Goal: Contribute content: Contribute content

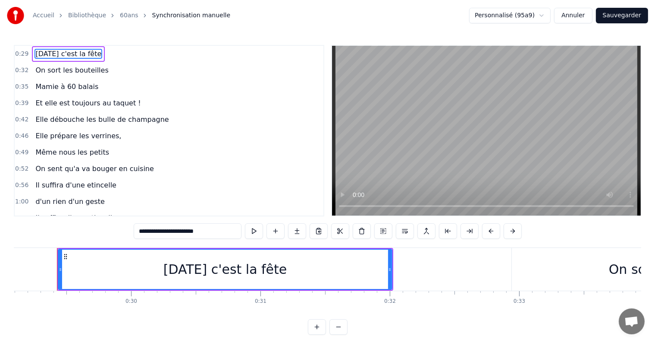
scroll to position [13, 0]
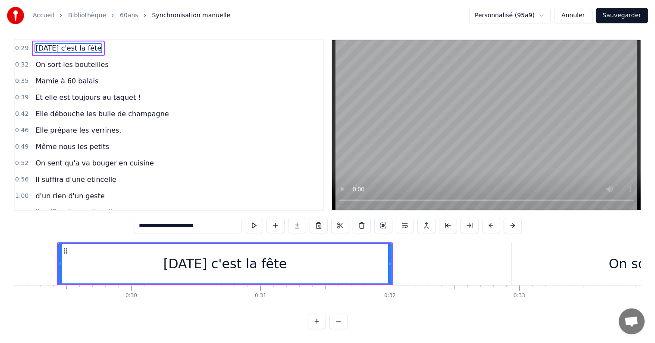
click at [89, 60] on span "On sort les bouteilles" at bounding box center [72, 65] width 75 height 10
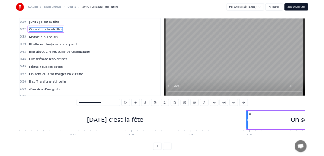
scroll to position [0, 0]
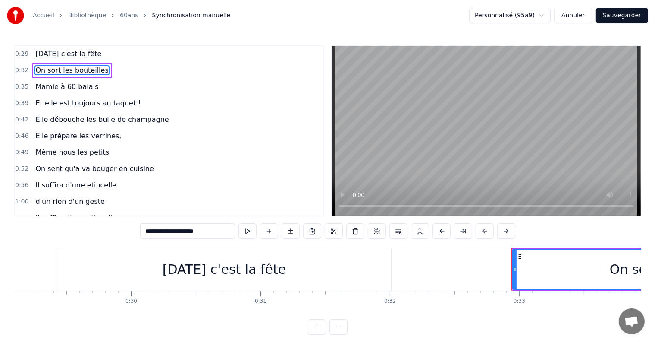
click at [516, 232] on div "0:29 [DATE] c'est la fête 0:32 On sort les bouteilles 0:35 Mamie à 60 balais 0:…" at bounding box center [328, 190] width 628 height 290
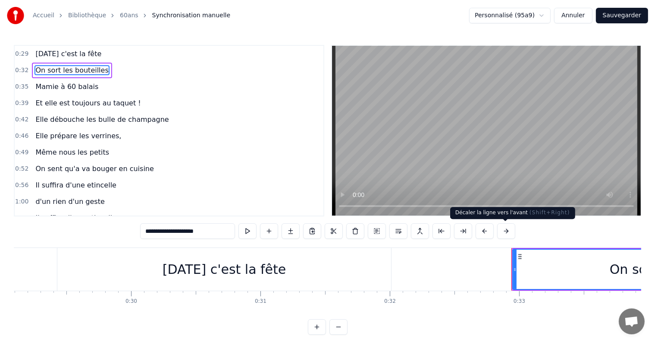
click at [510, 232] on button at bounding box center [506, 231] width 18 height 16
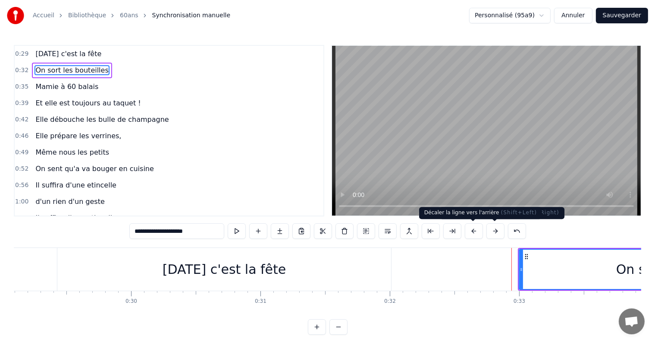
click at [473, 231] on button at bounding box center [474, 231] width 18 height 16
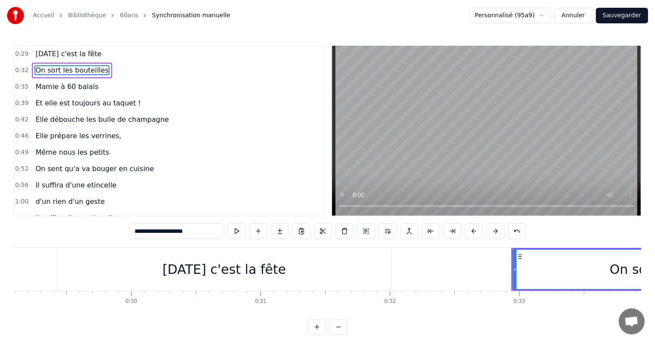
click at [83, 72] on span "On sort les bouteilles" at bounding box center [72, 70] width 75 height 10
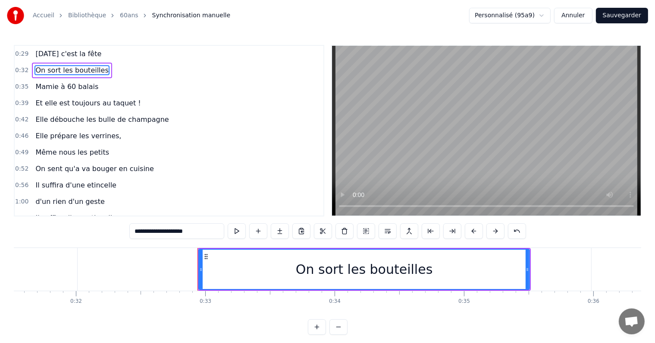
scroll to position [0, 4178]
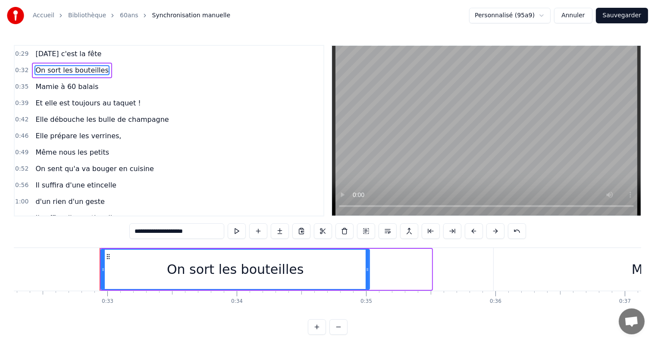
drag, startPoint x: 428, startPoint y: 269, endPoint x: 366, endPoint y: 270, distance: 62.1
click at [366, 270] on icon at bounding box center [367, 269] width 3 height 7
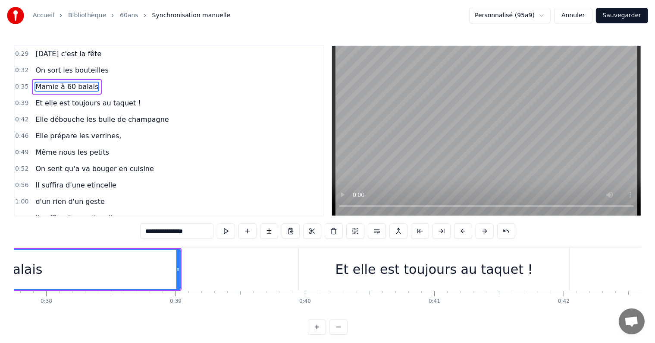
scroll to position [0, 4862]
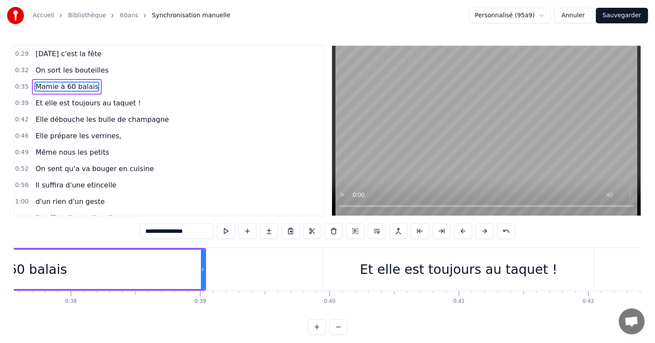
click at [346, 265] on div "Et elle est toujours au taquet !" at bounding box center [459, 269] width 271 height 43
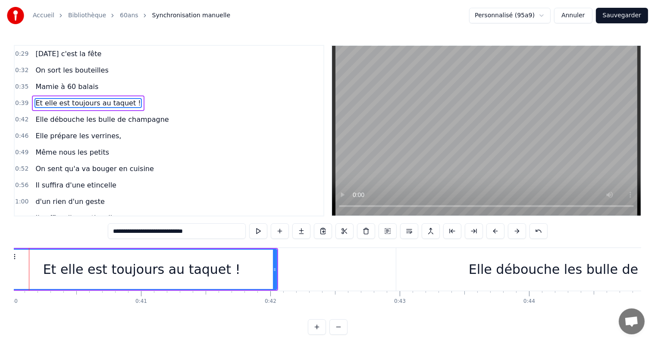
scroll to position [0, 5229]
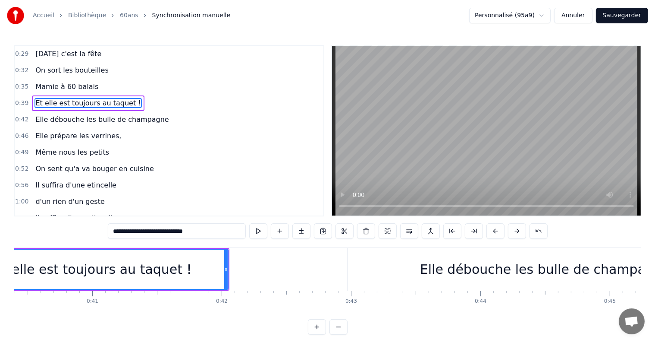
click at [366, 273] on div "Elle débouche les bulle de champagne" at bounding box center [545, 269] width 395 height 43
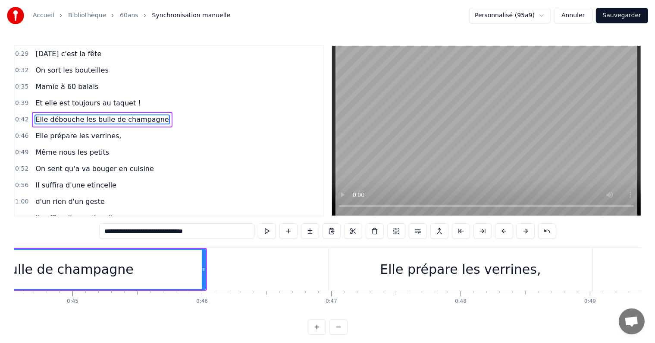
scroll to position [0, 5913]
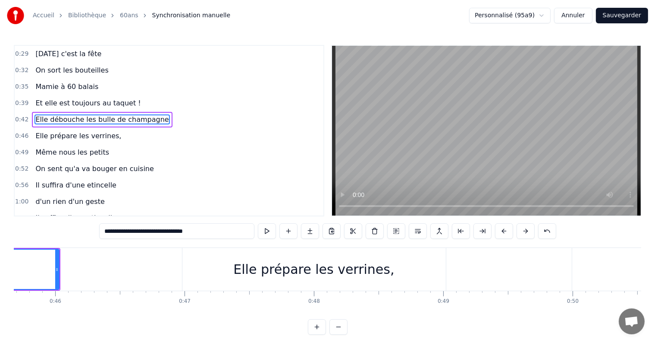
click at [255, 290] on div "Elle prépare les verrines," at bounding box center [314, 269] width 264 height 43
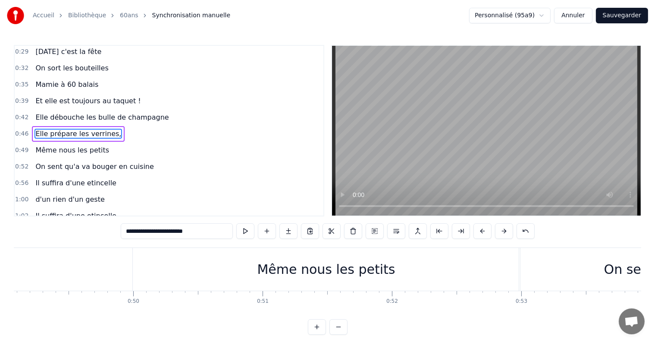
scroll to position [0, 6303]
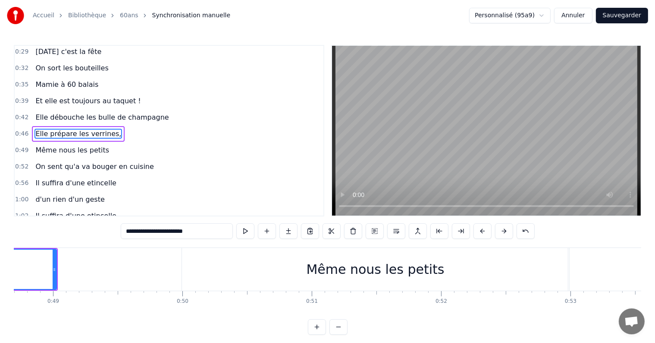
click at [379, 281] on div "Même nous les petits" at bounding box center [375, 269] width 387 height 43
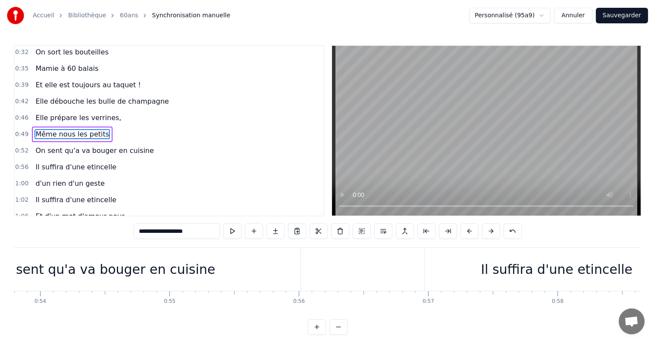
scroll to position [0, 7036]
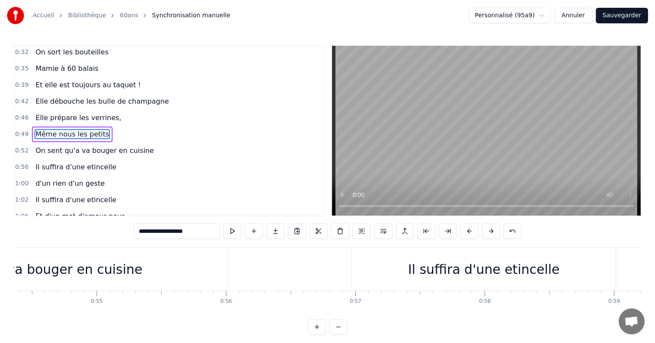
click at [123, 284] on div "On sent qu'a va bouger en cuisine" at bounding box center [32, 269] width 392 height 43
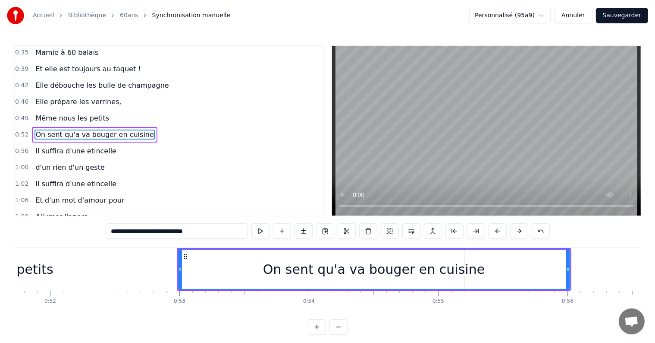
scroll to position [0, 6719]
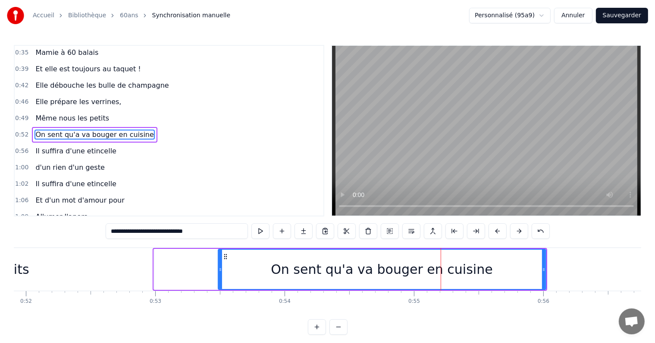
drag, startPoint x: 154, startPoint y: 268, endPoint x: 219, endPoint y: 264, distance: 64.4
click at [219, 264] on div at bounding box center [220, 268] width 3 height 39
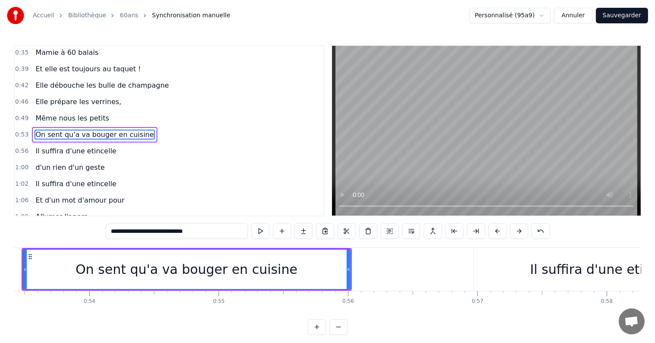
scroll to position [0, 6963]
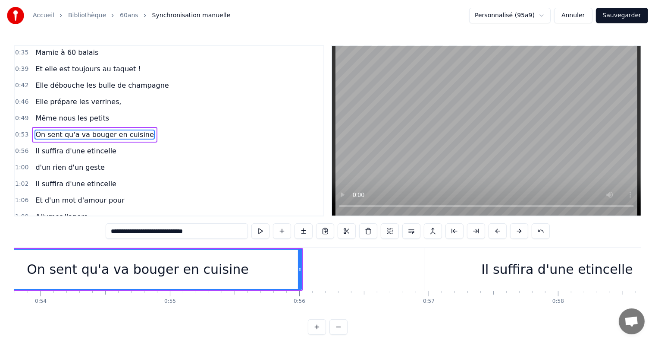
click at [434, 263] on div "Il suffira d'une etincelle" at bounding box center [557, 269] width 264 height 43
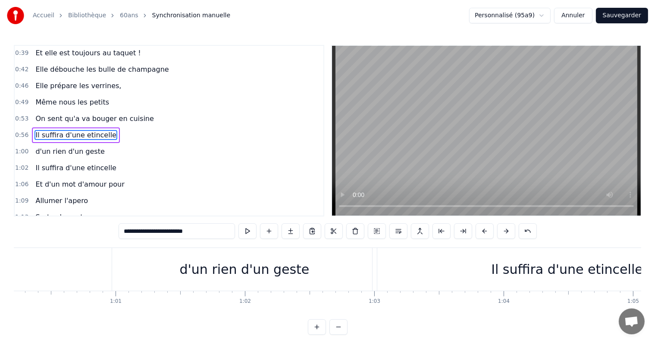
scroll to position [0, 7819]
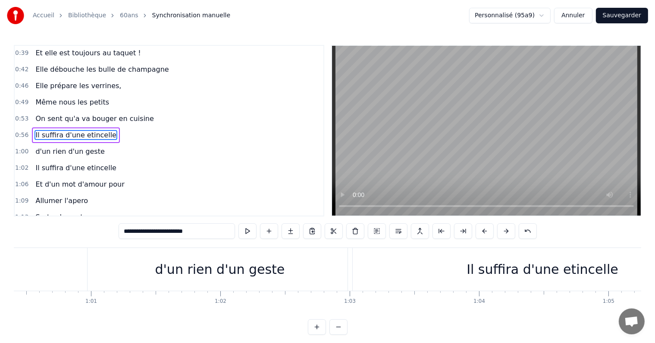
click at [269, 276] on div "d'un rien d'un geste" at bounding box center [220, 268] width 130 height 19
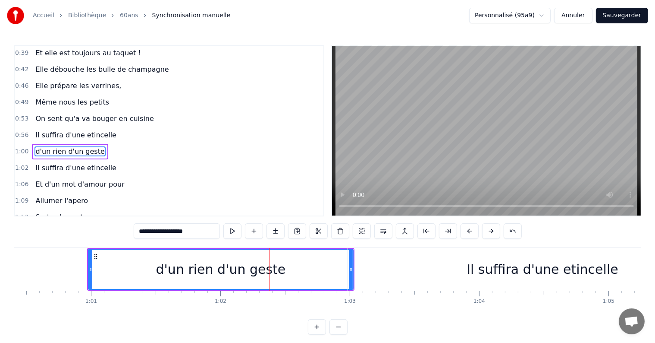
scroll to position [66, 0]
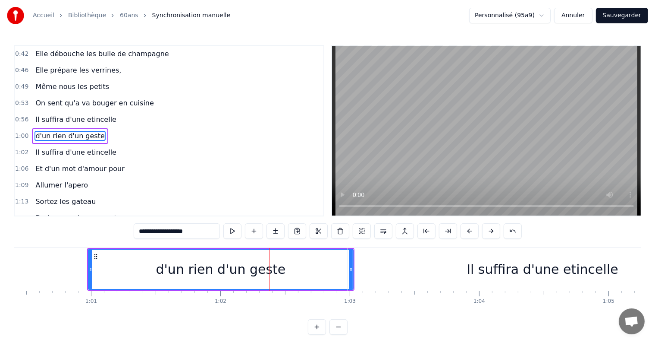
click at [433, 257] on div "Il suffira d'une etincelle" at bounding box center [543, 269] width 390 height 43
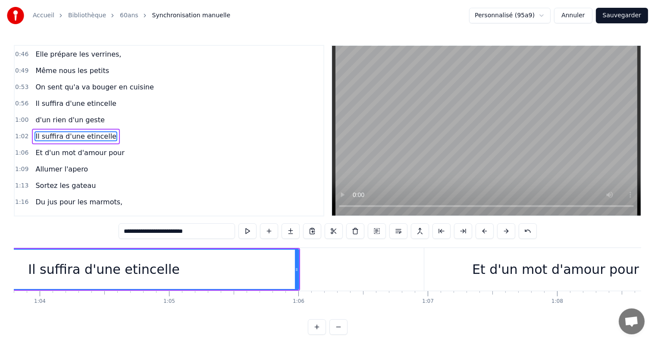
scroll to position [0, 8478]
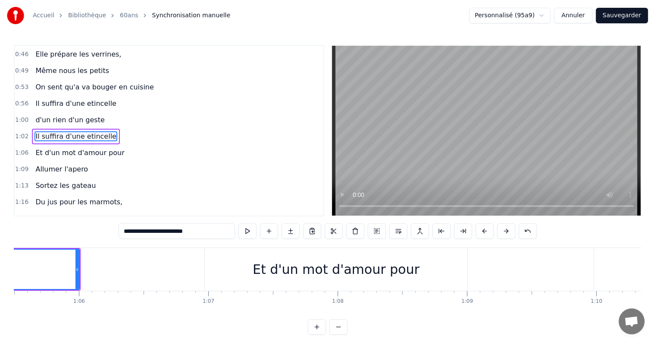
click at [219, 276] on div "Et d'un mot d'amour pour" at bounding box center [336, 269] width 263 height 43
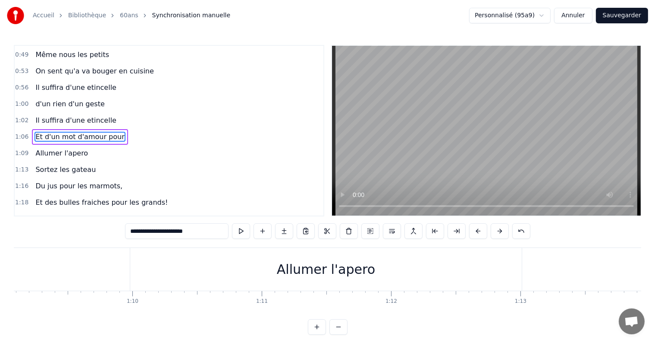
scroll to position [0, 8991]
click at [191, 264] on div "Allumer l'apero" at bounding box center [277, 269] width 392 height 43
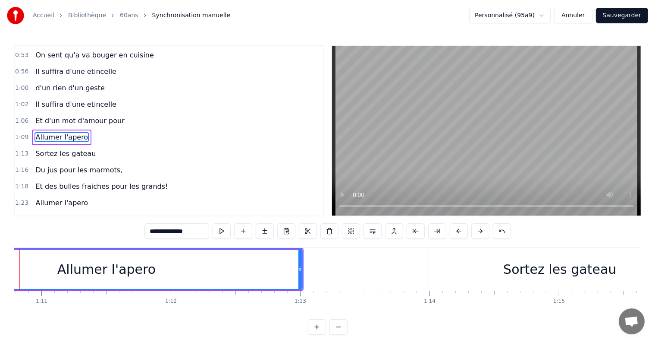
scroll to position [0, 9358]
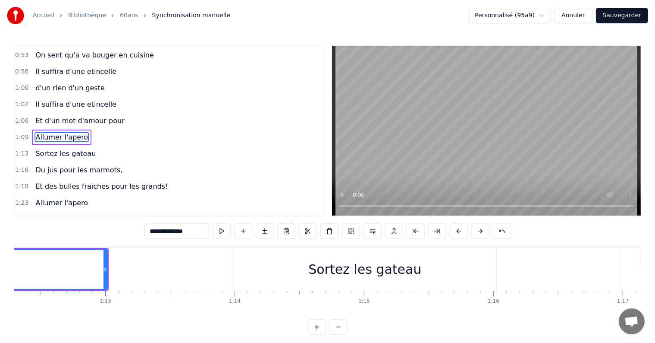
click at [255, 268] on div "Sortez les gateau" at bounding box center [364, 269] width 263 height 43
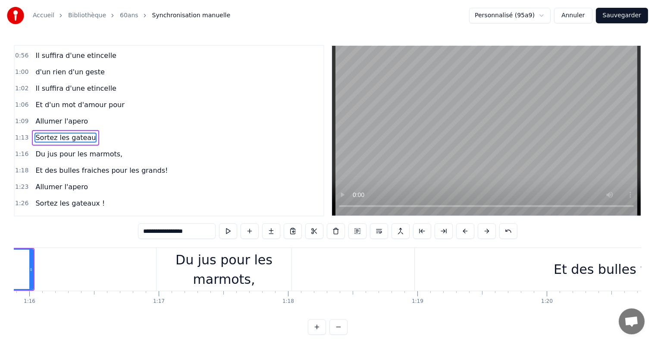
scroll to position [0, 9895]
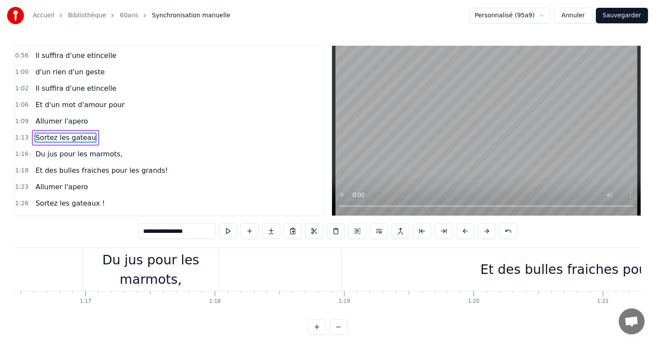
click at [147, 277] on div "Du jus pour les marmots," at bounding box center [150, 269] width 135 height 39
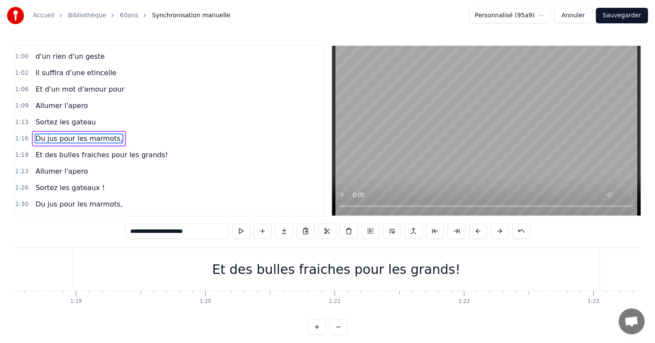
scroll to position [0, 10262]
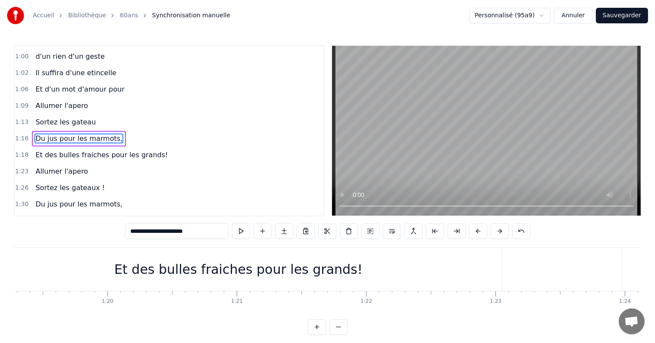
click at [185, 263] on div "Et des bulles fraiches pour les grands!" at bounding box center [238, 268] width 249 height 19
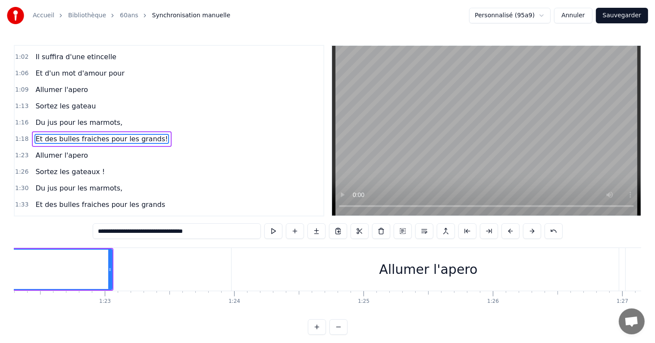
scroll to position [0, 10726]
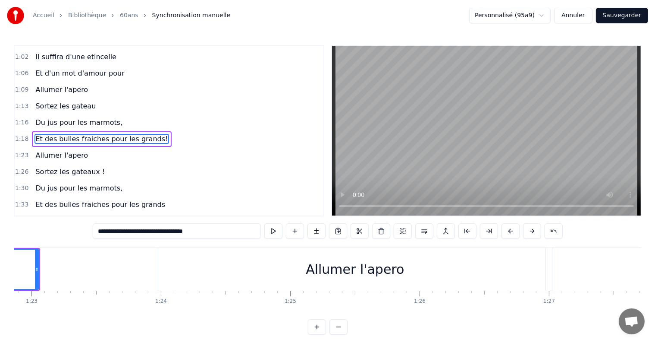
click at [197, 288] on div "Allumer l'apero" at bounding box center [355, 269] width 394 height 43
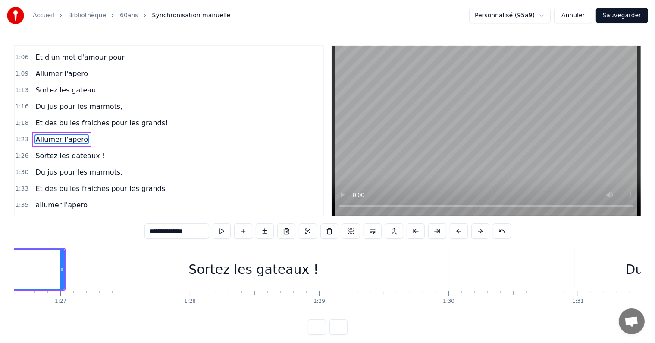
scroll to position [0, 11239]
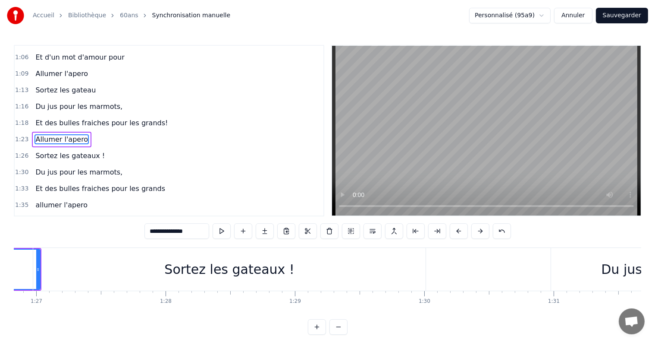
click at [179, 274] on div "Sortez les gateaux !" at bounding box center [229, 268] width 130 height 19
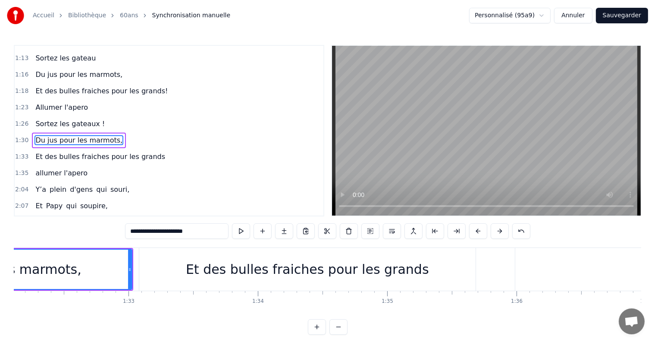
scroll to position [0, 11972]
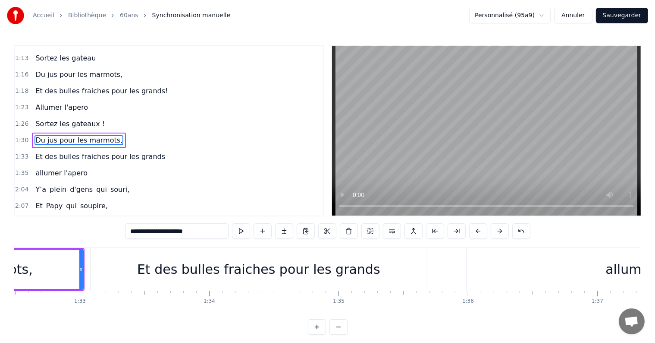
click at [400, 280] on div "Et des bulles fraiches pour les grands" at bounding box center [259, 269] width 337 height 43
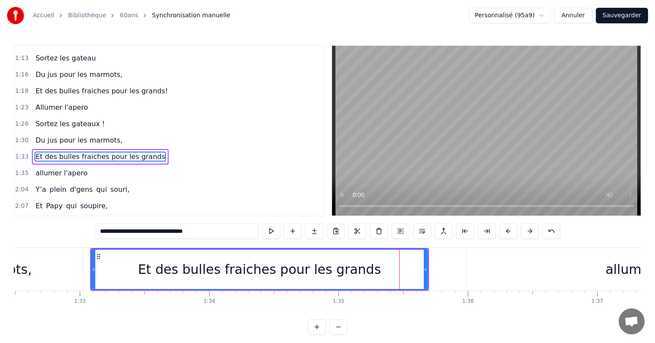
scroll to position [224, 0]
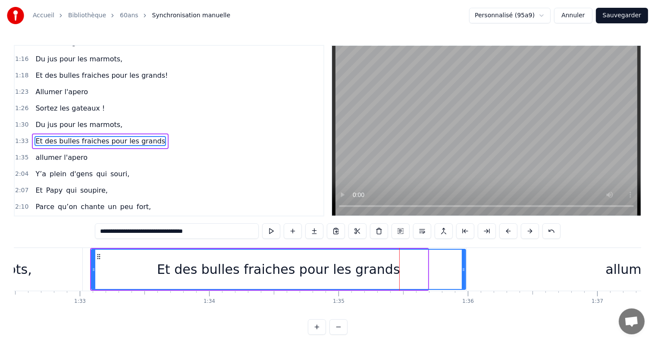
drag, startPoint x: 426, startPoint y: 280, endPoint x: 464, endPoint y: 280, distance: 38.0
click at [464, 280] on div at bounding box center [463, 268] width 3 height 39
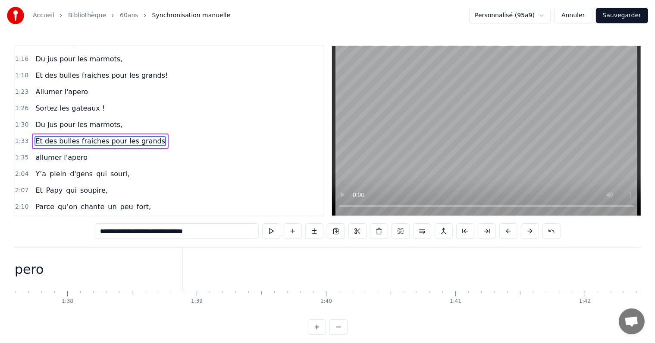
scroll to position [0, 12583]
click at [216, 271] on div "allumer l'apero" at bounding box center [43, 269] width 375 height 43
type input "**********"
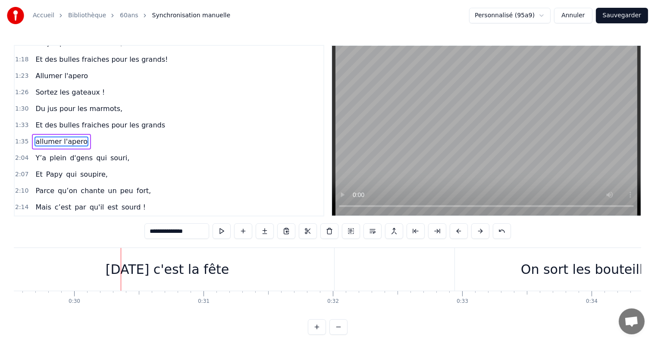
scroll to position [0, 3839]
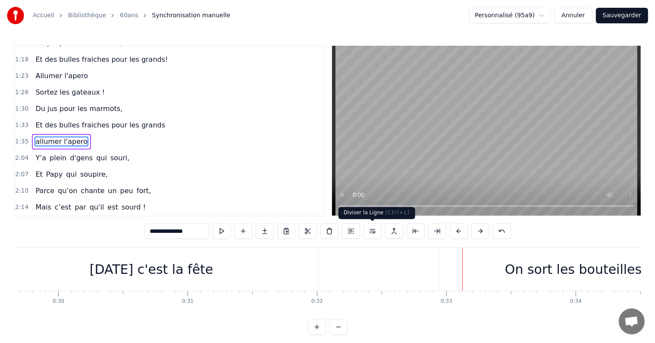
click at [467, 276] on div "On sort les bouteilles" at bounding box center [573, 269] width 269 height 43
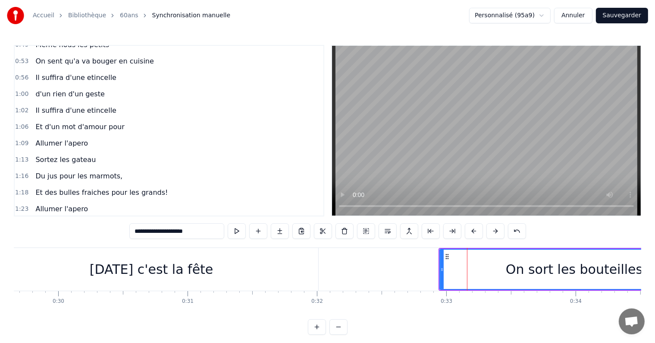
scroll to position [0, 0]
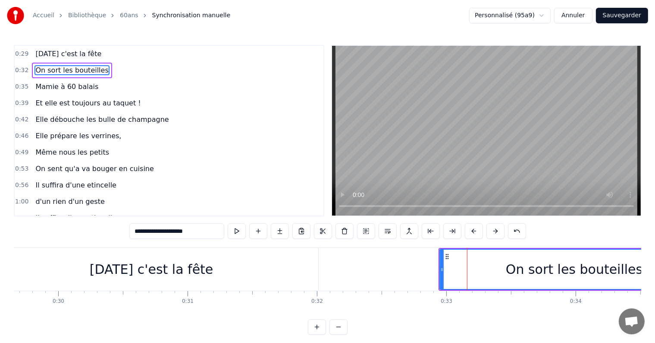
click at [210, 274] on div "[DATE] c'est la fête" at bounding box center [152, 268] width 124 height 19
type input "**********"
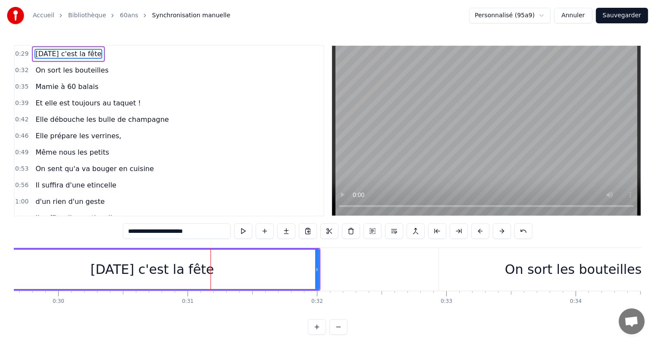
drag, startPoint x: 166, startPoint y: 290, endPoint x: 218, endPoint y: 286, distance: 52.8
click at [205, 290] on div "[DATE] c'est la fête" at bounding box center [152, 269] width 337 height 43
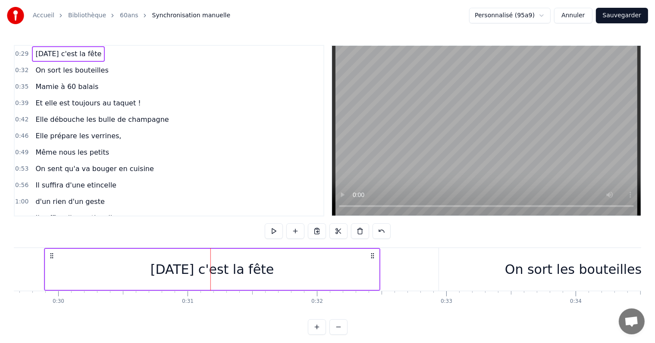
drag, startPoint x: 312, startPoint y: 254, endPoint x: 372, endPoint y: 255, distance: 60.0
click at [372, 255] on icon at bounding box center [372, 255] width 7 height 7
click at [476, 257] on div "On sort les bouteilles" at bounding box center [573, 269] width 269 height 43
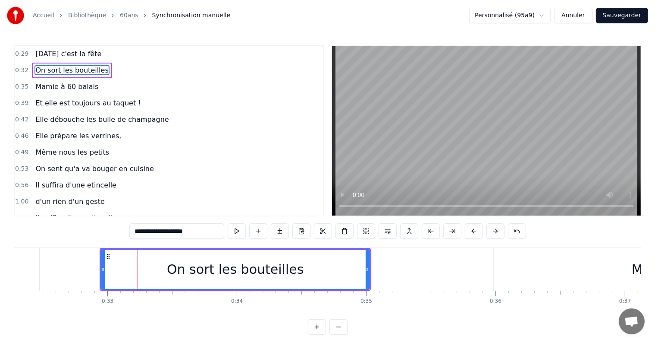
scroll to position [0, 4080]
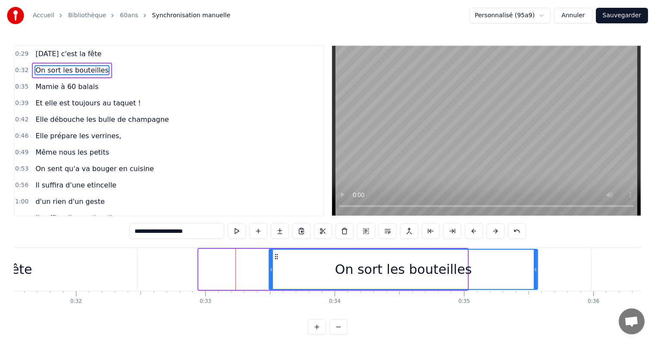
drag, startPoint x: 207, startPoint y: 257, endPoint x: 277, endPoint y: 257, distance: 70.3
click at [277, 258] on circle at bounding box center [277, 258] width 0 height 0
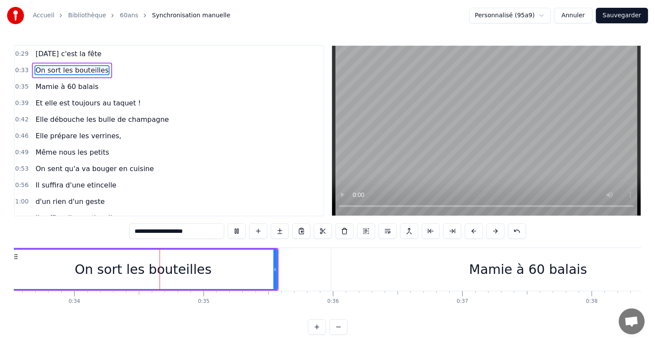
scroll to position [0, 4350]
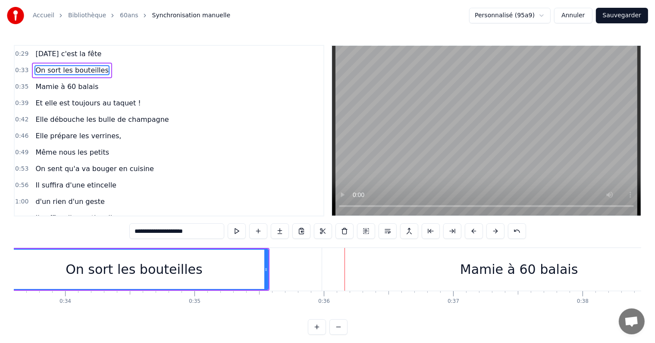
click at [322, 281] on div "Mamie à 60 balais" at bounding box center [519, 269] width 394 height 43
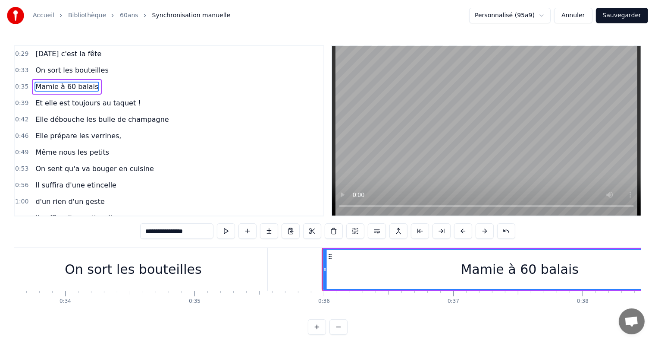
drag, startPoint x: 329, startPoint y: 257, endPoint x: 325, endPoint y: 269, distance: 13.1
click at [356, 256] on div "Mamie à 60 balais" at bounding box center [520, 268] width 393 height 39
click at [343, 255] on div "Mamie à 60 balais" at bounding box center [520, 268] width 393 height 39
click at [347, 255] on div "Mamie à 60 balais" at bounding box center [520, 268] width 393 height 39
click at [359, 280] on div "Mamie à 60 balais" at bounding box center [520, 268] width 393 height 39
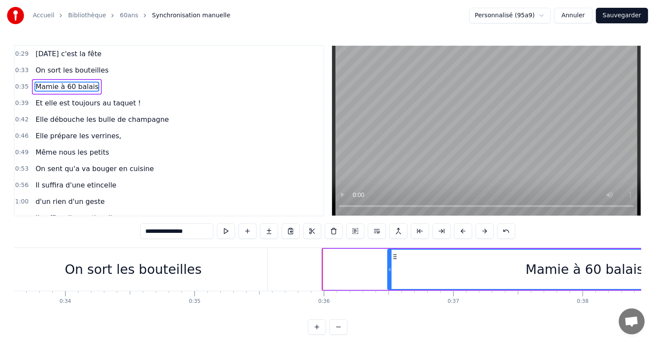
drag, startPoint x: 330, startPoint y: 255, endPoint x: 395, endPoint y: 257, distance: 65.2
click at [395, 257] on icon at bounding box center [395, 256] width 7 height 7
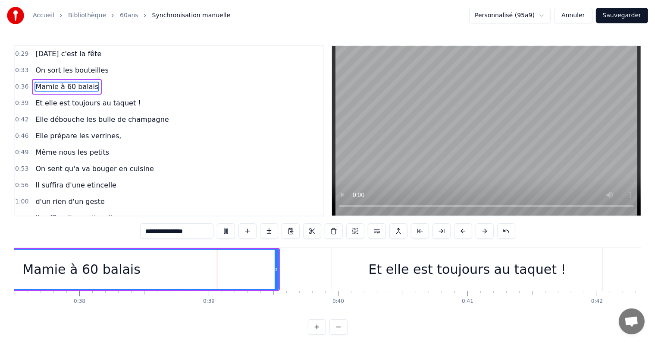
scroll to position [0, 4920]
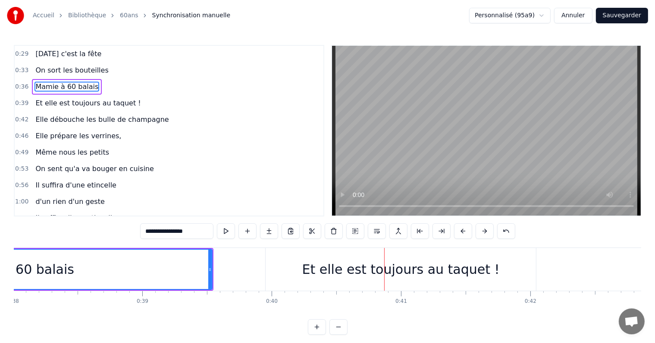
click at [287, 256] on div "Et elle est toujours au taquet !" at bounding box center [401, 269] width 271 height 43
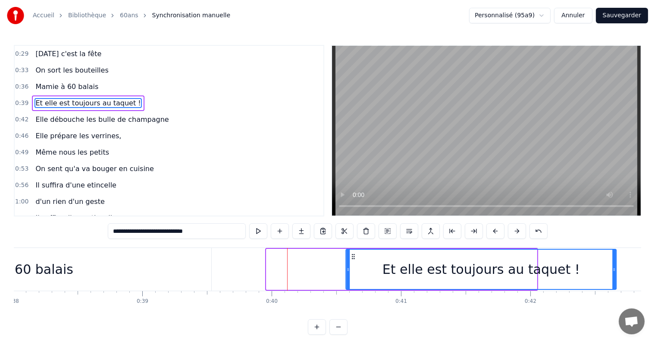
drag, startPoint x: 274, startPoint y: 255, endPoint x: 354, endPoint y: 256, distance: 79.4
click at [354, 256] on icon at bounding box center [353, 256] width 7 height 7
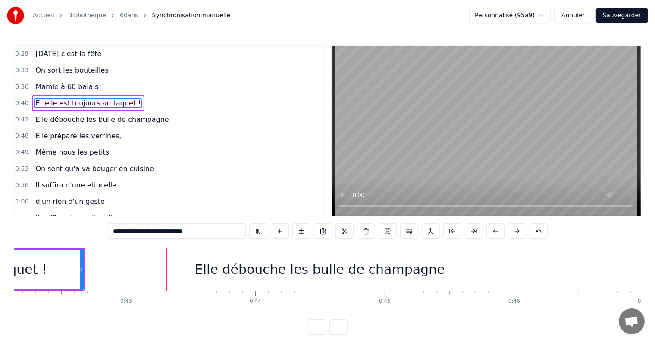
scroll to position [0, 5463]
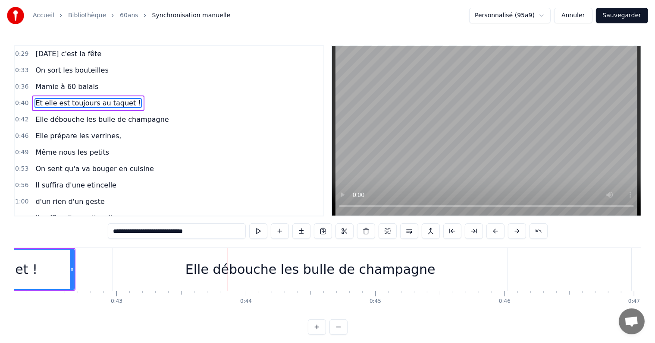
click at [168, 276] on div "Elle débouche les bulle de champagne" at bounding box center [310, 269] width 395 height 43
type input "**********"
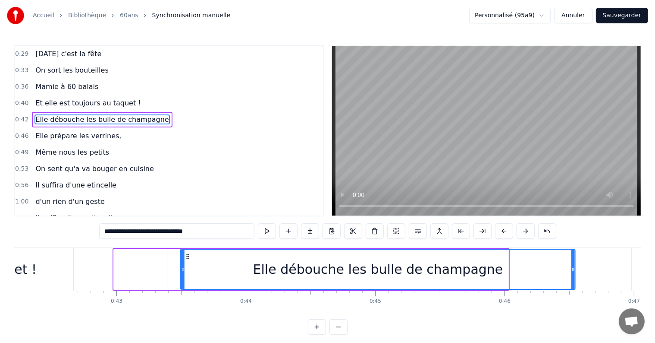
drag, startPoint x: 120, startPoint y: 256, endPoint x: 186, endPoint y: 255, distance: 66.5
click at [186, 255] on icon at bounding box center [188, 256] width 7 height 7
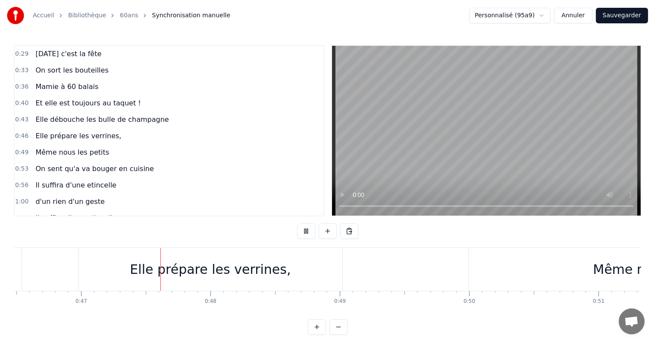
scroll to position [0, 6030]
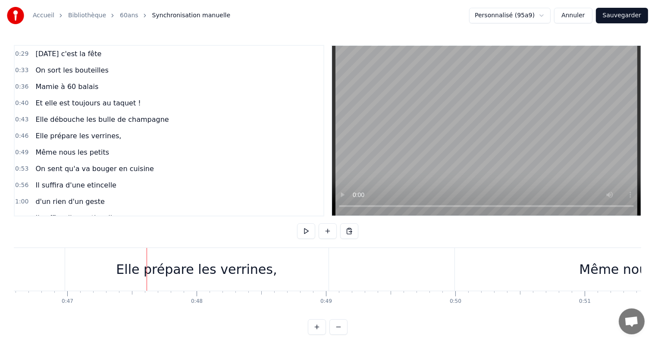
click at [185, 248] on div "Elle prépare les verrines," at bounding box center [197, 269] width 264 height 43
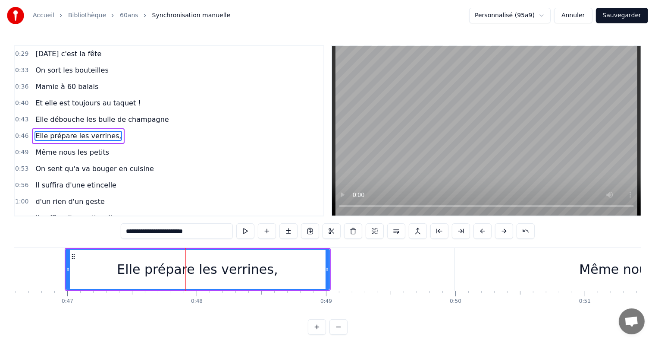
scroll to position [2, 0]
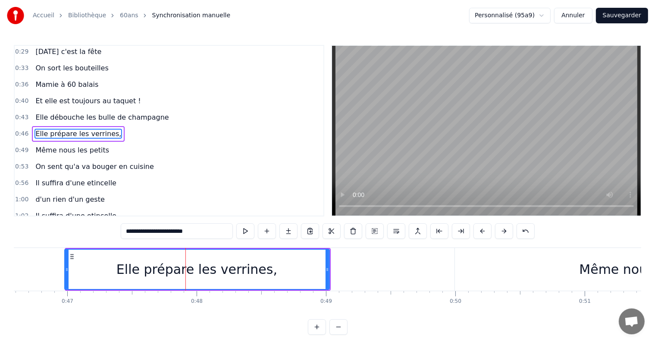
click at [66, 256] on div at bounding box center [66, 268] width 3 height 39
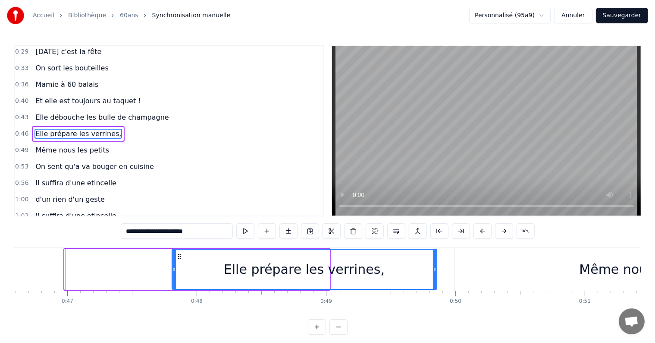
drag, startPoint x: 71, startPoint y: 256, endPoint x: 179, endPoint y: 256, distance: 107.9
click at [179, 256] on icon at bounding box center [179, 256] width 7 height 7
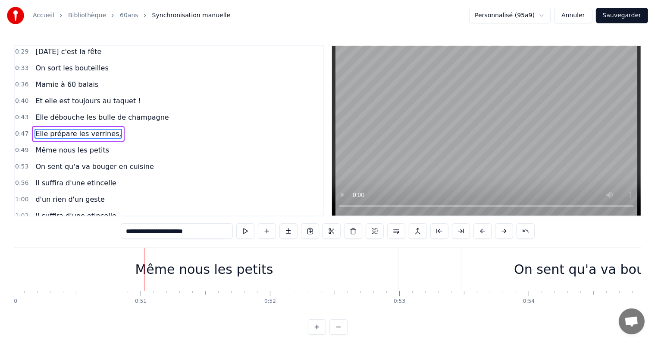
scroll to position [0, 6450]
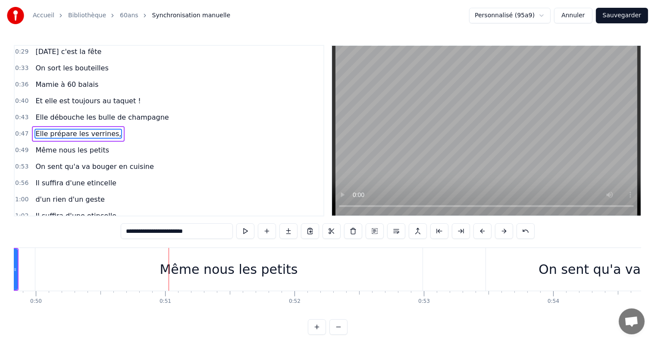
click at [135, 264] on div "Même nous les petits" at bounding box center [228, 269] width 387 height 43
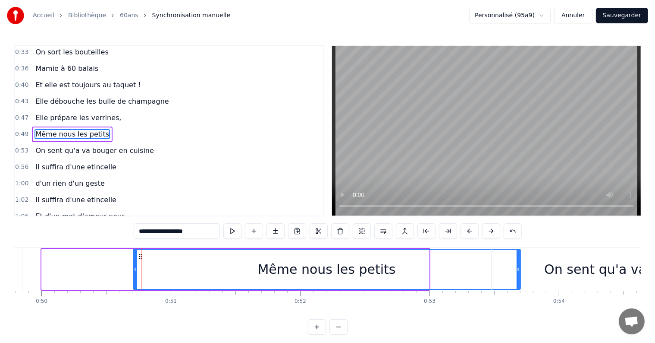
scroll to position [0, 6441]
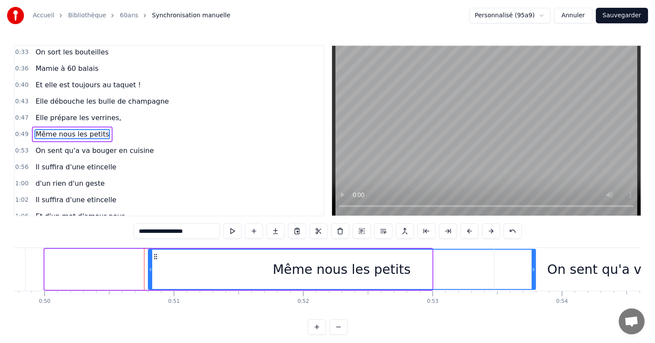
drag, startPoint x: 41, startPoint y: 255, endPoint x: 151, endPoint y: 259, distance: 111.0
click at [151, 259] on div "Même nous les petits" at bounding box center [342, 268] width 387 height 39
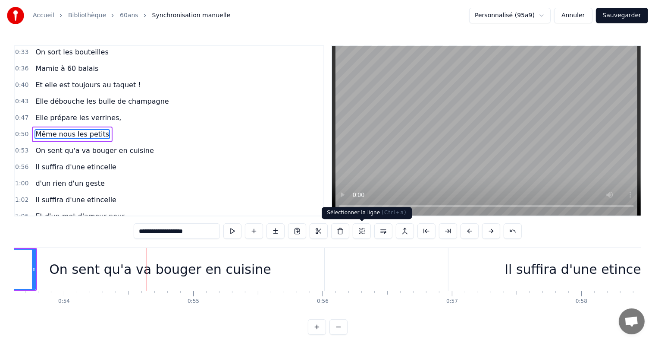
scroll to position [0, 7001]
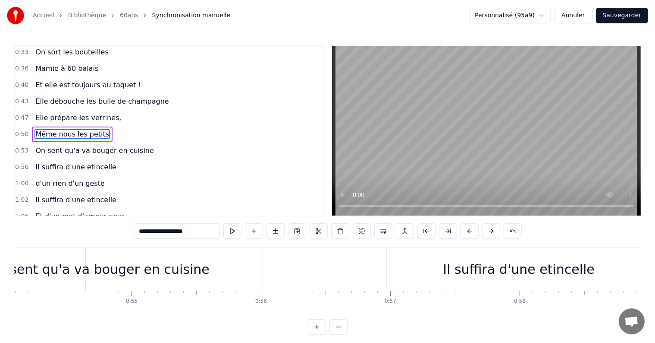
click at [117, 262] on div "On sent qu'a va bouger en cuisine" at bounding box center [98, 268] width 222 height 19
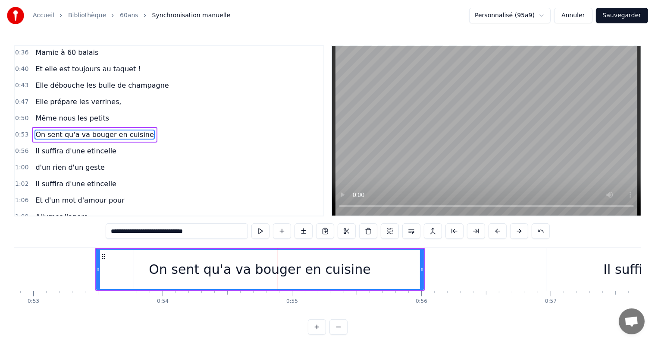
scroll to position [0, 6866]
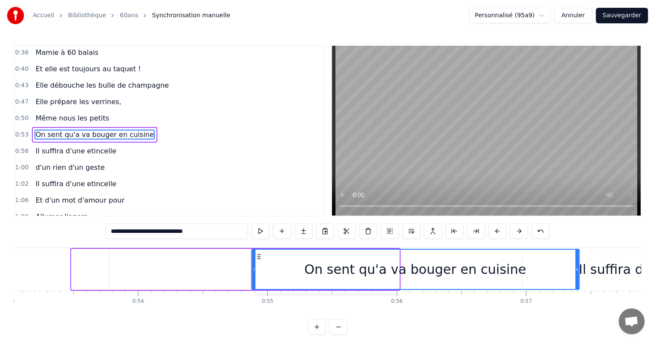
drag, startPoint x: 80, startPoint y: 255, endPoint x: 256, endPoint y: 255, distance: 175.6
click at [256, 255] on icon at bounding box center [258, 256] width 7 height 7
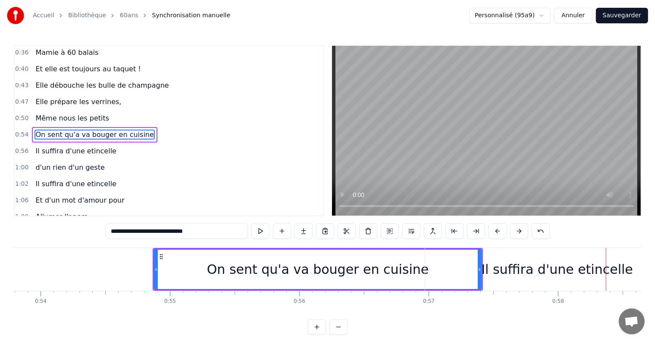
scroll to position [0, 7012]
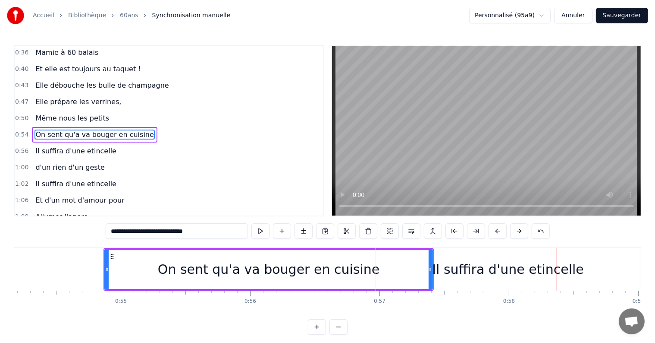
click at [383, 261] on div "Il suffira d'une etincelle" at bounding box center [508, 269] width 264 height 43
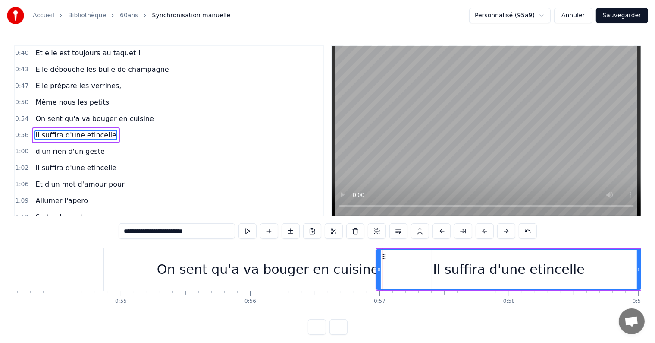
click at [356, 257] on div "On sent qu'a va bouger en cuisine" at bounding box center [268, 269] width 328 height 43
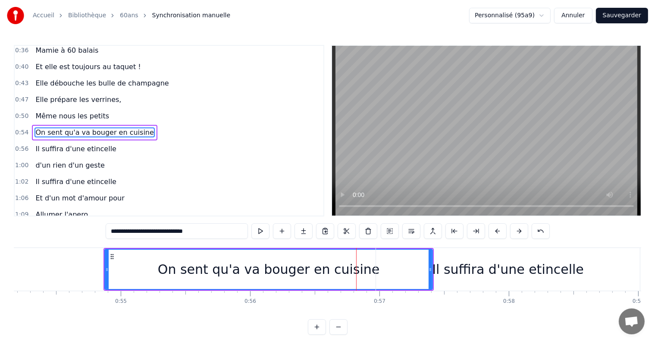
scroll to position [34, 0]
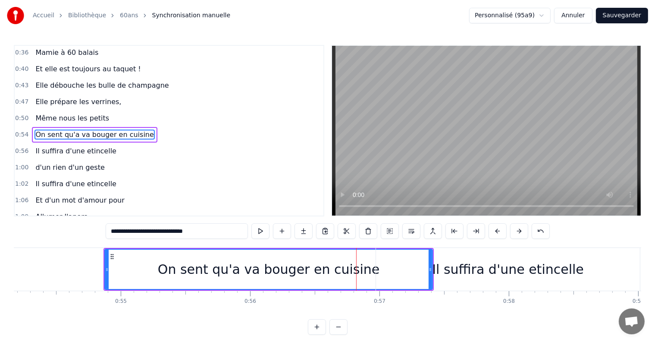
drag, startPoint x: 432, startPoint y: 268, endPoint x: 411, endPoint y: 269, distance: 21.6
click at [411, 269] on div "Il suffira d'une etincelle" at bounding box center [508, 269] width 264 height 43
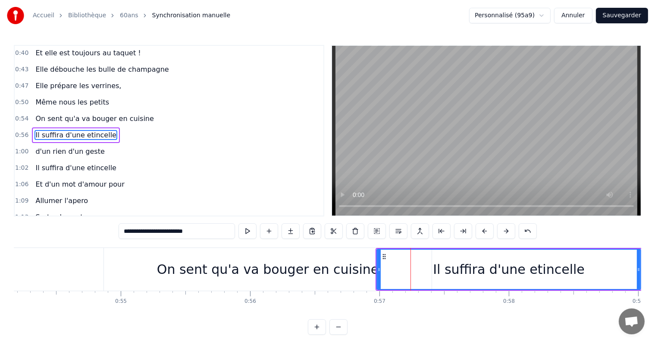
click at [365, 262] on div "On sent qu'a va bouger en cuisine" at bounding box center [268, 269] width 328 height 43
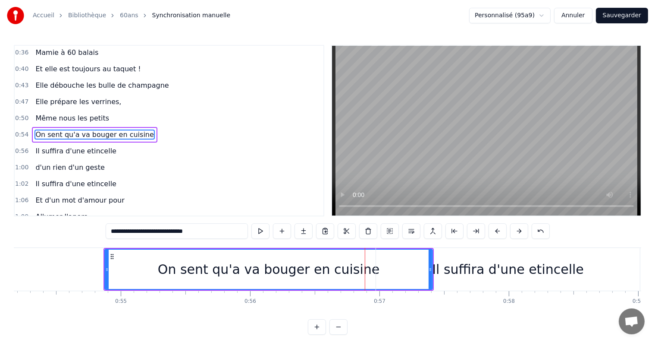
drag, startPoint x: 431, startPoint y: 267, endPoint x: 420, endPoint y: 267, distance: 10.8
click at [420, 267] on div "Il suffira d'une etincelle" at bounding box center [508, 269] width 264 height 43
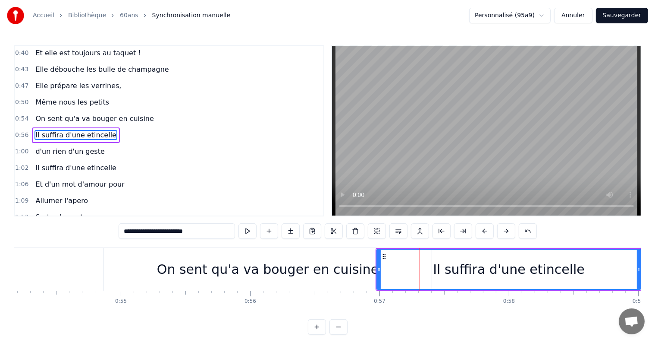
click at [365, 282] on div "On sent qu'a va bouger en cuisine" at bounding box center [268, 269] width 328 height 43
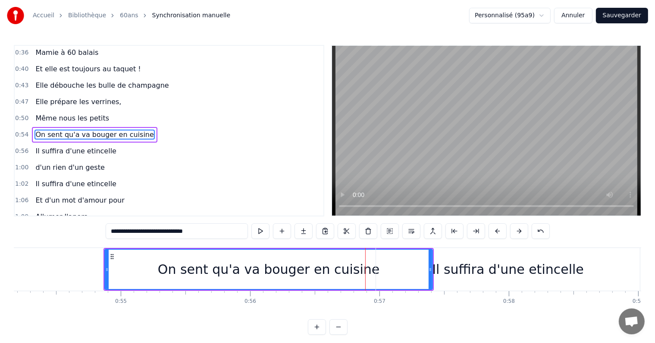
drag, startPoint x: 432, startPoint y: 288, endPoint x: 423, endPoint y: 288, distance: 9.5
click at [423, 288] on div "Il suffira d'une etincelle" at bounding box center [508, 269] width 264 height 43
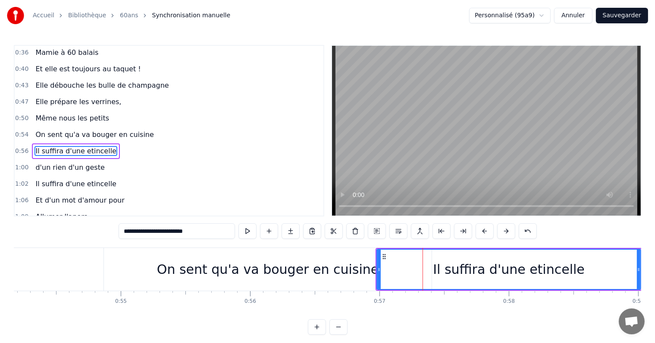
scroll to position [50, 0]
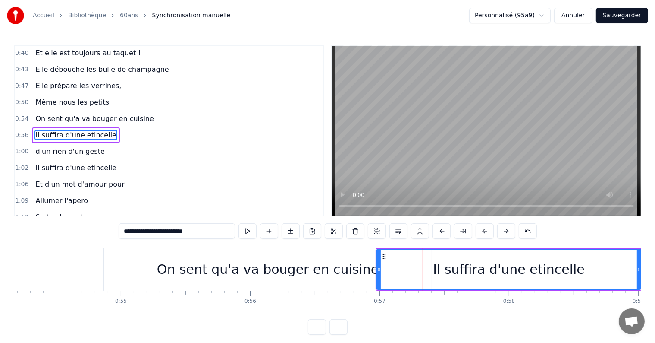
drag, startPoint x: 476, startPoint y: 265, endPoint x: 507, endPoint y: 265, distance: 31.1
click at [507, 265] on div "Il suffira d'une etincelle" at bounding box center [509, 268] width 152 height 19
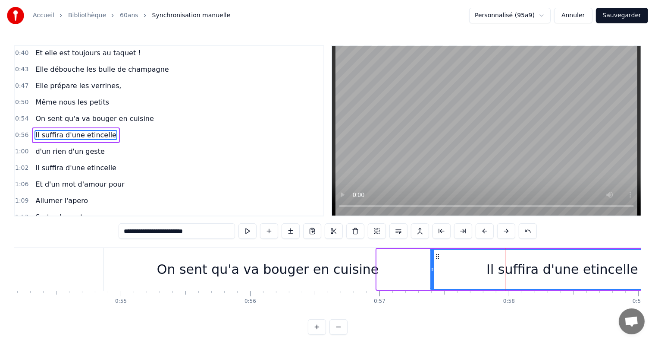
drag, startPoint x: 383, startPoint y: 256, endPoint x: 437, endPoint y: 257, distance: 53.5
click at [437, 257] on icon at bounding box center [437, 256] width 7 height 7
click at [402, 263] on div "On sent qu'a va bouger en cuisine" at bounding box center [268, 269] width 328 height 43
type input "**********"
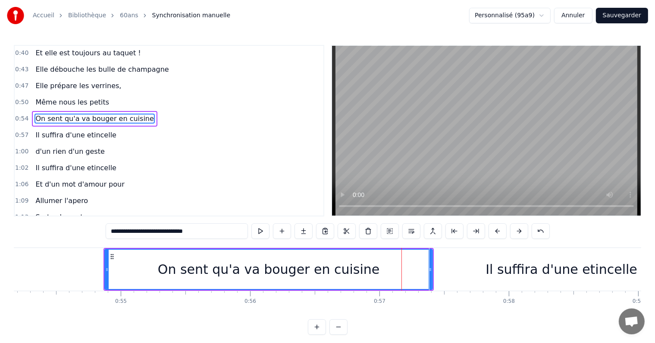
scroll to position [34, 0]
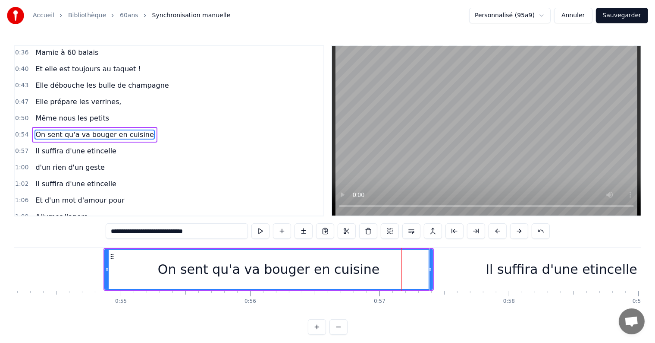
drag, startPoint x: 431, startPoint y: 269, endPoint x: 419, endPoint y: 269, distance: 12.5
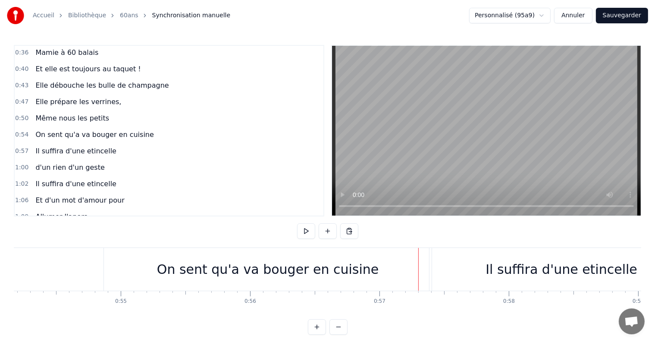
click at [375, 266] on div "On sent qu'a va bouger en cuisine" at bounding box center [268, 269] width 328 height 43
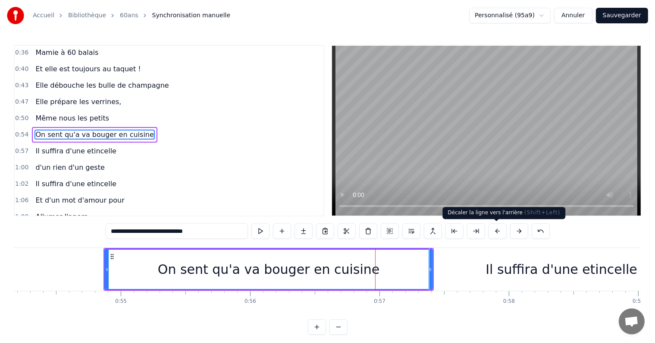
click at [497, 232] on button at bounding box center [498, 231] width 18 height 16
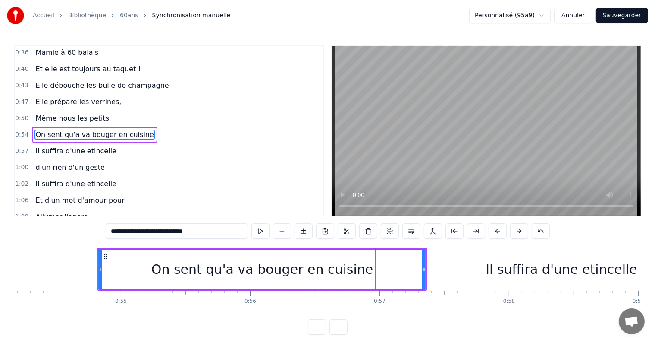
click at [497, 232] on button at bounding box center [498, 231] width 18 height 16
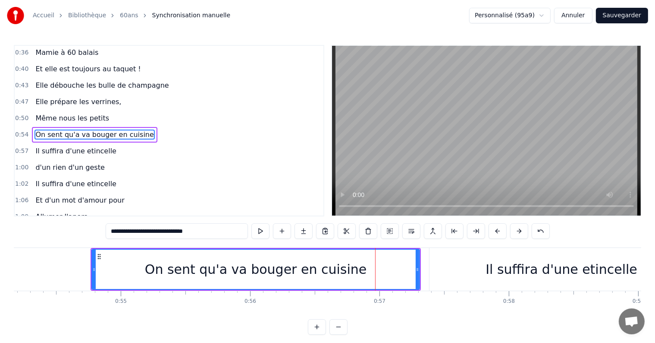
click at [497, 232] on button at bounding box center [498, 231] width 18 height 16
drag, startPoint x: 413, startPoint y: 268, endPoint x: 399, endPoint y: 269, distance: 14.3
click at [399, 269] on div "On sent qu'a va bouger en cuisine" at bounding box center [249, 269] width 329 height 41
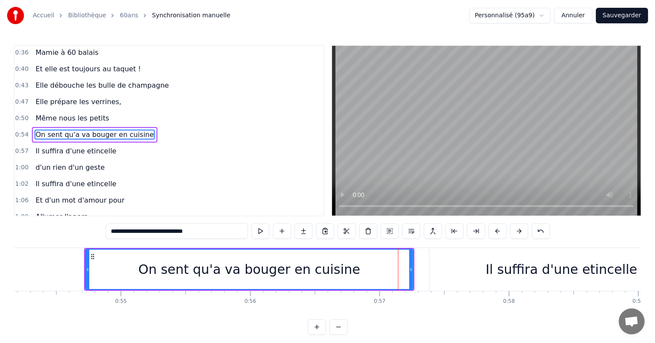
click at [412, 277] on div at bounding box center [410, 268] width 3 height 39
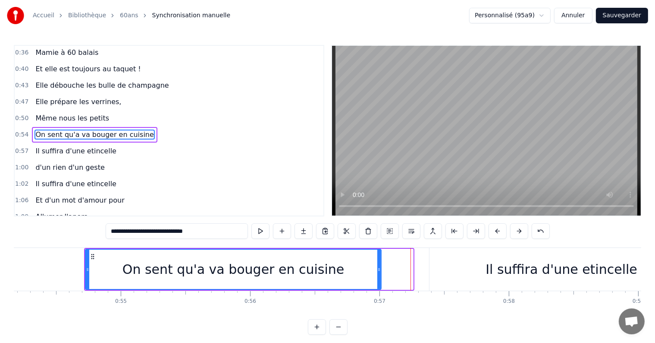
drag, startPoint x: 412, startPoint y: 277, endPoint x: 379, endPoint y: 278, distance: 32.8
click at [379, 278] on div at bounding box center [379, 268] width 3 height 39
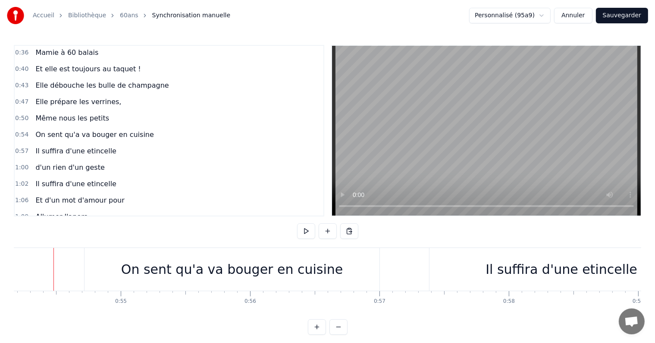
scroll to position [0, 7009]
click at [448, 277] on div "Il suffira d'une etincelle" at bounding box center [565, 269] width 264 height 43
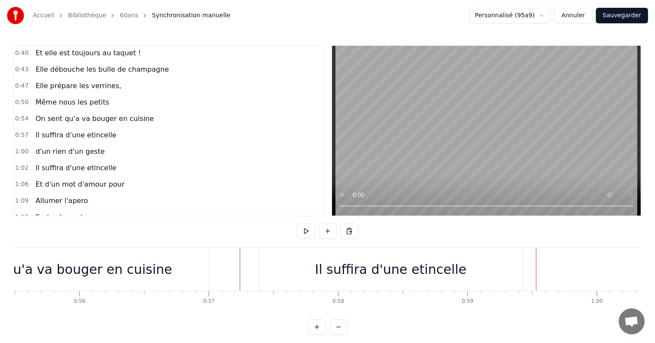
scroll to position [0, 7281]
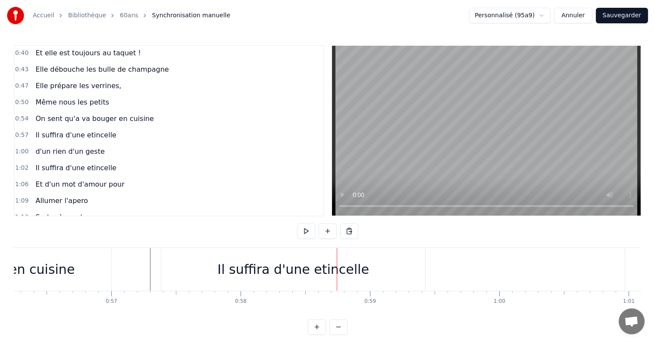
click at [222, 266] on div "Il suffira d'une etincelle" at bounding box center [293, 269] width 264 height 43
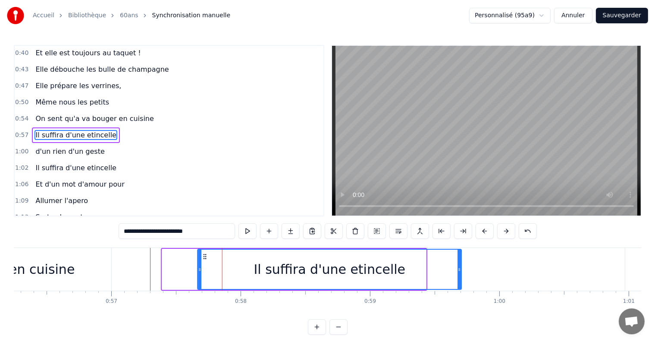
drag, startPoint x: 167, startPoint y: 257, endPoint x: 203, endPoint y: 261, distance: 36.0
click at [203, 261] on div "Il suffira d'une etincelle" at bounding box center [329, 268] width 263 height 39
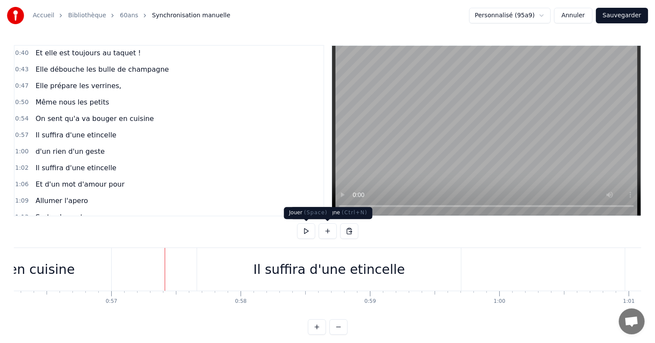
click at [310, 232] on button at bounding box center [306, 231] width 18 height 16
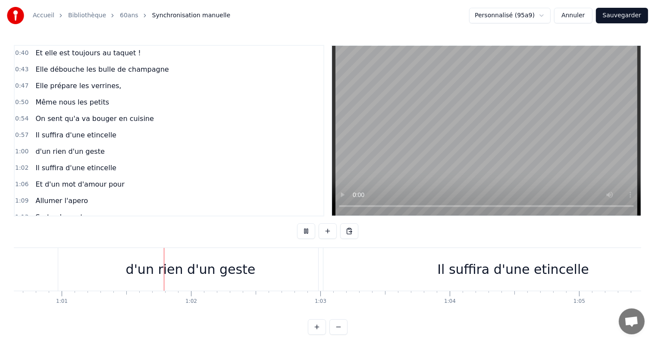
scroll to position [0, 7848]
click at [308, 232] on button at bounding box center [306, 231] width 18 height 16
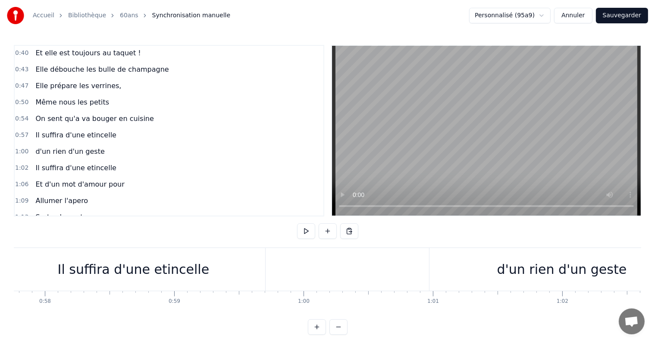
scroll to position [0, 7501]
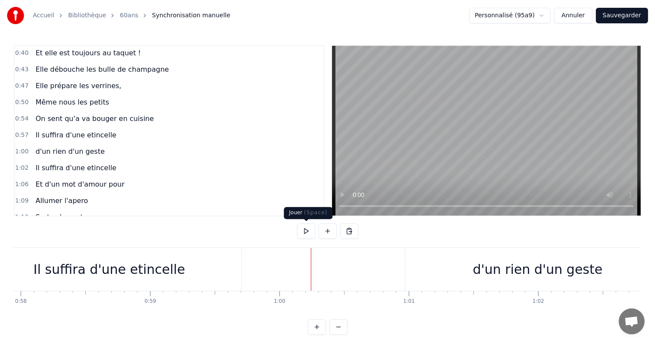
click at [307, 231] on button at bounding box center [306, 231] width 18 height 16
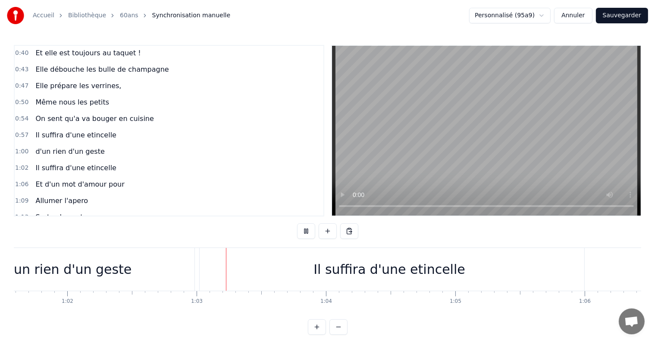
scroll to position [0, 8065]
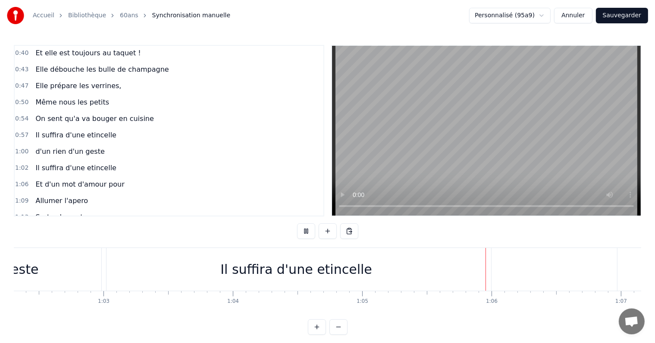
click at [307, 231] on button at bounding box center [306, 231] width 18 height 16
click at [205, 279] on div "Il suffira d'une etincelle" at bounding box center [297, 269] width 390 height 43
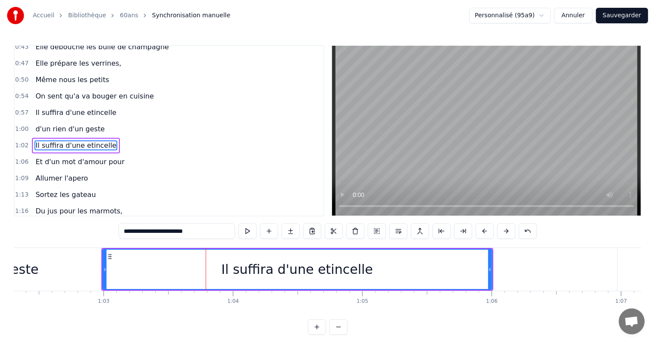
scroll to position [82, 0]
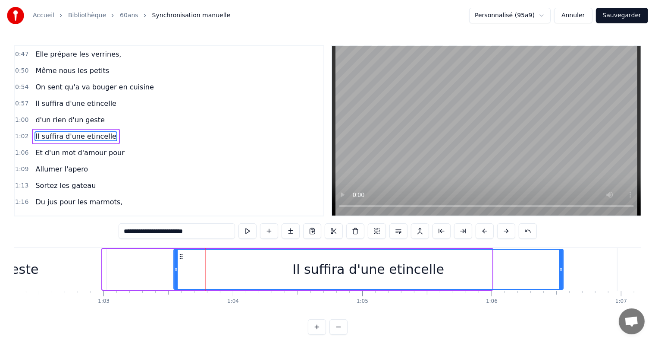
drag, startPoint x: 109, startPoint y: 255, endPoint x: 181, endPoint y: 255, distance: 71.6
click at [181, 255] on icon at bounding box center [181, 256] width 7 height 7
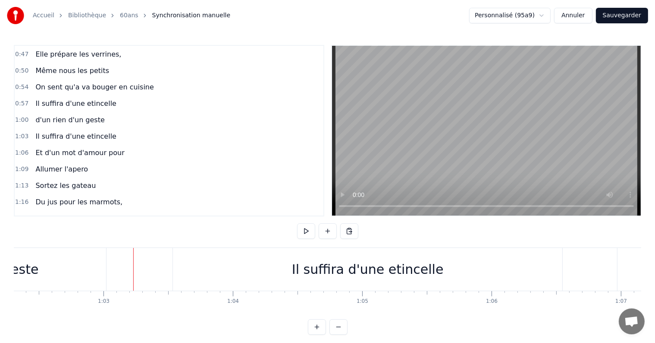
click at [311, 230] on button at bounding box center [306, 231] width 18 height 16
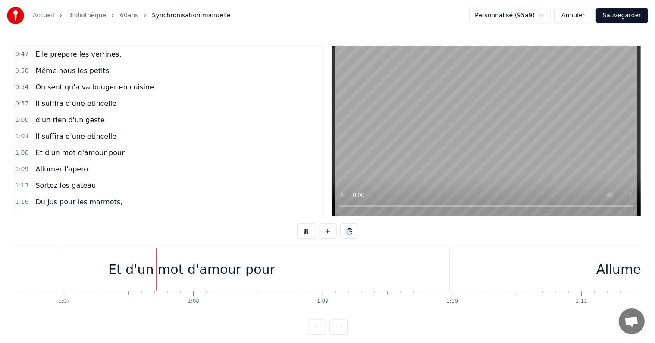
scroll to position [0, 8631]
click at [311, 230] on button at bounding box center [306, 231] width 18 height 16
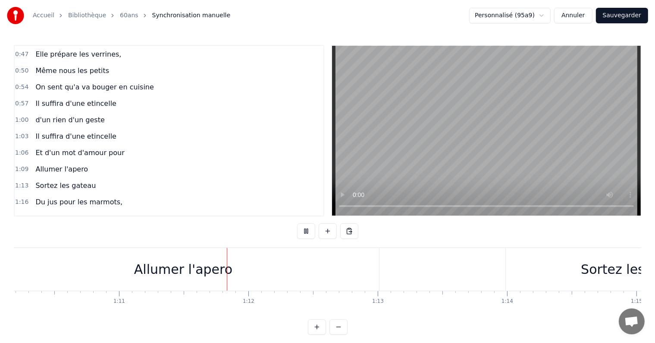
click at [311, 230] on button at bounding box center [306, 231] width 18 height 16
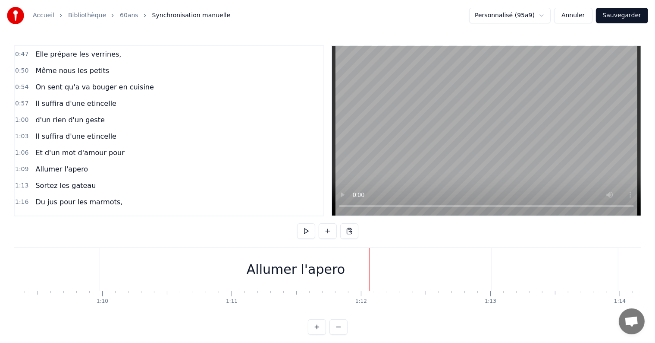
scroll to position [0, 8957]
click at [214, 283] on div "Allumer l'apero" at bounding box center [311, 269] width 392 height 43
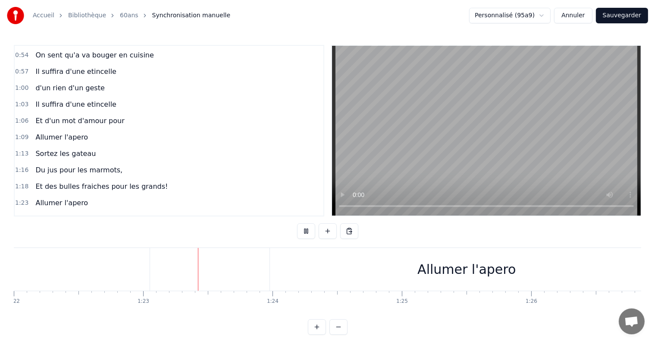
scroll to position [0, 10668]
click at [291, 268] on div "Allumer l'apero" at bounding box center [414, 269] width 394 height 43
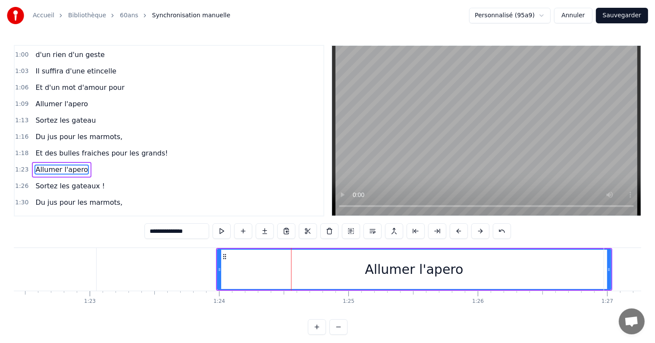
scroll to position [177, 0]
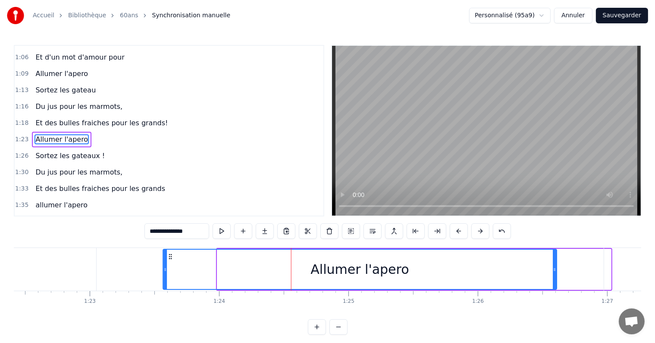
drag, startPoint x: 223, startPoint y: 256, endPoint x: 169, endPoint y: 258, distance: 53.9
click at [169, 258] on icon at bounding box center [170, 256] width 7 height 7
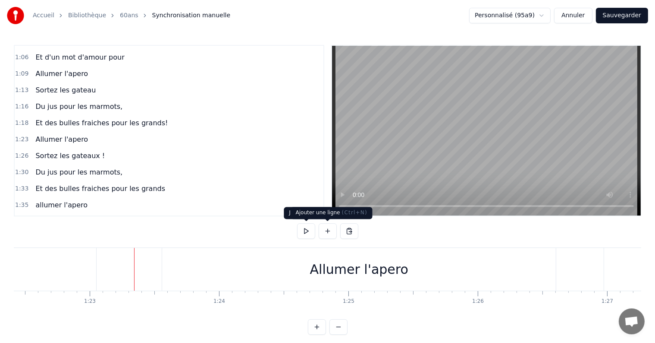
click at [304, 234] on button at bounding box center [306, 231] width 18 height 16
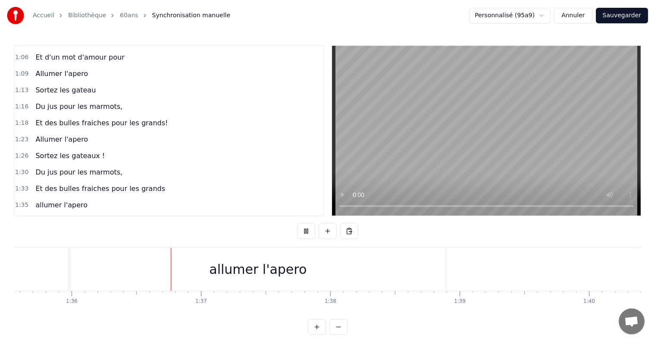
scroll to position [0, 12371]
click at [304, 234] on button at bounding box center [306, 231] width 18 height 16
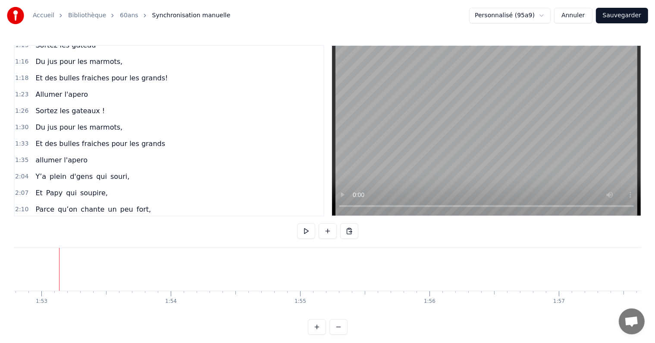
scroll to position [224, 0]
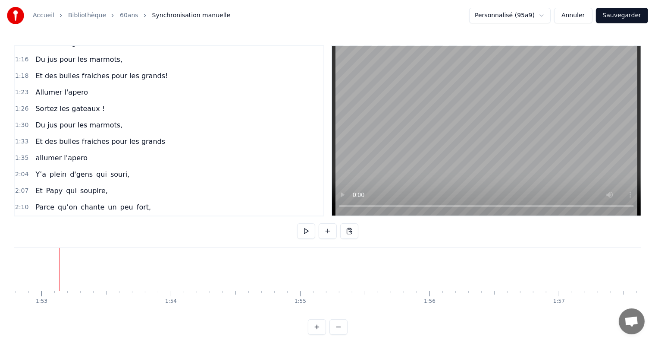
click at [88, 168] on div "Y’a plein d'gens qui souri," at bounding box center [82, 175] width 101 height 16
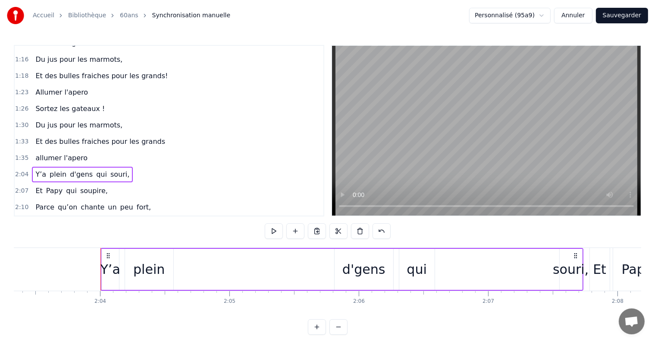
scroll to position [0, 16008]
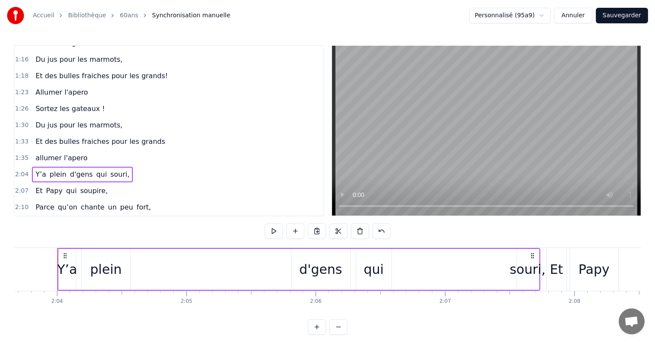
click at [53, 169] on span "plein" at bounding box center [58, 174] width 19 height 10
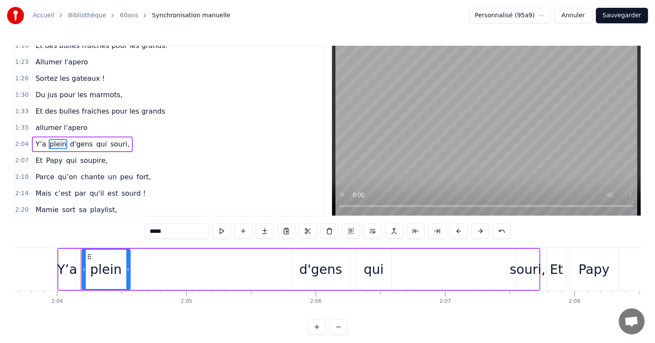
scroll to position [256, 0]
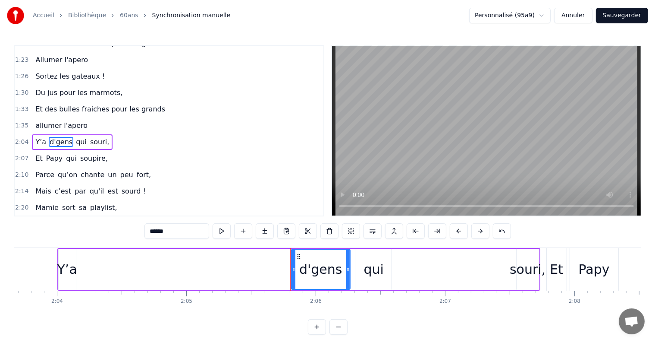
click at [63, 137] on span "d'gens" at bounding box center [61, 142] width 25 height 10
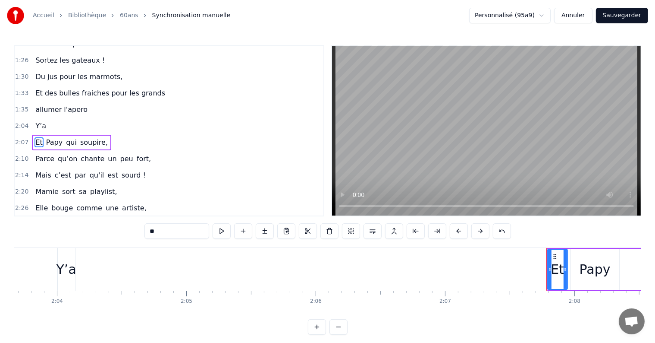
click at [69, 269] on div "Y’a" at bounding box center [67, 268] width 20 height 19
type input "***"
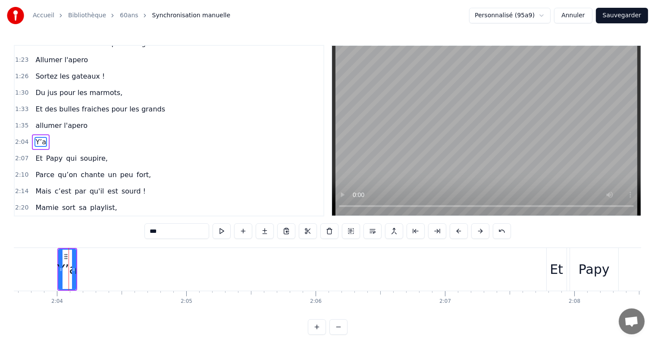
click at [41, 137] on span "Y’a" at bounding box center [41, 142] width 13 height 10
click at [37, 137] on span "Y’a" at bounding box center [41, 142] width 13 height 10
click at [158, 232] on input "***" at bounding box center [177, 231] width 65 height 16
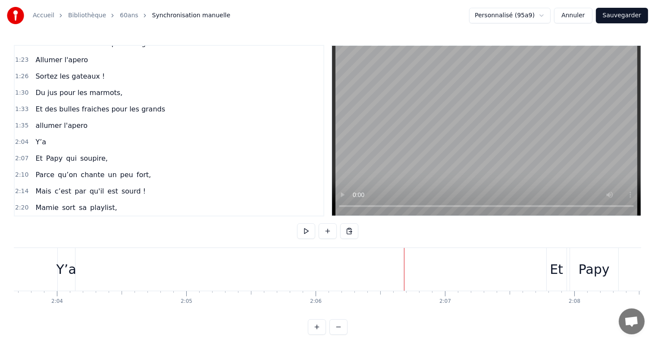
click at [35, 135] on div "Y’a" at bounding box center [41, 142] width 18 height 16
click at [62, 272] on div "Y’a" at bounding box center [67, 268] width 20 height 19
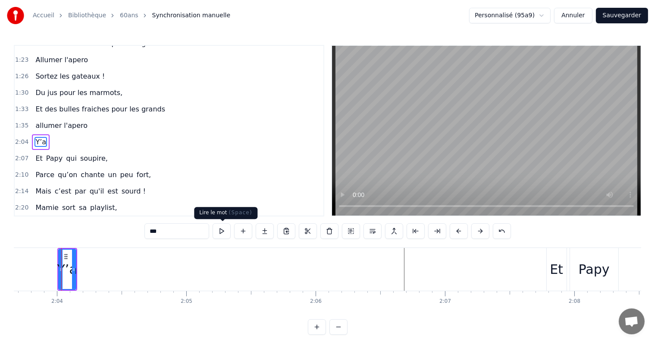
click at [167, 227] on input "***" at bounding box center [177, 231] width 65 height 16
paste input "**********"
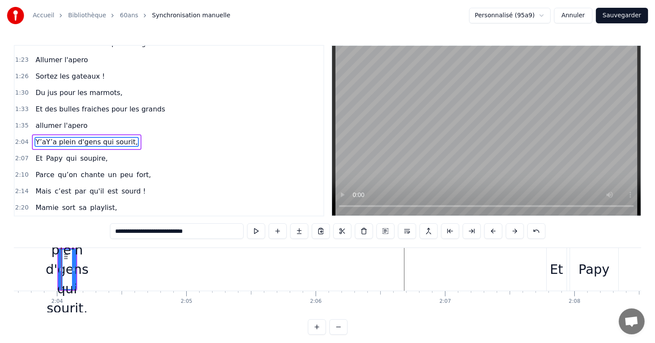
drag, startPoint x: 85, startPoint y: 236, endPoint x: 51, endPoint y: 236, distance: 34.1
click at [51, 236] on div "0:29 [DATE] c'est la fête 0:33 On sort les bouteilles 0:36 Mamie à 60 balais 0:…" at bounding box center [328, 190] width 628 height 290
paste input "text"
click at [79, 153] on span "soupire," at bounding box center [93, 158] width 29 height 10
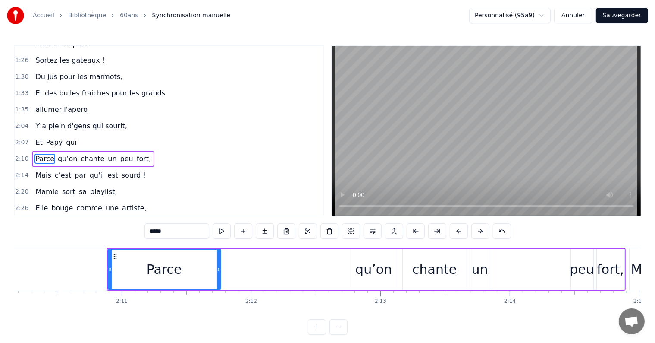
scroll to position [288, 0]
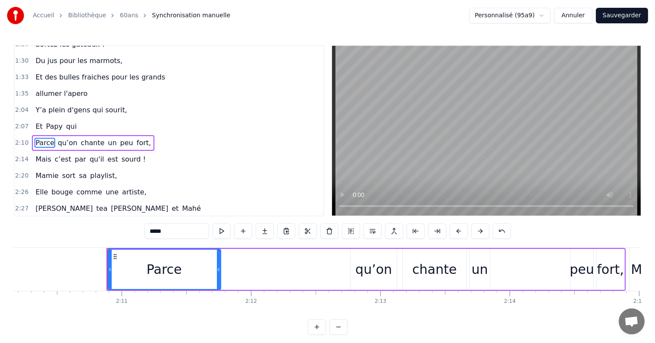
click at [62, 138] on span "qu’on" at bounding box center [67, 143] width 21 height 10
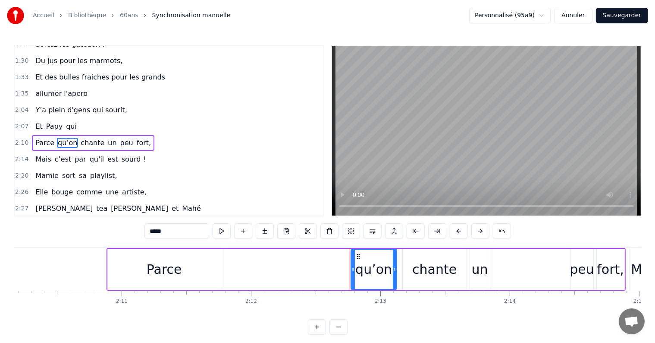
click at [65, 121] on span "qui" at bounding box center [71, 126] width 13 height 10
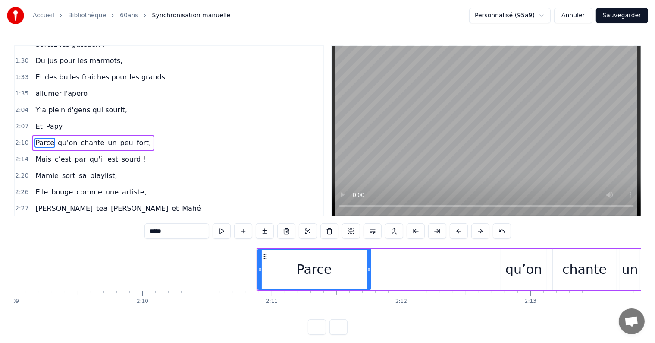
click at [50, 121] on span "Papy" at bounding box center [54, 126] width 18 height 10
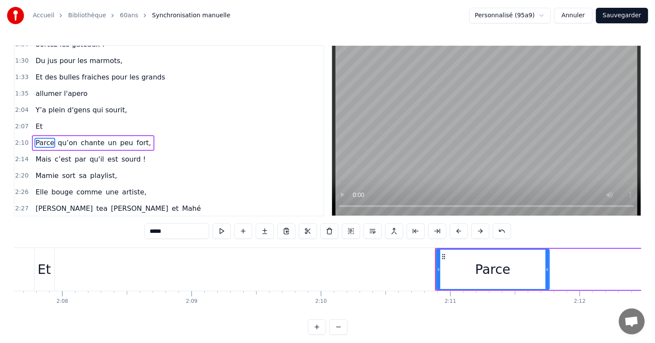
click at [57, 138] on span "qu’on" at bounding box center [67, 143] width 21 height 10
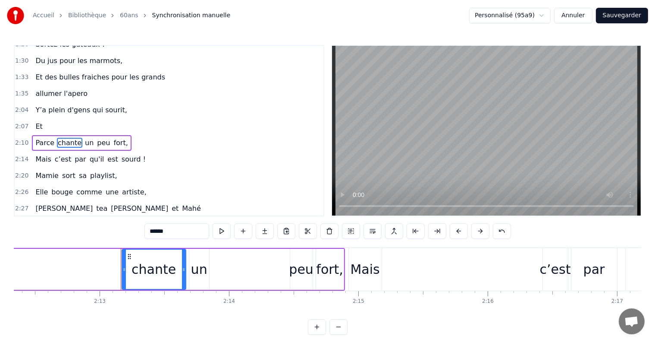
click at [67, 138] on span "chante" at bounding box center [69, 143] width 25 height 10
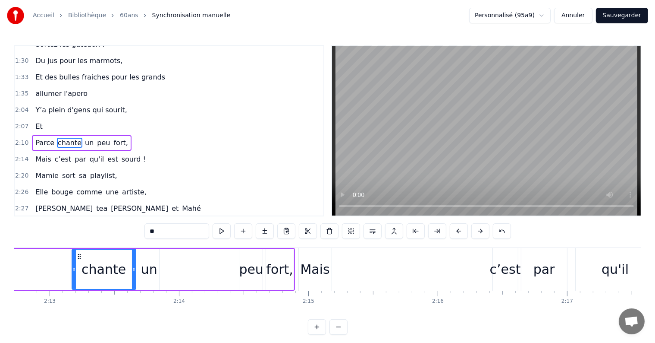
scroll to position [0, 17193]
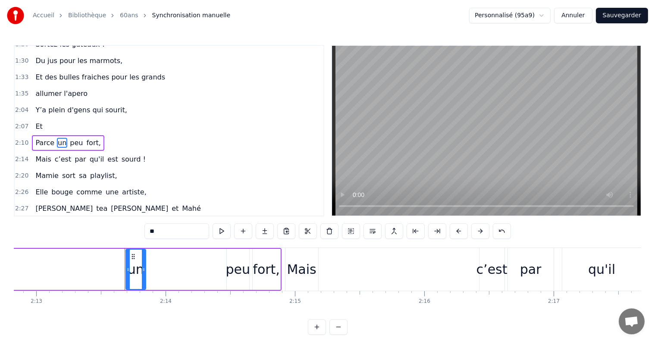
click at [69, 138] on span "peu" at bounding box center [76, 143] width 15 height 10
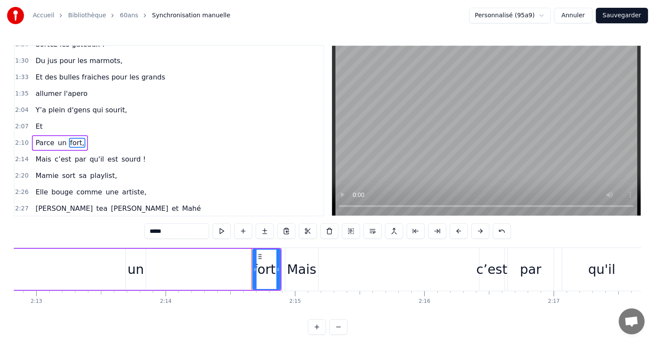
click at [59, 138] on span "un" at bounding box center [62, 143] width 10 height 10
click at [59, 138] on span "fort," at bounding box center [65, 143] width 16 height 10
type input "****"
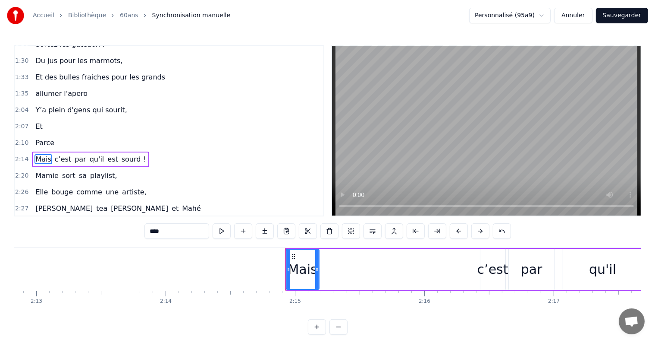
scroll to position [304, 0]
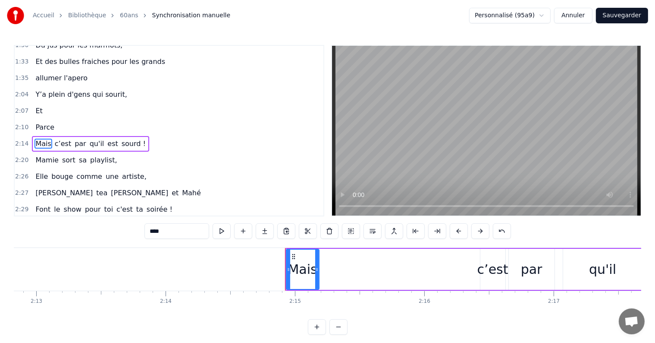
click at [40, 103] on div "Et" at bounding box center [39, 111] width 14 height 16
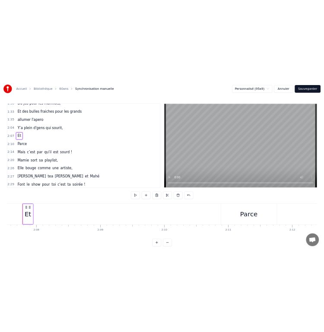
scroll to position [0, 16497]
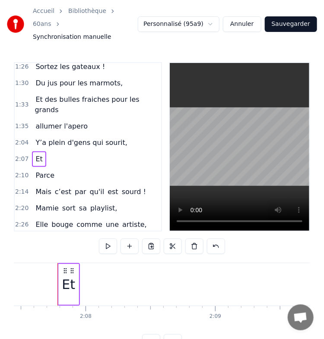
click at [71, 275] on div "Et" at bounding box center [68, 284] width 13 height 19
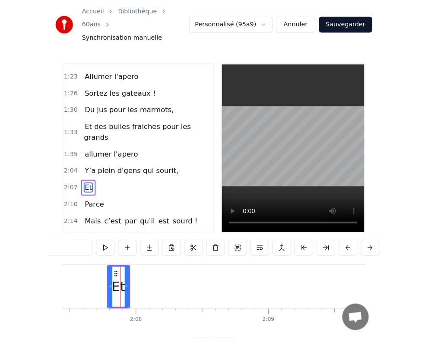
scroll to position [277, 0]
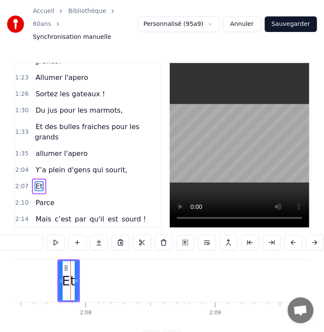
click at [30, 235] on input "**" at bounding box center [10, 243] width 65 height 16
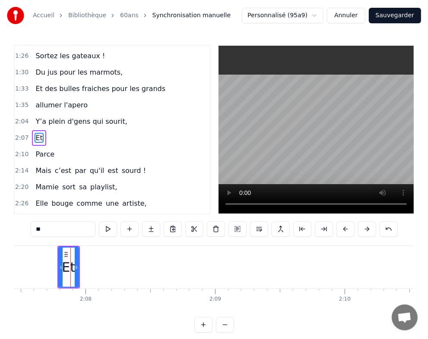
drag, startPoint x: 54, startPoint y: 232, endPoint x: 22, endPoint y: 232, distance: 31.9
click at [22, 232] on div "0:29 [DATE] c'est la fête 0:33 On sort les bouteilles 0:36 Mamie à 60 balais 0:…" at bounding box center [214, 189] width 400 height 288
paste input "**********"
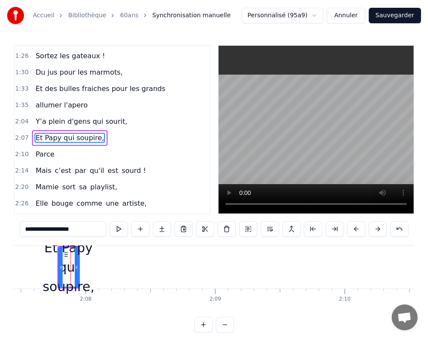
click at [42, 149] on span "Parce" at bounding box center [45, 154] width 21 height 10
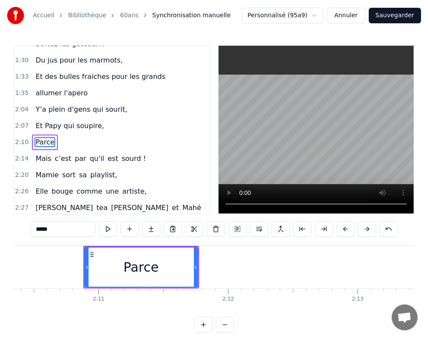
scroll to position [0, 16898]
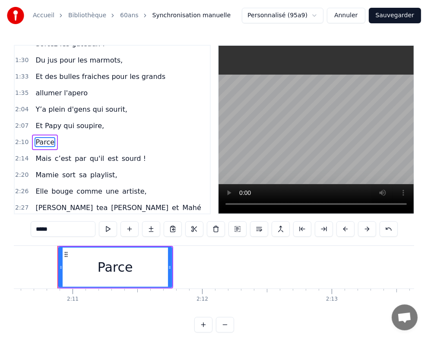
click at [27, 229] on div "0:29 [DATE] c'est la fête 0:33 On sort les bouteilles 0:36 Mamie à 60 balais 0:…" at bounding box center [214, 189] width 400 height 288
paste input "**********"
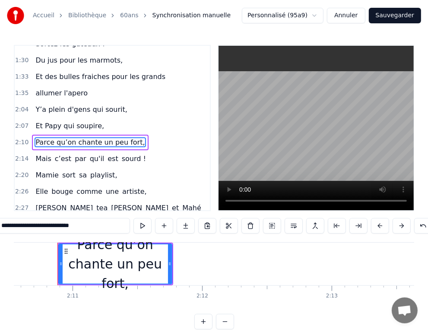
click at [89, 154] on span "qu'il" at bounding box center [97, 159] width 16 height 10
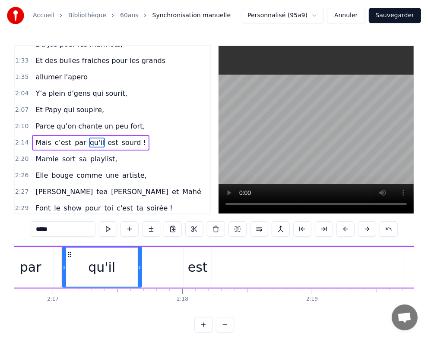
scroll to position [0, 17698]
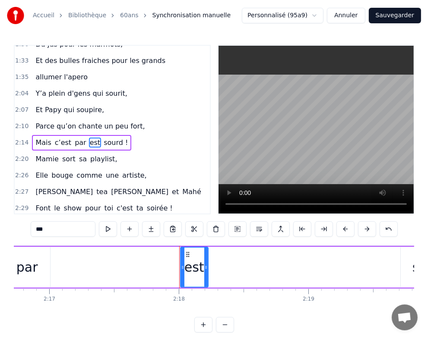
click at [54, 138] on span "c’est" at bounding box center [63, 143] width 18 height 10
type input "***"
click at [61, 135] on div "Mais par est sourd !" at bounding box center [71, 143] width 79 height 16
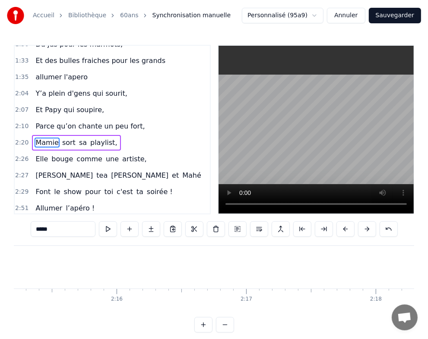
click at [61, 138] on span "sort" at bounding box center [68, 143] width 15 height 10
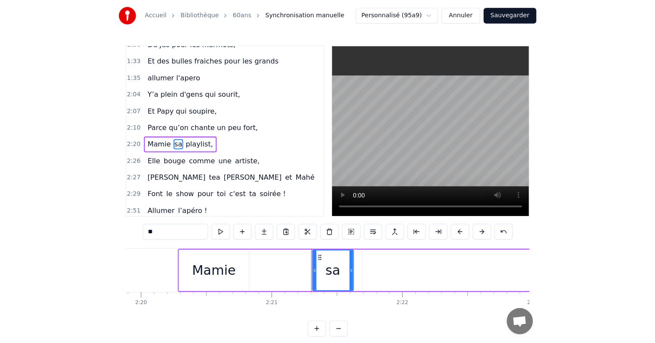
scroll to position [0, 18190]
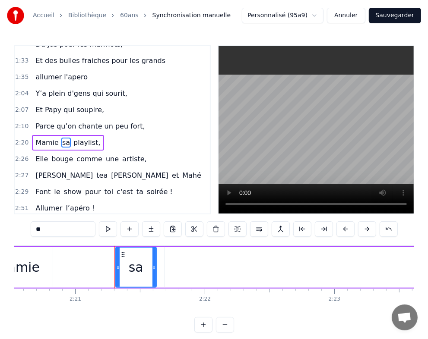
click at [61, 138] on span "sa" at bounding box center [65, 143] width 9 height 10
type input "*********"
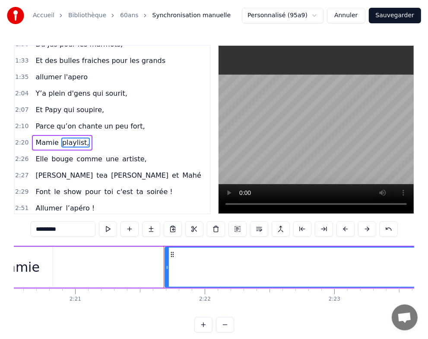
click at [61, 138] on span "playlist," at bounding box center [75, 143] width 28 height 10
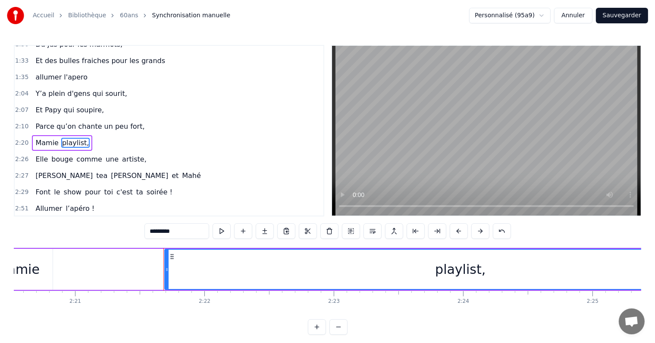
click at [136, 118] on div "2:10 Parce qu’on chante un peu fort," at bounding box center [169, 126] width 309 height 16
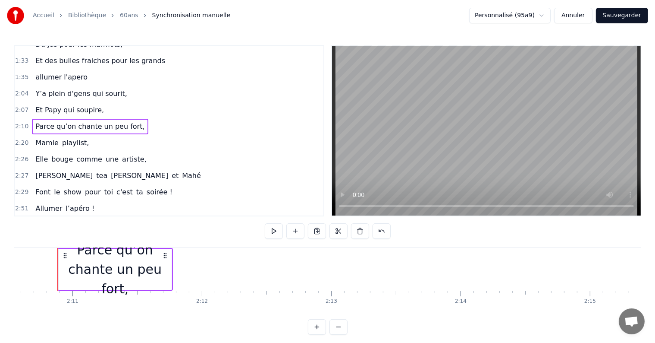
scroll to position [0, 16898]
click at [74, 138] on span "playlist," at bounding box center [75, 143] width 28 height 10
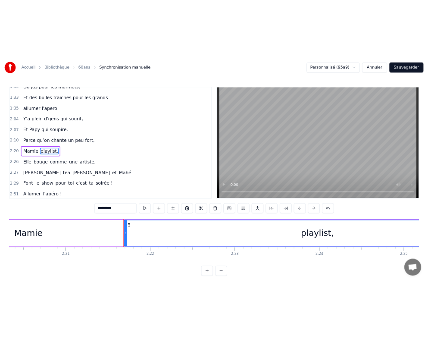
scroll to position [0, 18296]
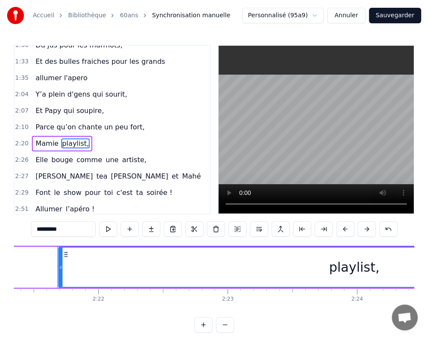
click at [68, 139] on span "playlist," at bounding box center [75, 144] width 28 height 10
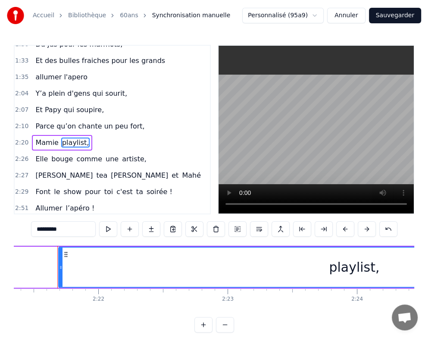
click at [48, 138] on span "Mamie" at bounding box center [47, 143] width 25 height 10
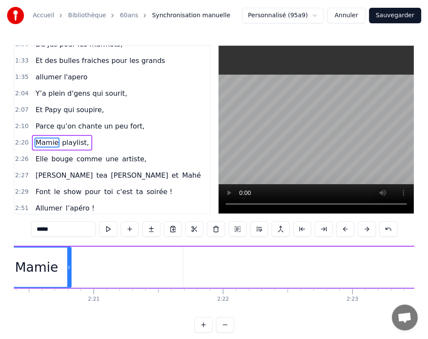
scroll to position [0, 18115]
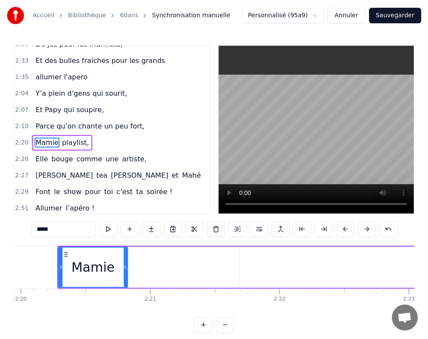
drag, startPoint x: 65, startPoint y: 130, endPoint x: 60, endPoint y: 140, distance: 10.8
click at [60, 140] on div "0:29 [DATE] c'est la fête 0:33 On sort les bouteilles 0:36 Mamie à 60 balais 0:…" at bounding box center [112, 130] width 197 height 170
click at [61, 138] on span "playlist," at bounding box center [75, 143] width 28 height 10
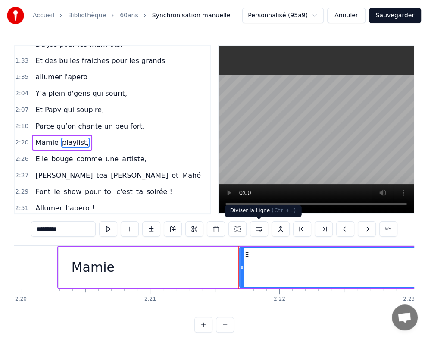
click at [260, 233] on button at bounding box center [259, 229] width 18 height 16
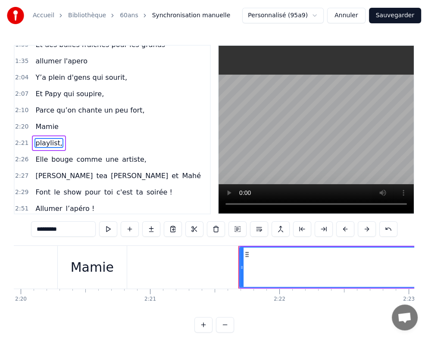
click at [40, 122] on span "Mamie" at bounding box center [47, 127] width 25 height 10
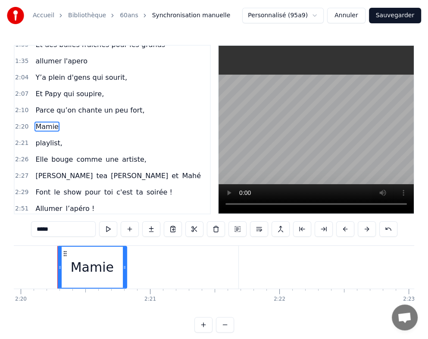
scroll to position [305, 0]
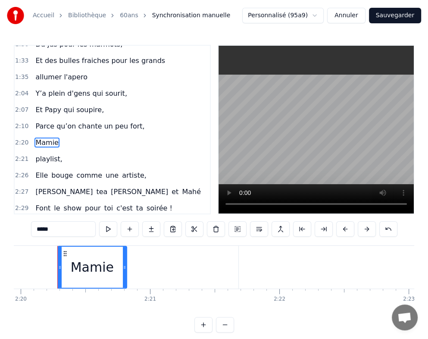
click at [35, 154] on span "playlist," at bounding box center [49, 159] width 28 height 10
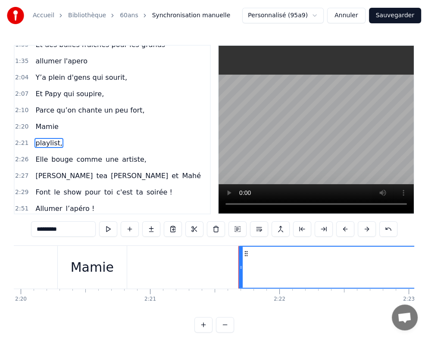
drag, startPoint x: 51, startPoint y: 234, endPoint x: 16, endPoint y: 233, distance: 35.8
click at [16, 233] on div "0:29 [DATE] c'est la fête 0:33 On sort les bouteilles 0:36 Mamie à 60 balais 0:…" at bounding box center [214, 189] width 401 height 288
paste input "**********"
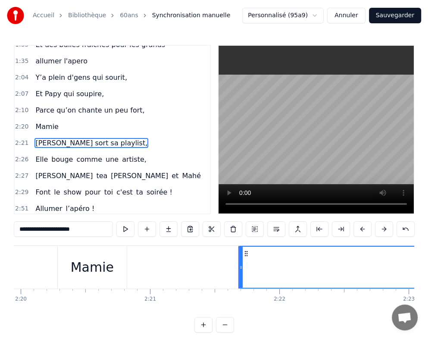
click at [47, 122] on span "Mamie" at bounding box center [47, 127] width 25 height 10
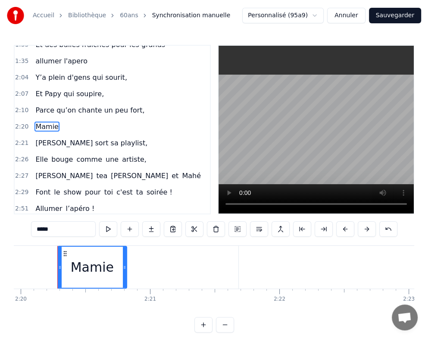
scroll to position [305, 0]
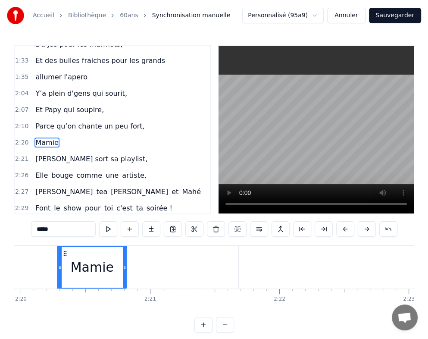
drag, startPoint x: 61, startPoint y: 230, endPoint x: 19, endPoint y: 231, distance: 42.7
click at [19, 231] on div "0:29 [DATE] c'est la fête 0:33 On sort les bouteilles 0:36 Mamie à 60 balais 0:…" at bounding box center [214, 189] width 401 height 288
paste input "**********"
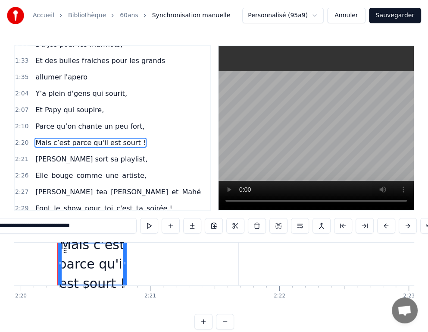
click at [92, 154] on span "[PERSON_NAME] sort sa playlist," at bounding box center [92, 159] width 114 height 10
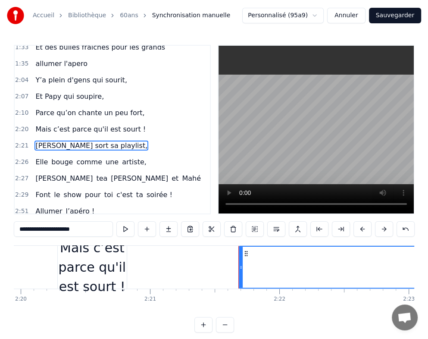
scroll to position [321, 0]
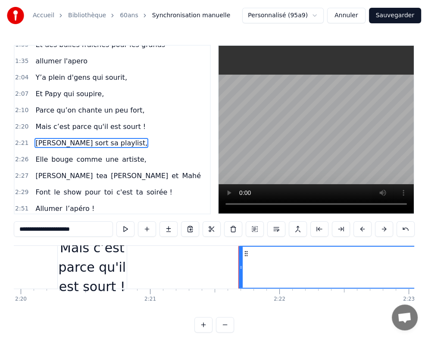
click at [123, 154] on span "artiste," at bounding box center [134, 159] width 26 height 10
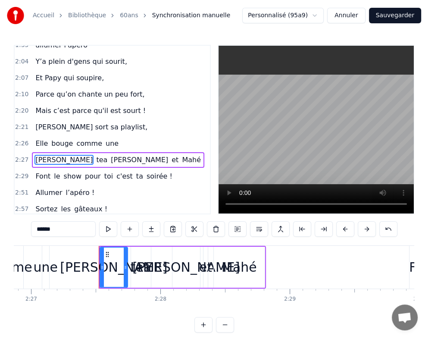
scroll to position [352, 0]
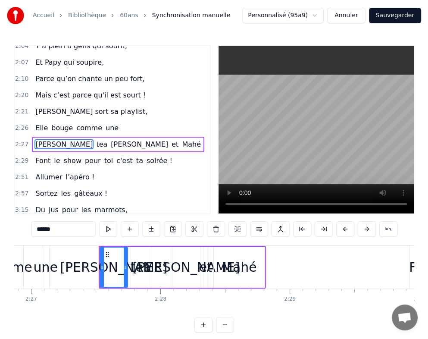
click at [181, 139] on span "Mahé" at bounding box center [191, 144] width 21 height 10
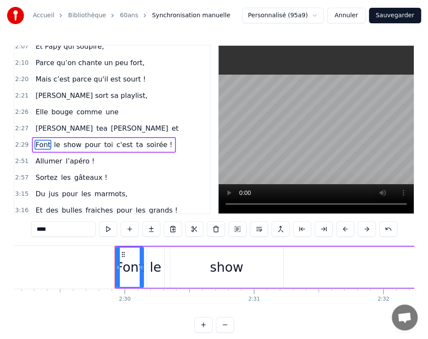
scroll to position [0, 19363]
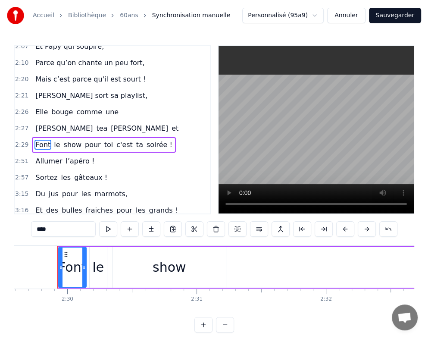
click at [171, 123] on span "et" at bounding box center [175, 128] width 9 height 10
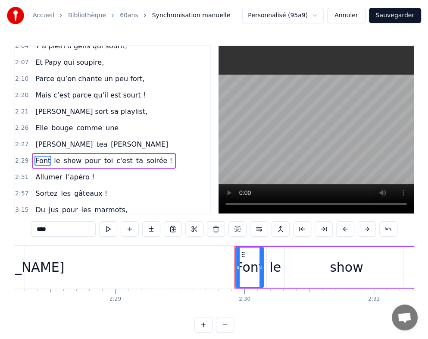
scroll to position [0, 19156]
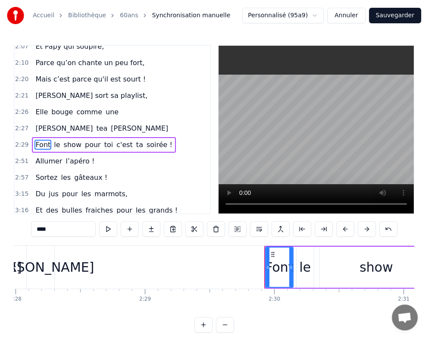
click at [110, 123] on span "[PERSON_NAME]" at bounding box center [139, 128] width 59 height 10
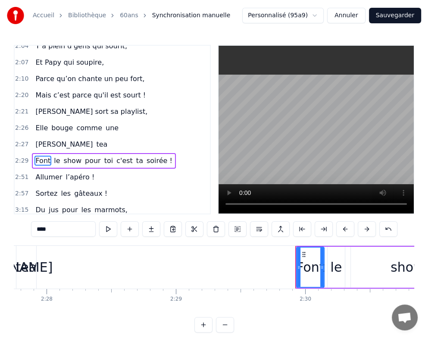
scroll to position [368, 0]
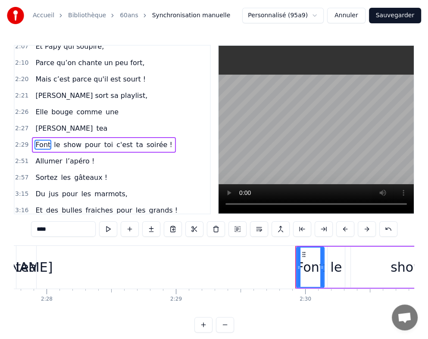
click at [63, 140] on span "show" at bounding box center [72, 145] width 19 height 10
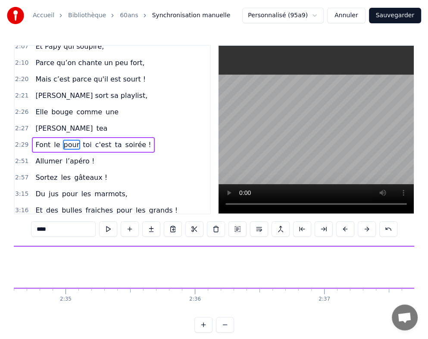
click at [95, 123] on span "tea" at bounding box center [101, 128] width 13 height 10
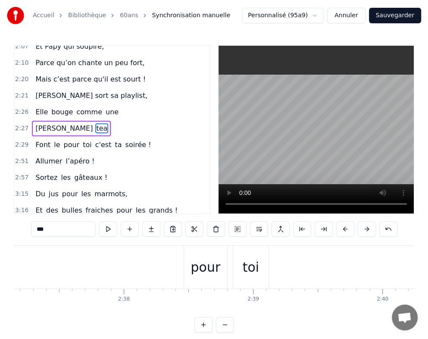
scroll to position [352, 0]
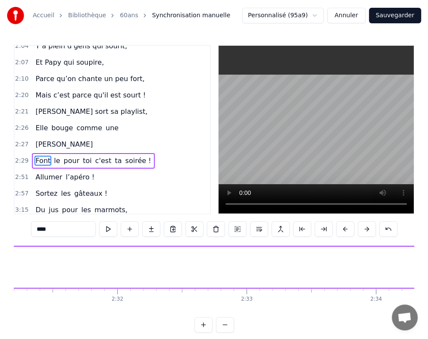
click at [55, 156] on span "le" at bounding box center [57, 161] width 8 height 10
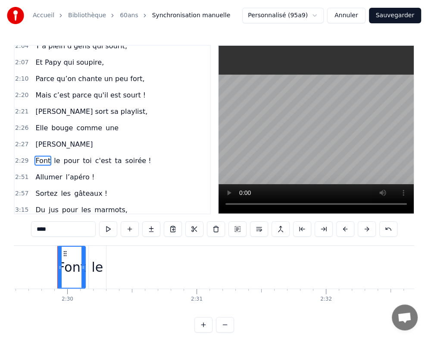
click at [54, 156] on span "le" at bounding box center [57, 161] width 8 height 10
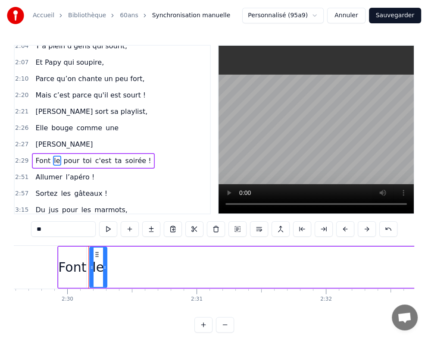
scroll to position [368, 0]
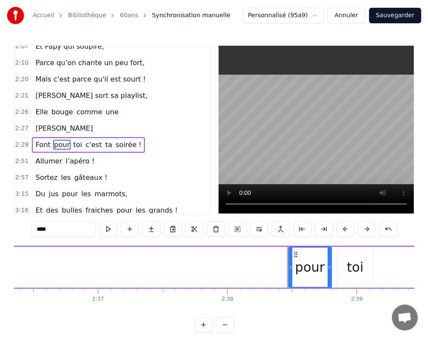
click at [57, 140] on span "pour" at bounding box center [62, 145] width 18 height 10
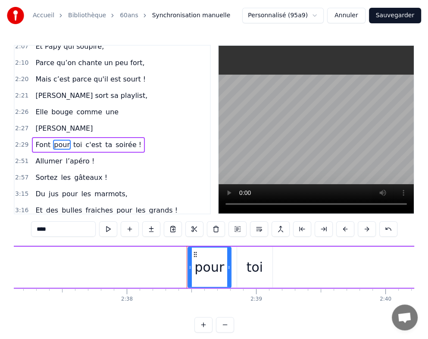
type input "***"
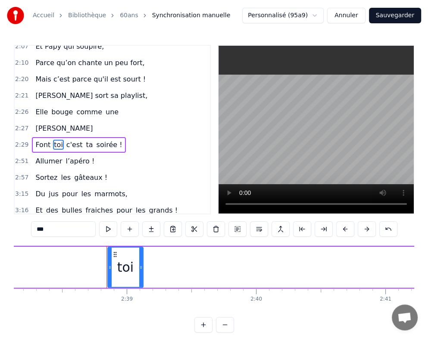
click at [58, 137] on div "Font toi c'est ta soirée !" at bounding box center [79, 145] width 94 height 16
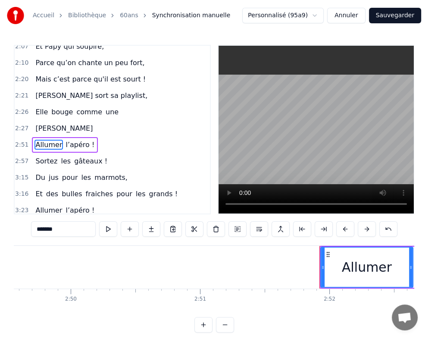
scroll to position [0, 22210]
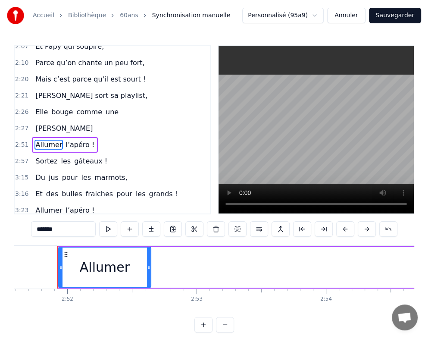
click at [73, 140] on span "l’apéro !" at bounding box center [80, 145] width 31 height 10
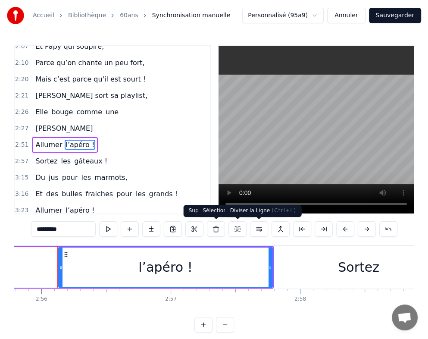
scroll to position [0, 22754]
click at [257, 231] on button at bounding box center [259, 229] width 18 height 16
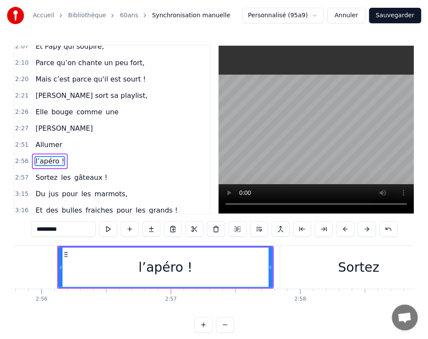
scroll to position [384, 0]
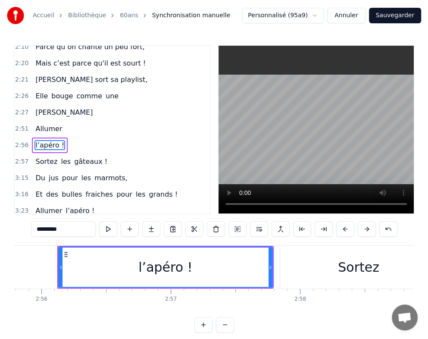
click at [81, 91] on span "comme" at bounding box center [90, 96] width 28 height 10
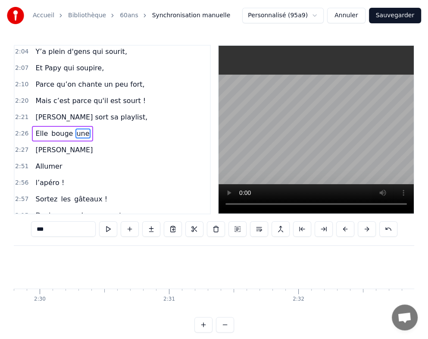
scroll to position [337, 0]
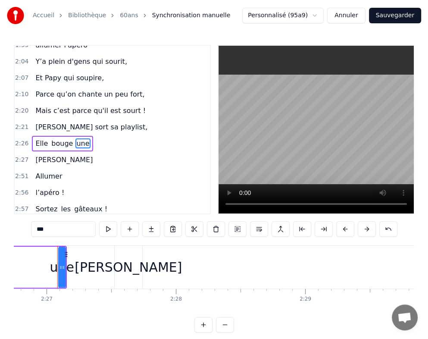
click at [62, 139] on span "bouge" at bounding box center [61, 144] width 23 height 10
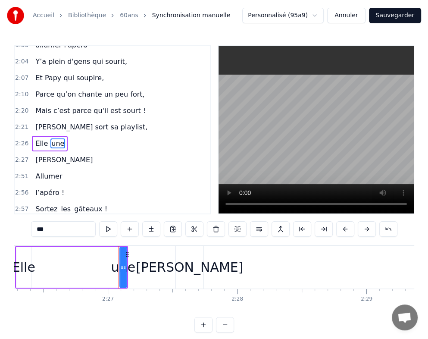
scroll to position [0, 18912]
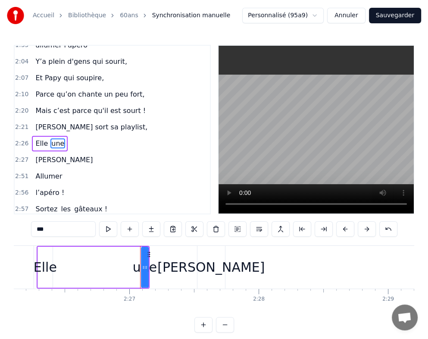
click at [57, 139] on span "une" at bounding box center [57, 144] width 15 height 10
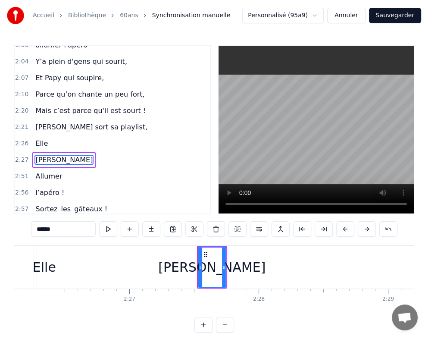
scroll to position [352, 0]
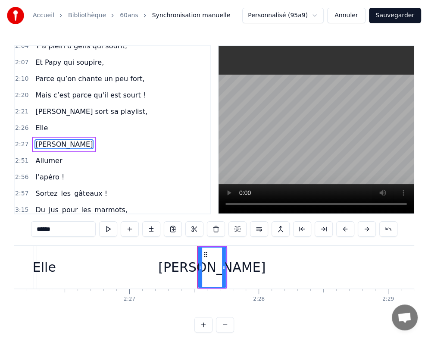
click at [43, 123] on span "Elle" at bounding box center [42, 128] width 14 height 10
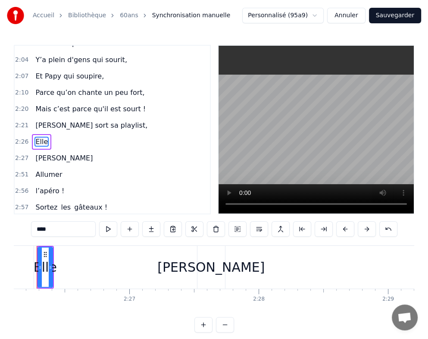
scroll to position [0, 18891]
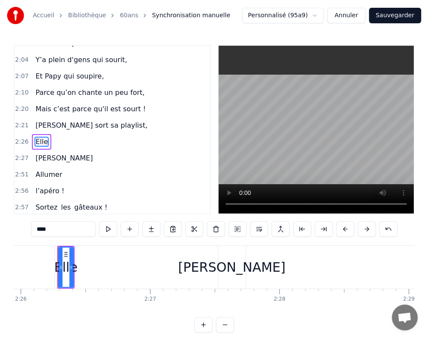
click at [57, 229] on input "****" at bounding box center [63, 229] width 65 height 16
drag, startPoint x: 40, startPoint y: 230, endPoint x: 14, endPoint y: 230, distance: 26.3
click at [14, 230] on div "0:29 [DATE] c'est la fête 0:33 On sort les bouteilles 0:36 Mamie à 60 balais 0:…" at bounding box center [214, 189] width 401 height 288
paste input "**********"
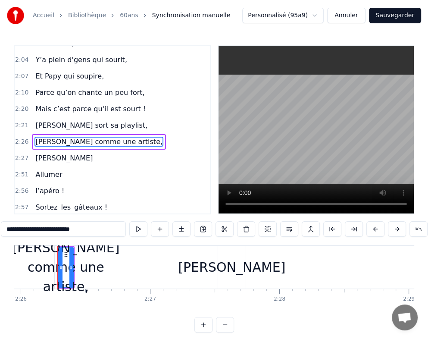
type input "**********"
click at [55, 151] on div "[PERSON_NAME]" at bounding box center [64, 159] width 64 height 16
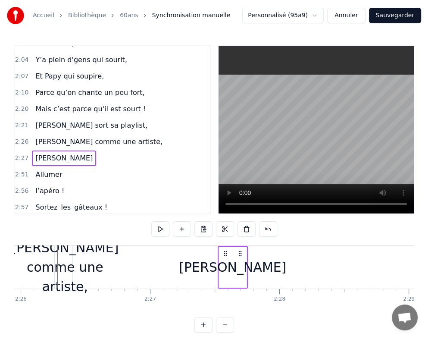
click at [39, 153] on span "[PERSON_NAME]" at bounding box center [64, 158] width 59 height 10
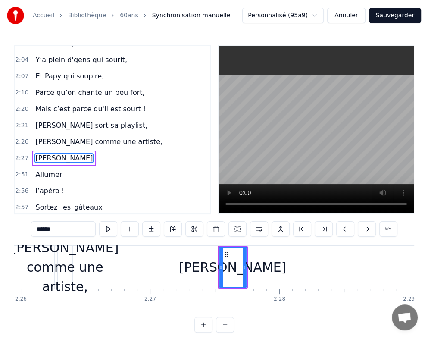
scroll to position [352, 0]
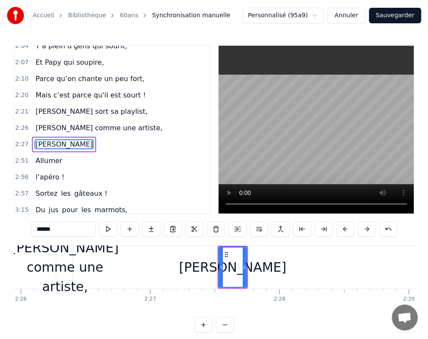
click at [80, 235] on input "******" at bounding box center [63, 229] width 65 height 16
drag, startPoint x: 64, startPoint y: 230, endPoint x: 29, endPoint y: 230, distance: 35.4
click at [29, 230] on div "0:29 [DATE] c'est la fête 0:33 On sort les bouteilles 0:36 Mamie à 60 balais 0:…" at bounding box center [214, 189] width 401 height 288
paste input "**********"
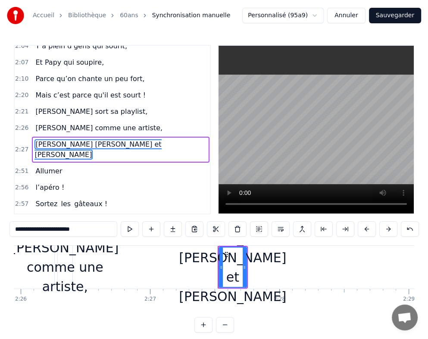
click at [46, 166] on span "Allumer" at bounding box center [49, 171] width 28 height 10
type input "*******"
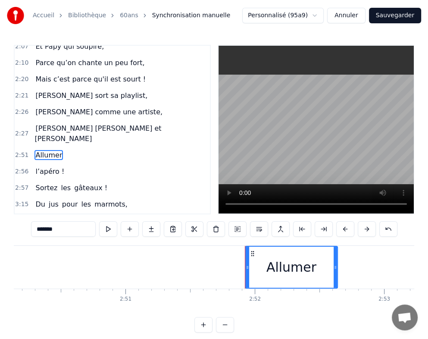
scroll to position [0, 22210]
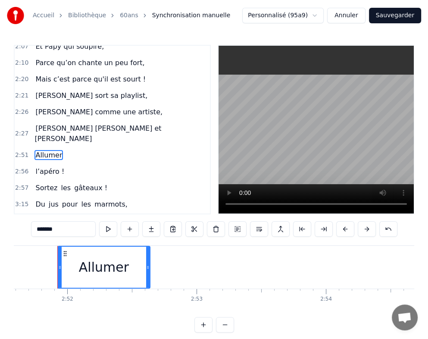
click at [125, 120] on div "2:27 [PERSON_NAME] [PERSON_NAME] et [PERSON_NAME]" at bounding box center [112, 133] width 195 height 27
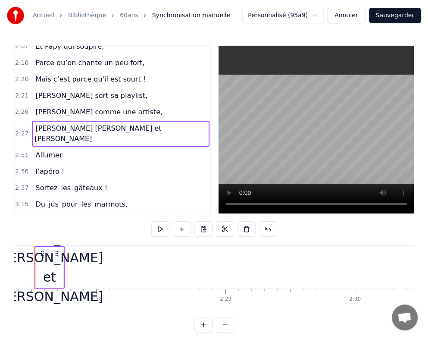
scroll to position [0, 19052]
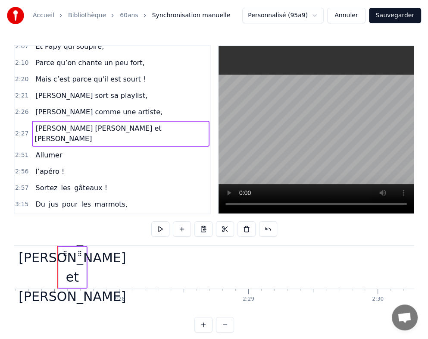
click at [66, 123] on span "[PERSON_NAME] [PERSON_NAME] et [PERSON_NAME]" at bounding box center [98, 133] width 127 height 20
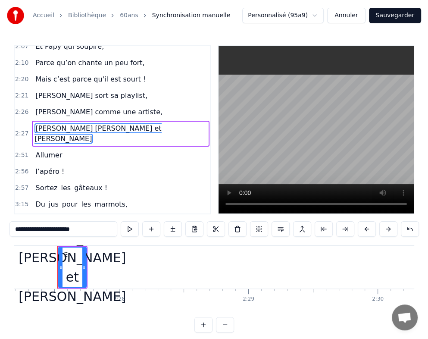
scroll to position [352, 0]
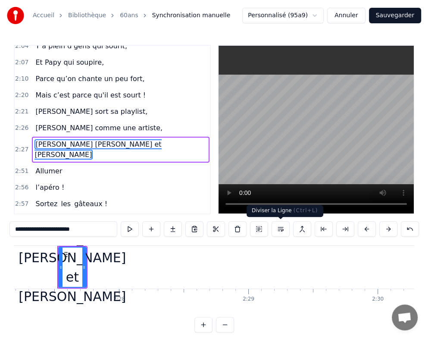
click at [280, 231] on button at bounding box center [281, 229] width 18 height 16
click at [50, 166] on span "Allumer" at bounding box center [49, 171] width 28 height 10
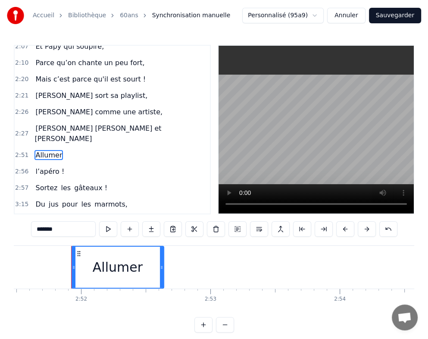
scroll to position [0, 0]
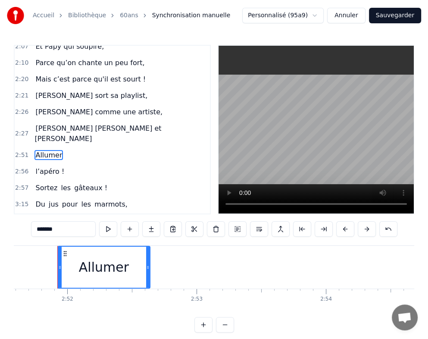
click at [69, 231] on input "*******" at bounding box center [63, 229] width 65 height 16
drag, startPoint x: 70, startPoint y: 231, endPoint x: 33, endPoint y: 233, distance: 36.7
click at [33, 233] on input "*******" at bounding box center [63, 229] width 65 height 16
paste input "**********"
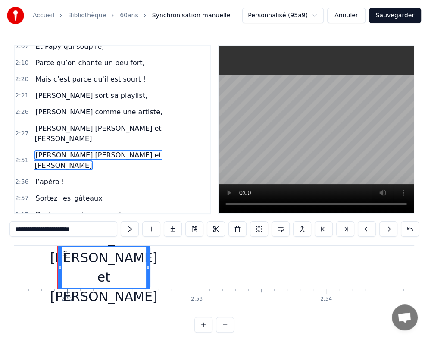
click at [81, 150] on span "[PERSON_NAME] [PERSON_NAME] et [PERSON_NAME]" at bounding box center [98, 160] width 127 height 20
drag, startPoint x: 54, startPoint y: 231, endPoint x: 16, endPoint y: 231, distance: 38.4
click at [16, 231] on input "**********" at bounding box center [63, 229] width 108 height 16
paste input "**********"
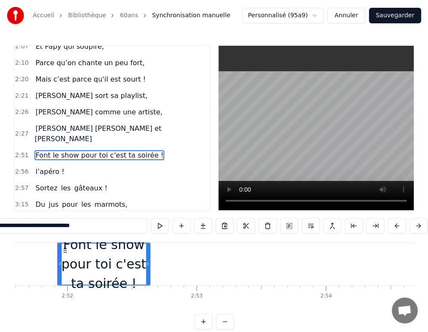
type input "**********"
click at [117, 150] on span "Font le show pour toi c'est ta soirée !" at bounding box center [100, 155] width 130 height 10
click at [54, 180] on div "Sortez les gâteaux !" at bounding box center [71, 188] width 79 height 16
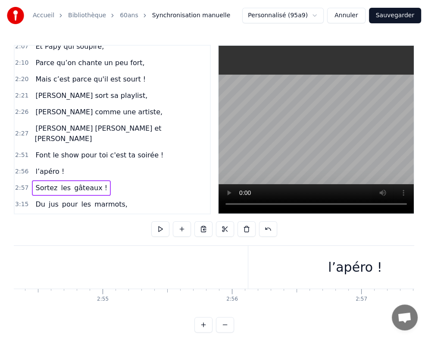
click at [47, 183] on span "Sortez" at bounding box center [47, 188] width 24 height 10
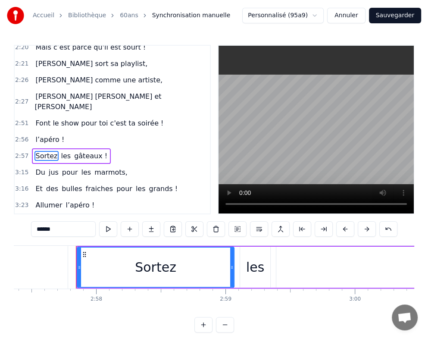
scroll to position [0, 22977]
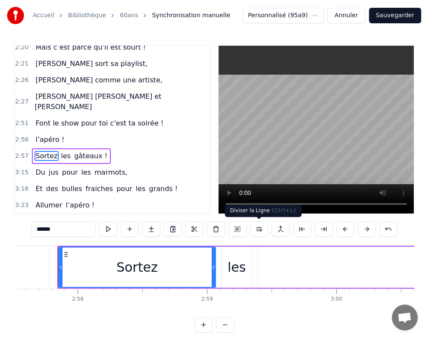
click at [258, 229] on button at bounding box center [259, 229] width 18 height 16
click at [75, 151] on span "gâteaux !" at bounding box center [90, 156] width 35 height 10
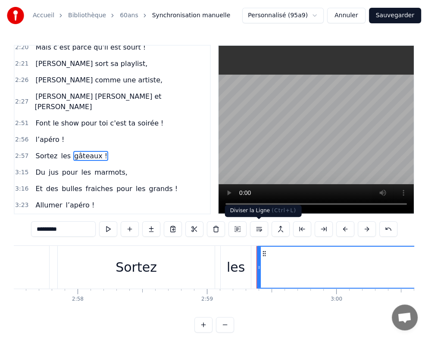
click at [257, 231] on button at bounding box center [259, 229] width 18 height 16
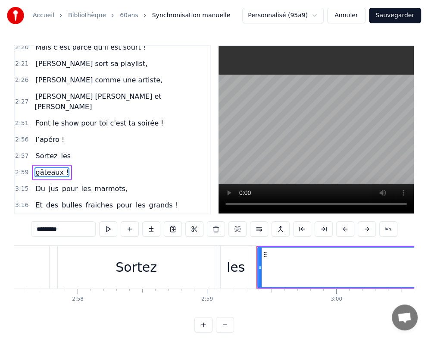
scroll to position [416, 0]
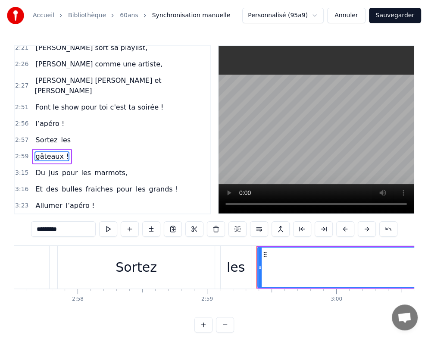
click at [60, 135] on span "les" at bounding box center [66, 140] width 12 height 10
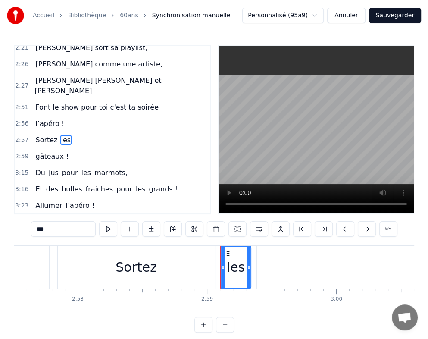
scroll to position [400, 0]
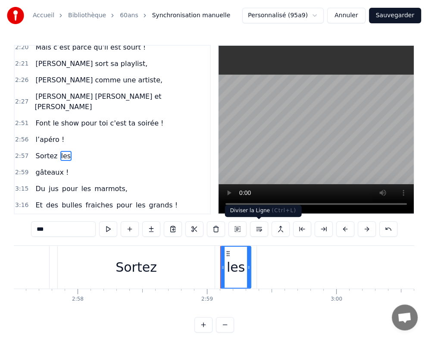
click at [261, 230] on button at bounding box center [259, 229] width 18 height 16
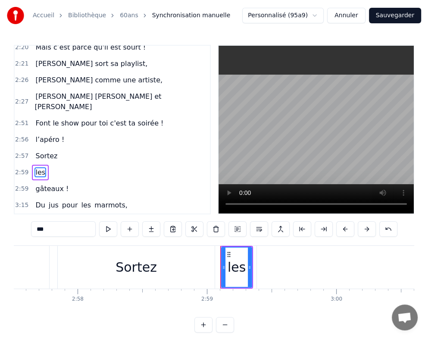
scroll to position [416, 0]
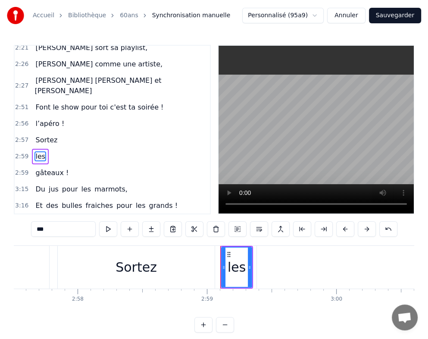
click at [48, 184] on span "jus" at bounding box center [54, 189] width 12 height 10
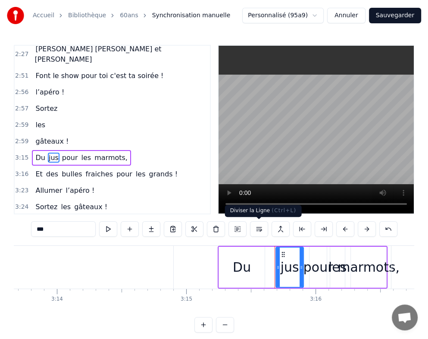
scroll to position [0, 25286]
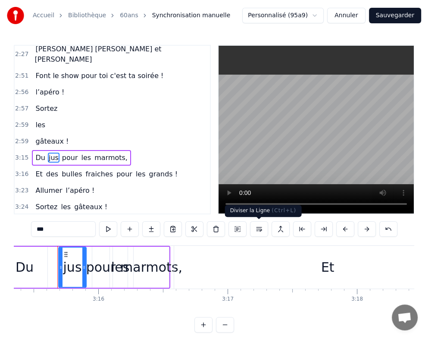
click at [258, 232] on button at bounding box center [259, 229] width 18 height 16
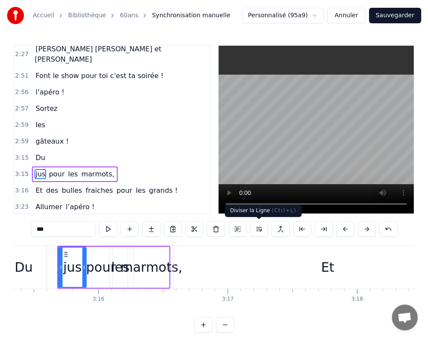
scroll to position [463, 0]
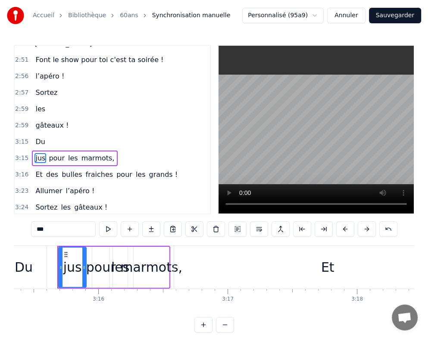
click at [52, 153] on span "pour" at bounding box center [57, 158] width 18 height 10
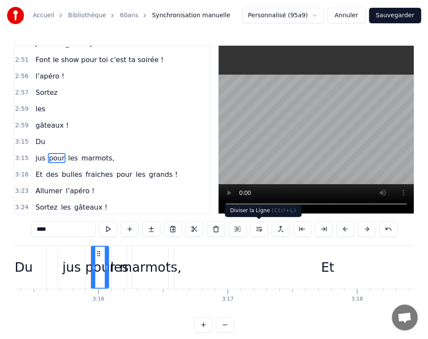
click at [259, 231] on button at bounding box center [259, 229] width 18 height 16
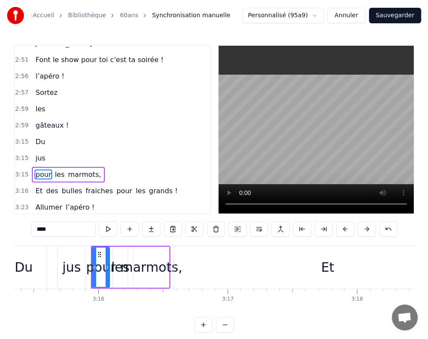
scroll to position [479, 0]
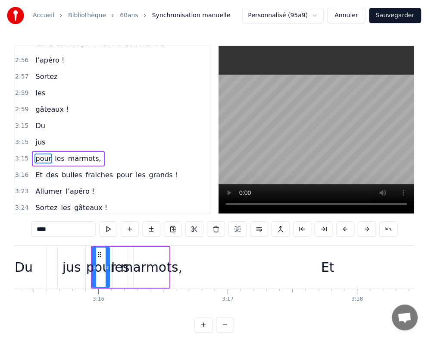
click at [54, 154] on span "les" at bounding box center [60, 159] width 12 height 10
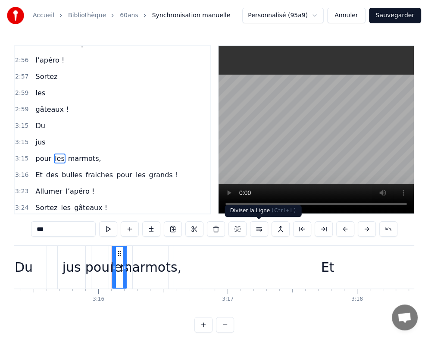
click at [263, 230] on button at bounding box center [259, 229] width 18 height 16
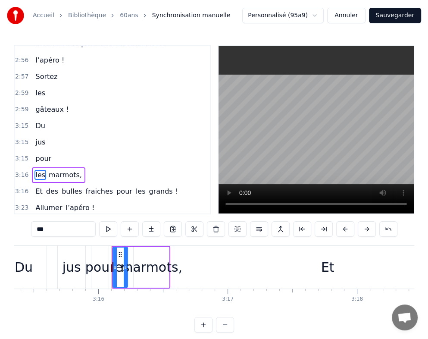
scroll to position [495, 0]
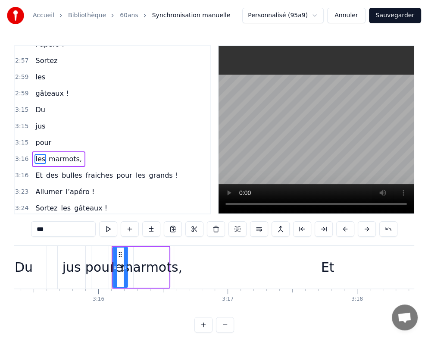
click at [59, 154] on span "marmots," at bounding box center [65, 159] width 35 height 10
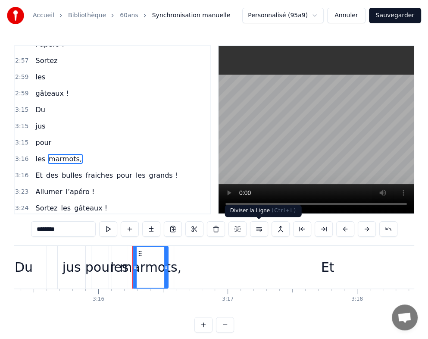
click at [261, 230] on button at bounding box center [259, 229] width 18 height 16
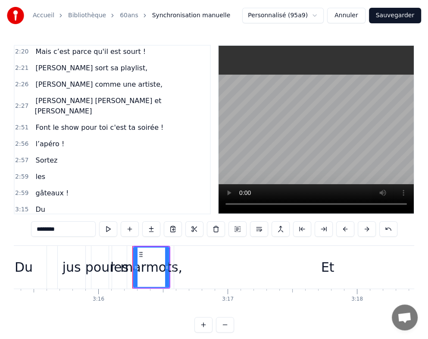
scroll to position [381, 0]
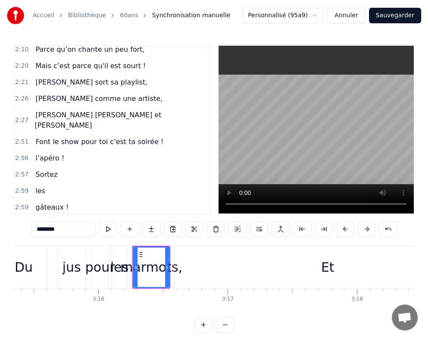
click at [43, 153] on span "l’apéro !" at bounding box center [50, 158] width 31 height 10
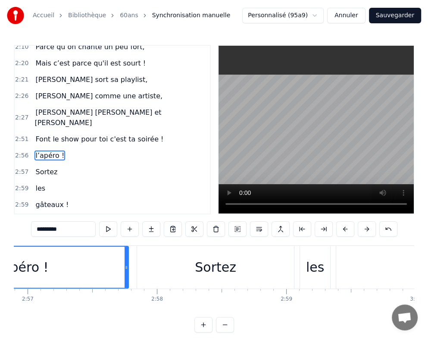
scroll to position [0, 22754]
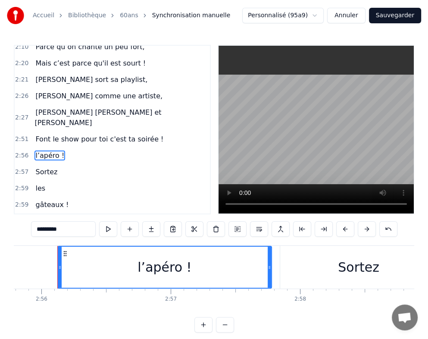
click at [45, 151] on span "l’apéro !" at bounding box center [50, 156] width 31 height 10
drag, startPoint x: 63, startPoint y: 229, endPoint x: 17, endPoint y: 229, distance: 45.3
click at [17, 229] on div "0:29 [DATE] c'est la fête 0:33 On sort les bouteilles 0:36 Mamie à 60 balais 0:…" at bounding box center [214, 189] width 401 height 288
paste input "**********"
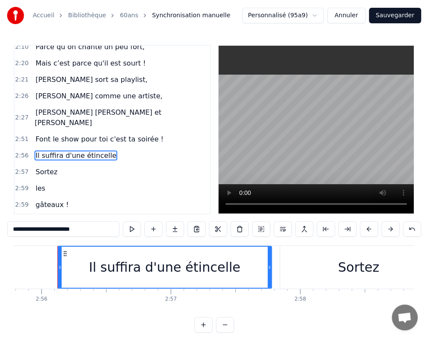
click at [43, 167] on span "Sortez" at bounding box center [47, 172] width 24 height 10
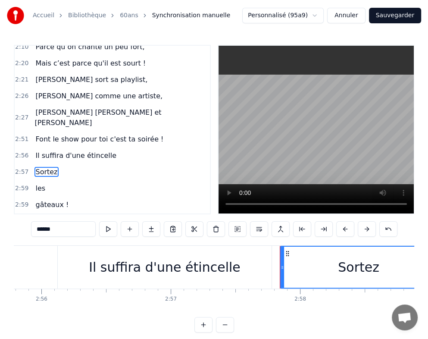
scroll to position [400, 0]
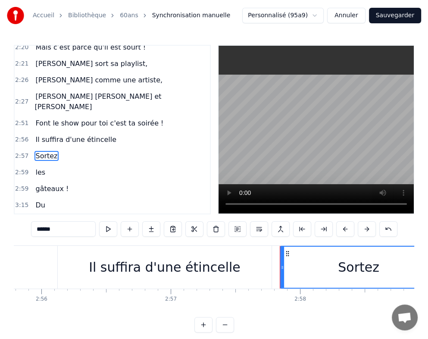
click at [36, 167] on span "les" at bounding box center [41, 172] width 12 height 10
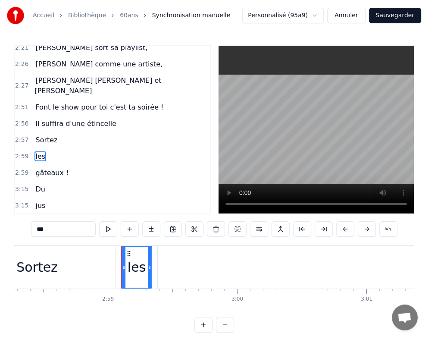
scroll to position [0, 23140]
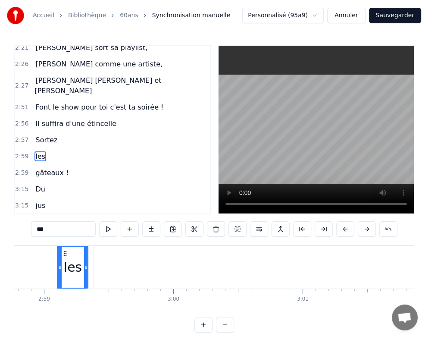
drag, startPoint x: 47, startPoint y: 228, endPoint x: 15, endPoint y: 227, distance: 32.4
click at [15, 227] on div "0:29 [DATE] c'est la fête 0:33 On sort les bouteilles 0:36 Mamie à 60 balais 0:…" at bounding box center [214, 189] width 401 height 288
paste input "**********"
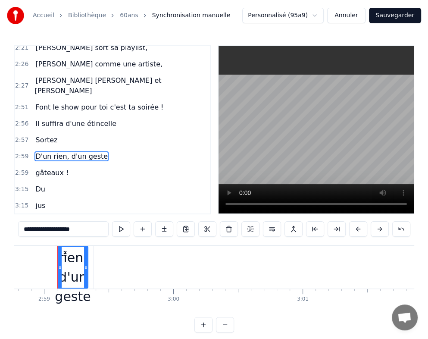
click at [48, 151] on span "D'un rien, d'un geste" at bounding box center [72, 156] width 74 height 10
drag, startPoint x: 85, startPoint y: 231, endPoint x: -6, endPoint y: 231, distance: 90.6
click at [0, 231] on html "Accueil Bibliothèque 60ans Synchronisation manuelle Personnalisé (95a9) Annuler…" at bounding box center [214, 173] width 428 height 346
paste input "*****"
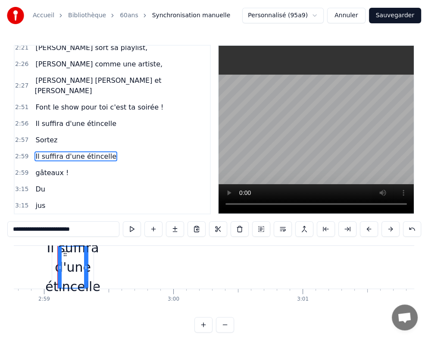
click at [48, 135] on span "Sortez" at bounding box center [47, 140] width 24 height 10
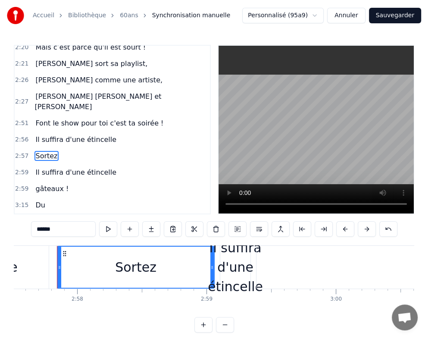
scroll to position [0, 22977]
drag, startPoint x: 61, startPoint y: 223, endPoint x: 12, endPoint y: 232, distance: 50.5
click at [12, 232] on div "Accueil Bibliothèque 60ans Synchronisation manuelle Personnalisé (95a9) Annuler…" at bounding box center [214, 166] width 428 height 333
paste input "**********"
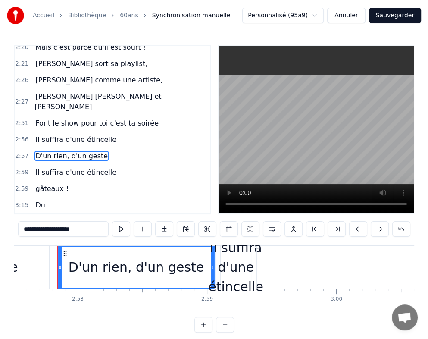
click at [56, 184] on span "gâteaux !" at bounding box center [52, 189] width 35 height 10
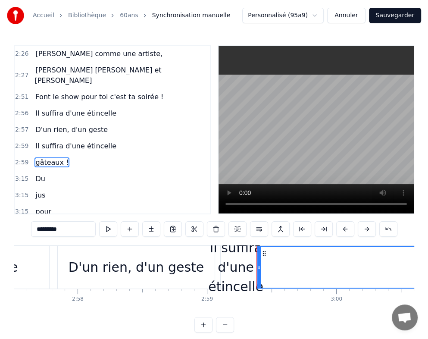
scroll to position [431, 0]
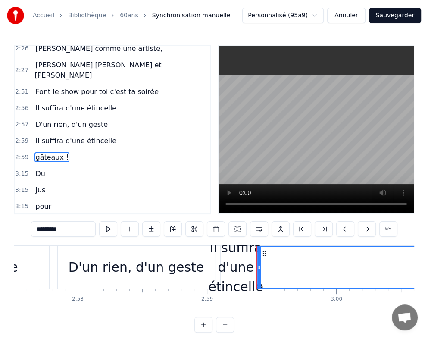
drag, startPoint x: 47, startPoint y: 231, endPoint x: 38, endPoint y: 228, distance: 9.7
click at [38, 228] on input "*********" at bounding box center [63, 229] width 65 height 16
paste input "**********"
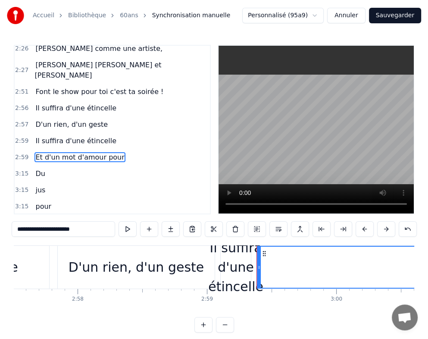
type input "**********"
click at [44, 166] on div "Du" at bounding box center [40, 174] width 16 height 16
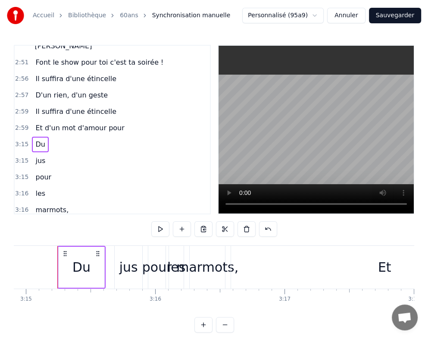
scroll to position [475, 0]
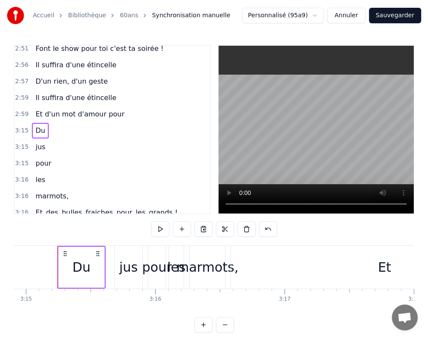
click at [40, 126] on span "Du" at bounding box center [40, 131] width 11 height 10
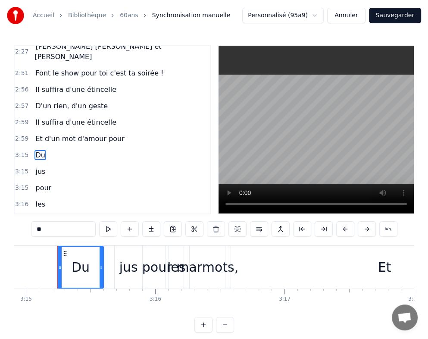
scroll to position [447, 0]
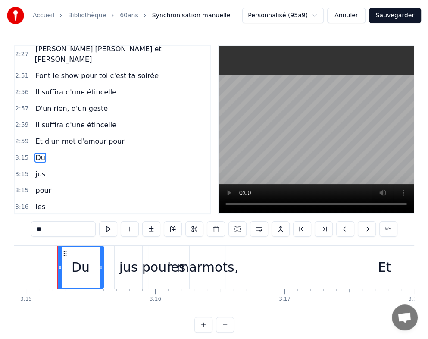
drag, startPoint x: 57, startPoint y: 230, endPoint x: 30, endPoint y: 230, distance: 27.6
click at [30, 230] on div "0:29 [DATE] c'est la fête 0:33 On sort les bouteilles 0:36 Mamie à 60 balais 0:…" at bounding box center [214, 189] width 401 height 288
paste input "**********"
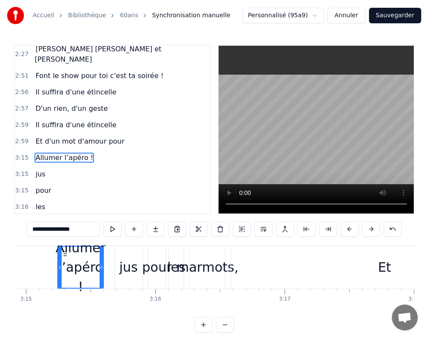
click at [37, 169] on span "jus" at bounding box center [41, 174] width 12 height 10
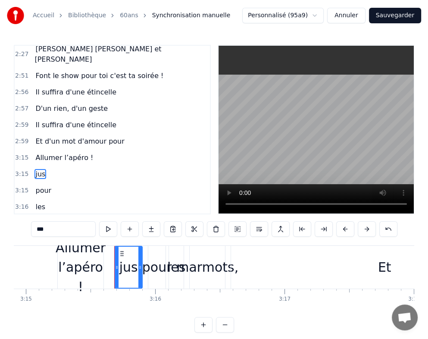
scroll to position [463, 0]
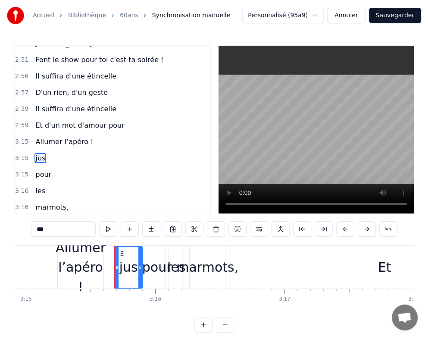
click at [18, 231] on div "0:29 [DATE] c'est la fête 0:33 On sort les bouteilles 0:36 Mamie à 60 balais 0:…" at bounding box center [214, 189] width 401 height 288
paste input "**********"
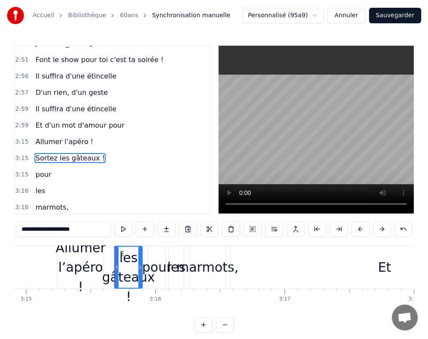
click at [39, 170] on span "pour" at bounding box center [44, 175] width 18 height 10
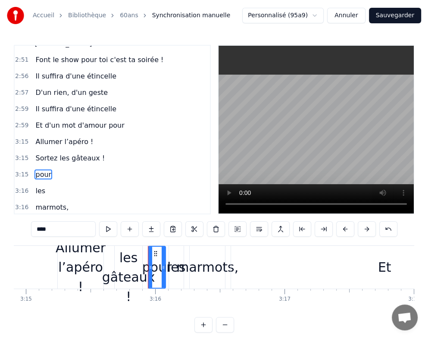
scroll to position [479, 0]
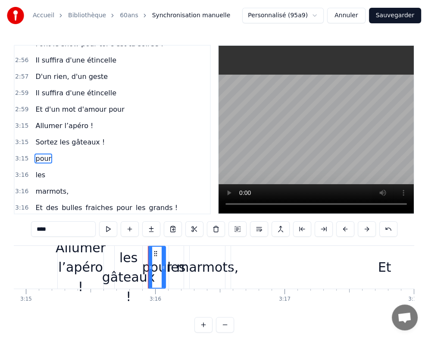
click at [45, 154] on span "pour" at bounding box center [44, 159] width 18 height 10
click at [57, 220] on div "0:29 [DATE] c'est la fête 0:33 On sort les bouteilles 0:36 Mamie à 60 balais 0:…" at bounding box center [214, 189] width 401 height 288
drag, startPoint x: 57, startPoint y: 230, endPoint x: 13, endPoint y: 230, distance: 43.6
click at [13, 230] on div "Accueil Bibliothèque 60ans Synchronisation manuelle Personnalisé (95a9) Annuler…" at bounding box center [214, 166] width 428 height 333
paste input "**********"
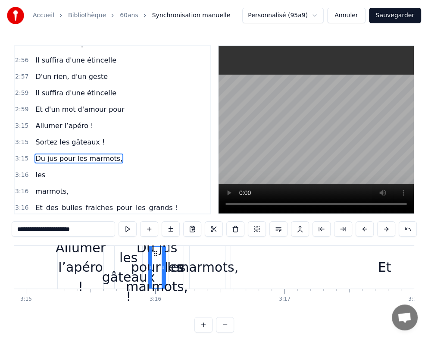
click at [35, 170] on span "les" at bounding box center [41, 175] width 12 height 10
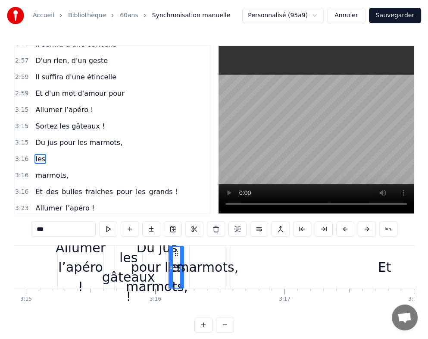
click at [36, 154] on span "les" at bounding box center [41, 159] width 12 height 10
drag, startPoint x: 52, startPoint y: 229, endPoint x: 21, endPoint y: 228, distance: 30.6
click at [21, 228] on div "0:29 [DATE] c'est la fête 0:33 On sort les bouteilles 0:36 Mamie à 60 balais 0:…" at bounding box center [214, 189] width 401 height 288
paste input "**********"
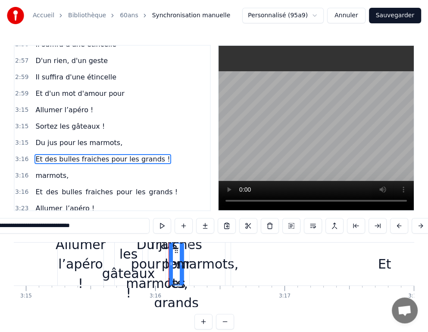
click at [47, 170] on span "marmots," at bounding box center [52, 175] width 35 height 10
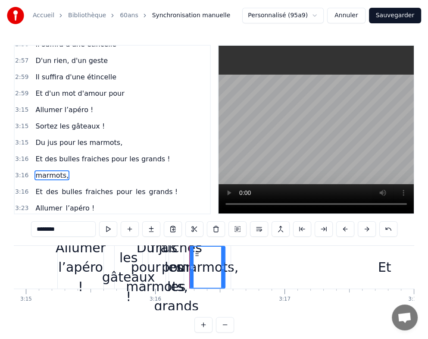
scroll to position [511, 0]
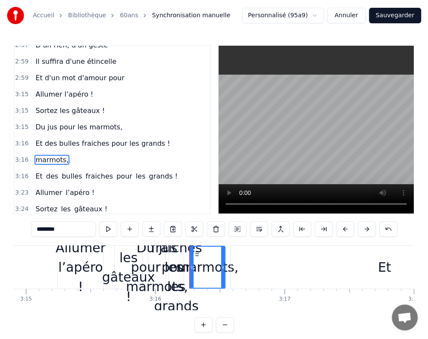
drag, startPoint x: 41, startPoint y: 231, endPoint x: 37, endPoint y: 231, distance: 4.7
click at [37, 231] on input "********" at bounding box center [63, 229] width 65 height 16
paste input "*********"
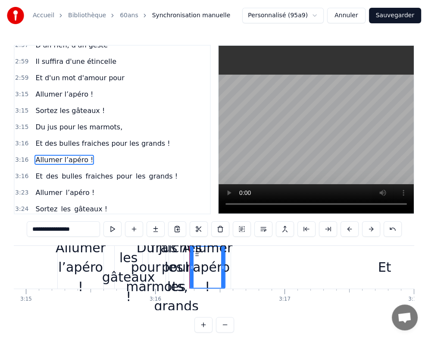
click at [37, 171] on span "Et" at bounding box center [39, 176] width 9 height 10
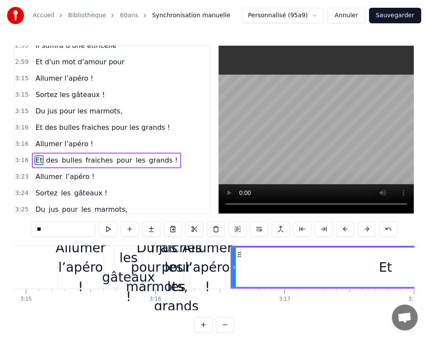
drag, startPoint x: 52, startPoint y: 233, endPoint x: 24, endPoint y: 230, distance: 27.8
click at [24, 230] on div "0:29 [DATE] c'est la fête 0:33 On sort les bouteilles 0:36 Mamie à 60 balais 0:…" at bounding box center [214, 189] width 401 height 288
click at [50, 155] on span "des" at bounding box center [52, 160] width 14 height 10
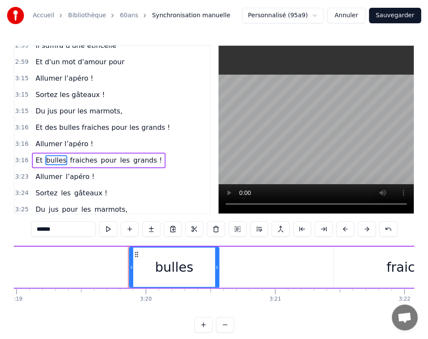
scroll to position [0, 25796]
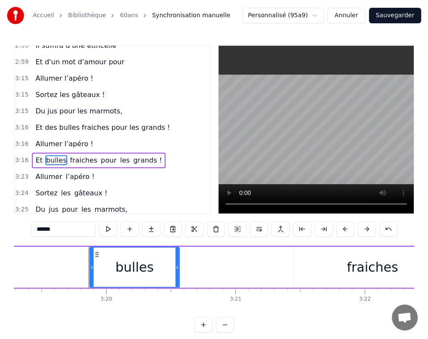
click at [50, 155] on span "bulles" at bounding box center [56, 160] width 22 height 10
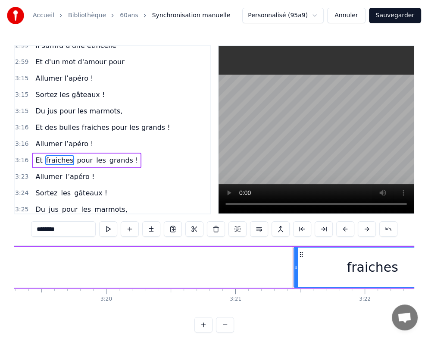
click at [52, 155] on span "fraiches" at bounding box center [59, 160] width 29 height 10
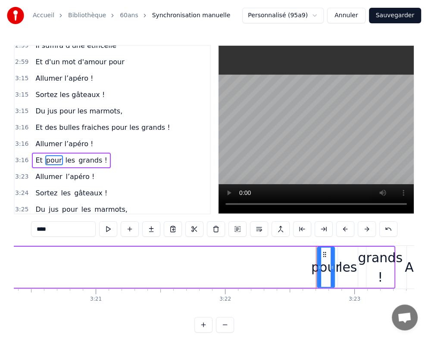
click at [52, 155] on span "pour" at bounding box center [54, 160] width 18 height 10
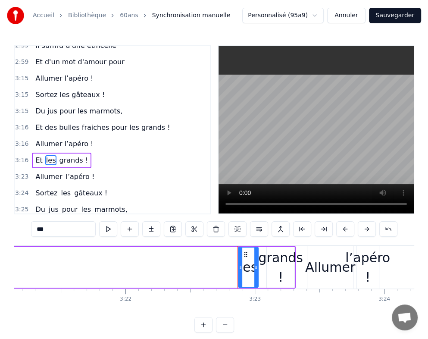
scroll to position [0, 26194]
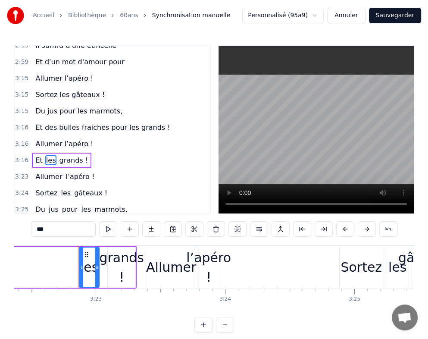
click at [58, 155] on span "grands !" at bounding box center [73, 160] width 31 height 10
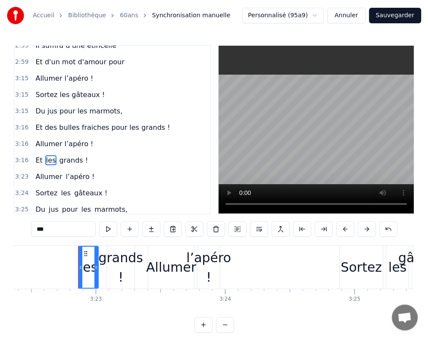
click at [47, 155] on span "les" at bounding box center [51, 160] width 12 height 10
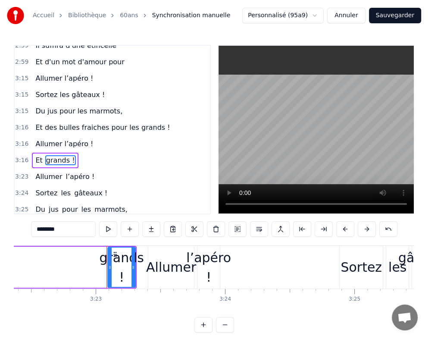
click at [47, 155] on span "grands !" at bounding box center [60, 160] width 31 height 10
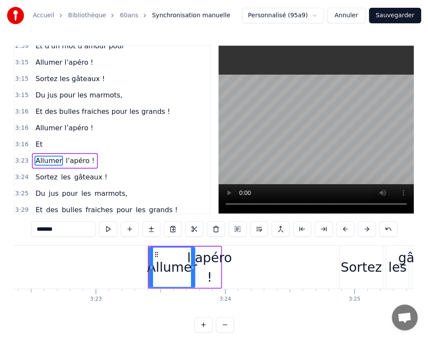
click at [37, 139] on span "Et" at bounding box center [39, 144] width 9 height 10
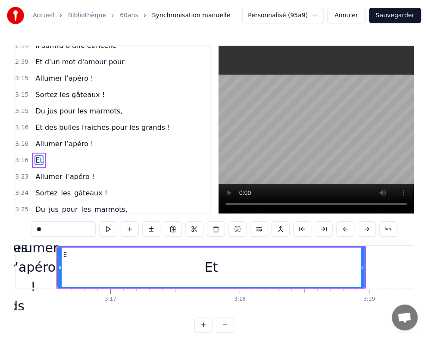
scroll to position [0, 25402]
click at [65, 228] on input "**" at bounding box center [63, 229] width 65 height 16
drag, startPoint x: 39, startPoint y: 233, endPoint x: 23, endPoint y: 233, distance: 15.5
click at [23, 233] on div "0:29 [DATE] c'est la fête 0:33 On sort les bouteilles 0:36 Mamie à 60 balais 0:…" at bounding box center [214, 189] width 401 height 288
paste input "**********"
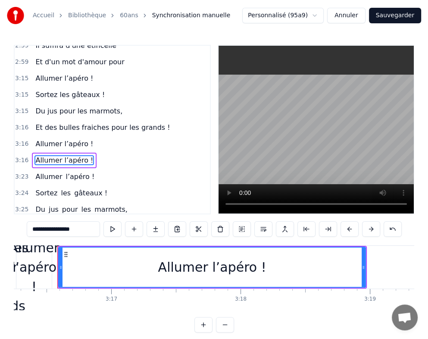
scroll to position [570, 0]
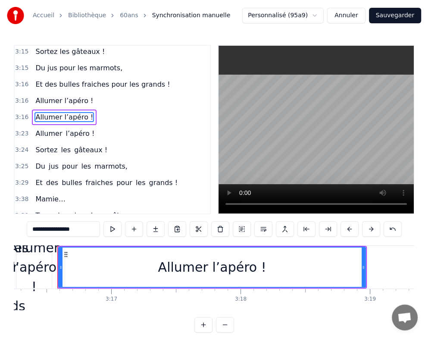
click at [69, 129] on span "l’apéro !" at bounding box center [80, 134] width 31 height 10
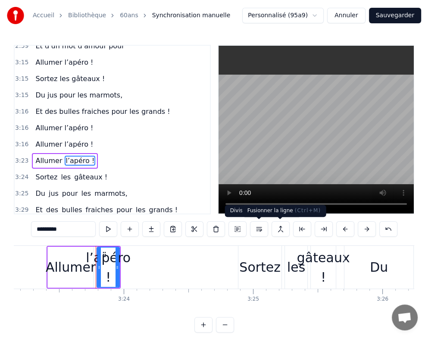
scroll to position [0, 26334]
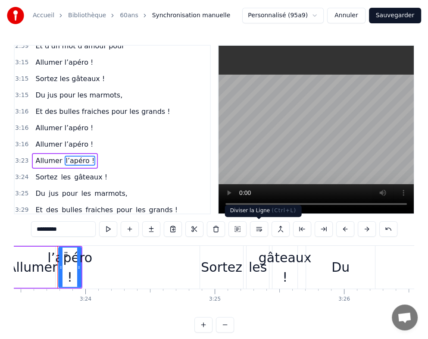
click at [262, 230] on button at bounding box center [259, 229] width 18 height 16
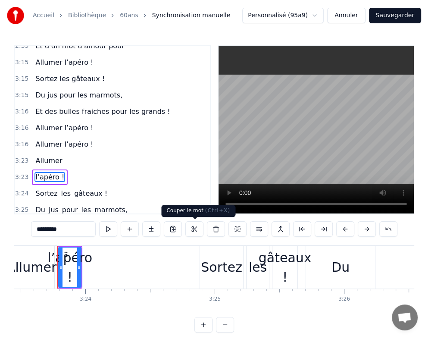
scroll to position [559, 0]
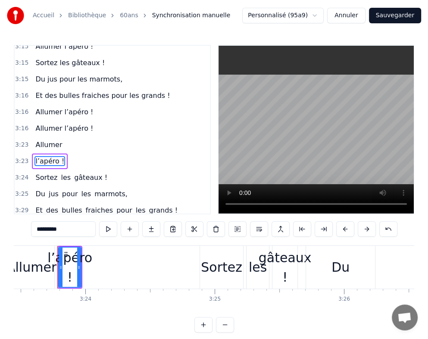
click at [60, 173] on span "les" at bounding box center [66, 178] width 12 height 10
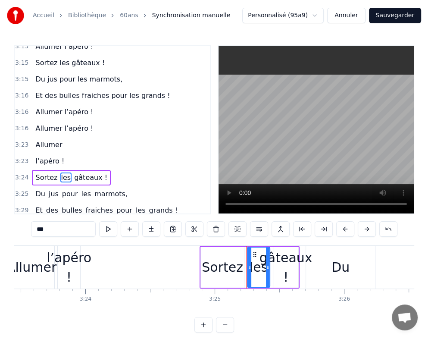
scroll to position [575, 0]
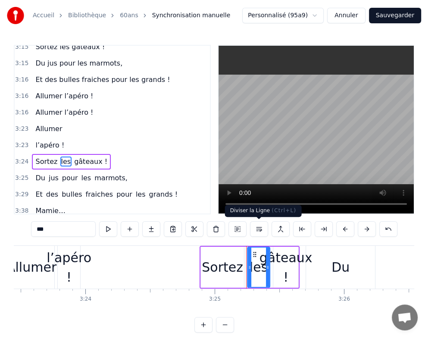
click at [264, 231] on button at bounding box center [259, 229] width 18 height 16
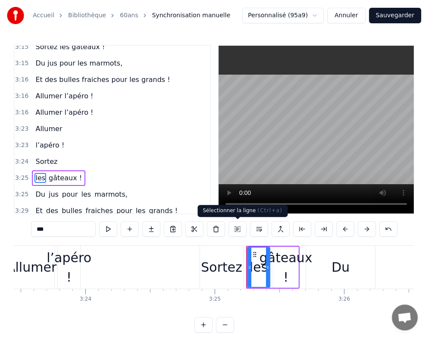
scroll to position [590, 0]
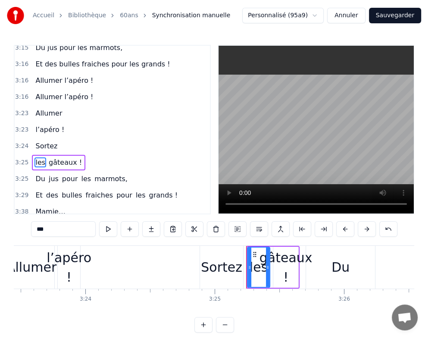
click at [62, 157] on span "gâteaux !" at bounding box center [65, 162] width 35 height 10
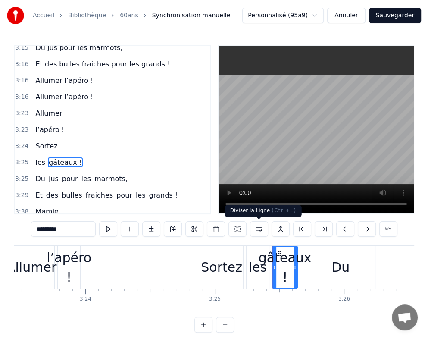
click at [258, 231] on button at bounding box center [259, 229] width 18 height 16
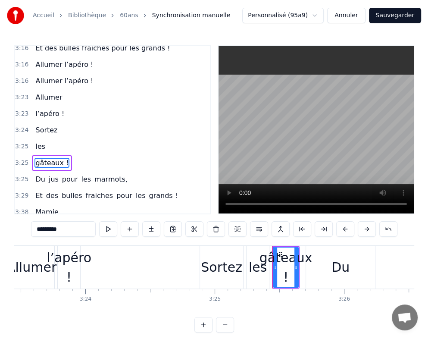
click at [48, 174] on span "jus" at bounding box center [54, 179] width 12 height 10
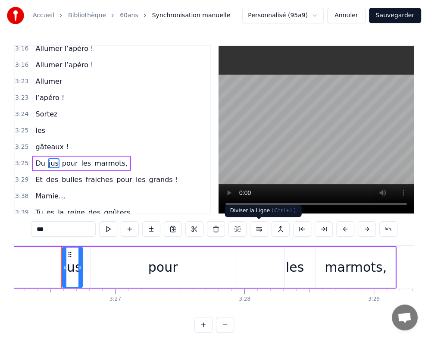
scroll to position [0, 26697]
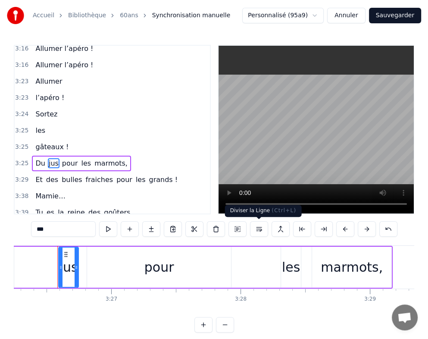
click at [256, 230] on button at bounding box center [259, 229] width 18 height 16
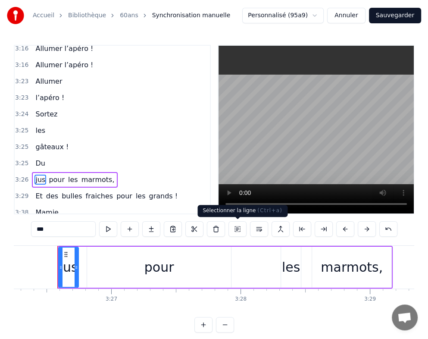
scroll to position [638, 0]
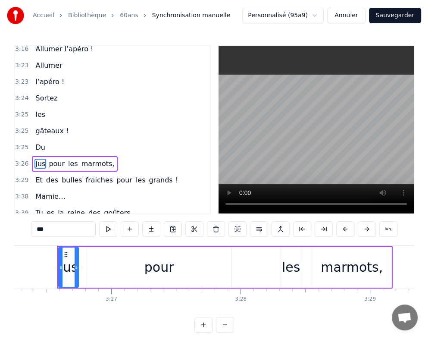
click at [48, 159] on span "pour" at bounding box center [57, 164] width 18 height 10
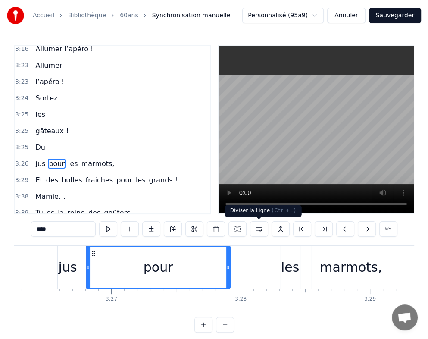
click at [256, 231] on button at bounding box center [259, 229] width 18 height 16
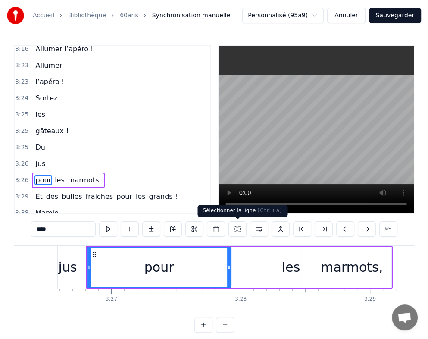
scroll to position [654, 0]
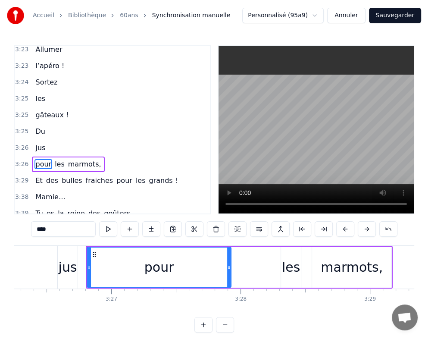
click at [55, 159] on span "les" at bounding box center [60, 164] width 12 height 10
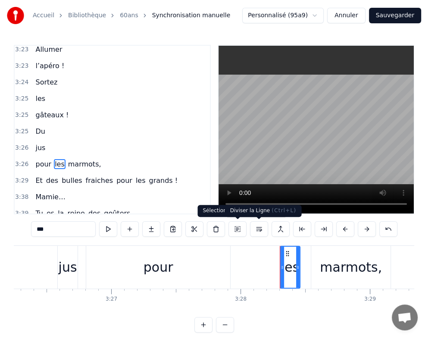
click at [256, 232] on button at bounding box center [259, 229] width 18 height 16
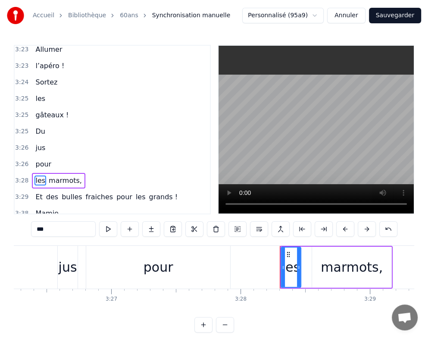
scroll to position [670, 0]
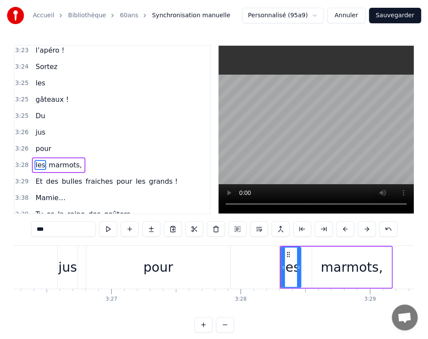
click at [56, 160] on span "marmots," at bounding box center [65, 165] width 35 height 10
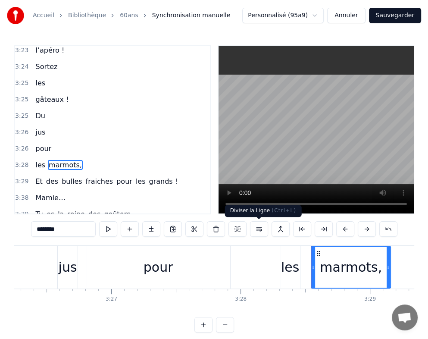
click at [254, 230] on button at bounding box center [259, 229] width 18 height 16
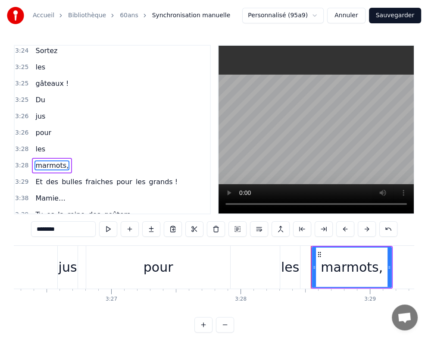
click at [35, 177] on span "Et" at bounding box center [39, 182] width 9 height 10
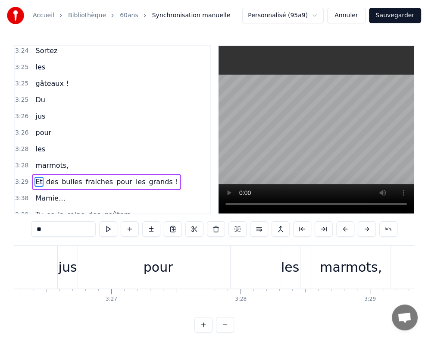
scroll to position [702, 0]
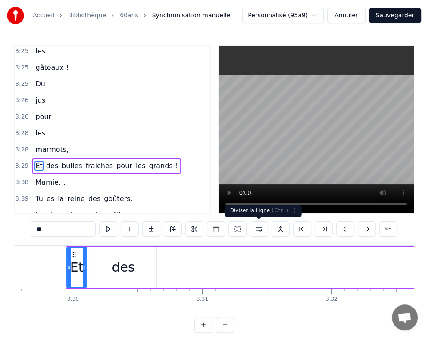
click at [256, 231] on button at bounding box center [259, 229] width 18 height 16
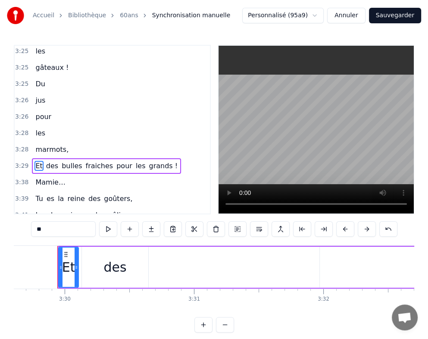
click at [50, 161] on span "des" at bounding box center [52, 166] width 14 height 10
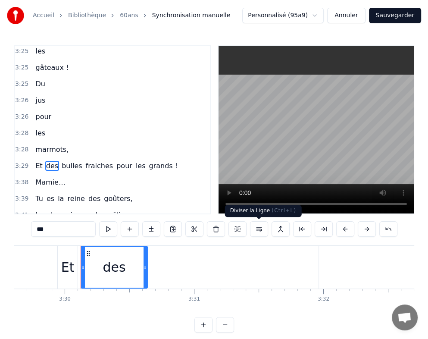
click at [262, 227] on button at bounding box center [259, 229] width 18 height 16
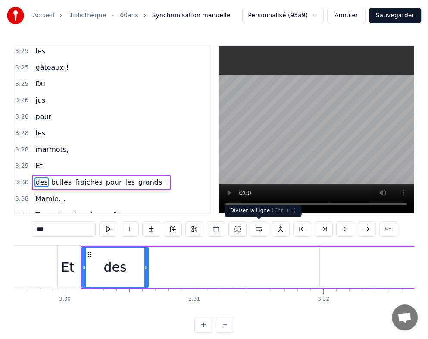
scroll to position [718, 0]
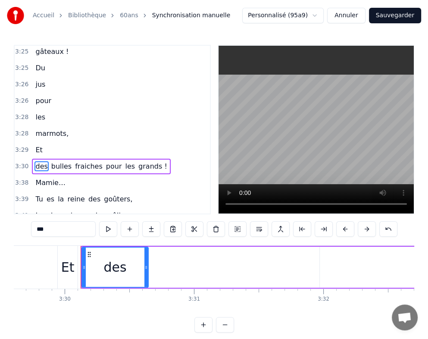
click at [60, 161] on span "bulles" at bounding box center [61, 166] width 22 height 10
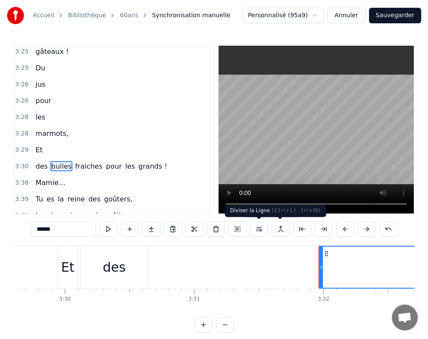
click at [266, 231] on button at bounding box center [259, 229] width 18 height 16
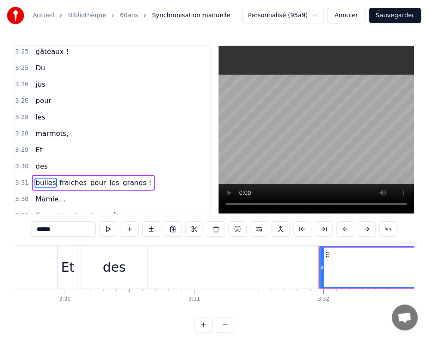
scroll to position [733, 0]
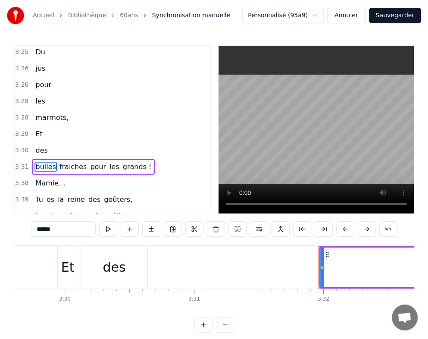
click at [73, 162] on span "fraiches" at bounding box center [73, 167] width 29 height 10
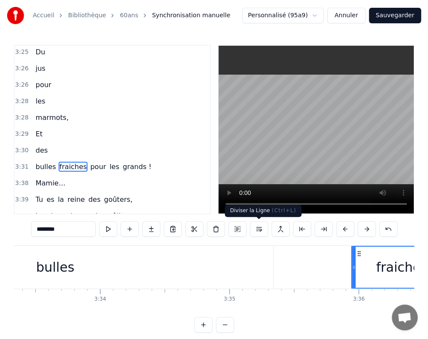
click at [262, 229] on button at bounding box center [259, 229] width 18 height 16
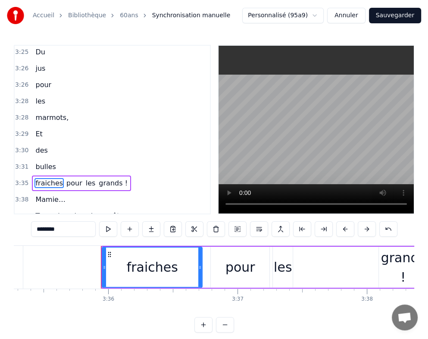
scroll to position [0, 27908]
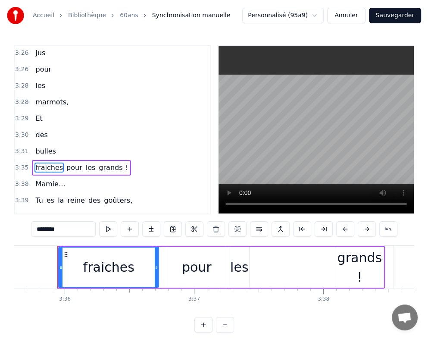
click at [66, 163] on span "pour" at bounding box center [75, 168] width 18 height 10
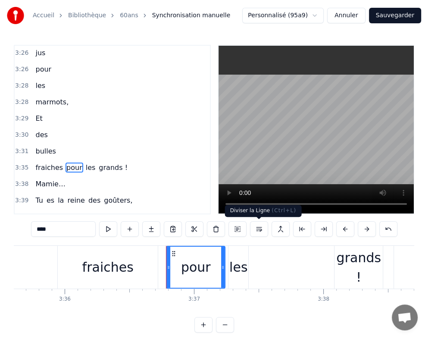
click at [261, 228] on button at bounding box center [259, 229] width 18 height 16
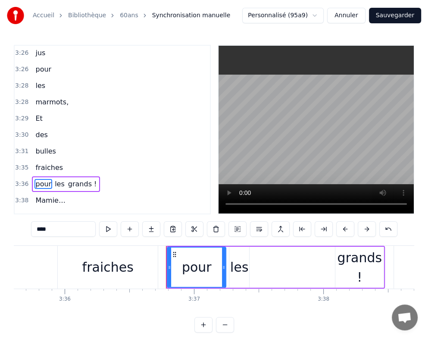
scroll to position [765, 0]
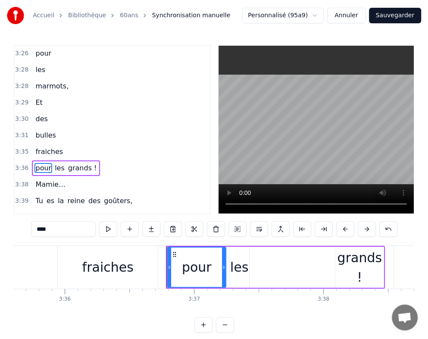
click at [54, 163] on span "les" at bounding box center [60, 168] width 12 height 10
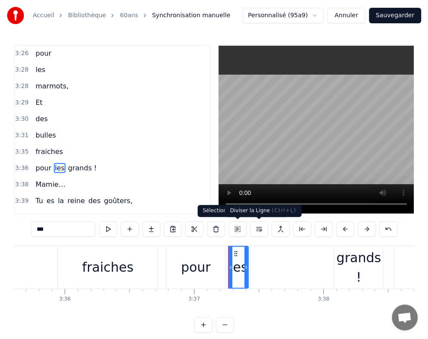
click at [265, 229] on button at bounding box center [259, 229] width 18 height 16
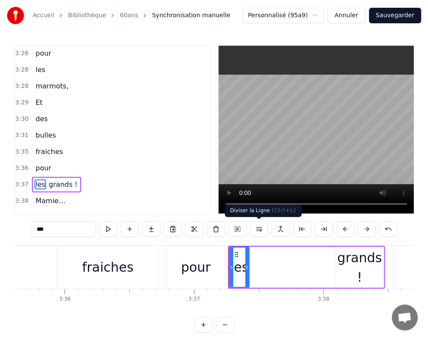
scroll to position [781, 0]
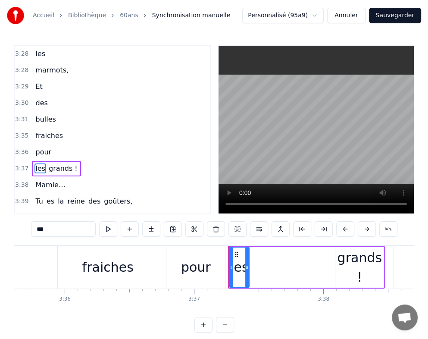
click at [52, 164] on span "grands !" at bounding box center [63, 169] width 31 height 10
type input "********"
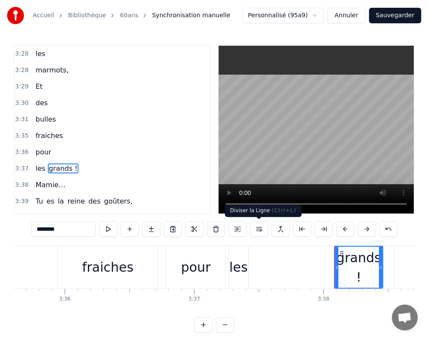
click at [259, 233] on button at bounding box center [259, 229] width 18 height 16
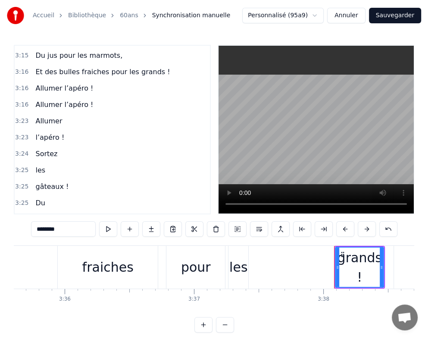
scroll to position [581, 0]
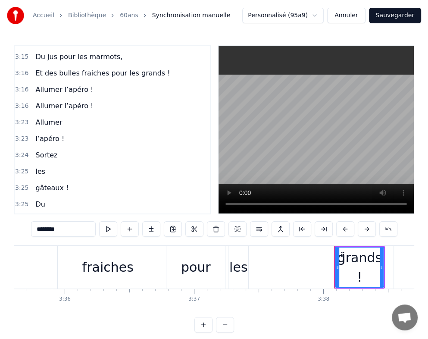
click at [19, 118] on span "3:23" at bounding box center [21, 122] width 13 height 9
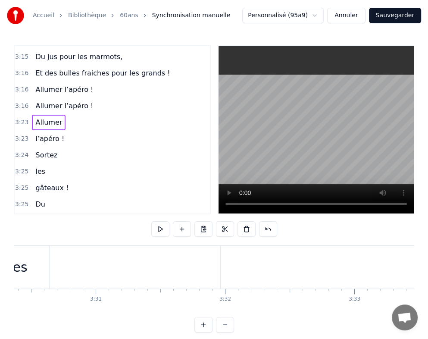
click at [45, 117] on span "Allumer" at bounding box center [49, 122] width 28 height 10
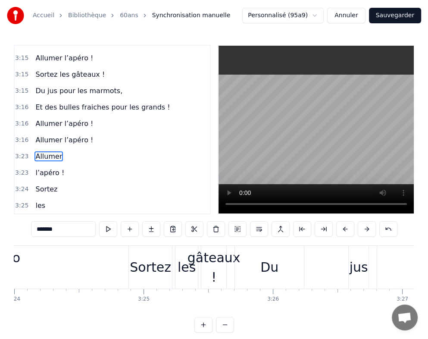
scroll to position [543, 0]
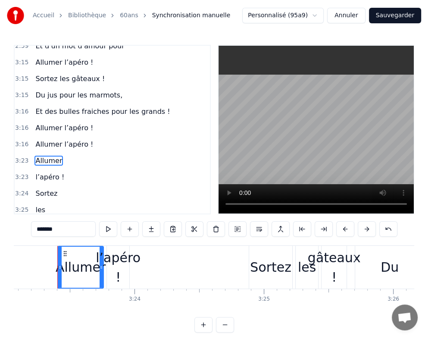
drag, startPoint x: 64, startPoint y: 230, endPoint x: 26, endPoint y: 230, distance: 38.4
click at [26, 230] on div "0:29 [DATE] c'est la fête 0:33 On sort les bouteilles 0:36 Mamie à 60 balais 0:…" at bounding box center [214, 189] width 401 height 288
paste input "**********"
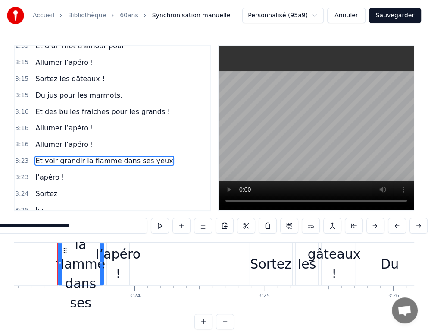
click at [50, 172] on span "l’apéro !" at bounding box center [50, 177] width 31 height 10
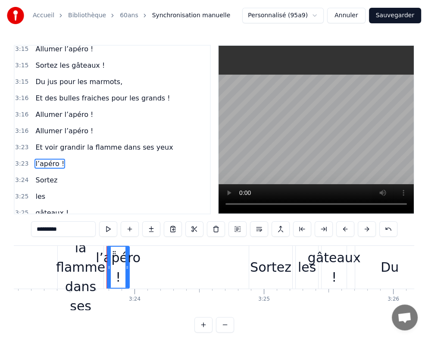
scroll to position [559, 0]
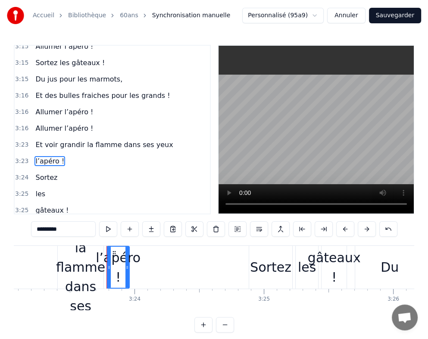
drag, startPoint x: 61, startPoint y: 231, endPoint x: 33, endPoint y: 232, distance: 27.6
click at [33, 232] on input "*********" at bounding box center [63, 229] width 65 height 16
paste input "********"
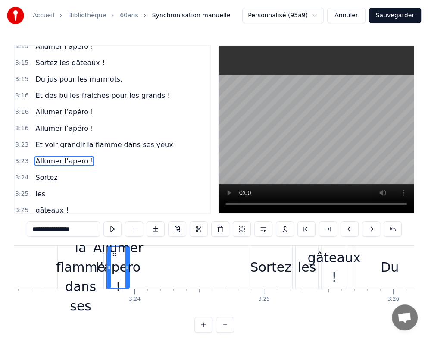
click at [71, 156] on span "Allumer l’apero !" at bounding box center [65, 161] width 60 height 10
click at [69, 231] on input "**********" at bounding box center [63, 229] width 73 height 16
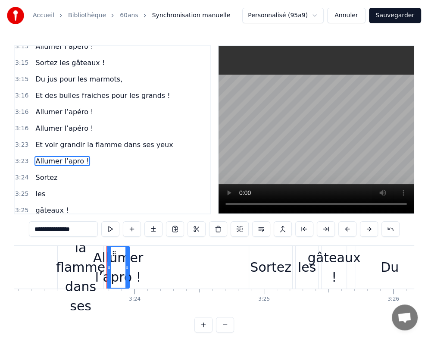
click at [67, 231] on input "**********" at bounding box center [63, 229] width 69 height 16
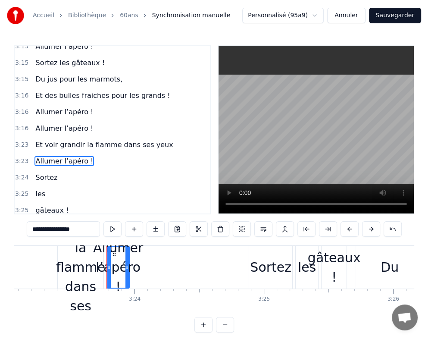
click at [45, 173] on span "Sortez" at bounding box center [47, 178] width 24 height 10
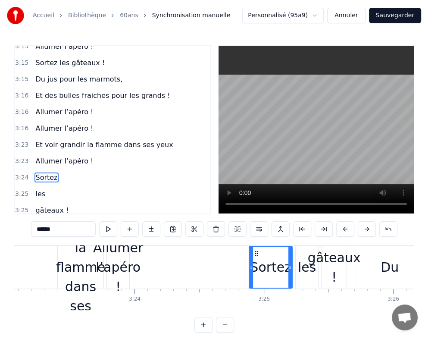
scroll to position [575, 0]
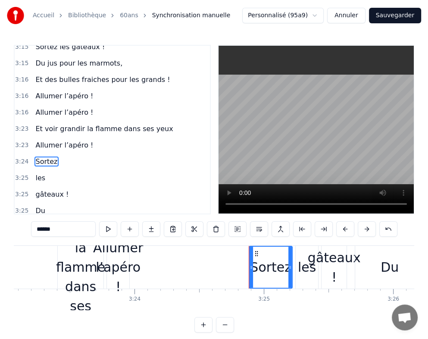
drag, startPoint x: 57, startPoint y: 225, endPoint x: 29, endPoint y: 225, distance: 28.0
click at [29, 225] on div "0:29 [DATE] c'est la fête 0:33 On sort les bouteilles 0:36 Mamie à 60 balais 0:…" at bounding box center [214, 189] width 401 height 288
paste input "text"
click at [35, 173] on span "les" at bounding box center [41, 178] width 12 height 10
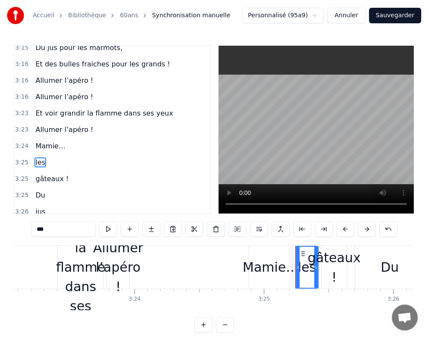
click at [14, 228] on div "0:29 [DATE] c'est la fête 0:33 On sort les bouteilles 0:36 Mamie à 60 balais 0:…" at bounding box center [214, 189] width 401 height 288
paste input "**********"
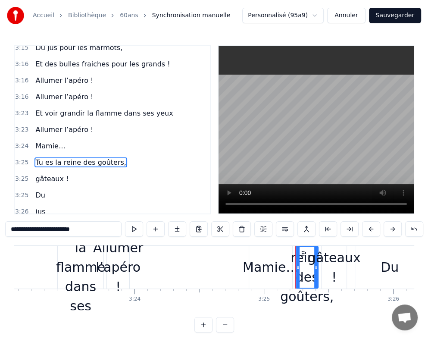
click at [52, 174] on span "gâteaux !" at bounding box center [52, 179] width 35 height 10
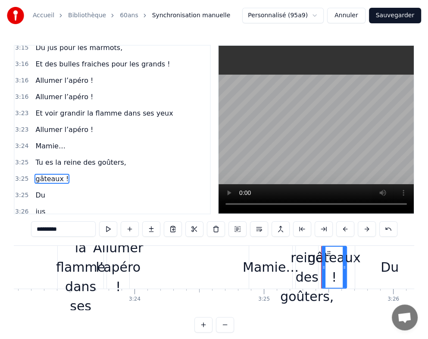
scroll to position [606, 0]
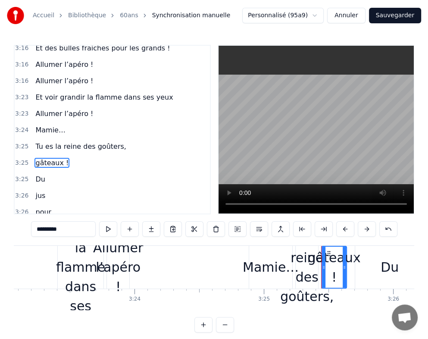
drag, startPoint x: 54, startPoint y: 234, endPoint x: 33, endPoint y: 233, distance: 20.7
click at [33, 233] on input "*********" at bounding box center [63, 229] width 65 height 16
paste input "**********"
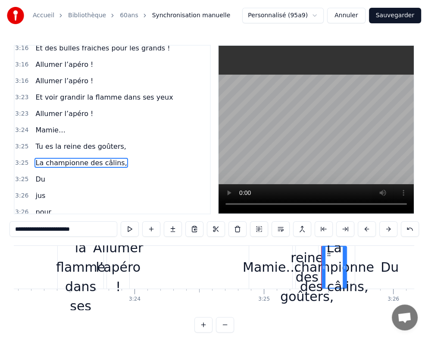
click at [36, 174] on span "Du" at bounding box center [40, 179] width 11 height 10
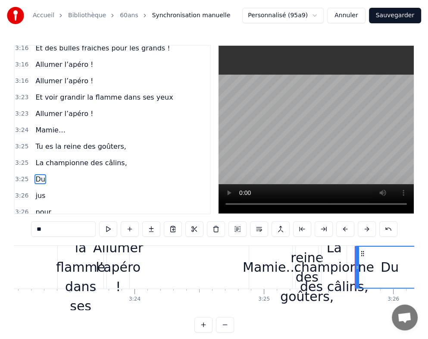
scroll to position [622, 0]
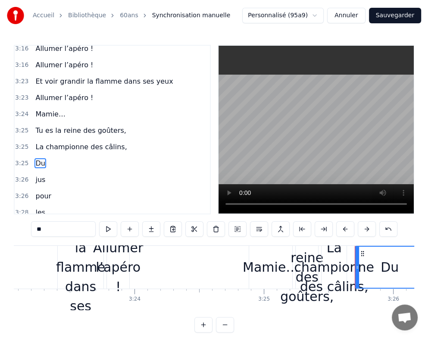
drag, startPoint x: 45, startPoint y: 229, endPoint x: 28, endPoint y: 229, distance: 16.4
click at [28, 229] on div "0:29 [DATE] c'est la fête 0:33 On sort les bouteilles 0:36 Mamie à 60 balais 0:…" at bounding box center [214, 189] width 401 height 288
paste input "**********"
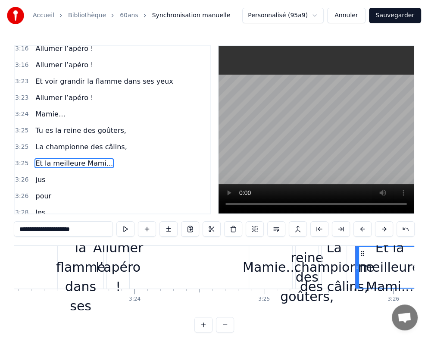
click at [38, 175] on span "jus" at bounding box center [41, 180] width 12 height 10
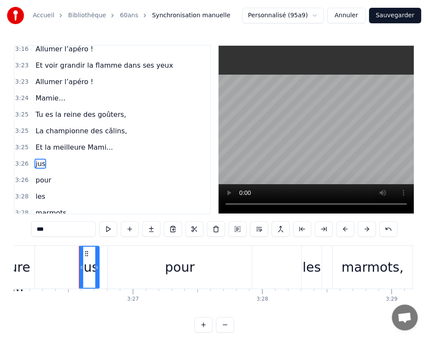
scroll to position [0, 26697]
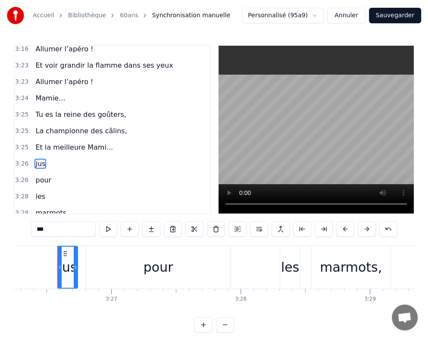
click at [26, 230] on div "0:29 [DATE] c'est la fête 0:33 On sort les bouteilles 0:36 Mamie à 60 balais 0:…" at bounding box center [214, 189] width 401 height 288
paste input "**********"
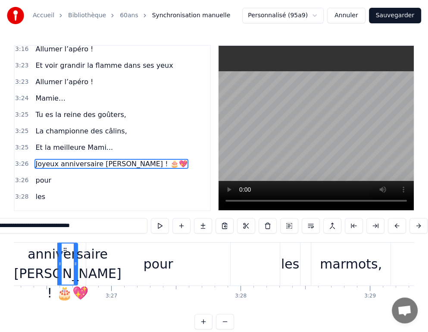
click at [40, 175] on span "pour" at bounding box center [44, 180] width 18 height 10
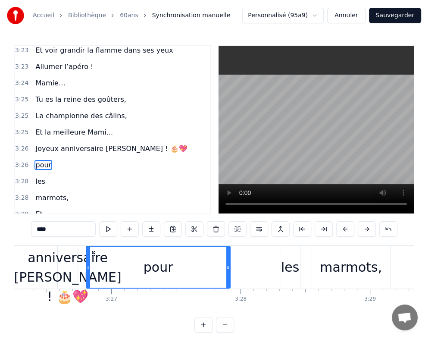
scroll to position [654, 0]
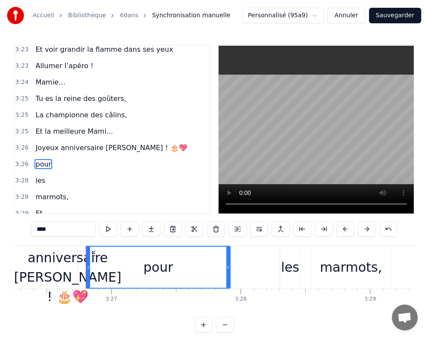
click at [40, 159] on span "pour" at bounding box center [44, 164] width 18 height 10
drag, startPoint x: 58, startPoint y: 227, endPoint x: 31, endPoint y: 227, distance: 26.8
click at [31, 227] on div "0:29 [DATE] c'est la fête 0:33 On sort les bouteilles 0:36 Mamie à 60 balais 0:…" at bounding box center [214, 189] width 401 height 288
paste input "**********"
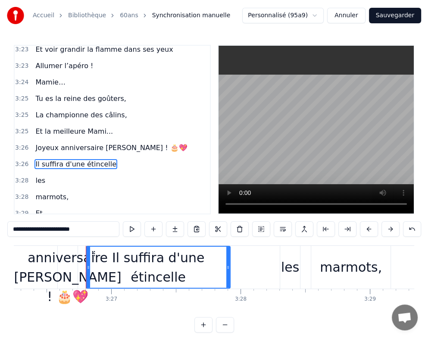
click at [36, 176] on span "les" at bounding box center [41, 181] width 12 height 10
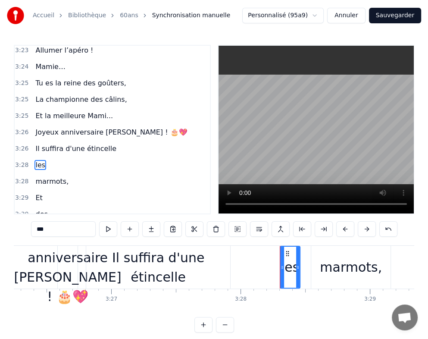
drag, startPoint x: 53, startPoint y: 227, endPoint x: 28, endPoint y: 228, distance: 25.1
click at [28, 228] on div "0:29 [DATE] c'est la fête 0:33 On sort les bouteilles 0:36 Mamie à 60 balais 0:…" at bounding box center [214, 189] width 401 height 288
paste input "**********"
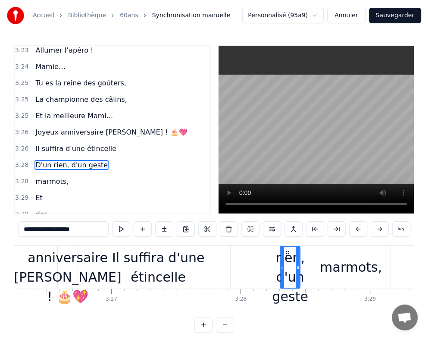
click at [44, 176] on span "marmots," at bounding box center [52, 181] width 35 height 10
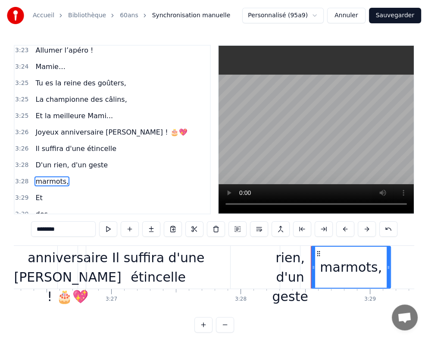
scroll to position [686, 0]
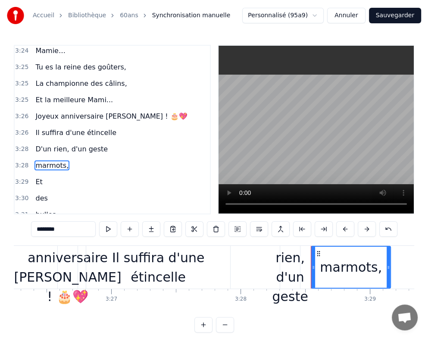
drag, startPoint x: 69, startPoint y: 227, endPoint x: 36, endPoint y: 226, distance: 32.4
click at [36, 226] on input "********" at bounding box center [63, 229] width 65 height 16
paste input "**********"
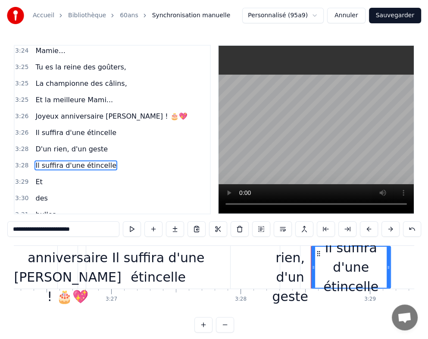
click at [38, 177] on span "Et" at bounding box center [39, 182] width 9 height 10
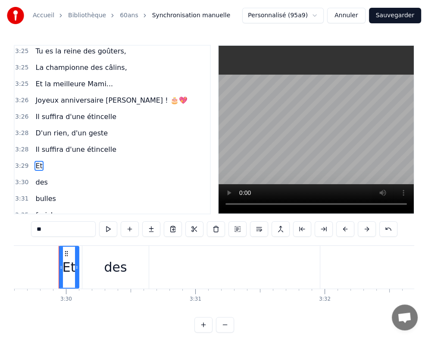
scroll to position [0, 27132]
click at [34, 227] on input "**" at bounding box center [63, 229] width 65 height 16
paste input "**********"
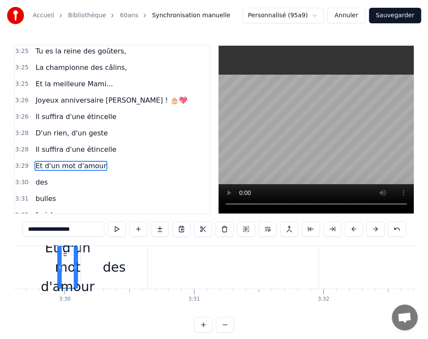
click at [95, 161] on span "Et d'un mot d'amour" at bounding box center [71, 166] width 73 height 10
click at [92, 228] on input "**********" at bounding box center [63, 229] width 82 height 16
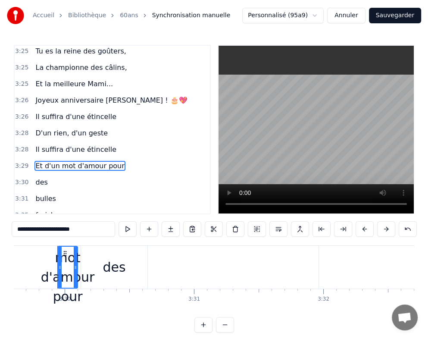
click at [37, 177] on span "des" at bounding box center [42, 182] width 14 height 10
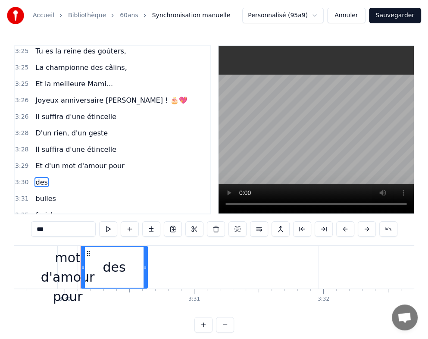
scroll to position [718, 0]
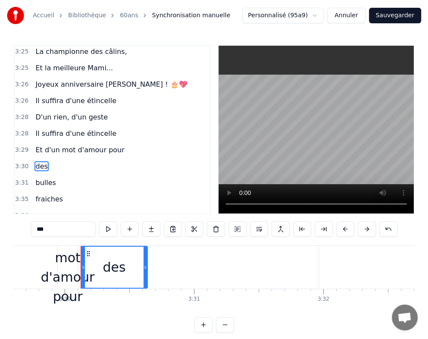
drag, startPoint x: 54, startPoint y: 232, endPoint x: 20, endPoint y: 228, distance: 34.3
click at [20, 228] on div "0:29 [DATE] c'est la fête 0:33 On sort les bouteilles 0:36 Mamie à 60 balais 0:…" at bounding box center [214, 189] width 401 height 288
paste input "**********"
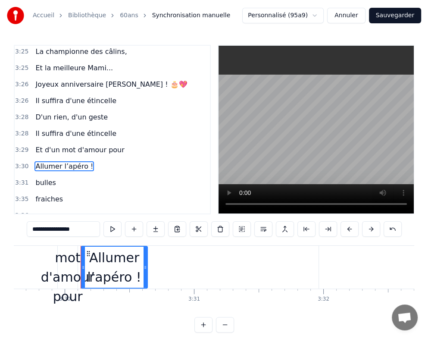
click at [50, 178] on span "bulles" at bounding box center [46, 183] width 22 height 10
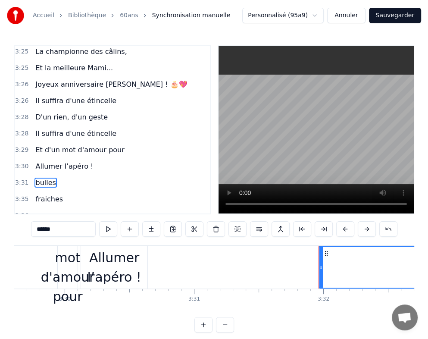
scroll to position [733, 0]
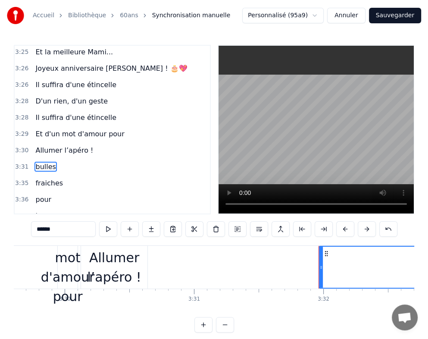
drag, startPoint x: 61, startPoint y: 227, endPoint x: 35, endPoint y: 227, distance: 26.3
click at [35, 227] on input "******" at bounding box center [63, 229] width 65 height 16
paste input "**********"
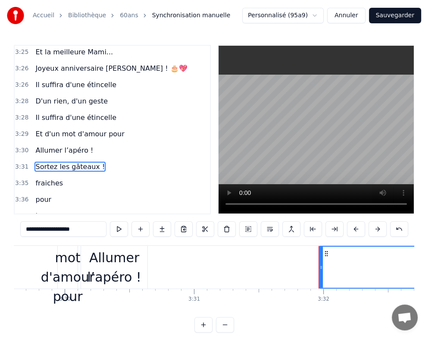
click at [36, 178] on span "fraiches" at bounding box center [49, 183] width 29 height 10
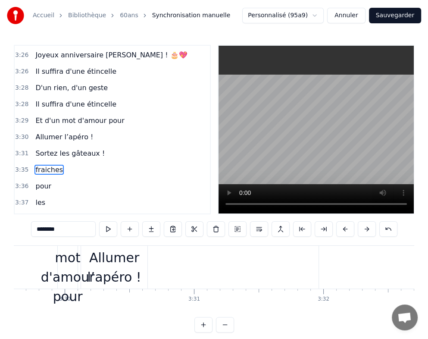
scroll to position [749, 0]
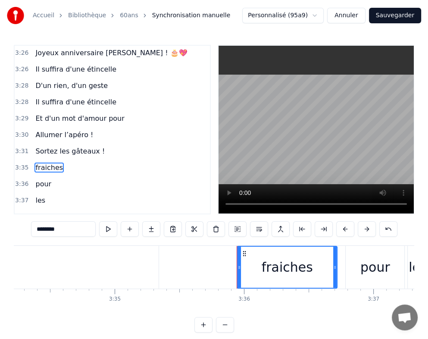
drag, startPoint x: 72, startPoint y: 229, endPoint x: 26, endPoint y: 229, distance: 46.6
click at [26, 229] on div "0:29 [DATE] c'est la fête 0:33 On sort les bouteilles 0:36 Mamie à 60 balais 0:…" at bounding box center [214, 189] width 401 height 288
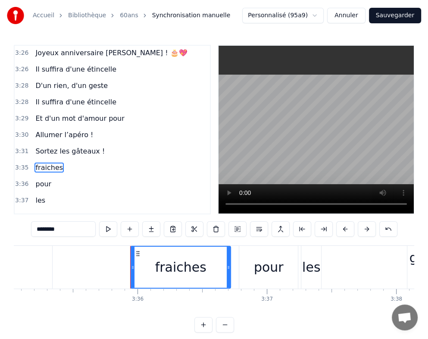
paste input "**********"
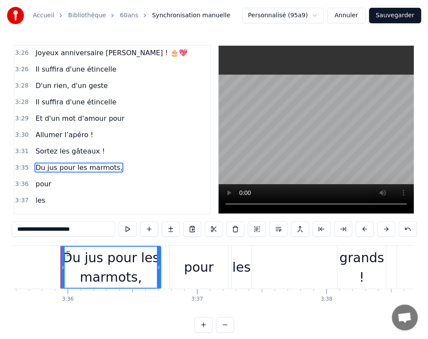
scroll to position [0, 27908]
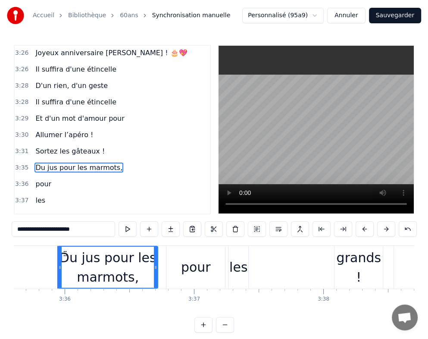
click at [35, 179] on span "pour" at bounding box center [44, 184] width 18 height 10
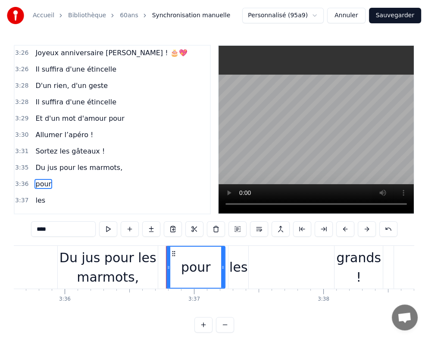
scroll to position [765, 0]
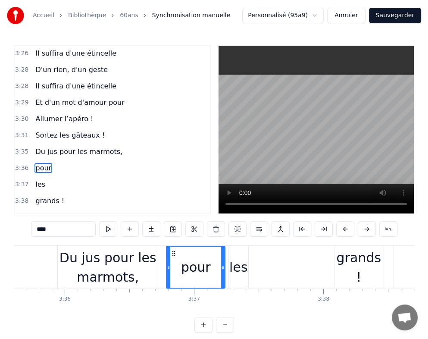
drag, startPoint x: 56, startPoint y: 227, endPoint x: 28, endPoint y: 228, distance: 28.5
click at [28, 228] on div "0:29 [DATE] c'est la fête 0:33 On sort les bouteilles 0:36 Mamie à 60 balais 0:…" at bounding box center [214, 189] width 401 height 288
paste input "**********"
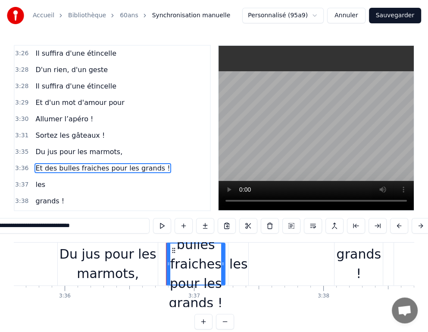
click at [38, 179] on span "les" at bounding box center [41, 184] width 12 height 10
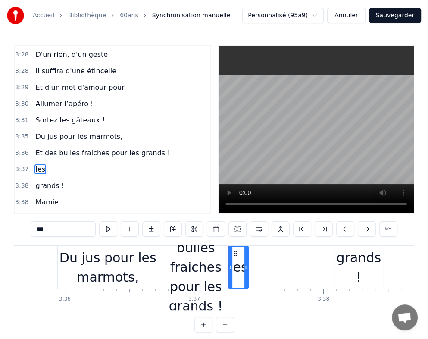
scroll to position [781, 0]
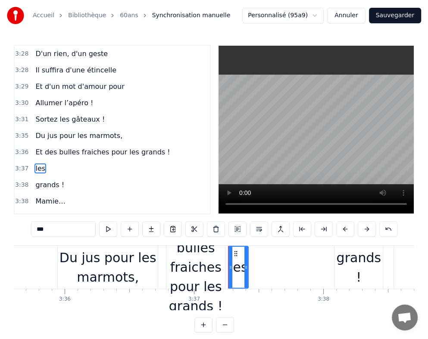
click at [24, 228] on div "0:29 [DATE] c'est la fête 0:33 On sort les bouteilles 0:36 Mamie à 60 balais 0:…" at bounding box center [214, 189] width 401 height 288
paste input "**********"
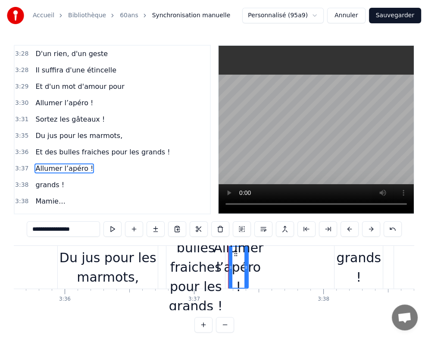
type input "**********"
click at [61, 177] on div "3:38 grands !" at bounding box center [112, 185] width 195 height 16
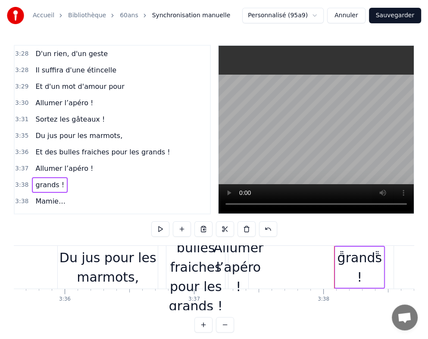
click at [58, 177] on div "grands !" at bounding box center [50, 185] width 36 height 16
click at [50, 180] on span "grands !" at bounding box center [50, 185] width 31 height 10
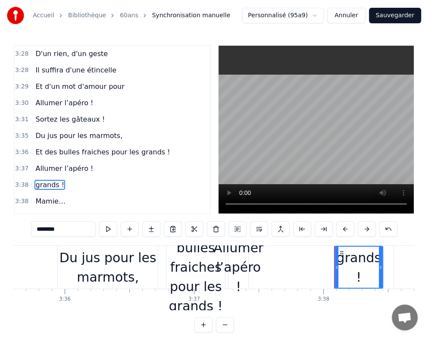
scroll to position [797, 0]
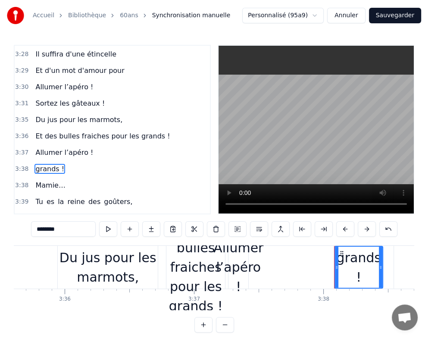
drag, startPoint x: 60, startPoint y: 225, endPoint x: 36, endPoint y: 223, distance: 23.8
click at [36, 223] on input "********" at bounding box center [63, 229] width 65 height 16
paste input "*********"
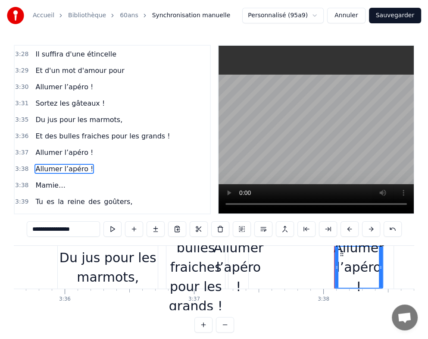
click at [48, 180] on span "Mamie…" at bounding box center [50, 185] width 31 height 10
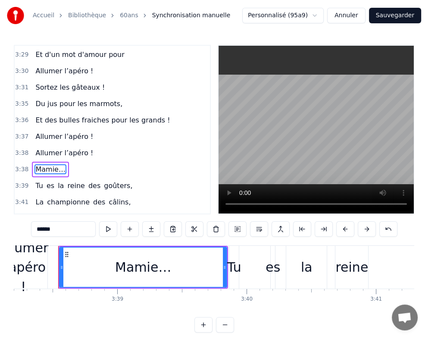
scroll to position [0, 28245]
drag, startPoint x: 64, startPoint y: 229, endPoint x: 28, endPoint y: 229, distance: 36.7
click at [28, 229] on div "0:29 [DATE] c'est la fête 0:33 On sort les bouteilles 0:36 Mamie à 60 balais 0:…" at bounding box center [214, 189] width 401 height 288
paste input "**********"
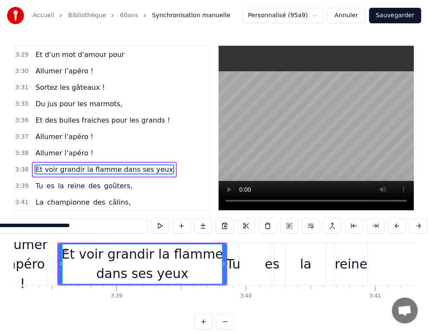
click at [57, 181] on span "la" at bounding box center [61, 186] width 8 height 10
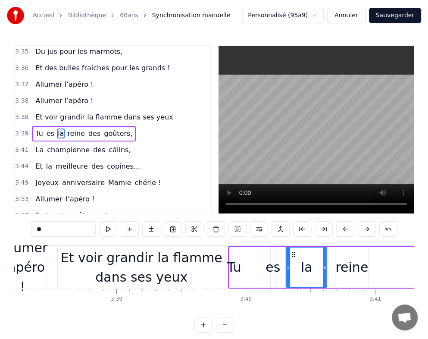
scroll to position [798, 0]
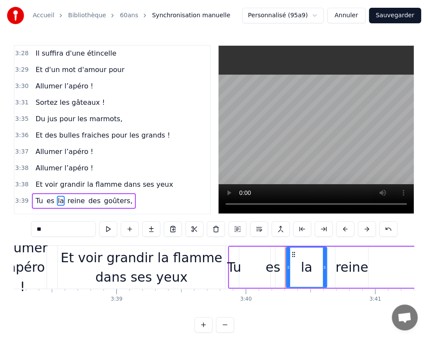
click at [48, 196] on span "es" at bounding box center [50, 201] width 9 height 10
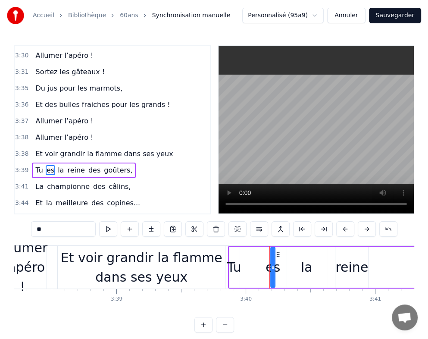
type input "**"
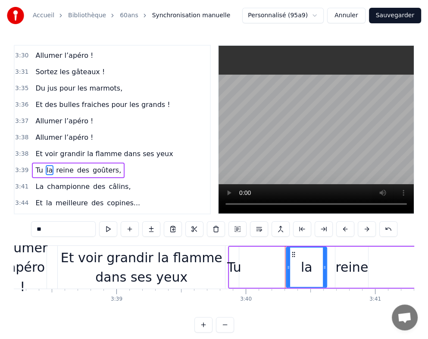
click at [42, 163] on div "Tu la reine des goûters," at bounding box center [78, 171] width 93 height 16
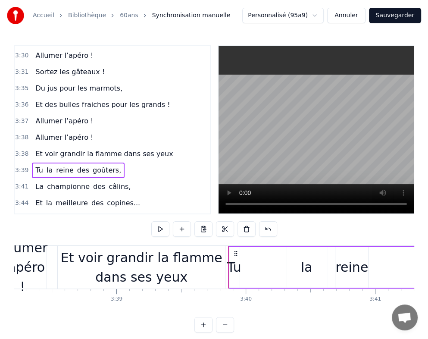
click at [48, 165] on span "la" at bounding box center [50, 170] width 8 height 10
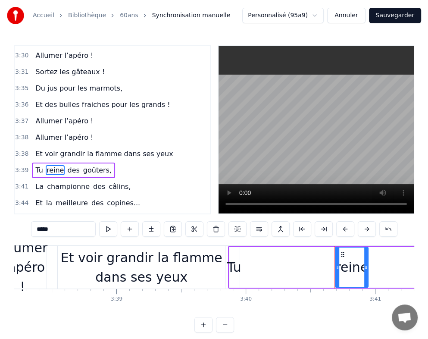
click at [48, 165] on span "reine" at bounding box center [55, 170] width 19 height 10
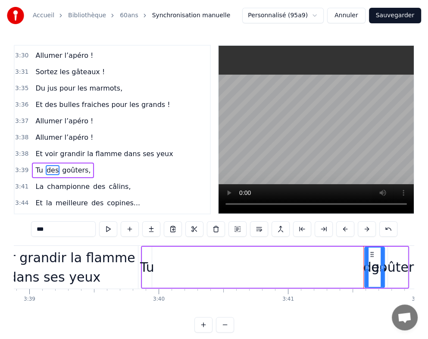
click at [48, 165] on span "des" at bounding box center [53, 170] width 14 height 10
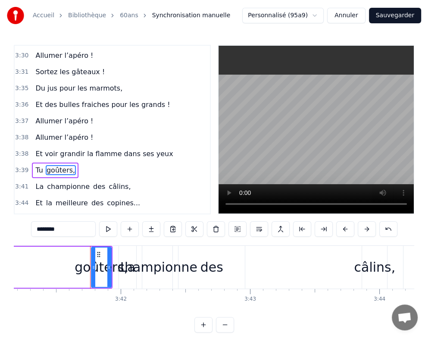
scroll to position [0, 28638]
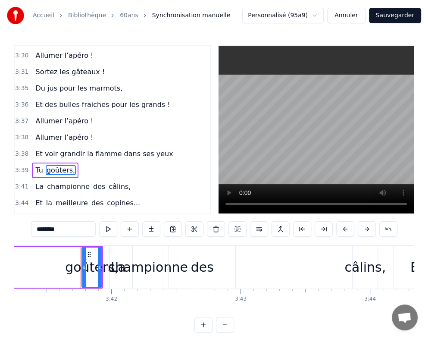
click at [48, 165] on span "goûters," at bounding box center [61, 170] width 30 height 10
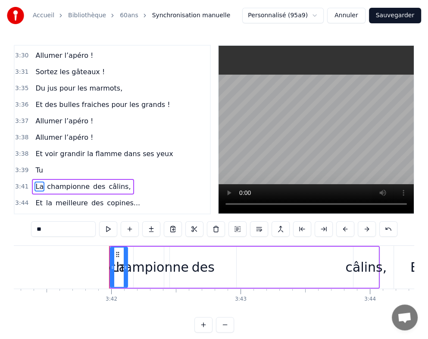
scroll to position [844, 0]
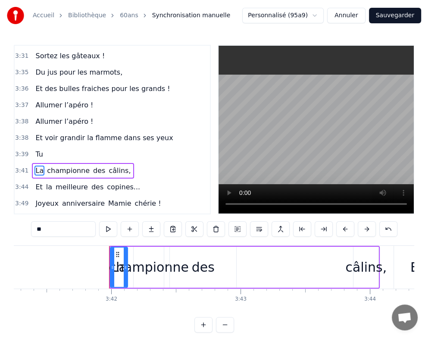
click at [50, 166] on span "championne" at bounding box center [68, 171] width 44 height 10
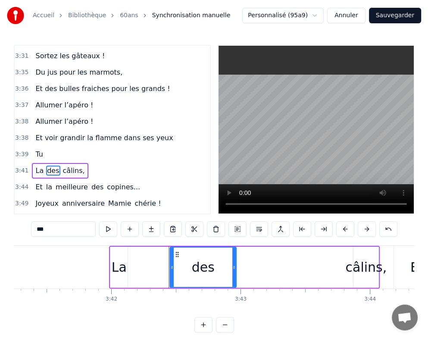
click at [50, 166] on span "des" at bounding box center [53, 171] width 14 height 10
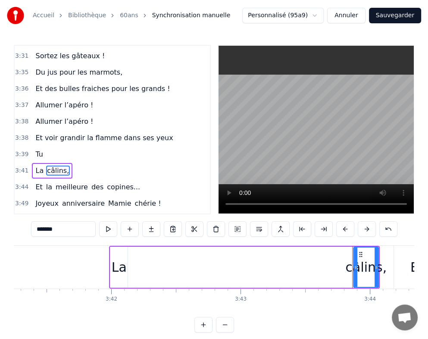
click at [50, 166] on span "câlins," at bounding box center [58, 171] width 24 height 10
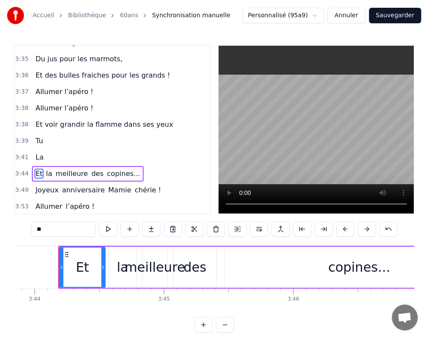
scroll to position [0, 28975]
click at [46, 169] on span "la" at bounding box center [49, 174] width 8 height 10
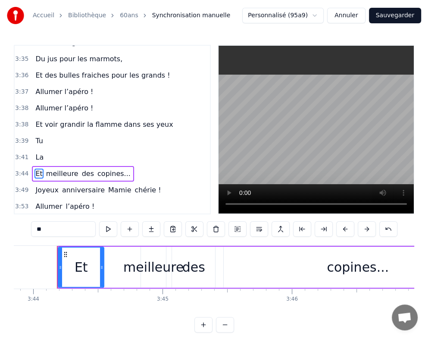
scroll to position [860, 0]
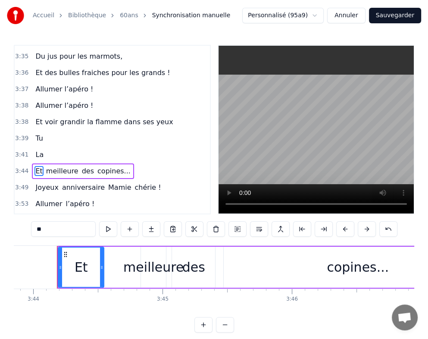
click at [46, 166] on span "meilleure" at bounding box center [62, 171] width 34 height 10
click at [46, 166] on span "des" at bounding box center [52, 171] width 14 height 10
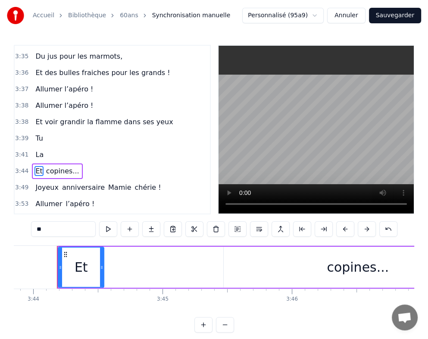
click at [46, 166] on span "copines..." at bounding box center [62, 171] width 35 height 10
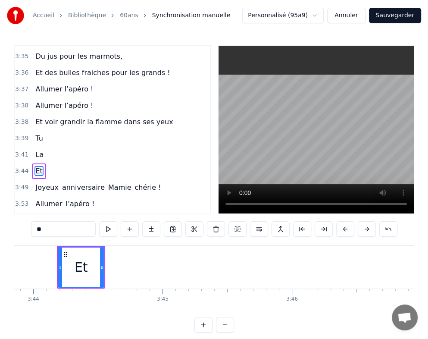
click at [46, 183] on span "Joyeux" at bounding box center [47, 188] width 25 height 10
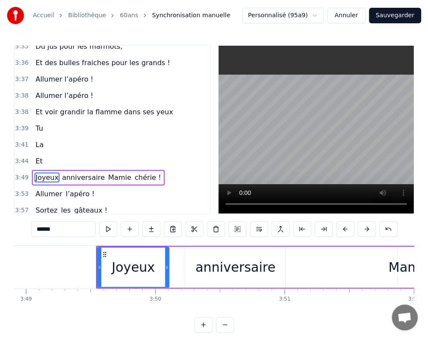
click at [74, 173] on span "anniversaire" at bounding box center [83, 178] width 44 height 10
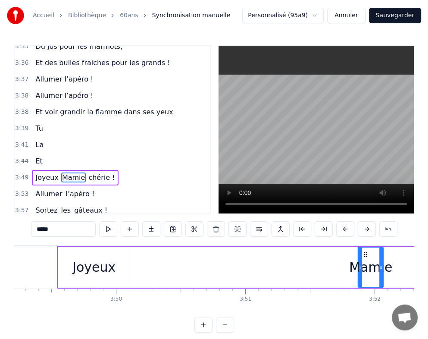
scroll to position [876, 0]
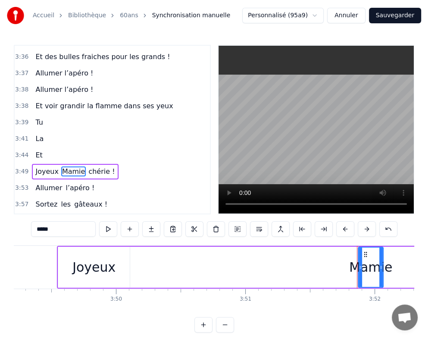
click at [68, 167] on span "Mamie" at bounding box center [73, 172] width 25 height 10
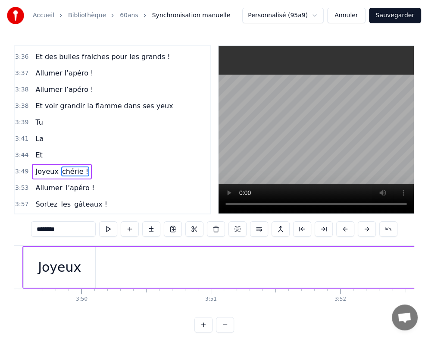
click at [68, 167] on span "chérie !" at bounding box center [75, 172] width 28 height 10
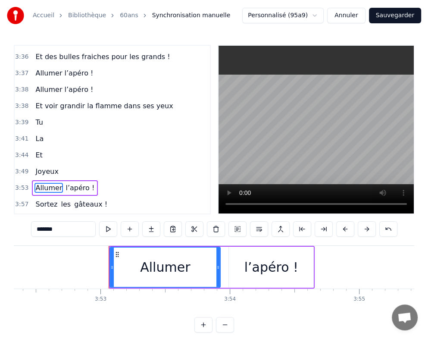
scroll to position [892, 0]
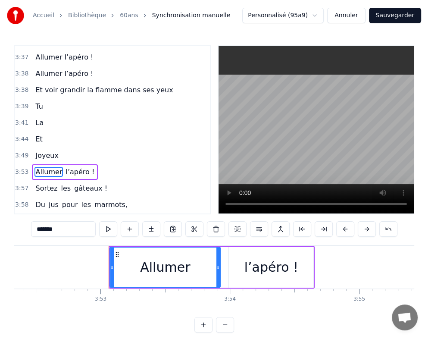
click at [74, 167] on span "l’apéro !" at bounding box center [80, 172] width 31 height 10
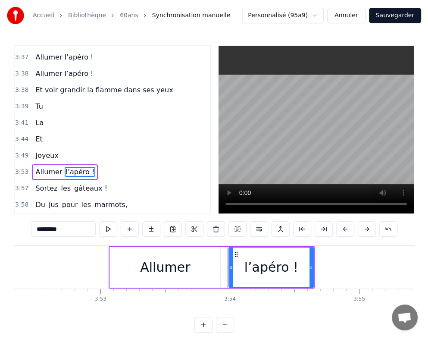
type input "*******"
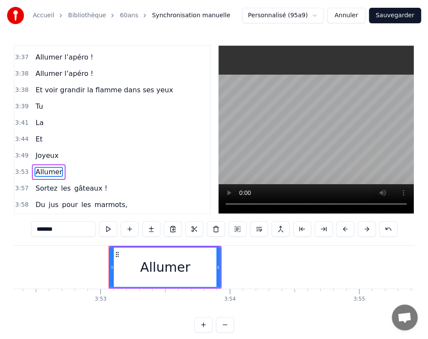
click at [64, 181] on div "Sortez les gâteaux !" at bounding box center [71, 189] width 79 height 16
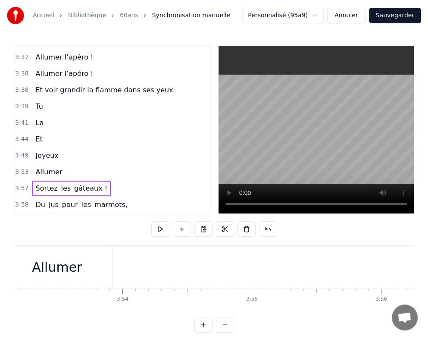
click at [61, 183] on span "les" at bounding box center [66, 188] width 12 height 10
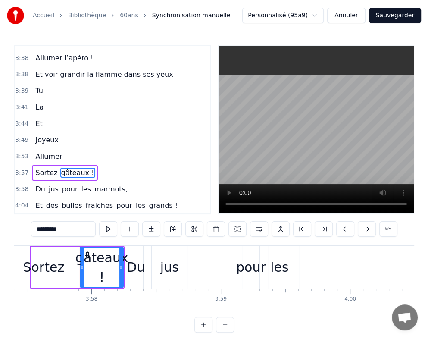
scroll to position [0, 30731]
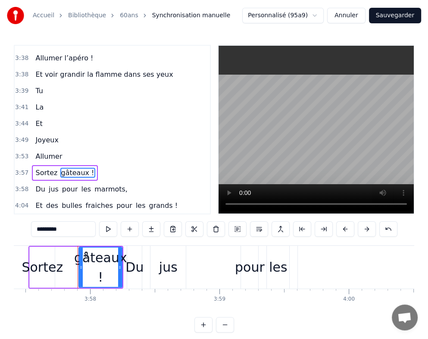
click at [64, 168] on span "gâteaux !" at bounding box center [77, 173] width 35 height 10
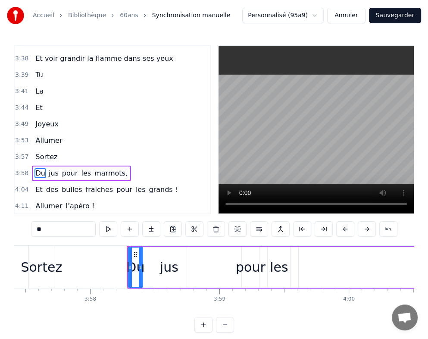
click at [62, 185] on span "bulles" at bounding box center [72, 190] width 22 height 10
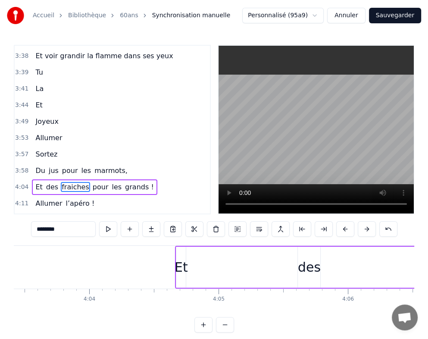
scroll to position [927, 0]
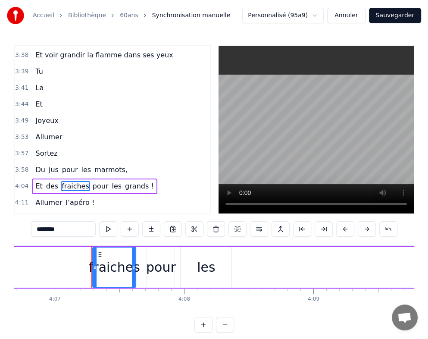
click at [64, 165] on span "pour" at bounding box center [70, 170] width 18 height 10
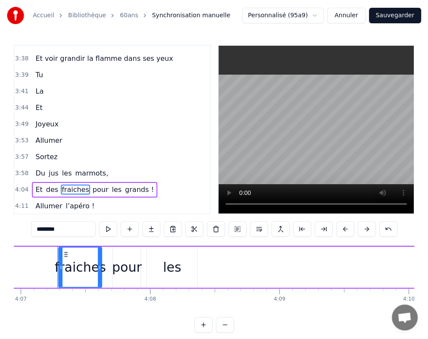
click at [62, 168] on span "les" at bounding box center [67, 173] width 12 height 10
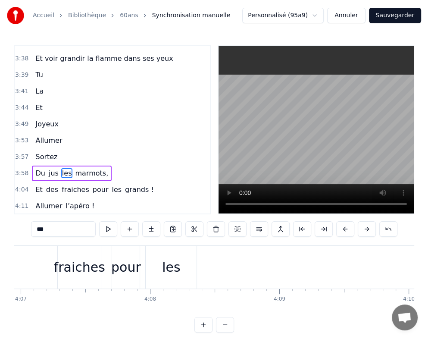
type input "********"
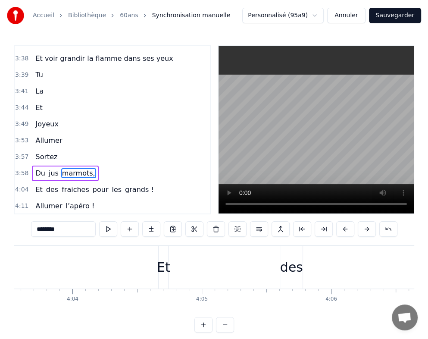
click at [54, 166] on div "Du jus marmots," at bounding box center [65, 174] width 66 height 16
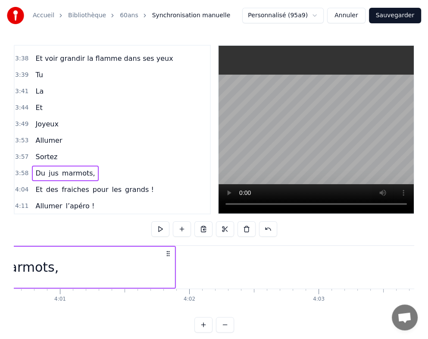
click at [52, 168] on span "jus" at bounding box center [54, 173] width 12 height 10
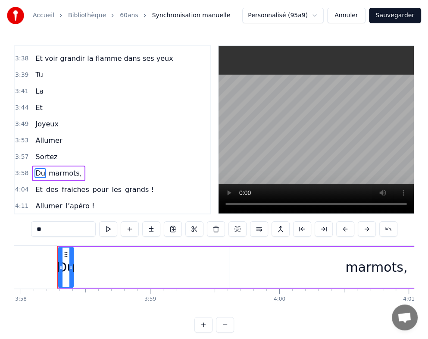
click at [52, 168] on span "marmots," at bounding box center [65, 173] width 35 height 10
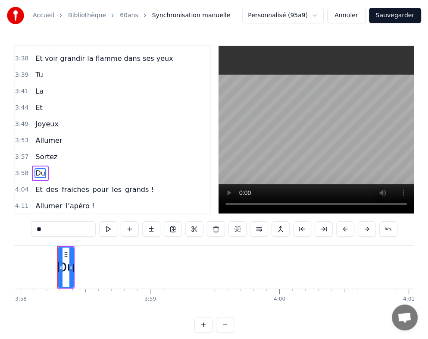
click at [50, 185] on span "des" at bounding box center [52, 190] width 14 height 10
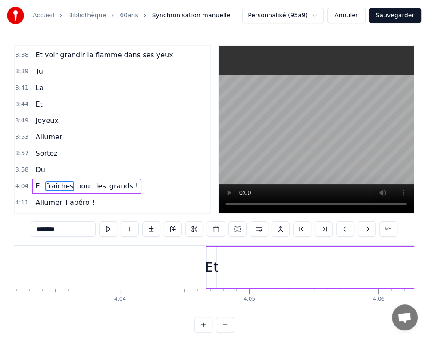
click at [56, 181] on span "fraiches" at bounding box center [59, 186] width 29 height 10
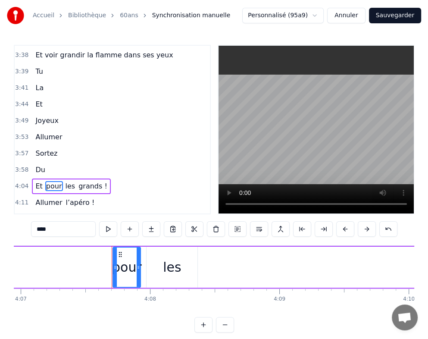
click at [55, 181] on span "pour" at bounding box center [54, 186] width 18 height 10
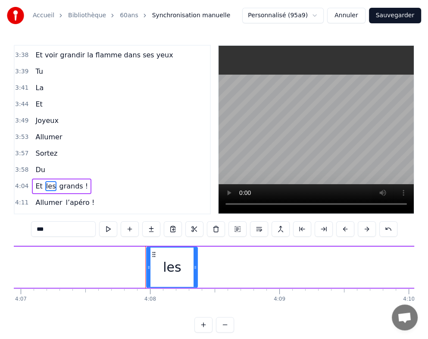
click at [58, 181] on span "grands !" at bounding box center [73, 186] width 31 height 10
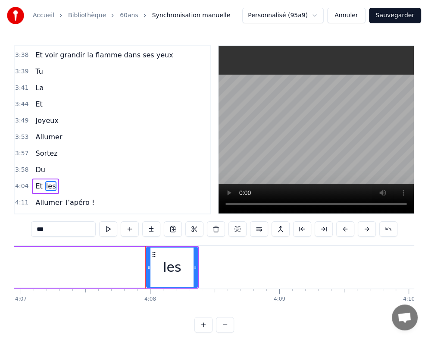
click at [49, 181] on span "les" at bounding box center [51, 186] width 12 height 10
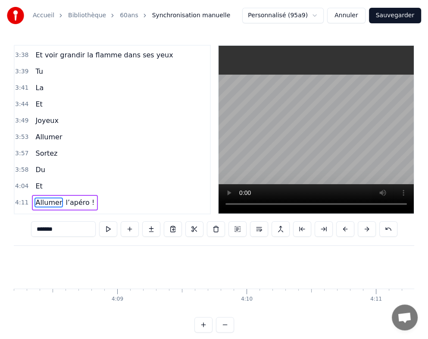
click at [65, 198] on span "l’apéro !" at bounding box center [80, 203] width 31 height 10
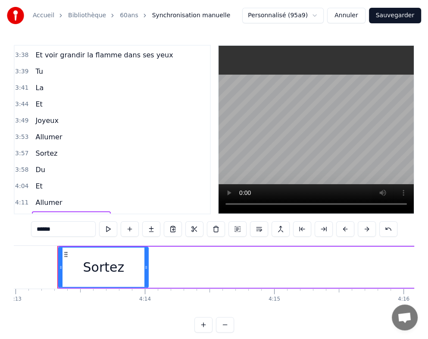
click at [61, 214] on span "les" at bounding box center [66, 219] width 12 height 10
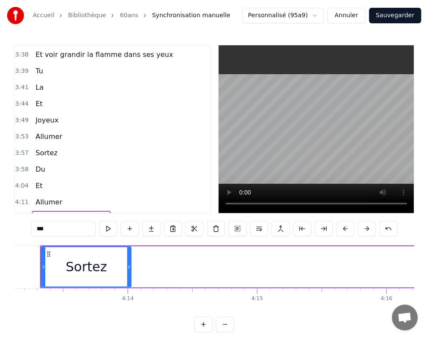
type input "*********"
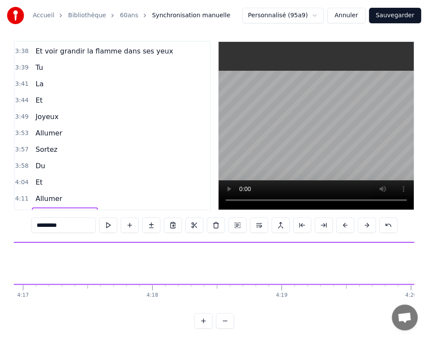
click at [64, 208] on div "Sortez gâteaux !" at bounding box center [65, 216] width 66 height 16
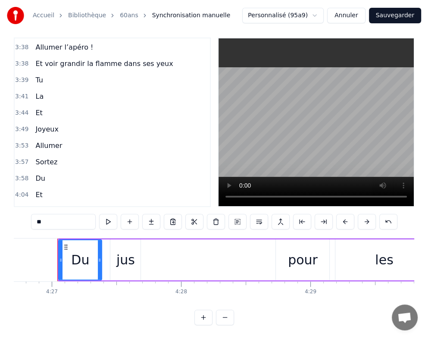
click at [48, 223] on span "jus" at bounding box center [54, 228] width 12 height 10
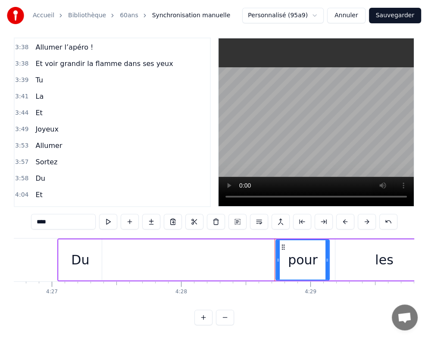
click at [54, 223] on span "pour" at bounding box center [57, 228] width 18 height 10
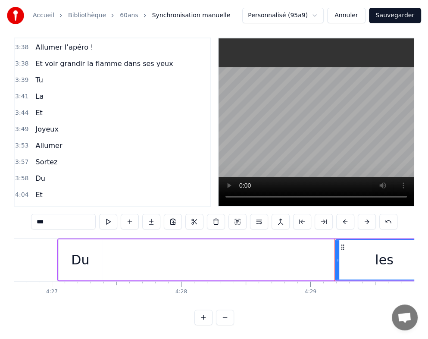
click at [61, 223] on span "marmots," at bounding box center [78, 228] width 35 height 10
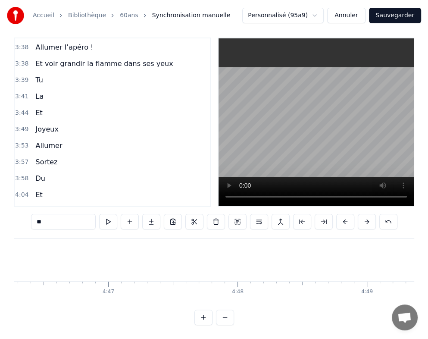
click at [50, 223] on span "les" at bounding box center [54, 228] width 12 height 10
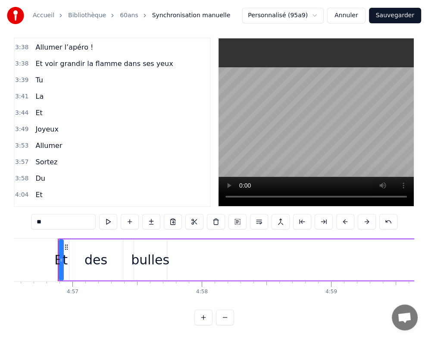
click at [50, 239] on span "des" at bounding box center [52, 244] width 14 height 10
click at [54, 239] on span "bulles" at bounding box center [56, 244] width 22 height 10
click at [54, 239] on span "fraiches" at bounding box center [59, 244] width 29 height 10
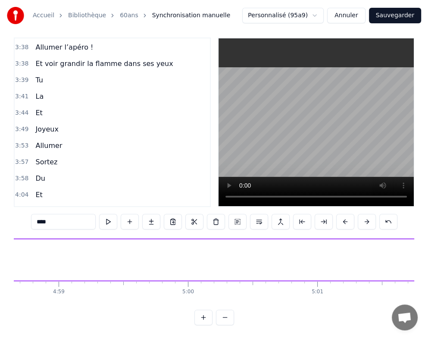
click at [54, 239] on span "pour" at bounding box center [54, 244] width 18 height 10
click at [58, 239] on span "grands" at bounding box center [70, 244] width 25 height 10
type input "***"
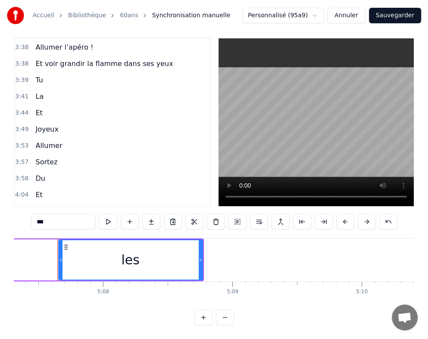
click at [50, 236] on div "Et les" at bounding box center [45, 244] width 27 height 16
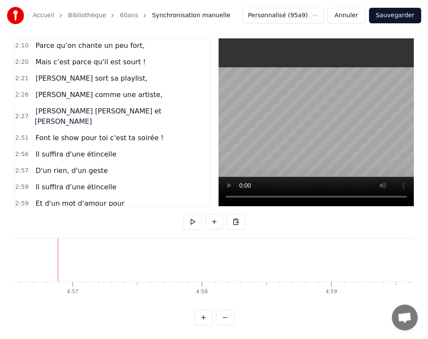
click at [75, 90] on span "[PERSON_NAME] comme une artiste," at bounding box center [99, 95] width 129 height 10
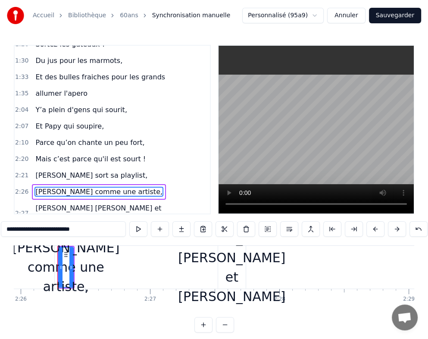
click at [56, 88] on span "allumer l'apero" at bounding box center [62, 93] width 54 height 10
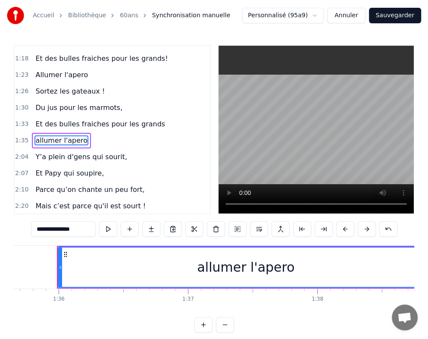
click at [68, 152] on span "Y’a plein d'gens qui sourit," at bounding box center [81, 157] width 93 height 10
type input "**********"
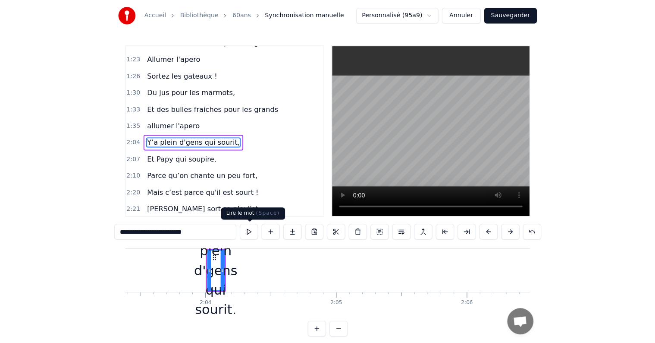
scroll to position [0, 16008]
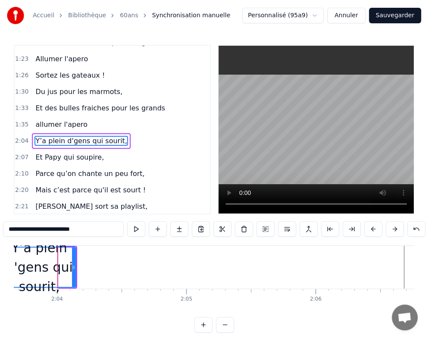
drag, startPoint x: 59, startPoint y: 269, endPoint x: 3, endPoint y: 280, distance: 56.8
click at [3, 280] on div "Accueil Bibliothèque 60ans Synchronisation manuelle Personnalisé (95a9) Annuler…" at bounding box center [214, 166] width 428 height 333
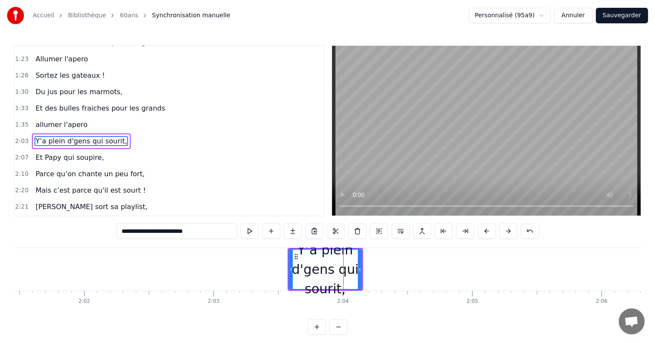
scroll to position [0, 15697]
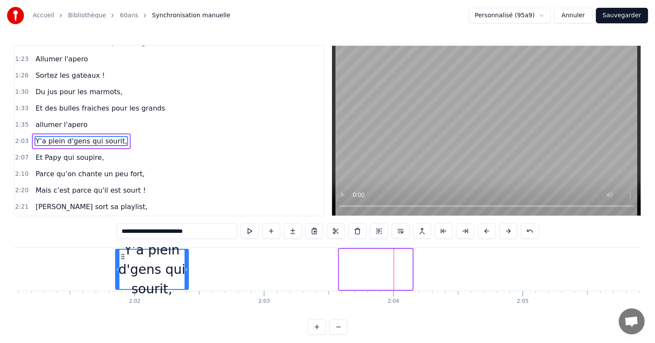
drag, startPoint x: 321, startPoint y: 256, endPoint x: 38, endPoint y: 258, distance: 283.0
click at [119, 258] on icon at bounding box center [122, 256] width 7 height 7
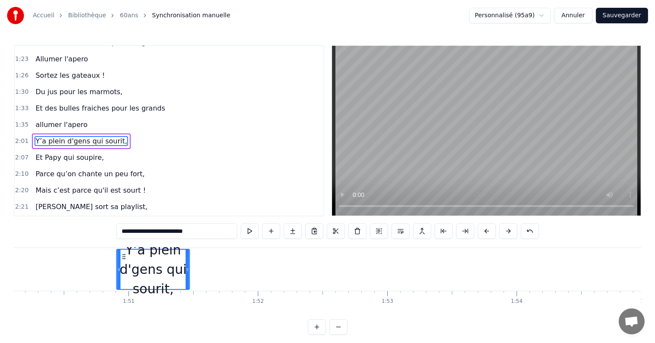
scroll to position [0, 14249]
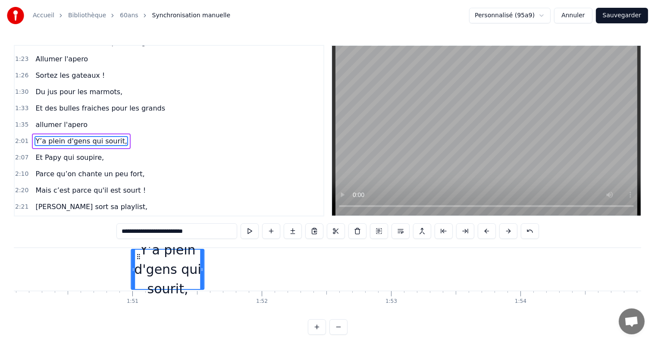
drag, startPoint x: 43, startPoint y: 255, endPoint x: 140, endPoint y: 264, distance: 97.0
click at [140, 264] on div "Y’a plein d'gens qui sourit," at bounding box center [168, 268] width 72 height 39
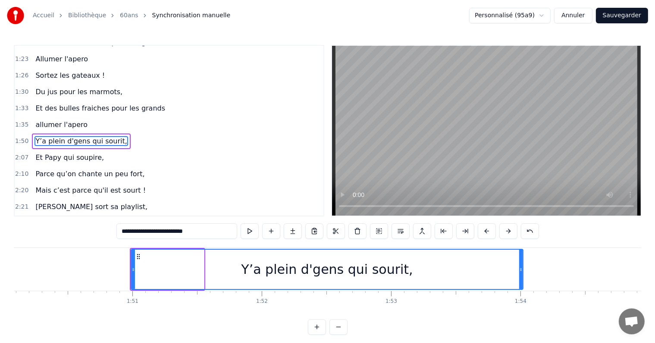
drag, startPoint x: 203, startPoint y: 269, endPoint x: 522, endPoint y: 261, distance: 319.0
click at [522, 261] on div at bounding box center [520, 268] width 3 height 39
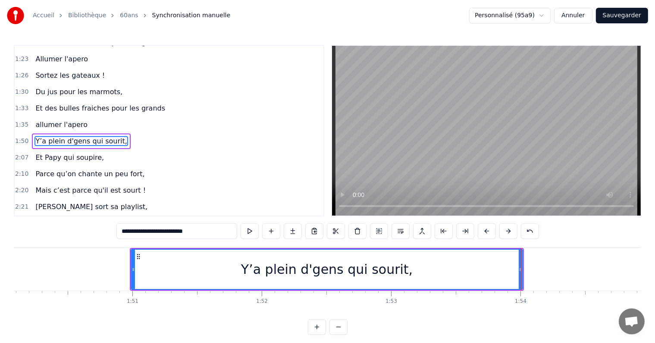
scroll to position [256, 0]
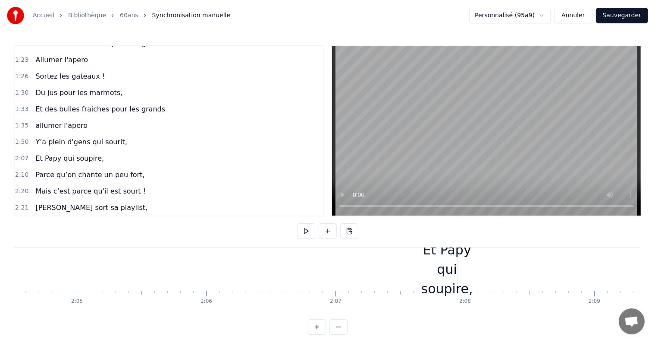
scroll to position [0, 16166]
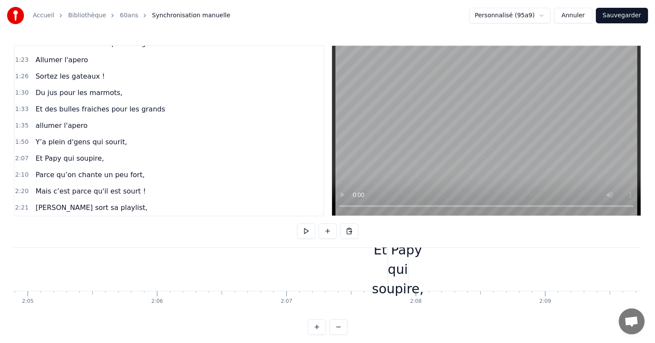
click at [395, 268] on div "Et Papy qui soupire," at bounding box center [398, 269] width 52 height 58
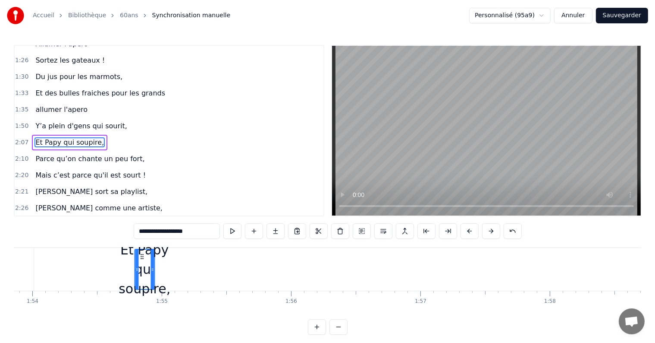
scroll to position [0, 14736]
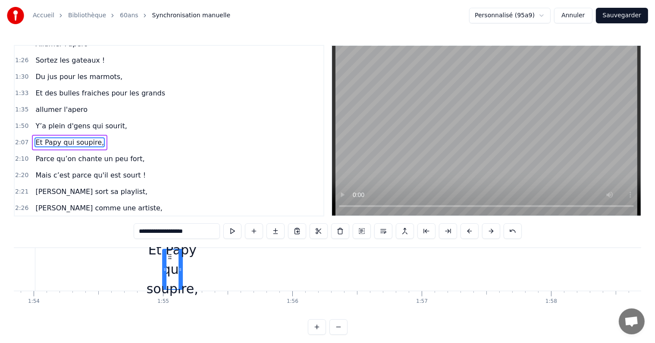
drag, startPoint x: 394, startPoint y: 258, endPoint x: 168, endPoint y: 264, distance: 226.2
click at [168, 264] on div "Et Papy qui soupire," at bounding box center [172, 268] width 19 height 39
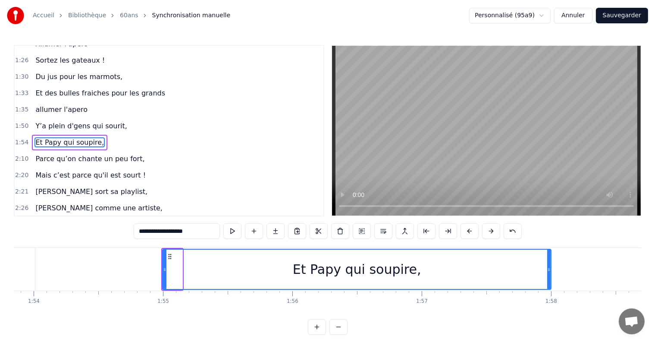
drag, startPoint x: 181, startPoint y: 267, endPoint x: 550, endPoint y: 270, distance: 369.4
click at [550, 270] on icon at bounding box center [549, 269] width 3 height 7
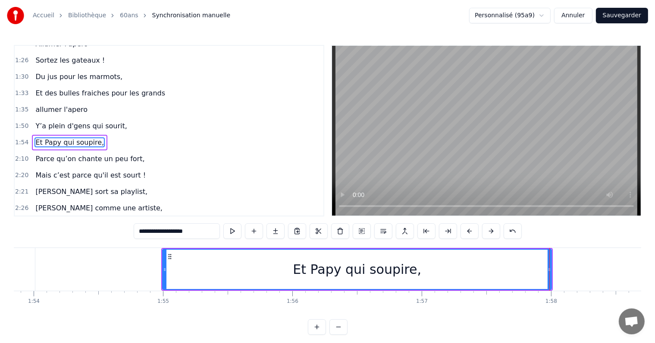
click at [340, 333] on button at bounding box center [339, 327] width 18 height 16
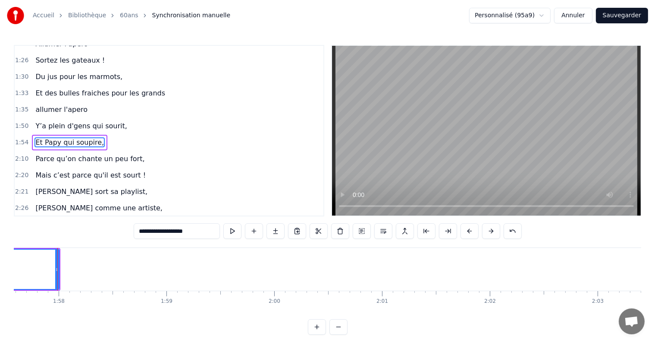
click at [340, 333] on button at bounding box center [339, 327] width 18 height 16
click at [345, 334] on button at bounding box center [339, 327] width 18 height 16
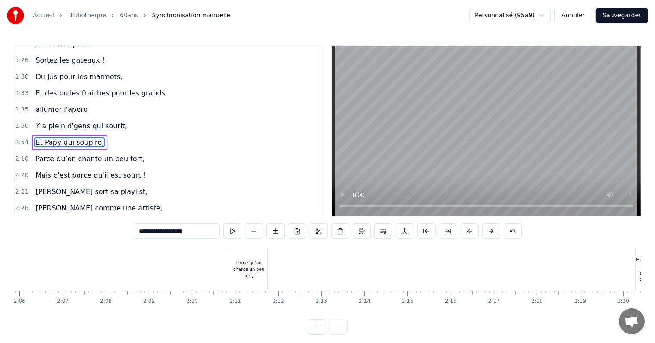
scroll to position [0, 5415]
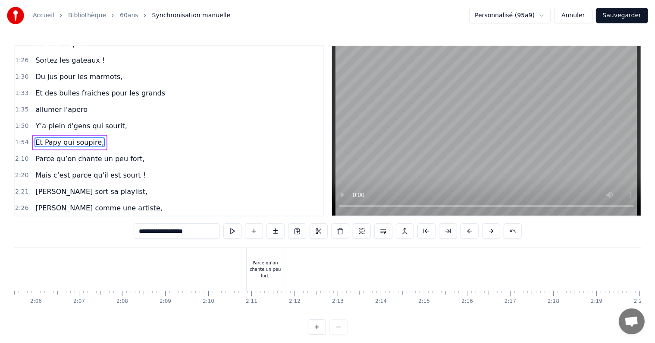
click at [264, 273] on div "Parce qu’on chante un peu fort," at bounding box center [265, 268] width 37 height 19
type input "**********"
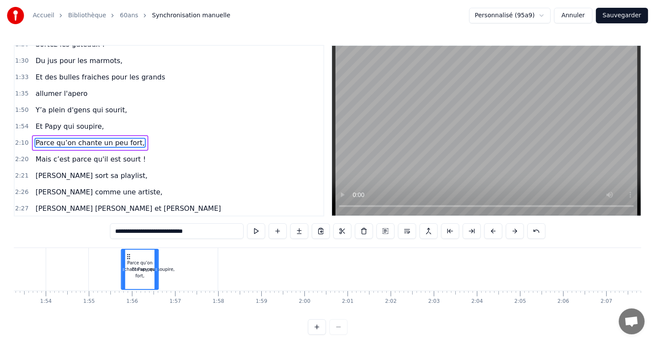
scroll to position [0, 4885]
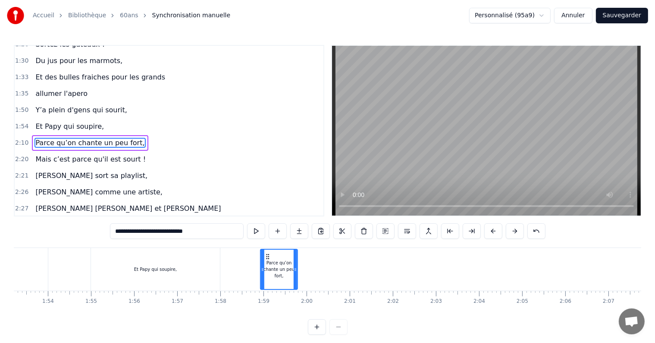
drag, startPoint x: 252, startPoint y: 257, endPoint x: 268, endPoint y: 272, distance: 22.0
click at [268, 272] on div "Parce qu’on chante un peu fort," at bounding box center [279, 268] width 36 height 39
drag, startPoint x: 295, startPoint y: 266, endPoint x: 349, endPoint y: 275, distance: 54.7
click at [349, 275] on div at bounding box center [349, 268] width 3 height 39
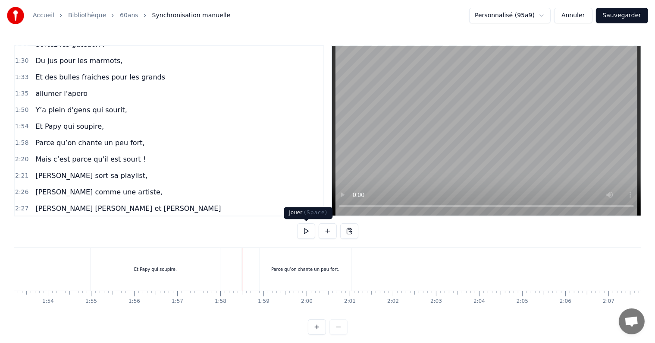
click at [311, 229] on button at bounding box center [306, 231] width 18 height 16
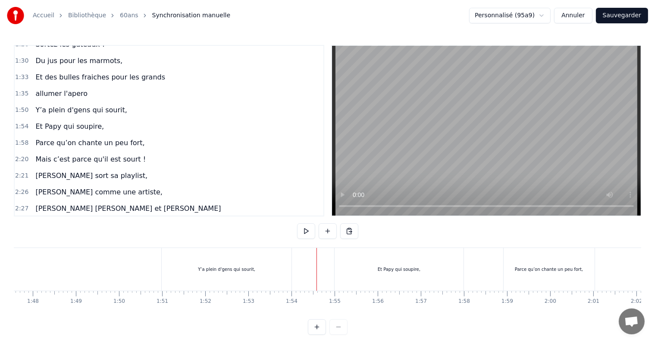
scroll to position [0, 4624]
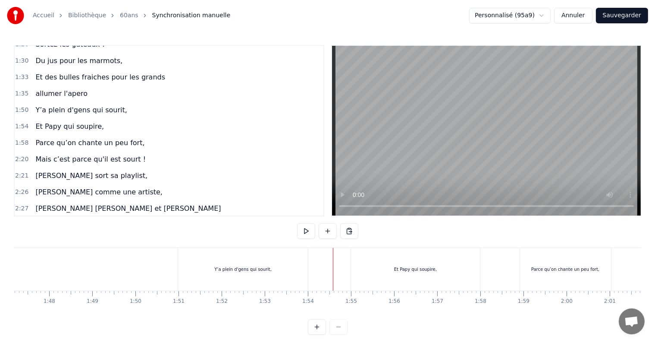
click at [305, 236] on button at bounding box center [306, 231] width 18 height 16
click at [308, 229] on button at bounding box center [306, 231] width 18 height 16
click at [397, 260] on div "Et Papy qui soupire," at bounding box center [415, 269] width 129 height 43
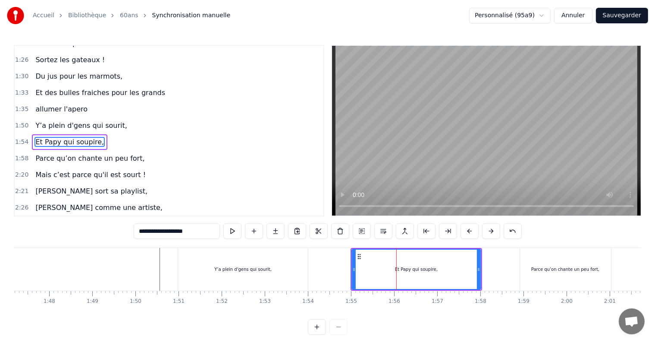
scroll to position [272, 0]
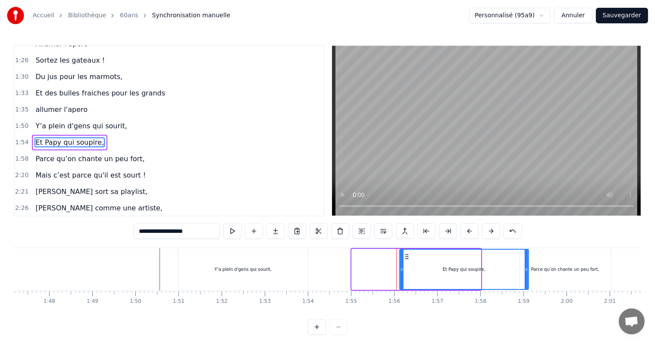
drag, startPoint x: 357, startPoint y: 253, endPoint x: 404, endPoint y: 255, distance: 47.1
click at [404, 255] on icon at bounding box center [407, 256] width 7 height 7
click at [277, 262] on div "Y’a plein d'gens qui sourit," at bounding box center [243, 269] width 130 height 43
type input "**********"
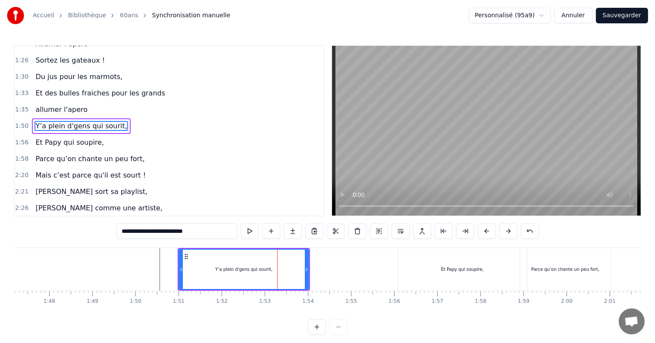
scroll to position [256, 0]
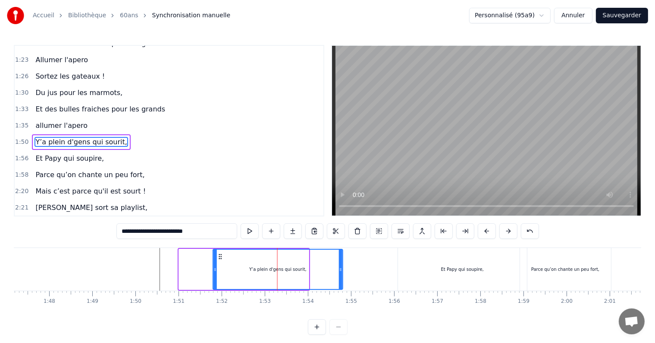
drag, startPoint x: 183, startPoint y: 256, endPoint x: 218, endPoint y: 261, distance: 35.7
click at [218, 261] on div "Y’a plein d'gens qui sourit," at bounding box center [278, 268] width 129 height 39
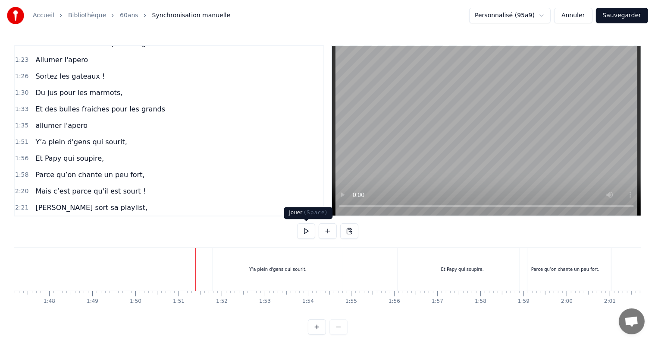
click at [307, 233] on button at bounding box center [306, 231] width 18 height 16
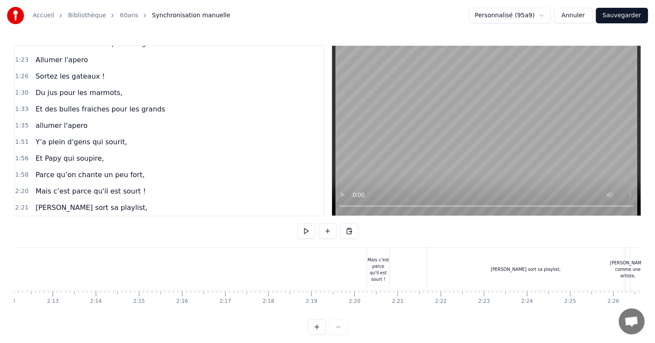
scroll to position [0, 5789]
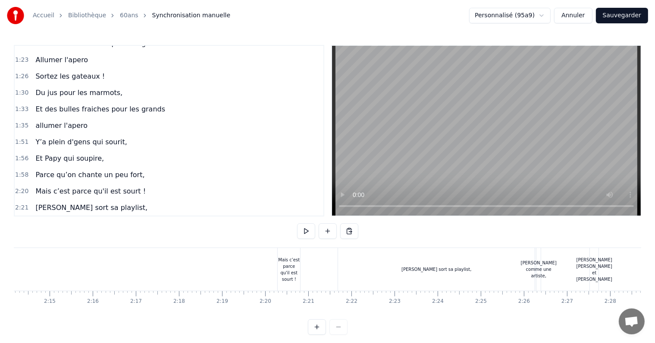
click at [290, 260] on div "Mais c’est parce qu'il est sourt !" at bounding box center [289, 269] width 22 height 26
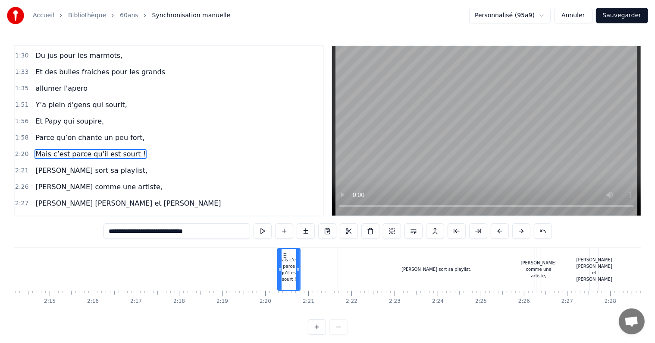
scroll to position [304, 0]
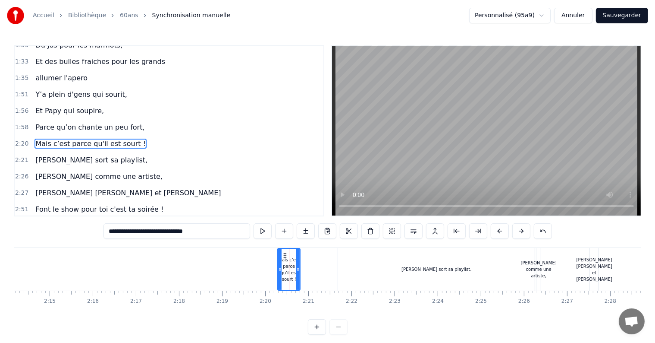
click at [412, 259] on div "[PERSON_NAME] sort sa playlist," at bounding box center [436, 269] width 197 height 43
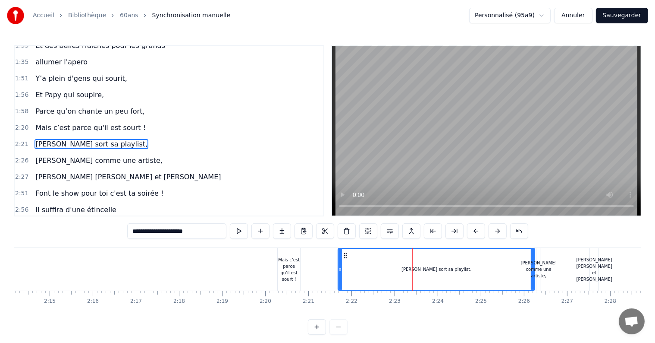
click at [285, 265] on div "Mais c’est parce qu'il est sourt !" at bounding box center [289, 269] width 22 height 26
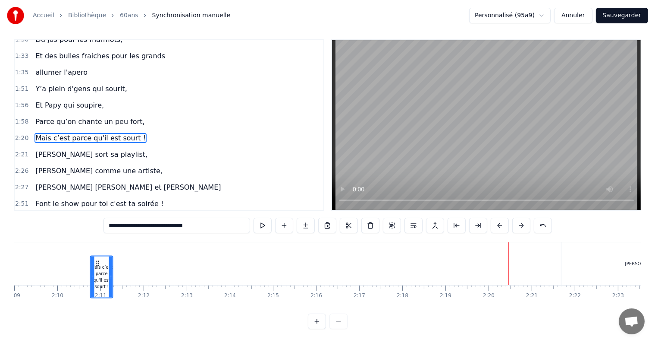
scroll to position [0, 5551]
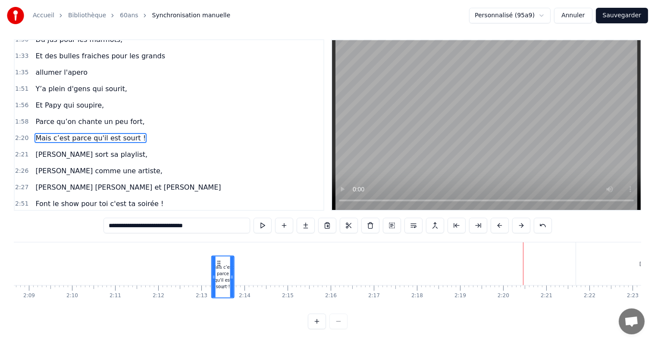
drag, startPoint x: 284, startPoint y: 254, endPoint x: 218, endPoint y: 218, distance: 75.7
click at [218, 218] on div "0:29 [DATE] c'est la fête 0:33 On sort les bouteilles 0:36 Mamie à 60 balais 0:…" at bounding box center [328, 184] width 628 height 290
click at [342, 323] on div at bounding box center [328, 321] width 40 height 16
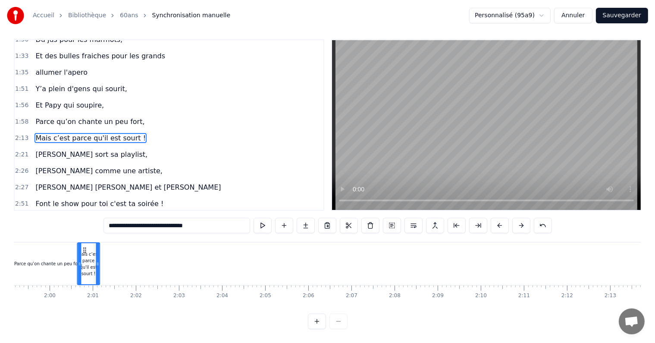
scroll to position [0, 5121]
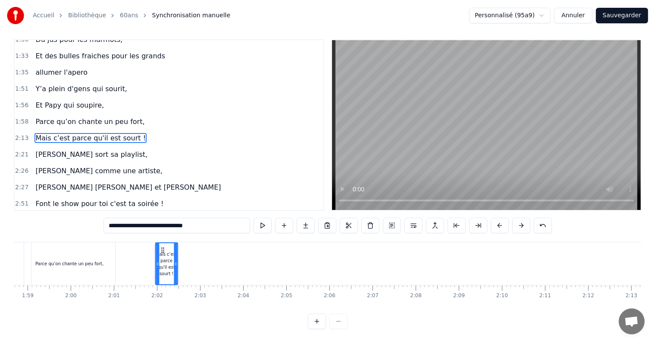
drag, startPoint x: 217, startPoint y: 239, endPoint x: 161, endPoint y: 250, distance: 57.2
click at [161, 250] on div "Mais c’est parce qu'il est sourt !" at bounding box center [167, 263] width 22 height 41
drag, startPoint x: 176, startPoint y: 255, endPoint x: 247, endPoint y: 256, distance: 70.8
click at [247, 260] on icon at bounding box center [246, 263] width 3 height 7
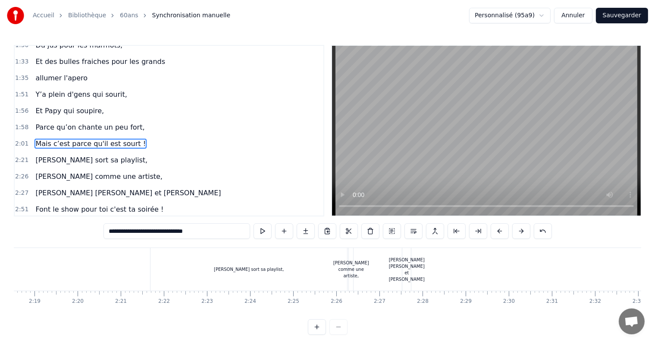
scroll to position [0, 5707]
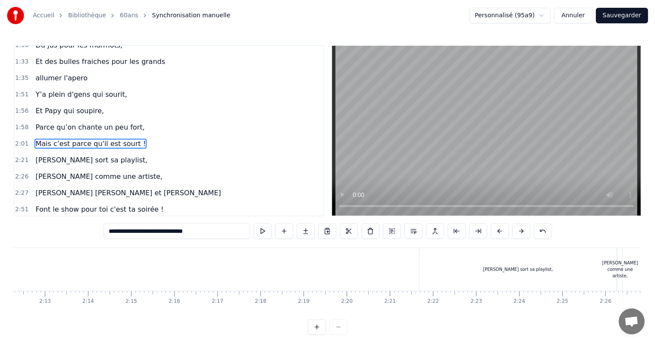
click at [495, 270] on div "[PERSON_NAME] sort sa playlist," at bounding box center [518, 269] width 197 height 43
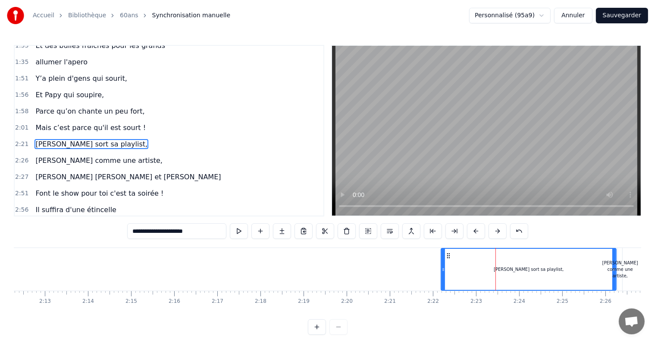
drag, startPoint x: 422, startPoint y: 254, endPoint x: 444, endPoint y: 259, distance: 22.2
click at [444, 259] on div at bounding box center [443, 269] width 3 height 41
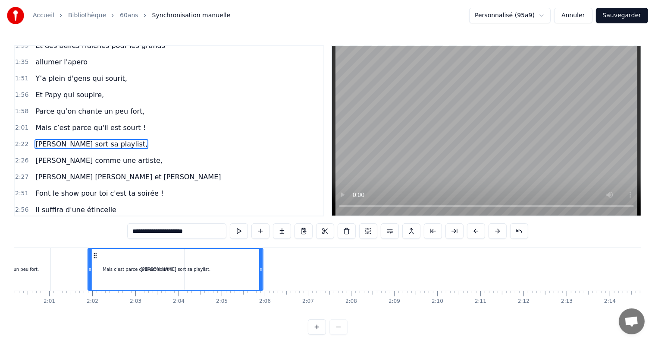
scroll to position [0, 5161]
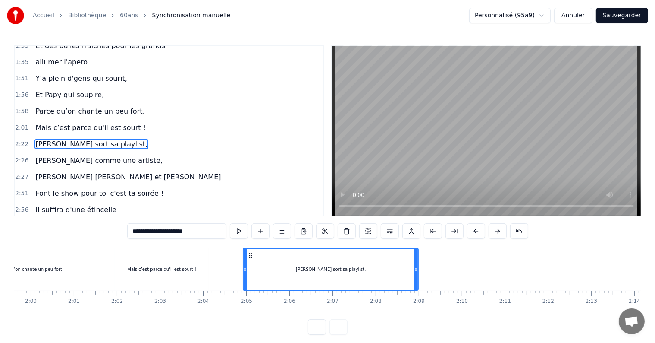
drag, startPoint x: 448, startPoint y: 257, endPoint x: 250, endPoint y: 263, distance: 198.1
click at [250, 263] on div "[PERSON_NAME] sort sa playlist," at bounding box center [331, 269] width 174 height 41
drag, startPoint x: 416, startPoint y: 268, endPoint x: 349, endPoint y: 302, distance: 75.6
click at [375, 268] on icon at bounding box center [374, 269] width 3 height 7
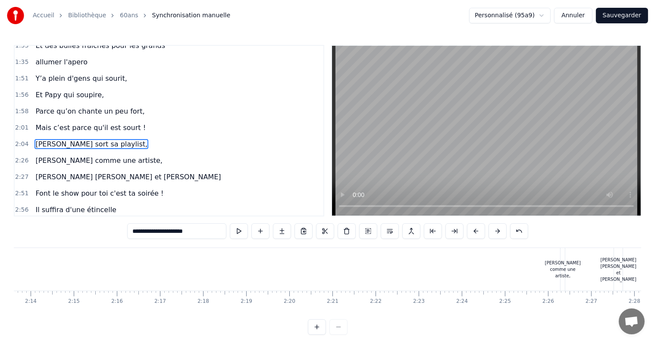
scroll to position [0, 5773]
click at [559, 262] on div "[PERSON_NAME] comme une artiste," at bounding box center [556, 268] width 36 height 19
type input "**********"
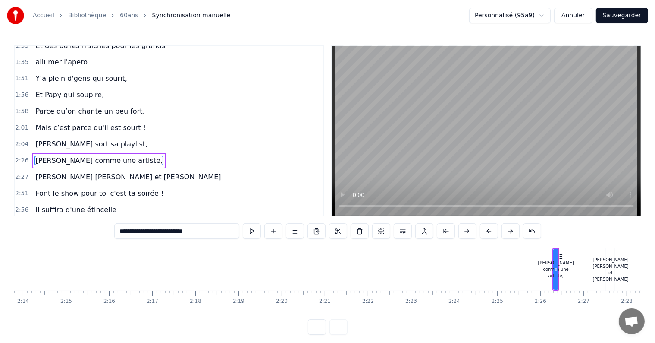
scroll to position [336, 0]
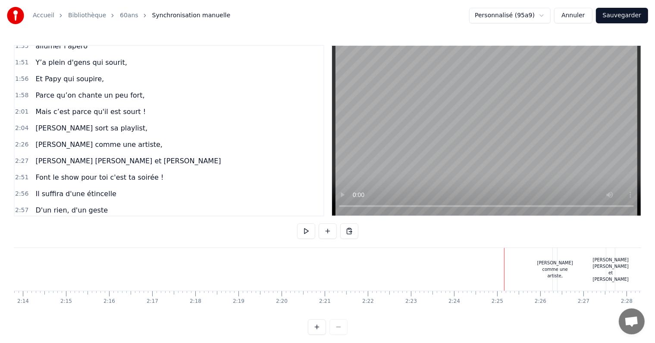
click at [60, 139] on span "[PERSON_NAME] comme une artiste," at bounding box center [99, 144] width 129 height 10
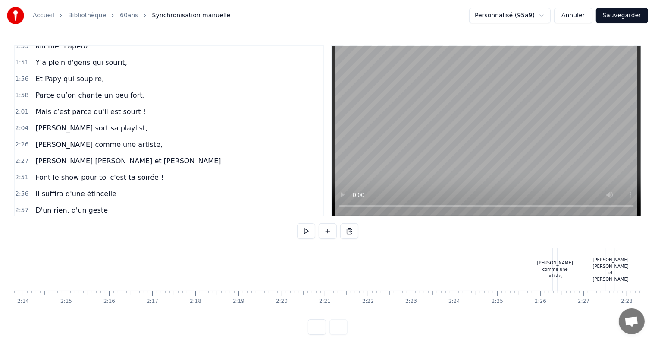
click at [556, 259] on div "[PERSON_NAME] comme une artiste," at bounding box center [556, 268] width 36 height 19
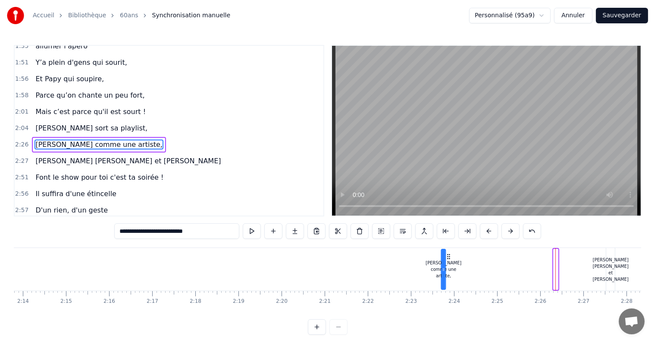
drag, startPoint x: 561, startPoint y: 254, endPoint x: 448, endPoint y: 263, distance: 113.0
click at [445, 263] on div "[PERSON_NAME] comme une artiste," at bounding box center [443, 268] width 3 height 39
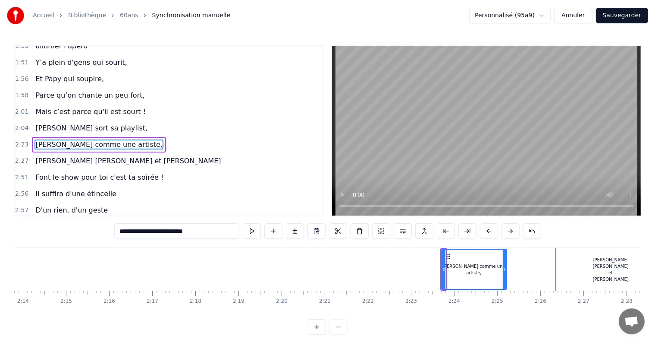
drag, startPoint x: 445, startPoint y: 268, endPoint x: 507, endPoint y: 268, distance: 62.1
click at [507, 268] on icon at bounding box center [504, 269] width 3 height 7
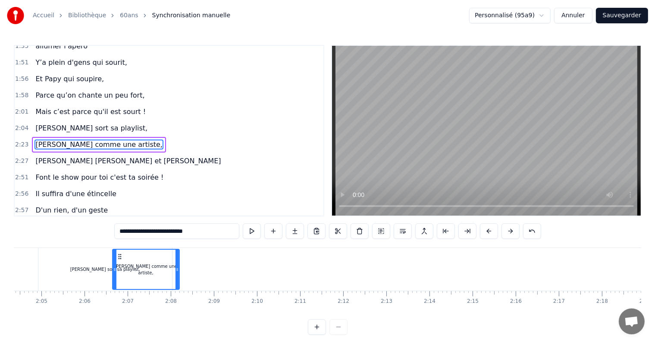
scroll to position [0, 5361]
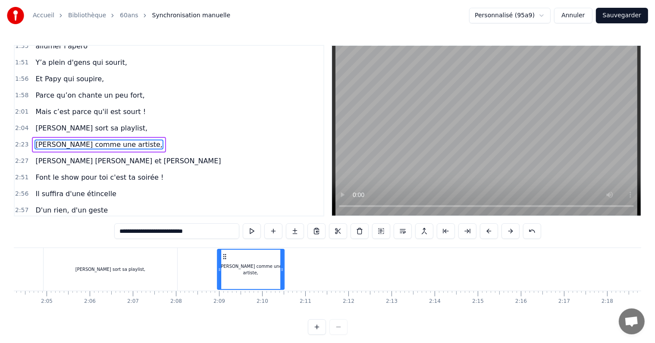
drag, startPoint x: 450, startPoint y: 257, endPoint x: 226, endPoint y: 266, distance: 225.0
click at [226, 266] on div "[PERSON_NAME] comme une artiste," at bounding box center [250, 268] width 66 height 39
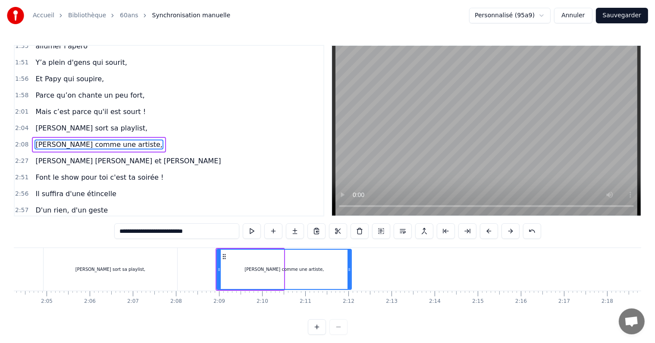
drag, startPoint x: 283, startPoint y: 267, endPoint x: 351, endPoint y: 268, distance: 68.2
click at [351, 268] on div "[PERSON_NAME] comme une artiste," at bounding box center [284, 269] width 135 height 41
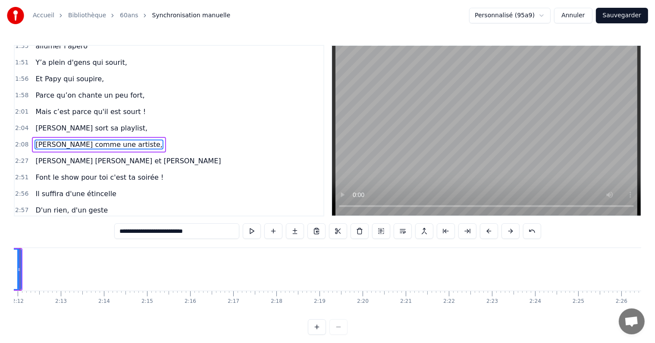
scroll to position [0, 5699]
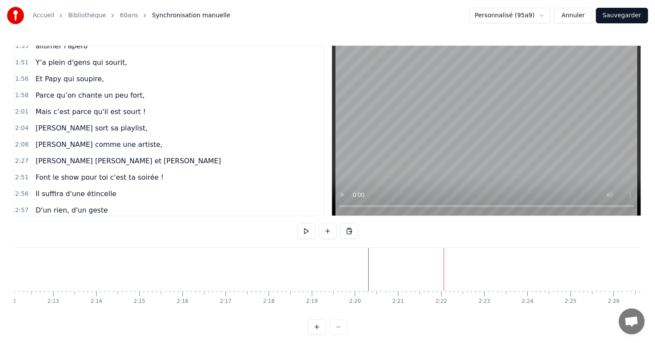
drag, startPoint x: 283, startPoint y: 316, endPoint x: 290, endPoint y: 316, distance: 7.3
click at [290, 316] on div "0:29 [DATE] c'est la fête 0:33 On sort les bouteilles 0:36 Mamie à 60 balais 0:…" at bounding box center [328, 190] width 628 height 290
click at [340, 266] on div "[PERSON_NAME] [PERSON_NAME] et [PERSON_NAME]" at bounding box center [342, 269] width 36 height 26
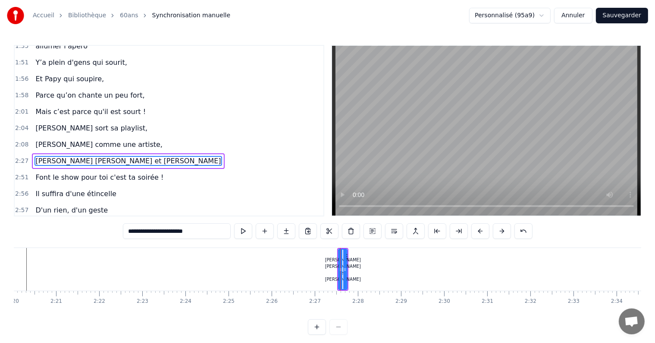
scroll to position [352, 0]
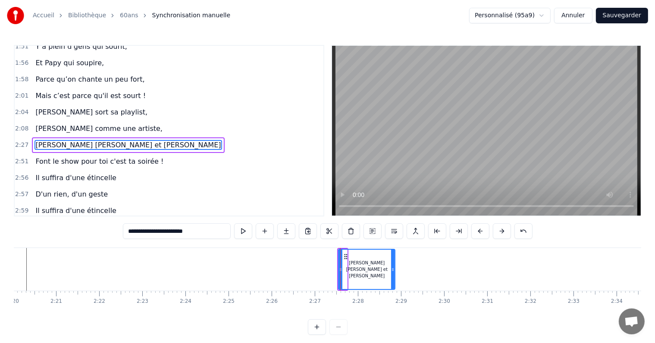
drag, startPoint x: 347, startPoint y: 265, endPoint x: 408, endPoint y: 267, distance: 60.9
click at [396, 267] on div "[PERSON_NAME] [PERSON_NAME] et [PERSON_NAME]" at bounding box center [366, 269] width 57 height 41
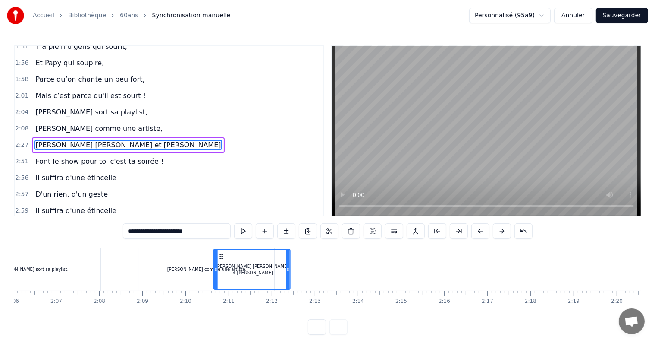
scroll to position [0, 5428]
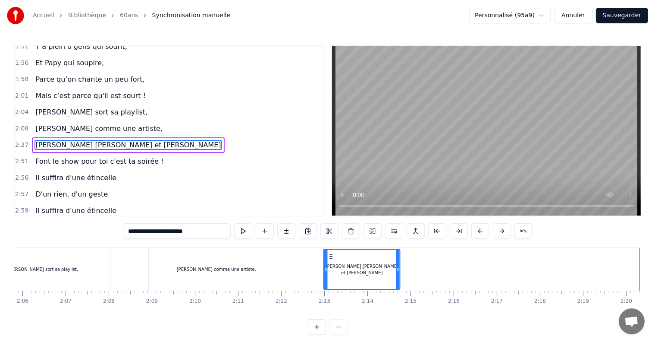
drag, startPoint x: 346, startPoint y: 255, endPoint x: 332, endPoint y: 257, distance: 14.3
click at [332, 257] on icon at bounding box center [330, 256] width 7 height 7
drag, startPoint x: 398, startPoint y: 269, endPoint x: 409, endPoint y: 269, distance: 11.2
click at [409, 269] on icon at bounding box center [409, 269] width 3 height 7
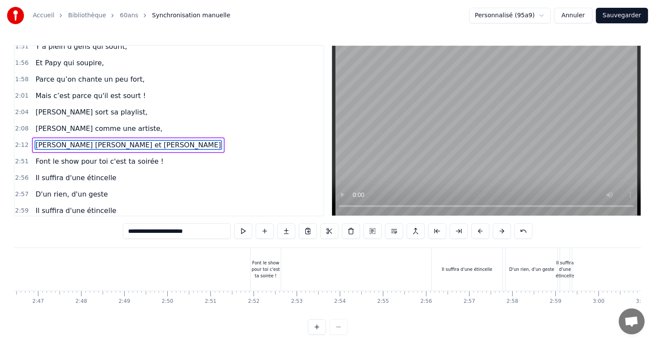
scroll to position [0, 7190]
click at [257, 273] on div "Font le show pour toi c'est ta soirée !" at bounding box center [257, 268] width 30 height 19
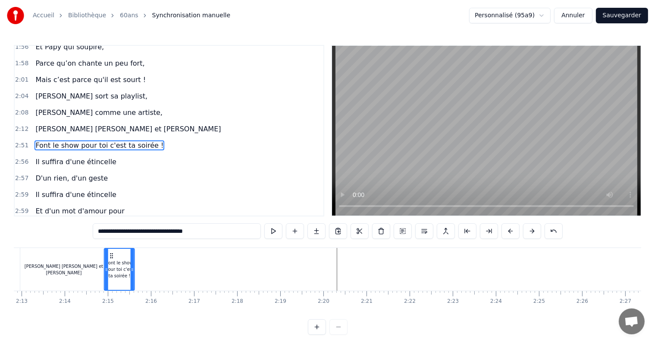
scroll to position [0, 5725]
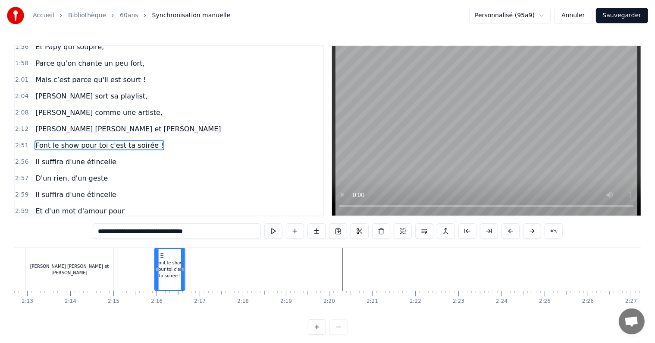
drag, startPoint x: 247, startPoint y: 257, endPoint x: 160, endPoint y: 263, distance: 87.4
click at [160, 263] on div "Font le show pour toi c'est ta soirée !" at bounding box center [169, 269] width 29 height 41
drag, startPoint x: 185, startPoint y: 270, endPoint x: 246, endPoint y: 273, distance: 60.9
click at [246, 273] on div at bounding box center [243, 269] width 3 height 41
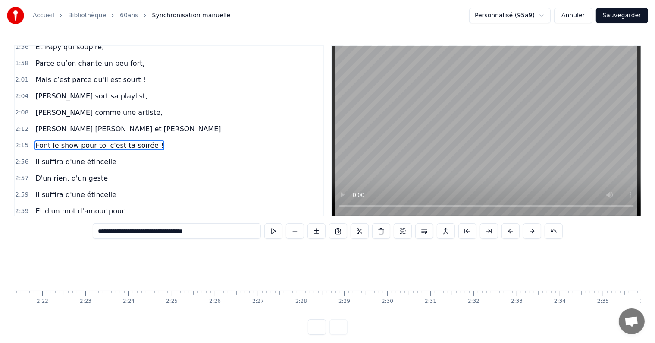
scroll to position [0, 6294]
click at [68, 157] on span "Il suffira d'une étincelle" at bounding box center [76, 162] width 83 height 10
type input "**********"
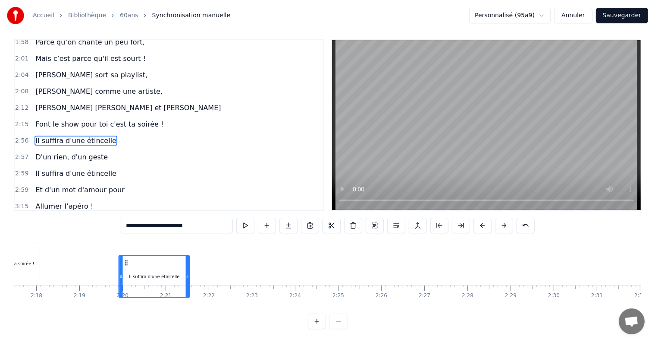
scroll to position [0, 5932]
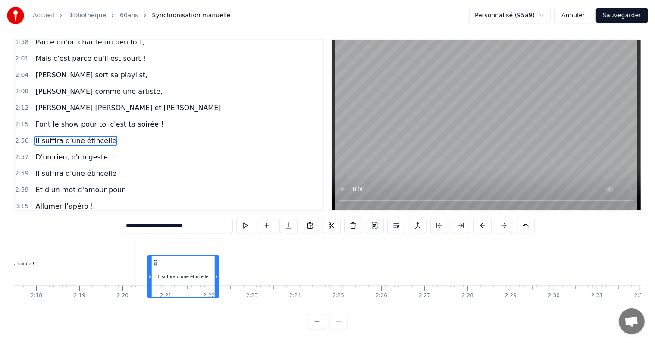
drag, startPoint x: 65, startPoint y: 255, endPoint x: 155, endPoint y: 231, distance: 93.2
click at [155, 231] on div "0:29 [DATE] c'est la fête 0:33 On sort les bouteilles 0:36 Mamie à 60 balais 0:…" at bounding box center [328, 184] width 628 height 290
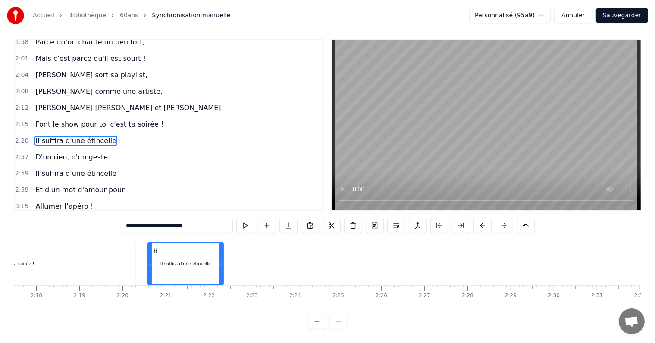
drag, startPoint x: 217, startPoint y: 256, endPoint x: 222, endPoint y: 256, distance: 4.7
click at [222, 260] on icon at bounding box center [221, 263] width 3 height 7
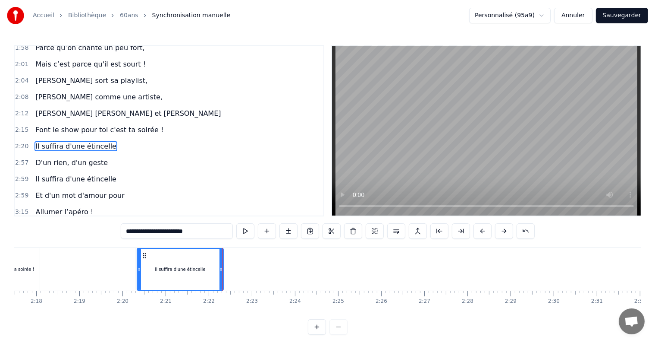
drag, startPoint x: 151, startPoint y: 270, endPoint x: 140, endPoint y: 270, distance: 10.8
click at [140, 270] on icon at bounding box center [139, 269] width 3 height 7
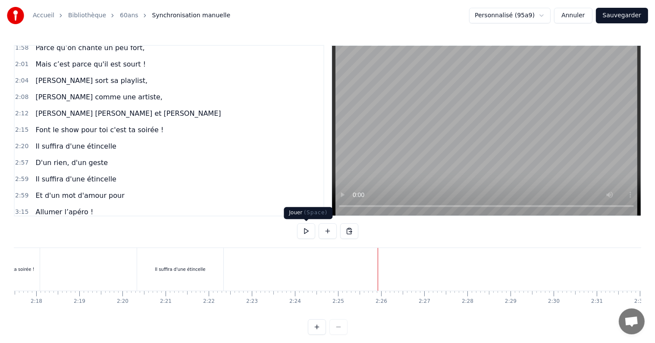
click at [309, 231] on button at bounding box center [306, 231] width 18 height 16
click at [312, 231] on button at bounding box center [306, 231] width 18 height 16
click at [74, 174] on span "Il suffira d'une étincelle" at bounding box center [76, 179] width 83 height 10
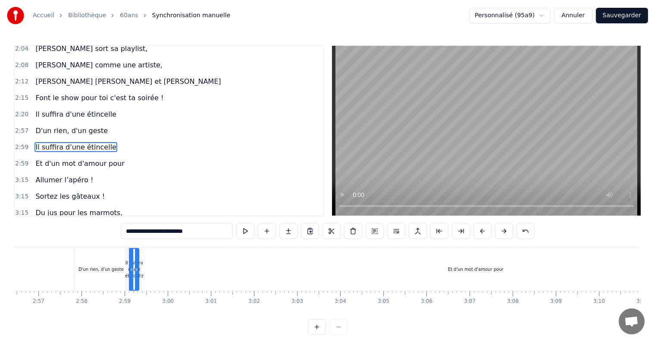
scroll to position [0, 7684]
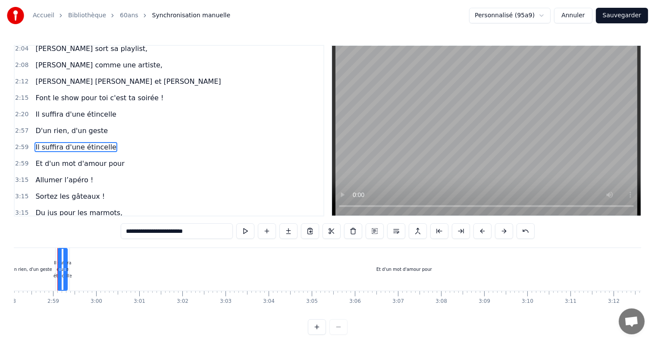
click at [66, 126] on span "D'un rien, d'un geste" at bounding box center [72, 131] width 74 height 10
type input "**********"
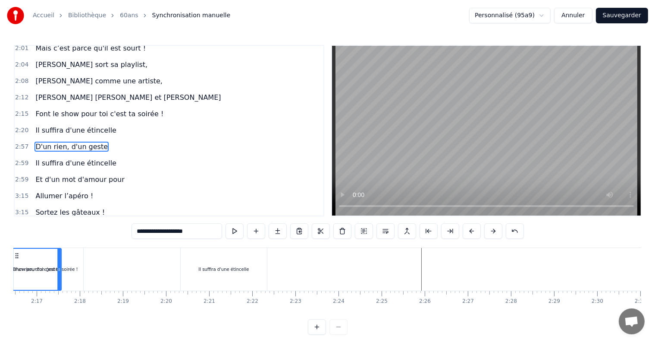
scroll to position [0, 5874]
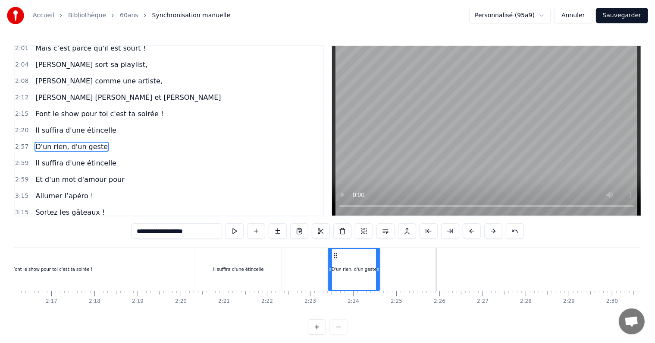
drag, startPoint x: 62, startPoint y: 255, endPoint x: 335, endPoint y: 266, distance: 273.4
click at [335, 266] on div "D'un rien, d'un geste" at bounding box center [354, 269] width 51 height 41
click at [383, 269] on div "D'un rien, d'un geste" at bounding box center [358, 269] width 54 height 43
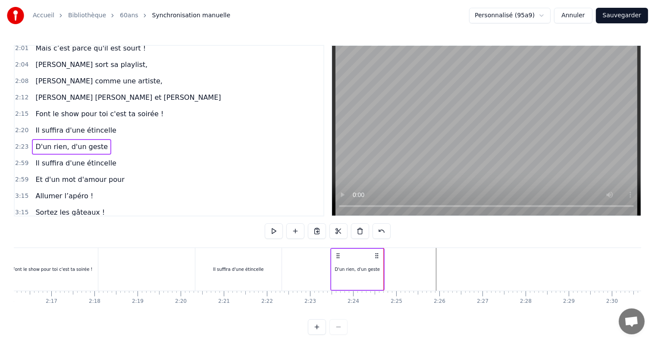
click at [379, 267] on div "D'un rien, d'un geste" at bounding box center [358, 269] width 52 height 41
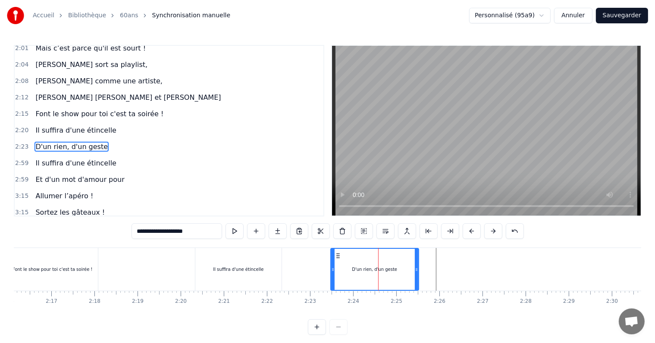
drag, startPoint x: 381, startPoint y: 271, endPoint x: 418, endPoint y: 271, distance: 36.2
click at [418, 271] on icon at bounding box center [416, 269] width 3 height 7
drag, startPoint x: 330, startPoint y: 268, endPoint x: 318, endPoint y: 268, distance: 12.1
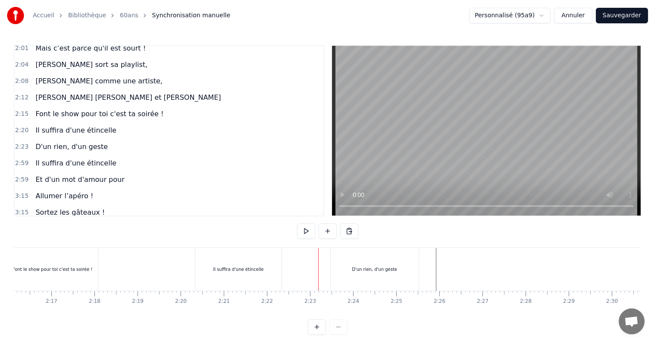
click at [333, 270] on div "D'un rien, d'un geste" at bounding box center [375, 269] width 88 height 43
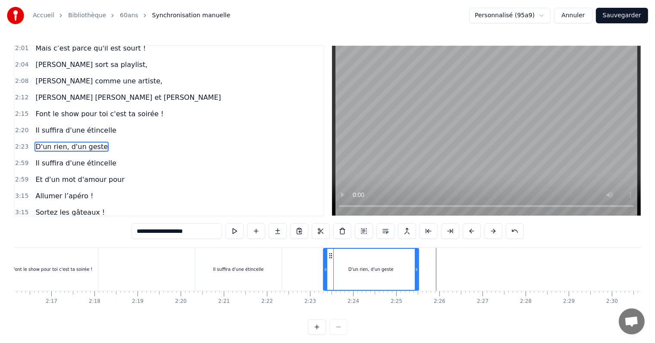
drag, startPoint x: 332, startPoint y: 269, endPoint x: 324, endPoint y: 269, distance: 7.3
click at [324, 269] on icon at bounding box center [325, 269] width 3 height 7
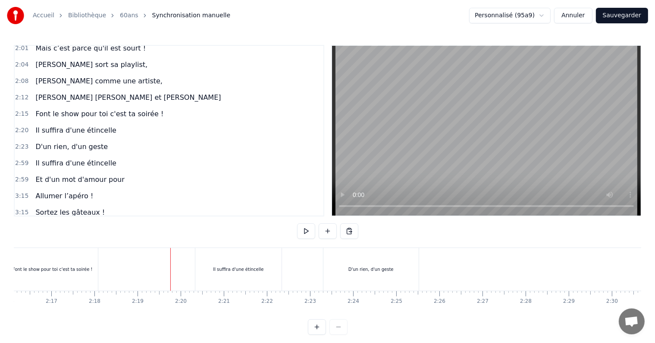
click at [236, 234] on div "0:29 [DATE] c'est la fête 0:33 On sort les bouteilles 0:36 Mamie à 60 balais 0:…" at bounding box center [328, 190] width 628 height 290
click at [304, 237] on button at bounding box center [306, 231] width 18 height 16
click at [306, 233] on button at bounding box center [306, 231] width 18 height 16
click at [331, 262] on div "D'un rien, d'un geste" at bounding box center [371, 269] width 95 height 43
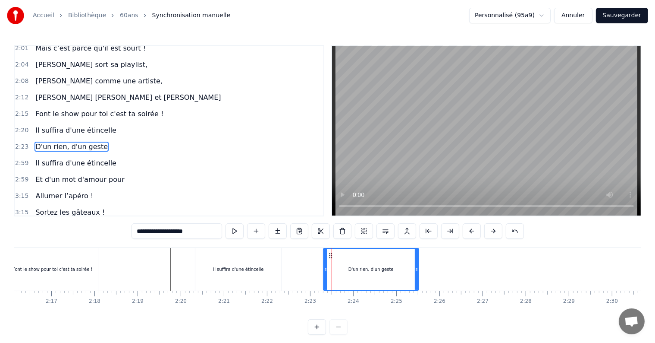
drag, startPoint x: 349, startPoint y: 264, endPoint x: 337, endPoint y: 264, distance: 11.6
click at [337, 264] on div "D'un rien, d'un geste" at bounding box center [371, 269] width 94 height 41
drag, startPoint x: 330, startPoint y: 254, endPoint x: 315, endPoint y: 247, distance: 15.6
click at [314, 254] on icon at bounding box center [315, 255] width 7 height 7
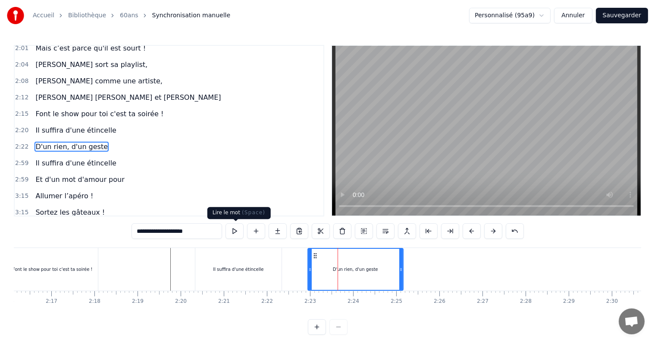
click at [237, 232] on button at bounding box center [235, 231] width 18 height 16
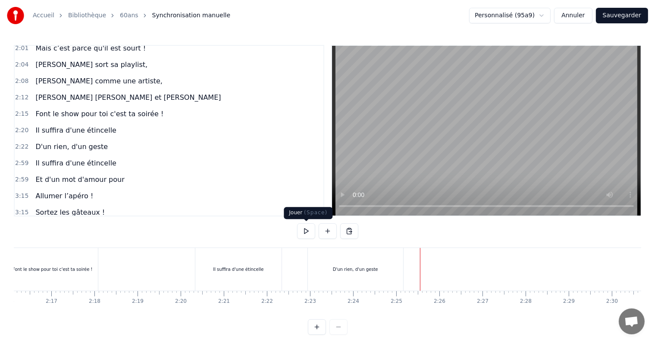
click at [306, 233] on button at bounding box center [306, 231] width 18 height 16
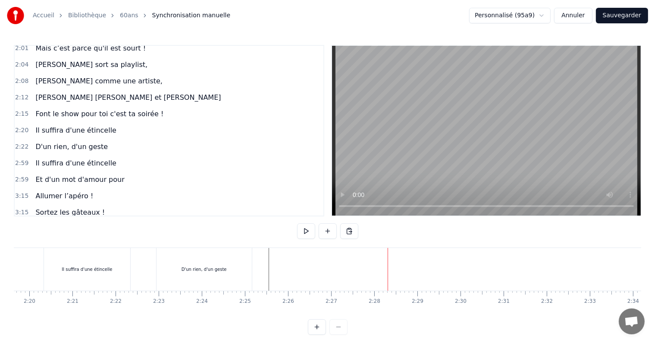
click at [72, 142] on span "D'un rien, d'un geste" at bounding box center [72, 147] width 74 height 10
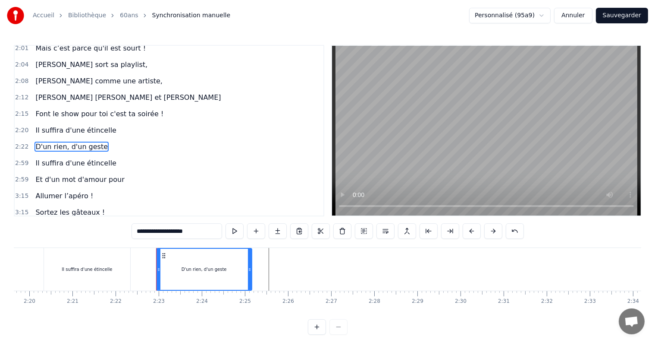
click at [74, 158] on span "Il suffira d'une étincelle" at bounding box center [76, 163] width 83 height 10
type input "**********"
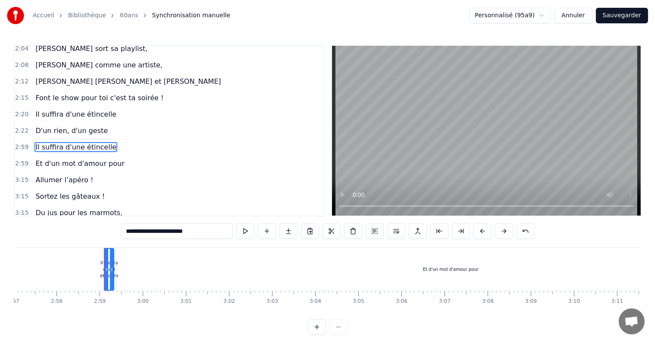
scroll to position [0, 7684]
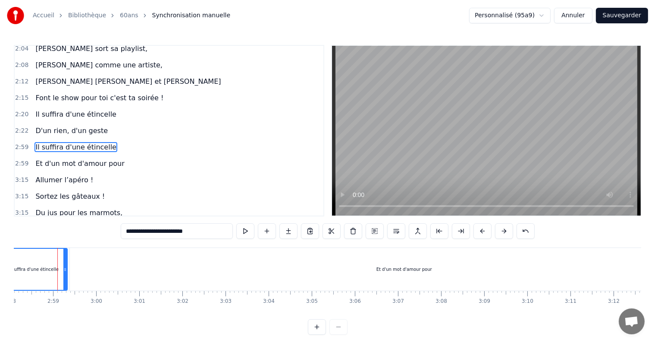
drag, startPoint x: 59, startPoint y: 268, endPoint x: 0, endPoint y: 271, distance: 58.8
click at [0, 271] on div "Accueil Bibliothèque 60ans Synchronisation manuelle Personnalisé (95a9) Annuler…" at bounding box center [327, 167] width 655 height 334
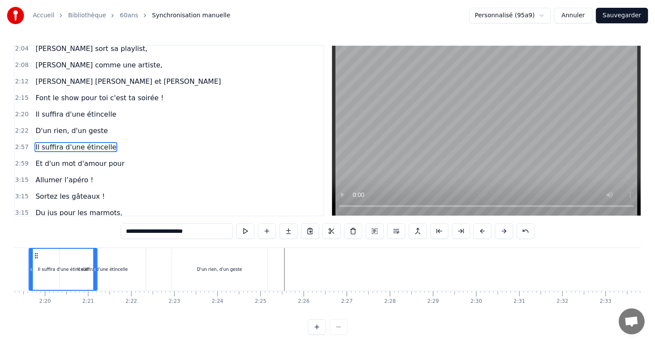
scroll to position [0, 5980]
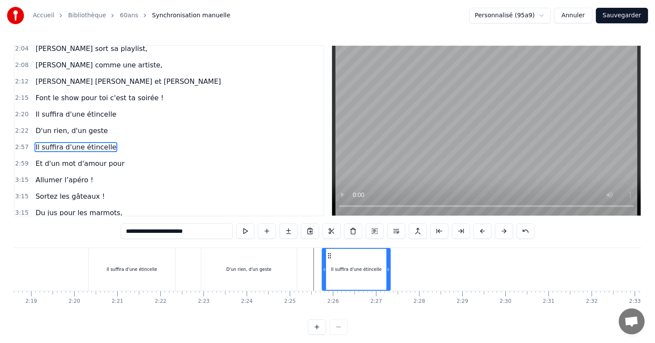
drag, startPoint x: 246, startPoint y: 255, endPoint x: 327, endPoint y: 275, distance: 83.0
click at [327, 275] on div "Il suffira d'une étincelle" at bounding box center [356, 269] width 67 height 41
drag, startPoint x: 390, startPoint y: 271, endPoint x: 468, endPoint y: 276, distance: 77.4
click at [469, 277] on div at bounding box center [469, 269] width 3 height 41
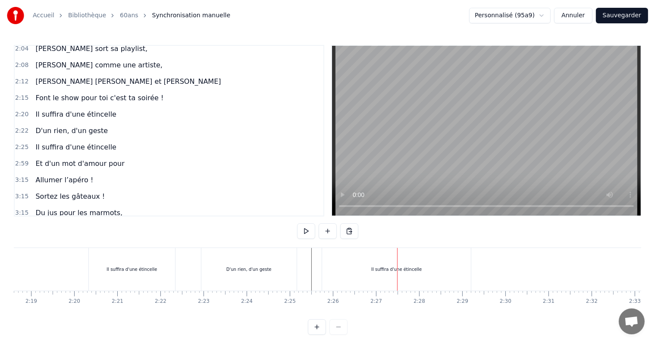
click at [367, 268] on div "Il suffira d'une étincelle" at bounding box center [396, 269] width 149 height 43
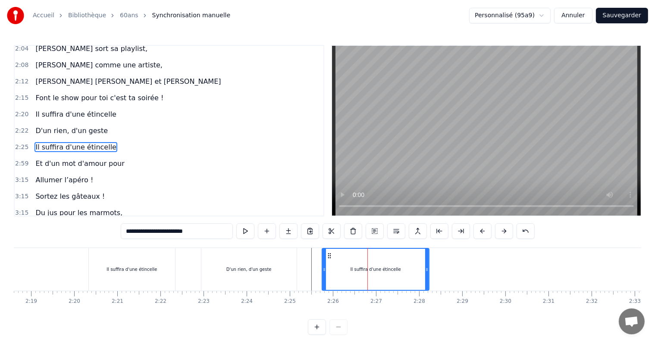
drag, startPoint x: 469, startPoint y: 270, endPoint x: 428, endPoint y: 274, distance: 42.1
click at [428, 274] on div at bounding box center [426, 269] width 3 height 41
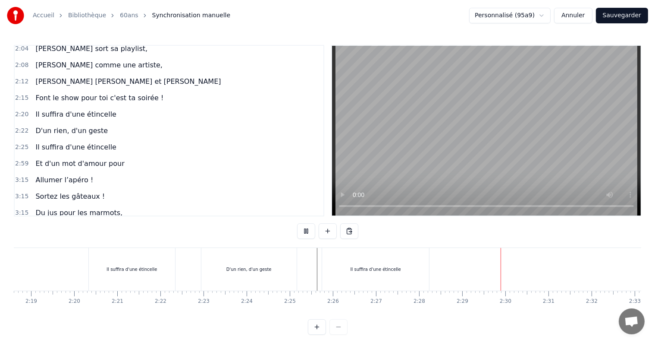
click at [419, 266] on div "Il suffira d'une étincelle" at bounding box center [375, 269] width 107 height 43
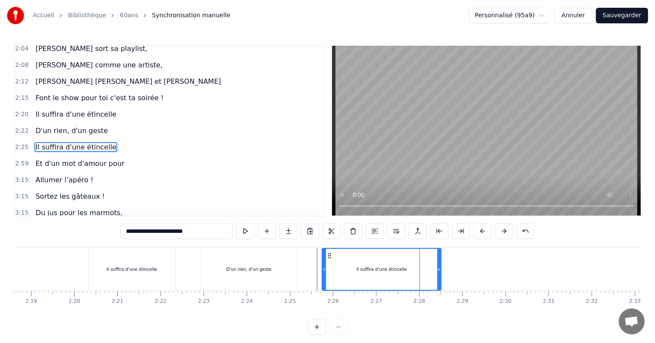
drag, startPoint x: 426, startPoint y: 269, endPoint x: 445, endPoint y: 274, distance: 19.2
click at [441, 274] on div at bounding box center [439, 269] width 3 height 41
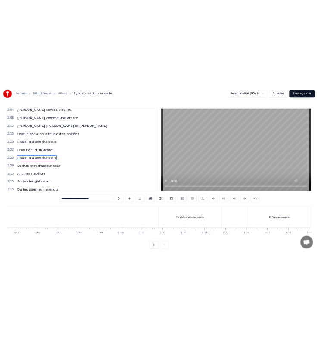
scroll to position [0, 4494]
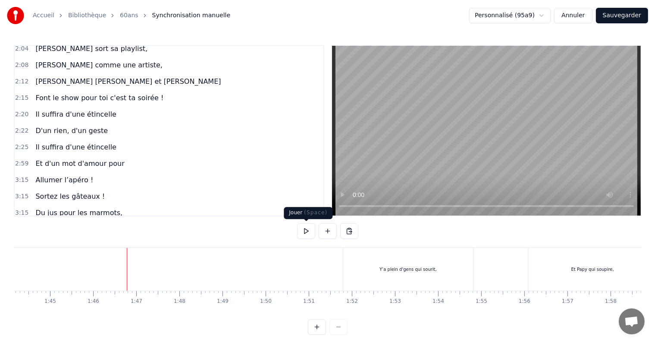
click at [312, 234] on button at bounding box center [306, 231] width 18 height 16
click at [306, 232] on button at bounding box center [306, 231] width 18 height 16
drag, startPoint x: 355, startPoint y: 326, endPoint x: 343, endPoint y: 292, distance: 36.4
click at [355, 326] on div "0:29 [DATE] c'est la fête 0:33 On sort les bouteilles 0:36 Mamie à 60 balais 0:…" at bounding box center [328, 190] width 628 height 290
click at [305, 225] on body "Accueil Bibliothèque 60ans Synchronisation manuelle Personnalisé (95a9) Annuler…" at bounding box center [327, 167] width 655 height 334
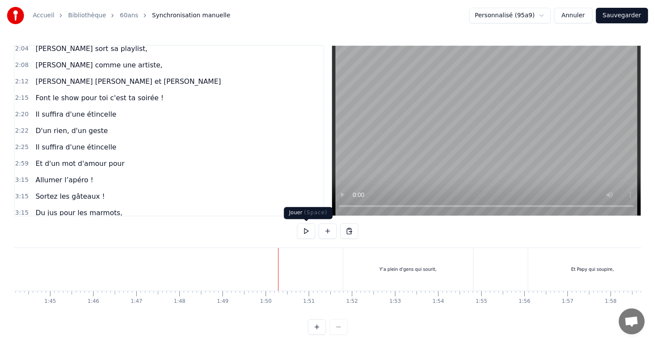
click at [305, 232] on button at bounding box center [306, 231] width 18 height 16
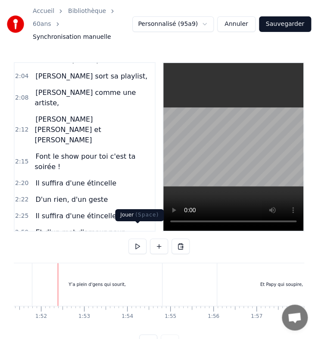
scroll to position [0, 4823]
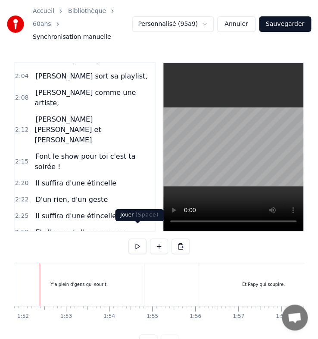
click at [134, 239] on button at bounding box center [138, 247] width 18 height 16
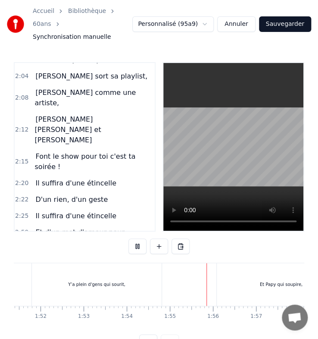
click at [138, 239] on button at bounding box center [138, 247] width 18 height 16
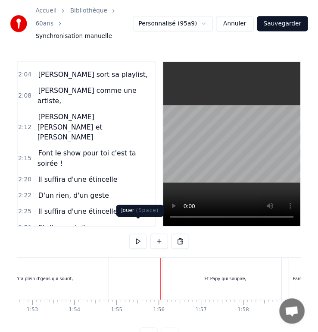
scroll to position [0, 4896]
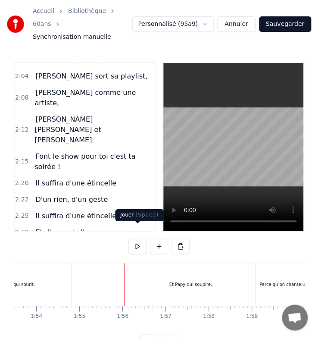
click at [159, 266] on div "Et Papy qui soupire," at bounding box center [190, 284] width 129 height 43
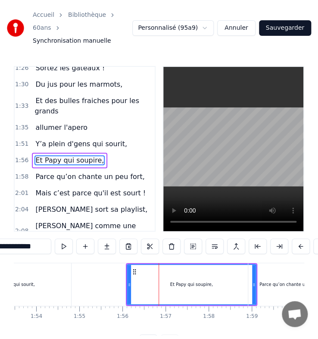
scroll to position [304, 0]
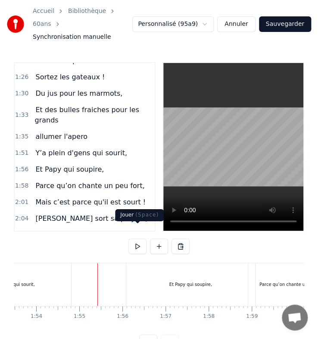
click at [139, 239] on button at bounding box center [138, 247] width 18 height 16
click at [73, 276] on div "Y’a plein d'gens qui sourit," at bounding box center [7, 284] width 132 height 43
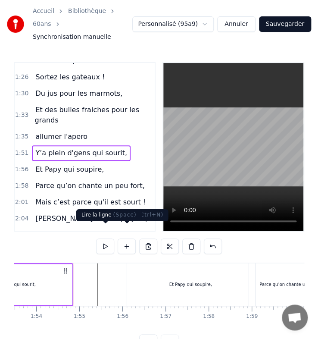
click at [107, 239] on button at bounding box center [105, 247] width 18 height 16
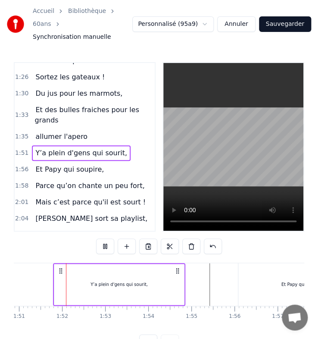
scroll to position [0, 4791]
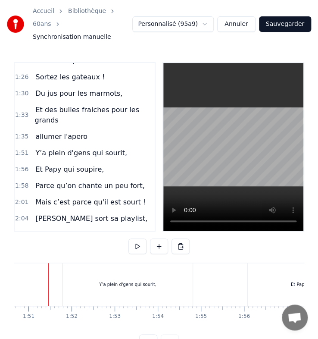
scroll to position [0, 4766]
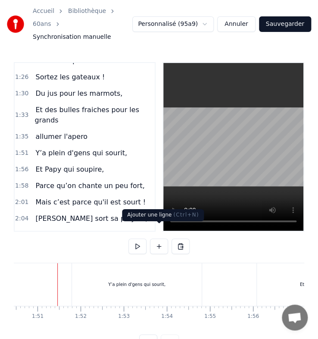
click at [139, 229] on body "Accueil Bibliothèque 60ans Synchronisation manuelle Personnalisé (95a9) Annuler…" at bounding box center [159, 175] width 318 height 350
click at [139, 239] on button at bounding box center [138, 247] width 18 height 16
click at [135, 239] on button at bounding box center [138, 247] width 18 height 16
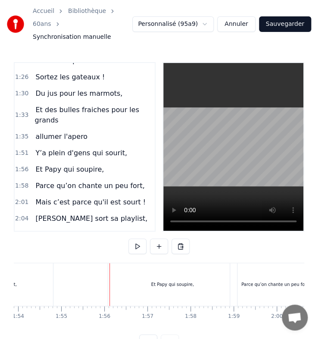
scroll to position [0, 4951]
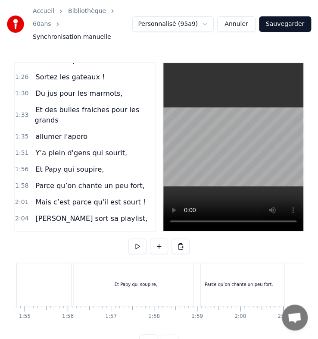
click at [133, 277] on div "Et Papy qui soupire," at bounding box center [136, 284] width 129 height 43
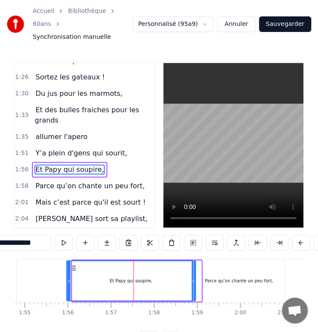
drag, startPoint x: 79, startPoint y: 257, endPoint x: 74, endPoint y: 257, distance: 5.6
click at [74, 266] on circle at bounding box center [74, 266] width 0 height 0
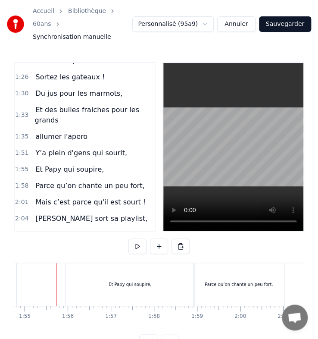
scroll to position [0, 4950]
click at [132, 239] on button at bounding box center [138, 247] width 18 height 16
click at [136, 239] on button at bounding box center [138, 247] width 18 height 16
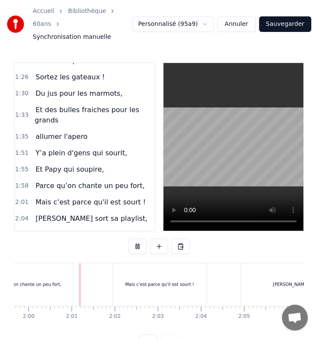
scroll to position [0, 5164]
click at [136, 239] on button at bounding box center [138, 247] width 18 height 16
click at [73, 269] on div "Parce qu’on chante un peu fort," at bounding box center [28, 284] width 94 height 43
click at [134, 239] on button at bounding box center [138, 247] width 18 height 16
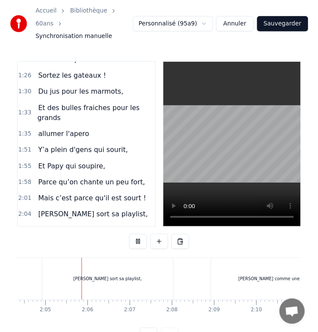
scroll to position [0, 5368]
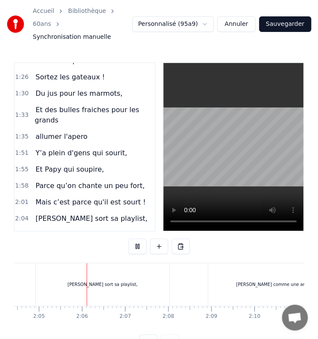
click at [136, 239] on button at bounding box center [138, 247] width 18 height 16
click at [135, 269] on div "[PERSON_NAME] sort sa playlist," at bounding box center [103, 284] width 134 height 43
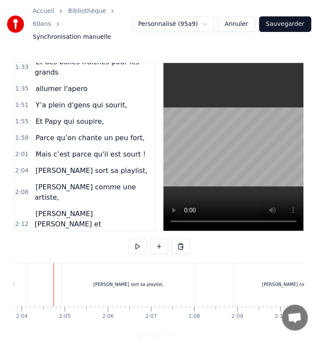
scroll to position [0, 5339]
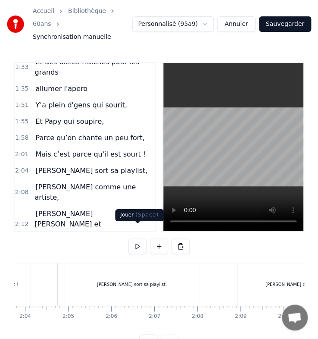
click at [148, 239] on div at bounding box center [159, 247] width 61 height 16
click at [142, 239] on button at bounding box center [138, 247] width 18 height 16
click at [141, 239] on button at bounding box center [138, 247] width 18 height 16
click at [72, 268] on div "[PERSON_NAME] sort sa playlist," at bounding box center [132, 284] width 134 height 43
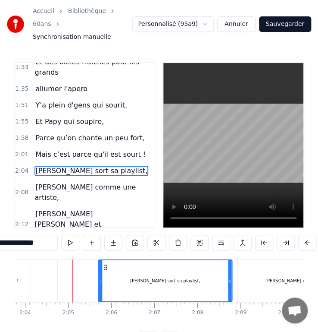
drag, startPoint x: 74, startPoint y: 257, endPoint x: 107, endPoint y: 257, distance: 33.2
click at [107, 264] on icon at bounding box center [105, 267] width 7 height 7
click at [72, 277] on div at bounding box center [72, 280] width 0 height 43
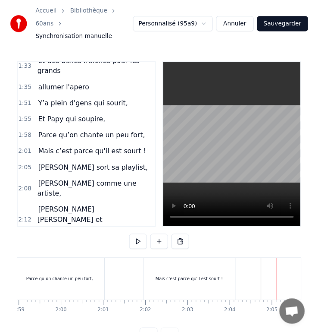
scroll to position [0, 5151]
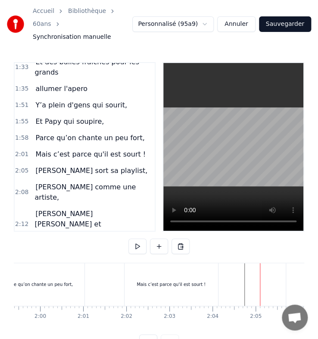
click at [143, 263] on div "Mais c’est parce qu'il est sourt !" at bounding box center [172, 284] width 94 height 43
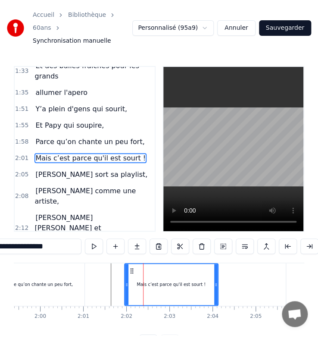
scroll to position [336, 0]
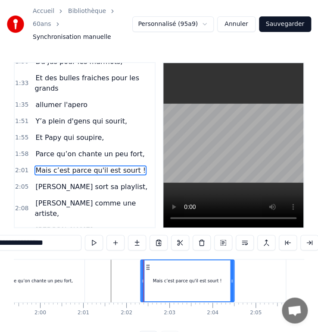
drag, startPoint x: 131, startPoint y: 259, endPoint x: 147, endPoint y: 261, distance: 15.6
click at [147, 264] on icon at bounding box center [147, 267] width 7 height 7
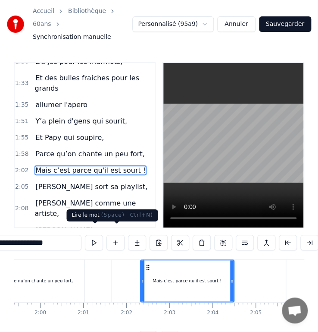
click at [98, 235] on button at bounding box center [94, 243] width 18 height 16
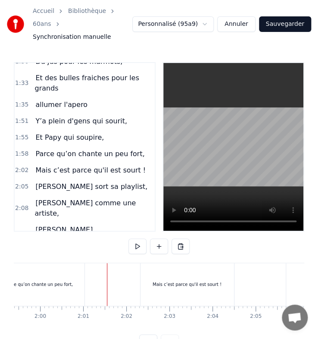
click at [97, 230] on div "0:29 [DATE] c'est la fête 0:33 On sort les bouteilles 0:36 Mamie à 60 balais 0:…" at bounding box center [159, 206] width 291 height 288
click at [142, 239] on button at bounding box center [138, 247] width 18 height 16
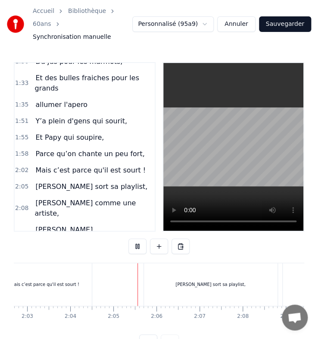
scroll to position [0, 5359]
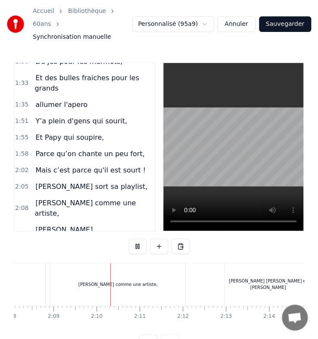
click at [138, 239] on button at bounding box center [138, 247] width 18 height 16
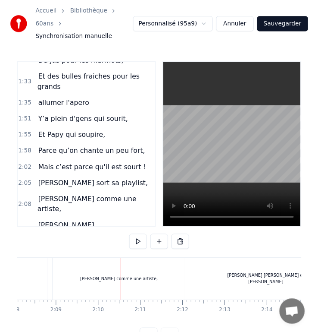
scroll to position [0, 5569]
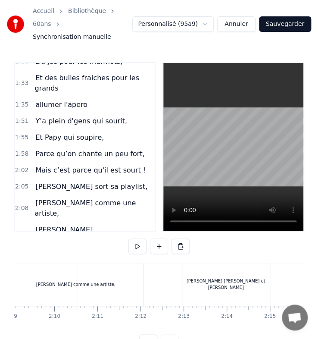
click at [72, 263] on div "[PERSON_NAME] comme une artiste," at bounding box center [75, 284] width 135 height 43
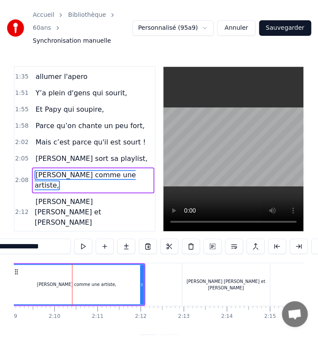
scroll to position [0, 5478]
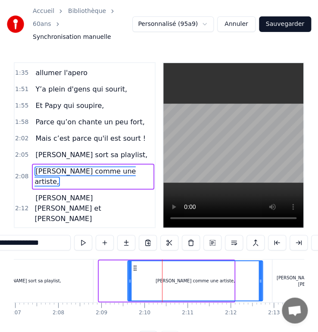
drag, startPoint x: 106, startPoint y: 258, endPoint x: 135, endPoint y: 261, distance: 29.0
click at [135, 264] on icon at bounding box center [135, 267] width 7 height 7
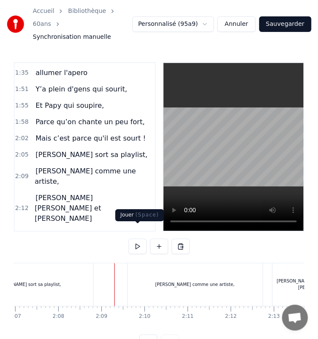
click at [143, 239] on button at bounding box center [138, 247] width 18 height 16
click at [138, 239] on button at bounding box center [138, 247] width 18 height 16
click at [136, 239] on button at bounding box center [138, 247] width 18 height 16
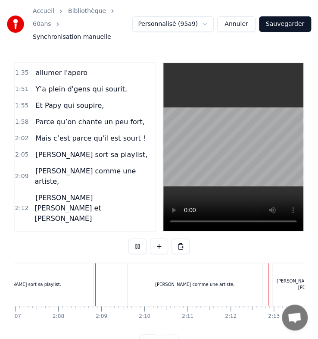
click at [136, 239] on button at bounding box center [138, 247] width 18 height 16
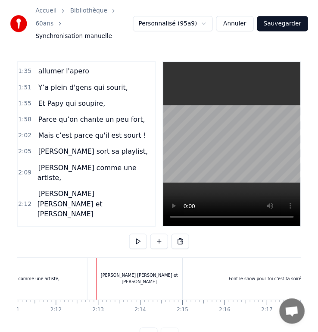
scroll to position [0, 5686]
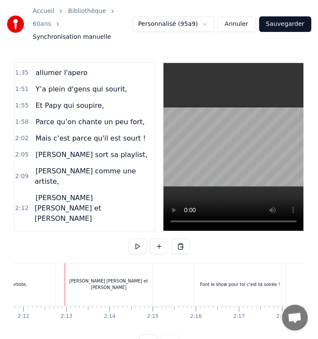
click at [136, 239] on button at bounding box center [138, 247] width 18 height 16
click at [100, 283] on div "[PERSON_NAME] [PERSON_NAME] et [PERSON_NAME]" at bounding box center [109, 284] width 88 height 43
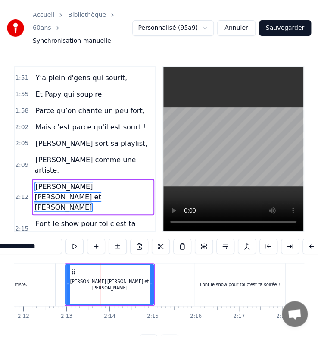
scroll to position [383, 0]
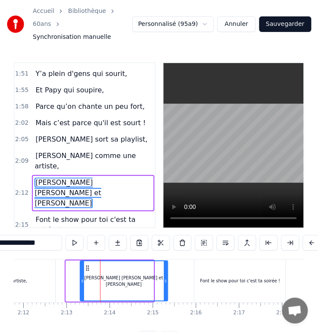
drag, startPoint x: 70, startPoint y: 256, endPoint x: 85, endPoint y: 259, distance: 14.6
click at [85, 264] on icon at bounding box center [87, 267] width 7 height 7
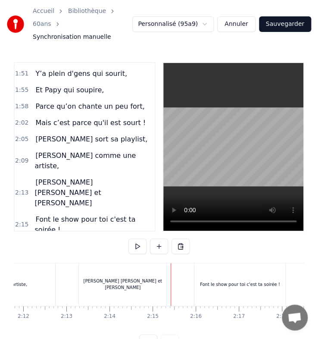
click at [157, 269] on div "[PERSON_NAME] [PERSON_NAME] et [PERSON_NAME]" at bounding box center [123, 284] width 88 height 43
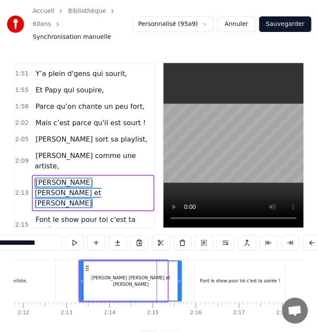
drag, startPoint x: 165, startPoint y: 270, endPoint x: 179, endPoint y: 270, distance: 14.2
click at [179, 277] on icon at bounding box center [179, 280] width 3 height 7
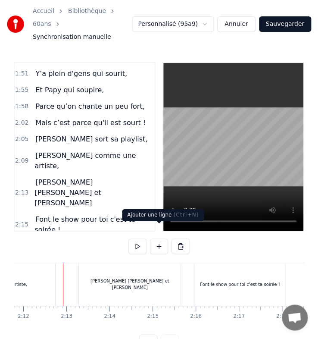
click at [140, 239] on button at bounding box center [138, 247] width 18 height 16
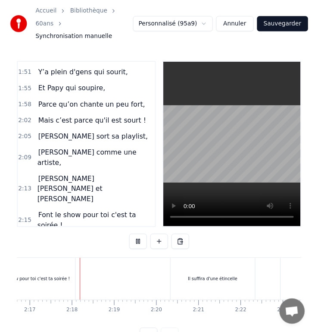
scroll to position [0, 5899]
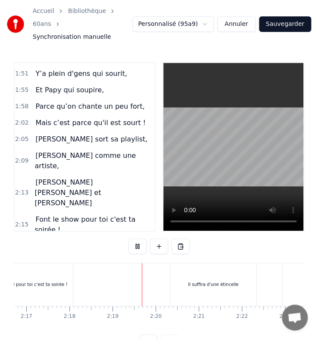
click at [138, 239] on button at bounding box center [138, 247] width 18 height 16
click at [57, 266] on div "Font le show pour toi c'est ta soirée !" at bounding box center [27, 284] width 91 height 43
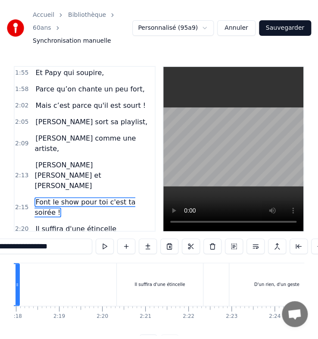
scroll to position [0, 5806]
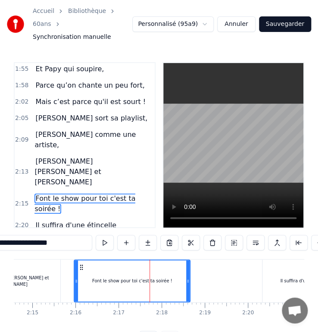
drag, startPoint x: 161, startPoint y: 276, endPoint x: 186, endPoint y: 276, distance: 25.0
click at [186, 276] on div at bounding box center [187, 280] width 3 height 41
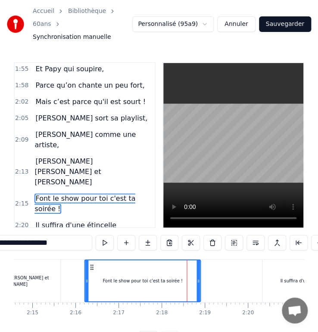
drag, startPoint x: 83, startPoint y: 256, endPoint x: 93, endPoint y: 259, distance: 10.7
click at [93, 264] on icon at bounding box center [91, 267] width 7 height 7
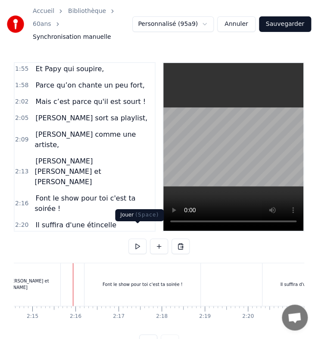
click at [133, 239] on button at bounding box center [138, 247] width 18 height 16
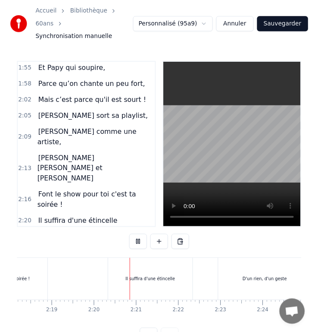
scroll to position [0, 6016]
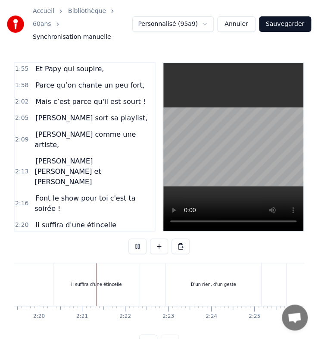
click at [136, 239] on button at bounding box center [138, 247] width 18 height 16
click at [60, 264] on div "Il suffira d'une étincelle" at bounding box center [97, 284] width 86 height 43
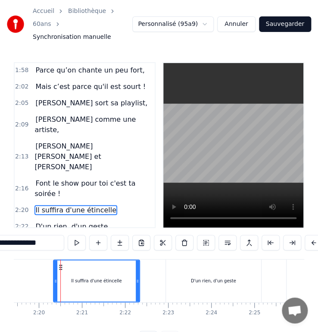
scroll to position [425, 0]
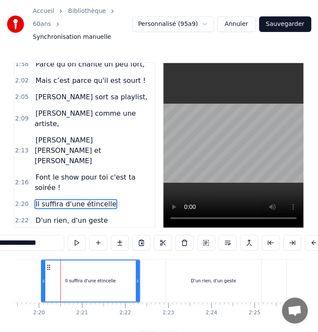
drag, startPoint x: 55, startPoint y: 274, endPoint x: 44, endPoint y: 274, distance: 11.6
click at [44, 277] on icon at bounding box center [43, 280] width 3 height 7
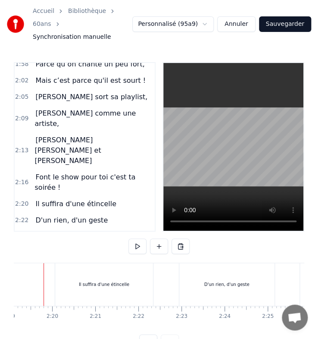
scroll to position [0, 5989]
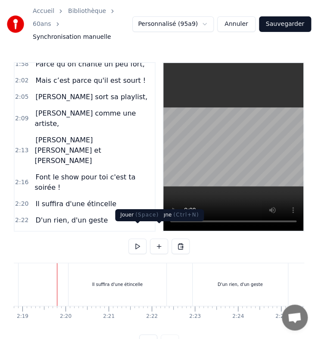
click at [129, 239] on button at bounding box center [138, 247] width 18 height 16
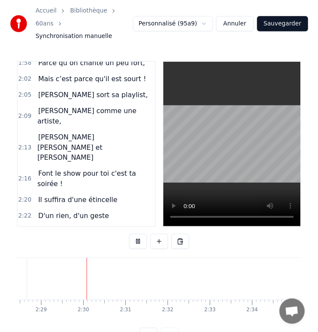
scroll to position [0, 6414]
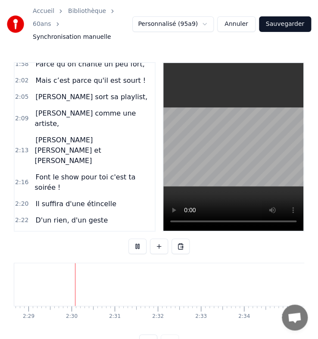
click at [135, 239] on button at bounding box center [138, 247] width 18 height 16
click at [139, 239] on button at bounding box center [138, 247] width 18 height 16
click at [137, 239] on button at bounding box center [138, 247] width 18 height 16
click at [66, 248] on span "Et d'un mot d'amour pour" at bounding box center [80, 253] width 91 height 10
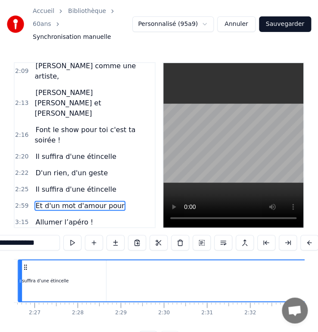
scroll to position [0, 6293]
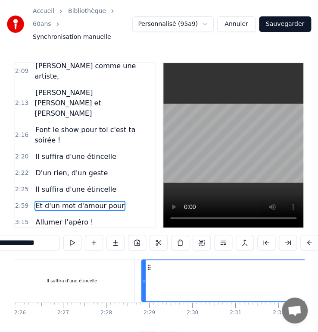
drag, startPoint x: 65, startPoint y: 257, endPoint x: 149, endPoint y: 262, distance: 84.3
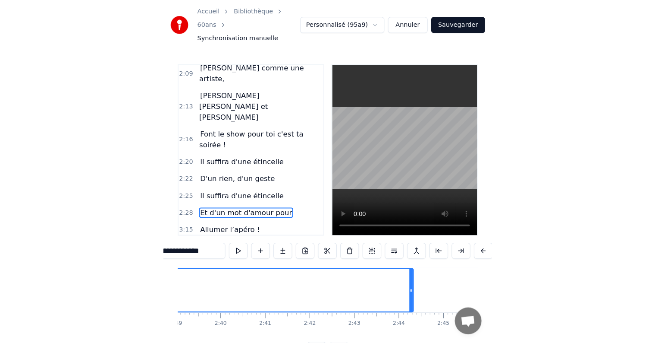
scroll to position [0, 6971]
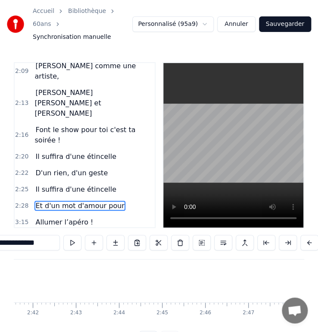
drag, startPoint x: 132, startPoint y: 273, endPoint x: -16, endPoint y: 274, distance: 147.6
click at [0, 274] on html "Accueil Bibliothèque 60ans Synchronisation manuelle Personnalisé (95a9) Annuler…" at bounding box center [159, 180] width 318 height 360
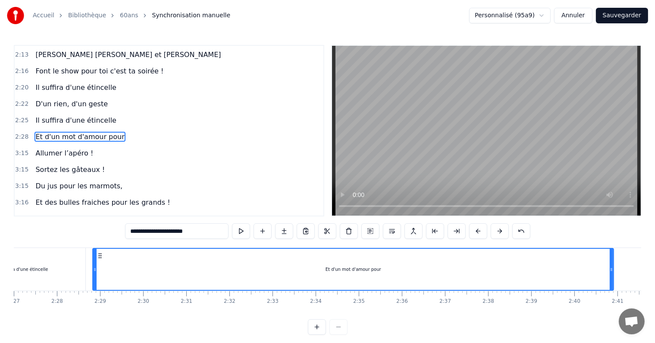
scroll to position [0, 6351]
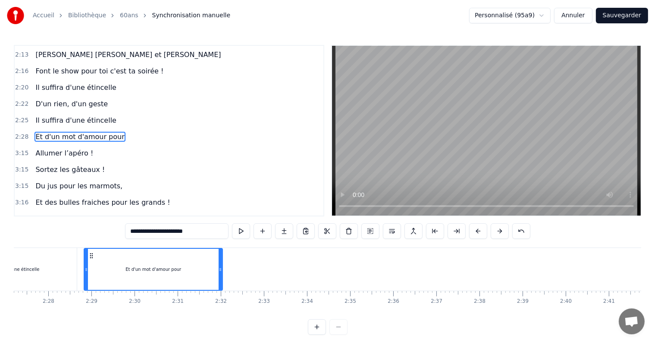
drag, startPoint x: 604, startPoint y: 268, endPoint x: 222, endPoint y: 283, distance: 383.0
click at [222, 283] on div at bounding box center [220, 269] width 3 height 41
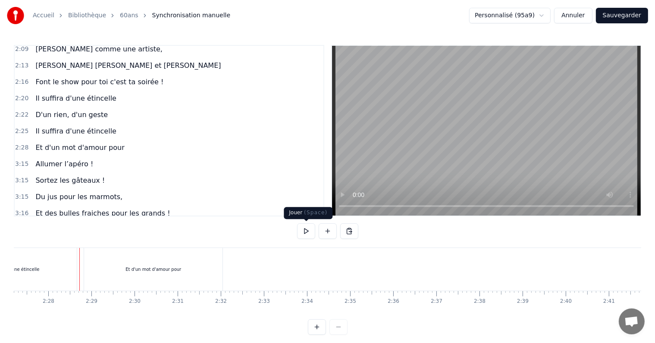
click at [311, 227] on button at bounding box center [306, 231] width 18 height 16
click at [309, 230] on button at bounding box center [306, 231] width 18 height 16
click at [70, 159] on span "Allumer l’apéro !" at bounding box center [65, 164] width 60 height 10
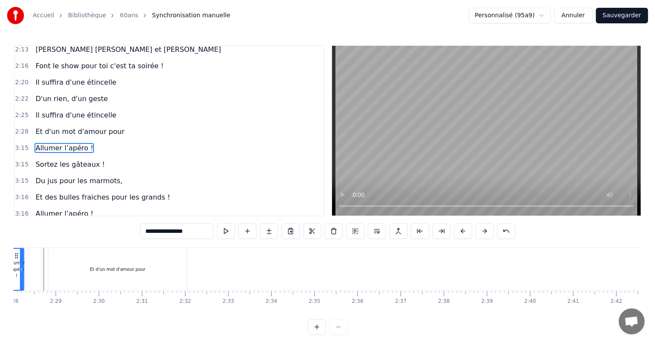
scroll to position [0, 6365]
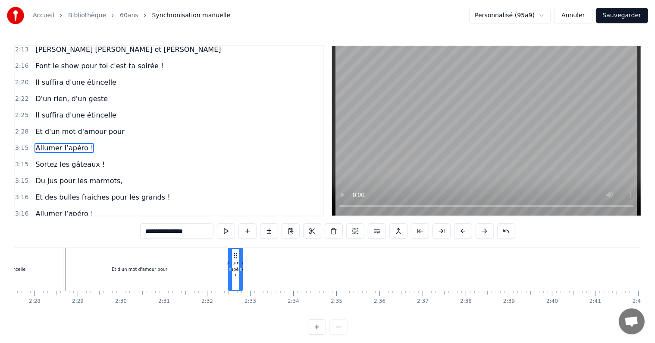
drag, startPoint x: 63, startPoint y: 256, endPoint x: 236, endPoint y: 271, distance: 174.6
click at [229, 258] on div "Allumer l’apéro !" at bounding box center [236, 269] width 14 height 41
drag, startPoint x: 238, startPoint y: 268, endPoint x: 299, endPoint y: 268, distance: 61.7
click at [298, 268] on icon at bounding box center [296, 269] width 3 height 7
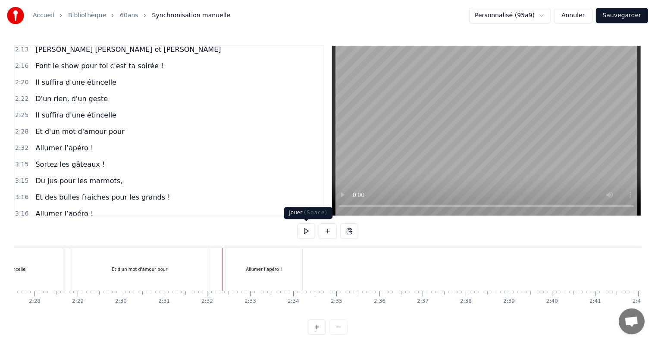
click at [312, 233] on button at bounding box center [306, 231] width 18 height 16
click at [305, 230] on button at bounding box center [306, 231] width 18 height 16
click at [445, 235] on div "0:29 [DATE] c'est la fête 0:33 On sort les bouteilles 0:36 Mamie à 60 balais 0:…" at bounding box center [328, 190] width 628 height 290
click at [68, 143] on span "Allumer l’apéro !" at bounding box center [65, 148] width 60 height 10
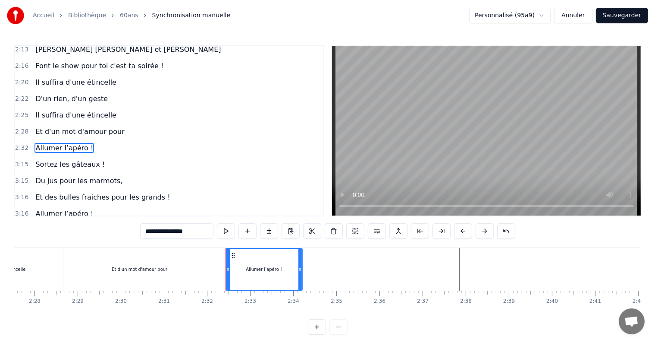
click at [64, 159] on span "Sortez les gâteaux !" at bounding box center [70, 164] width 71 height 10
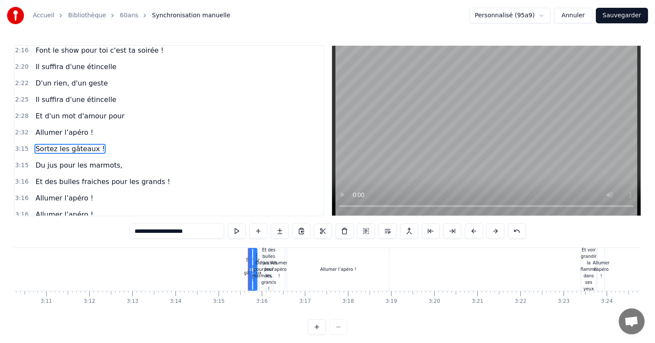
scroll to position [0, 8400]
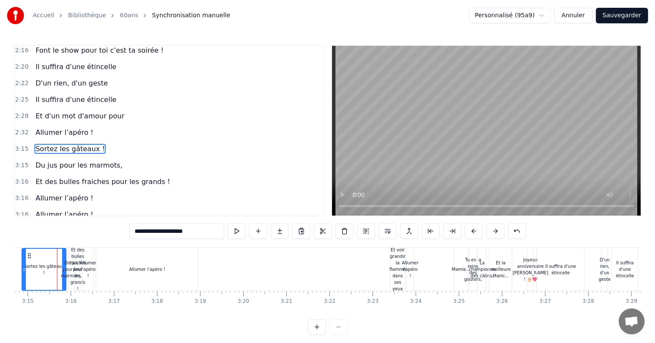
drag, startPoint x: 58, startPoint y: 257, endPoint x: 22, endPoint y: 256, distance: 35.4
click at [22, 256] on div at bounding box center [23, 269] width 3 height 41
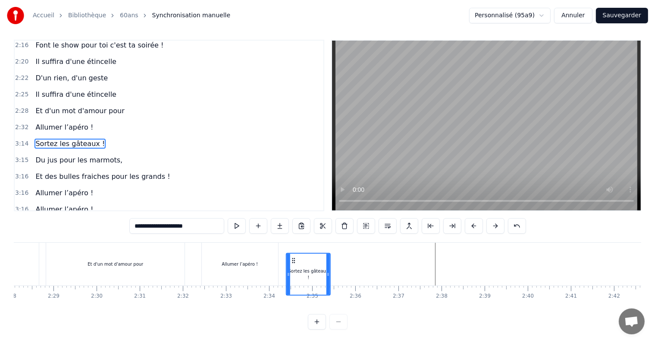
scroll to position [13, 0]
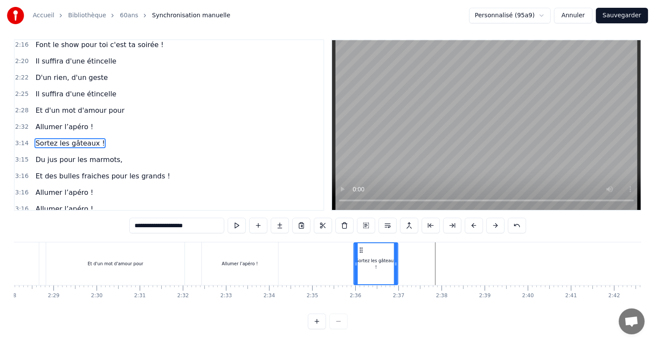
drag, startPoint x: 65, startPoint y: 255, endPoint x: 356, endPoint y: 249, distance: 291.3
click at [356, 249] on div "Sortez les gâteaux !" at bounding box center [376, 263] width 43 height 41
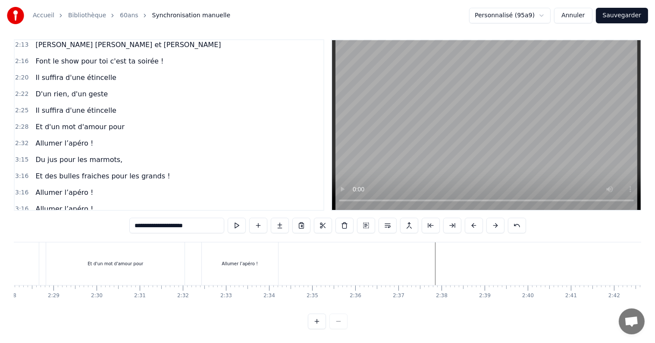
scroll to position [256, 0]
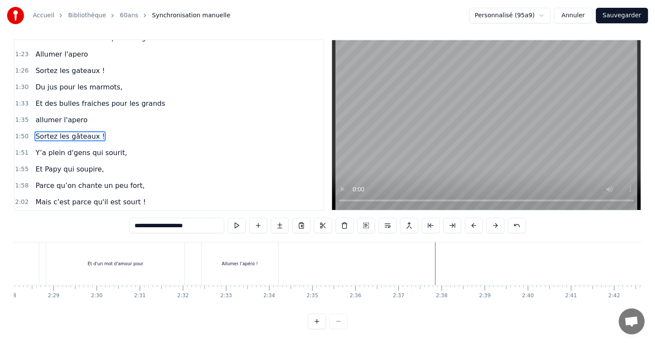
click at [55, 131] on span "Sortez les gâteaux !" at bounding box center [70, 136] width 71 height 10
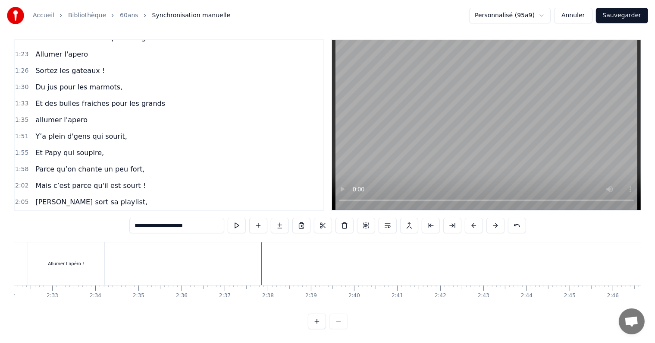
scroll to position [0, 6563]
click at [71, 115] on span "allumer l'apero" at bounding box center [62, 120] width 54 height 10
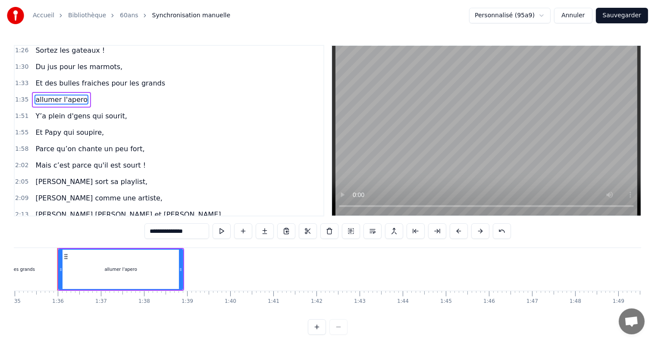
scroll to position [327, 0]
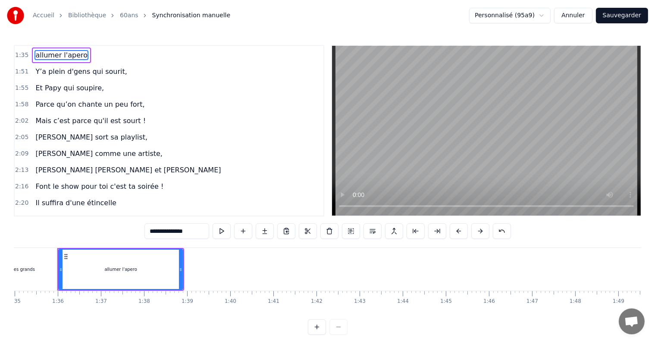
click at [69, 66] on span "Y’a plein d'gens qui sourit," at bounding box center [81, 71] width 93 height 10
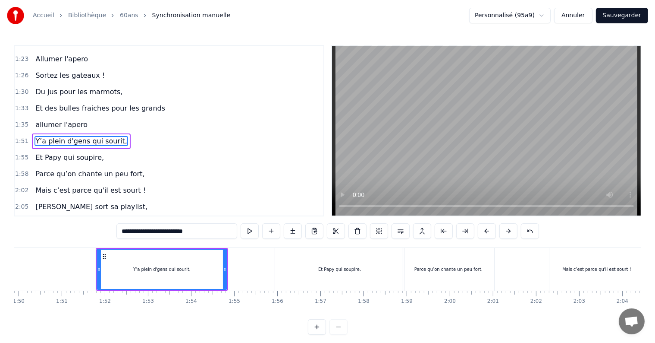
scroll to position [0, 4780]
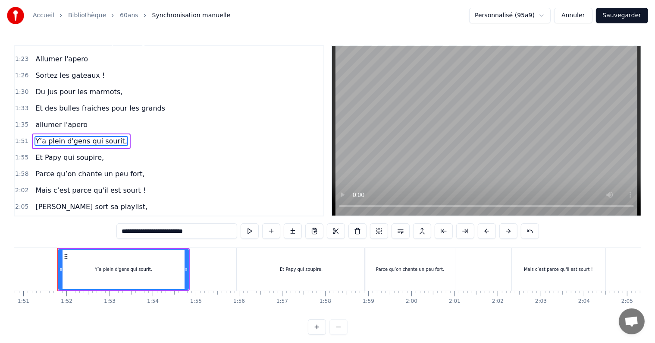
click at [65, 201] on span "[PERSON_NAME] sort sa playlist," at bounding box center [92, 206] width 114 height 10
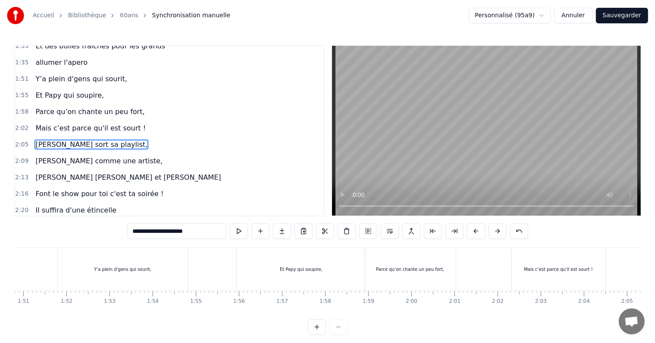
scroll to position [320, 0]
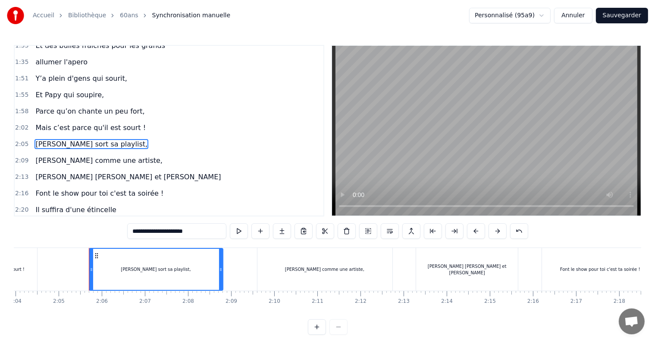
click at [71, 205] on span "Il suffira d'une étincelle" at bounding box center [76, 210] width 83 height 10
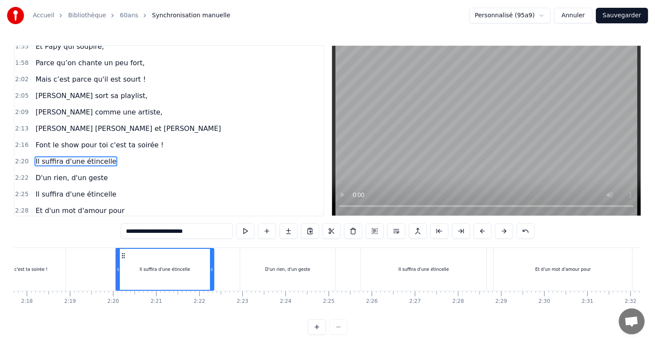
scroll to position [0, 6000]
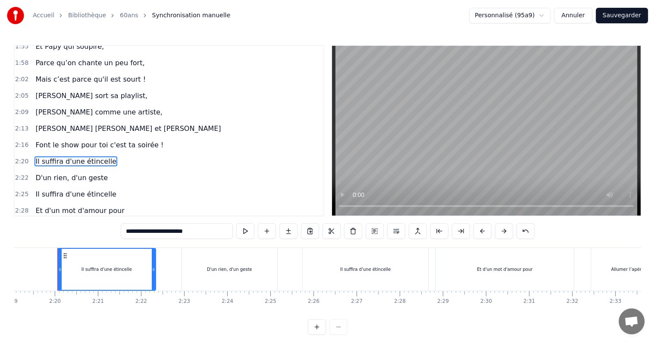
click at [73, 222] on span "Allumer l’apéro !" at bounding box center [65, 227] width 60 height 10
type input "**********"
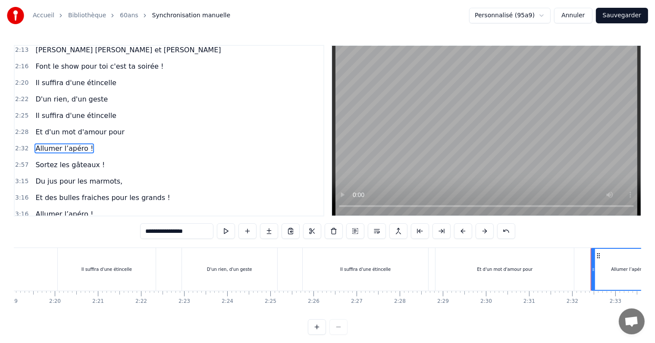
scroll to position [447, 0]
click at [72, 208] on span "Allumer l’apéro !" at bounding box center [65, 213] width 60 height 10
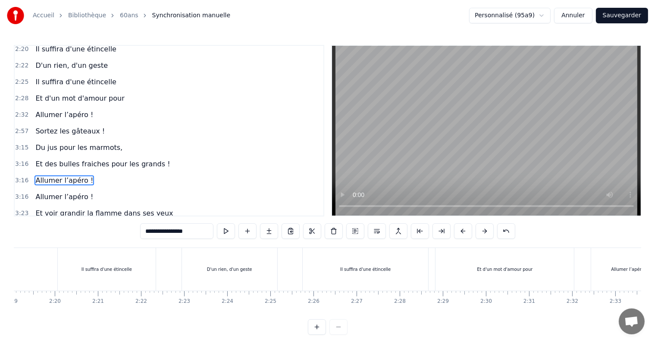
scroll to position [510, 0]
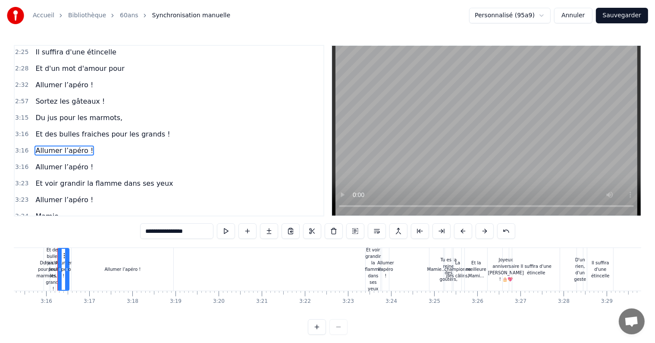
click at [61, 110] on div "Du jus pour les marmots," at bounding box center [79, 118] width 94 height 16
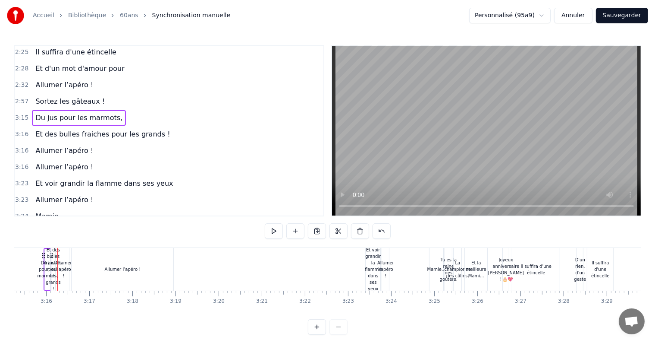
scroll to position [0, 8411]
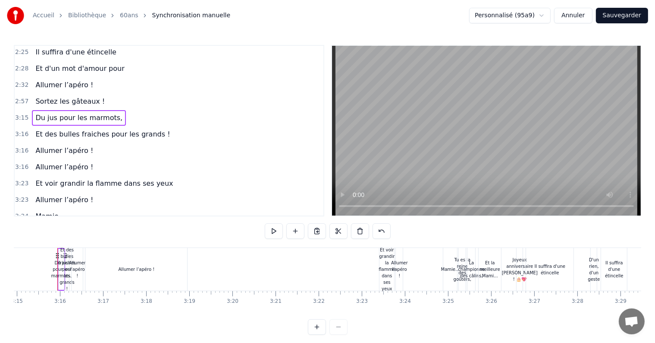
click at [62, 96] on span "Sortez les gâteaux !" at bounding box center [70, 101] width 71 height 10
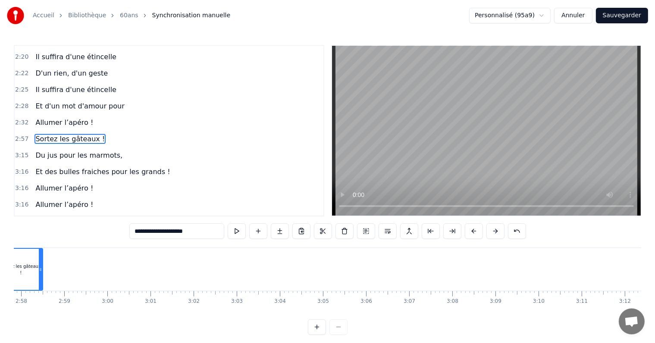
scroll to position [0, 7614]
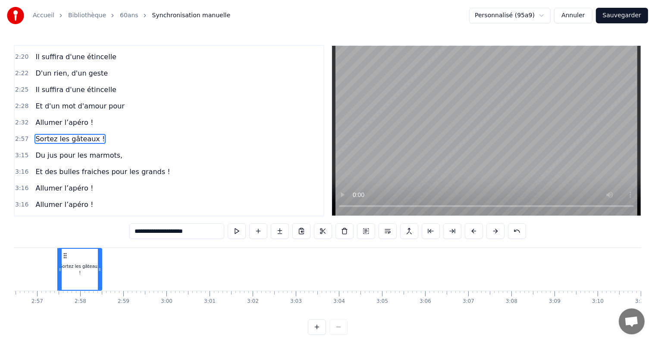
click at [66, 134] on span "Sortez les gâteaux !" at bounding box center [70, 139] width 71 height 10
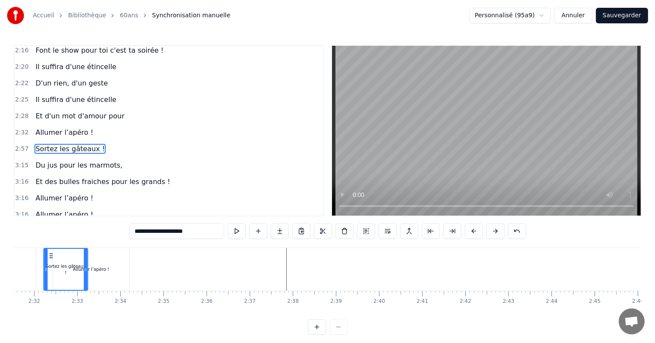
scroll to position [0, 6529]
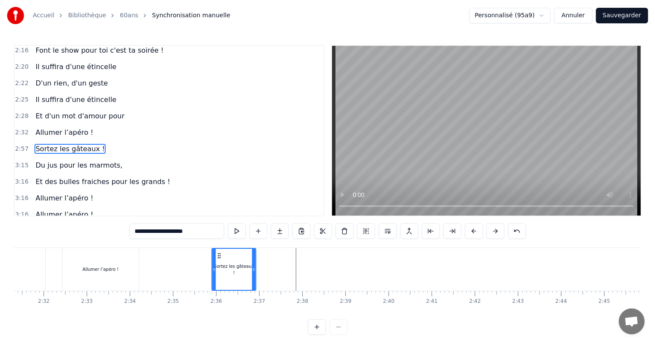
drag, startPoint x: 406, startPoint y: 255, endPoint x: 217, endPoint y: 261, distance: 188.2
click at [217, 261] on div "Sortez les gâteaux !" at bounding box center [234, 269] width 43 height 41
click at [255, 273] on div "Sortez les gâteaux !" at bounding box center [234, 269] width 45 height 43
drag, startPoint x: 252, startPoint y: 267, endPoint x: 300, endPoint y: 267, distance: 48.3
click at [301, 267] on icon at bounding box center [302, 269] width 3 height 7
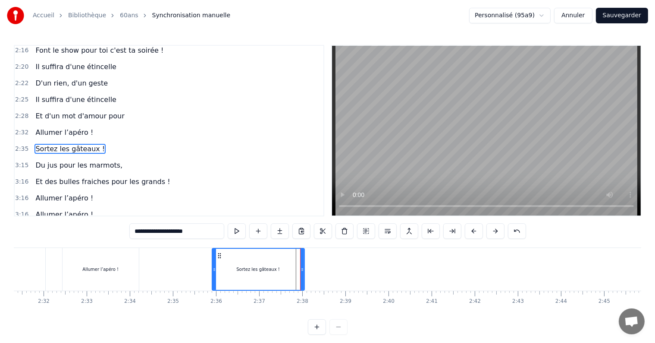
click at [44, 160] on span "Du jus pour les marmots," at bounding box center [79, 165] width 89 height 10
type input "**********"
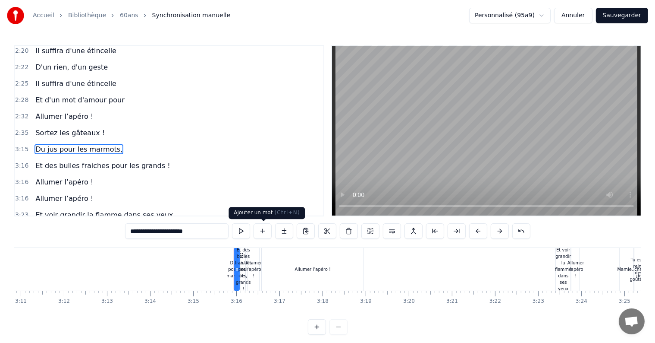
scroll to position [0, 8411]
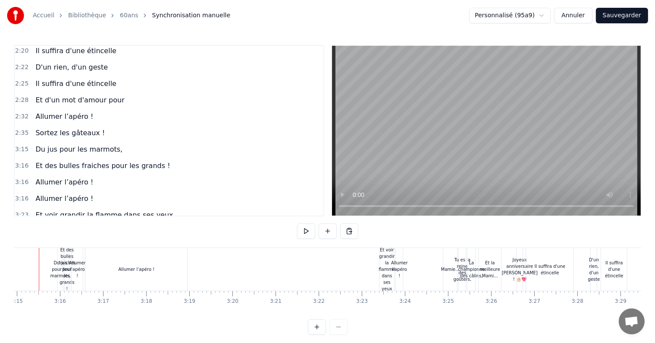
scroll to position [0, 8392]
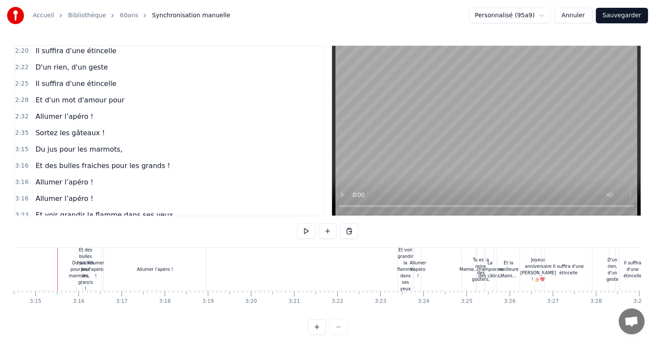
click at [78, 258] on div "Et des bulles fraiches pour les grands !" at bounding box center [85, 268] width 17 height 45
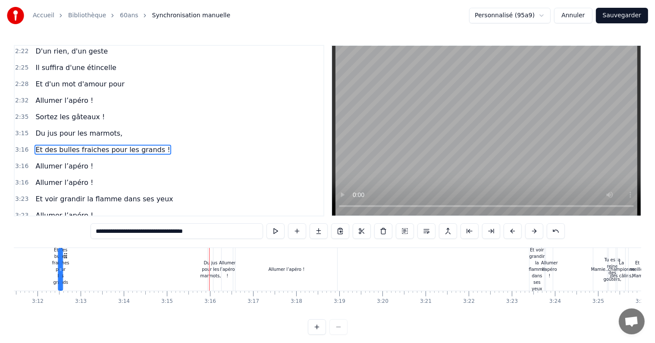
drag, startPoint x: 88, startPoint y: 255, endPoint x: 51, endPoint y: 254, distance: 36.7
click at [62, 254] on icon at bounding box center [65, 255] width 7 height 7
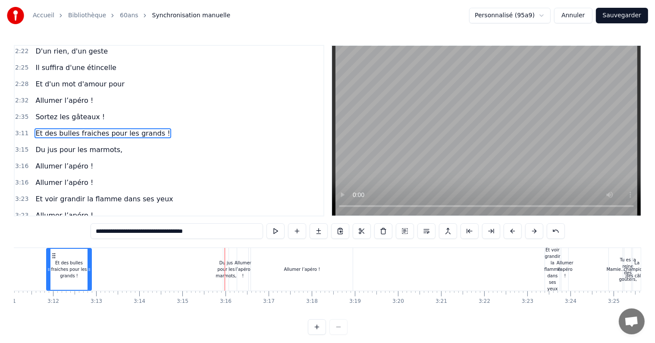
drag, startPoint x: 49, startPoint y: 268, endPoint x: 90, endPoint y: 268, distance: 40.6
click at [90, 268] on icon at bounding box center [89, 269] width 3 height 7
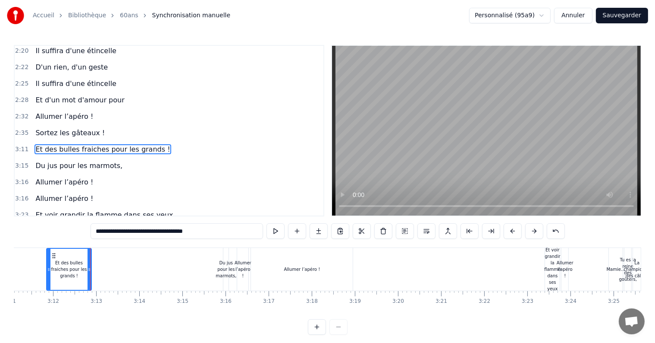
click at [226, 261] on div "Du jus pour les marmots," at bounding box center [226, 268] width 21 height 19
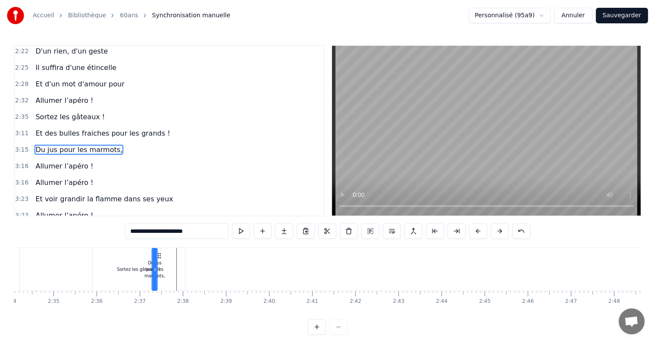
scroll to position [0, 6645]
drag, startPoint x: 230, startPoint y: 256, endPoint x: 234, endPoint y: 276, distance: 20.2
click at [232, 276] on div "Du jus pour les marmots," at bounding box center [230, 269] width 4 height 41
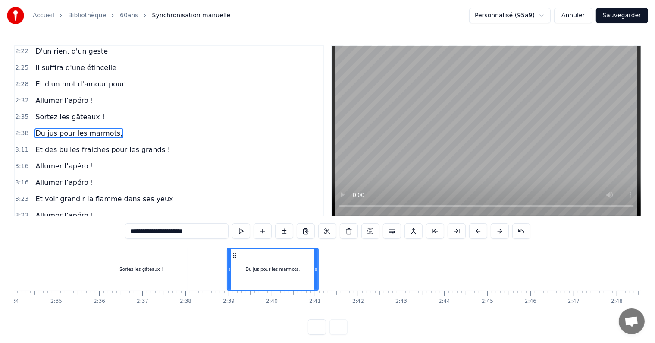
drag, startPoint x: 231, startPoint y: 269, endPoint x: 246, endPoint y: 252, distance: 22.9
click at [316, 269] on icon at bounding box center [316, 269] width 3 height 7
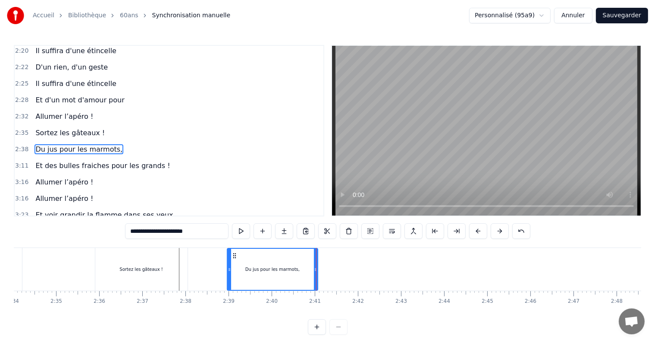
click at [110, 161] on span "Et des bulles fraiches pour les grands !" at bounding box center [103, 166] width 136 height 10
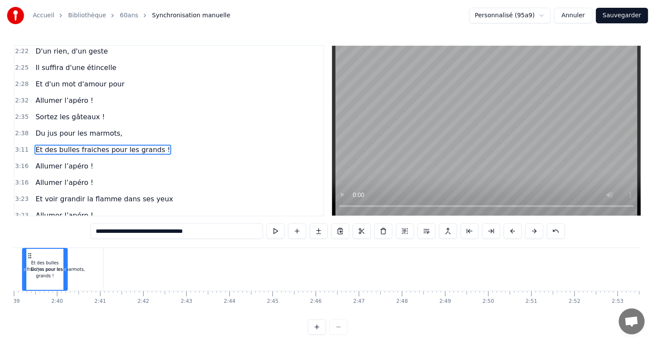
scroll to position [0, 6821]
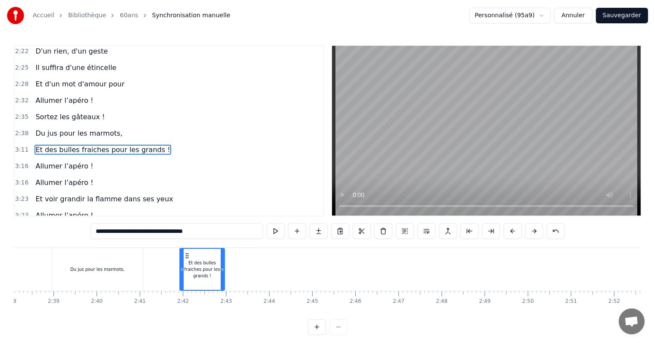
drag, startPoint x: 66, startPoint y: 254, endPoint x: 188, endPoint y: 264, distance: 123.0
click at [188, 264] on div "Et des bulles fraiches pour les grands !" at bounding box center [202, 269] width 44 height 41
drag, startPoint x: 224, startPoint y: 270, endPoint x: 313, endPoint y: 269, distance: 89.7
click at [313, 269] on icon at bounding box center [312, 269] width 3 height 7
click at [42, 161] on span "Allumer l’apéro !" at bounding box center [65, 166] width 60 height 10
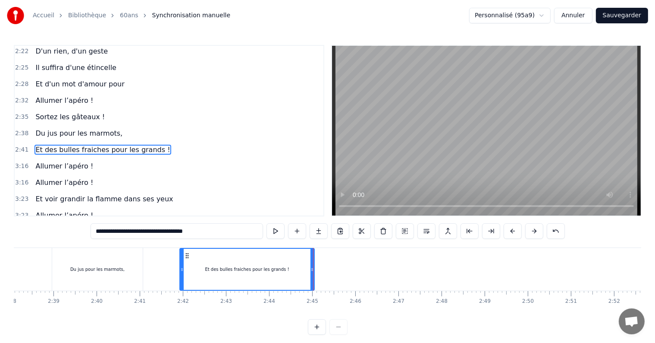
type input "**********"
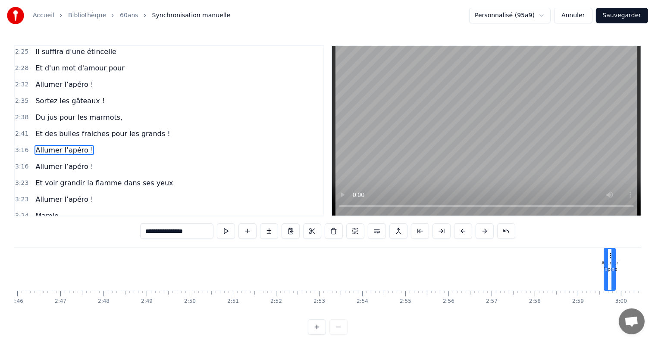
scroll to position [0, 7167]
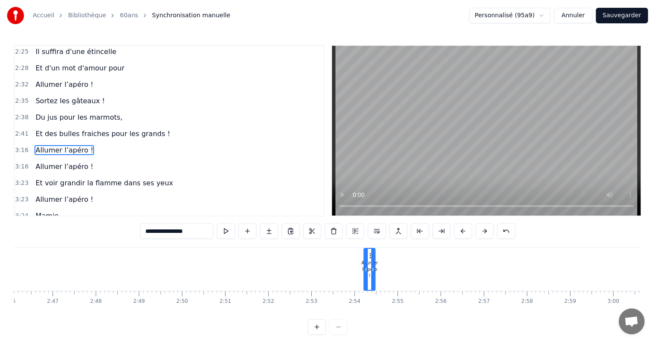
drag, startPoint x: 64, startPoint y: 255, endPoint x: 371, endPoint y: 272, distance: 307.2
click at [371, 272] on div "Allumer l’apéro !" at bounding box center [370, 269] width 10 height 41
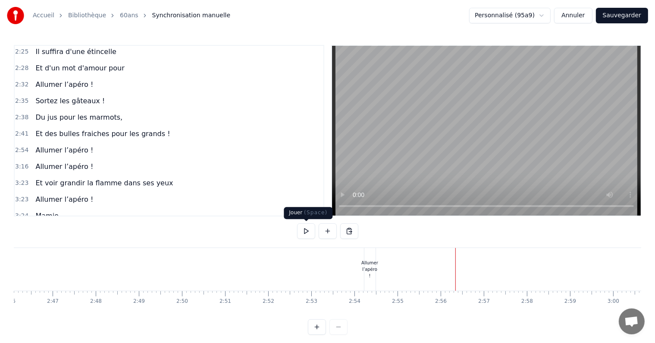
click at [304, 233] on button at bounding box center [306, 231] width 18 height 16
click at [307, 231] on button at bounding box center [306, 231] width 18 height 16
click at [306, 230] on button at bounding box center [306, 231] width 18 height 16
drag, startPoint x: 372, startPoint y: 262, endPoint x: 233, endPoint y: 266, distance: 139.4
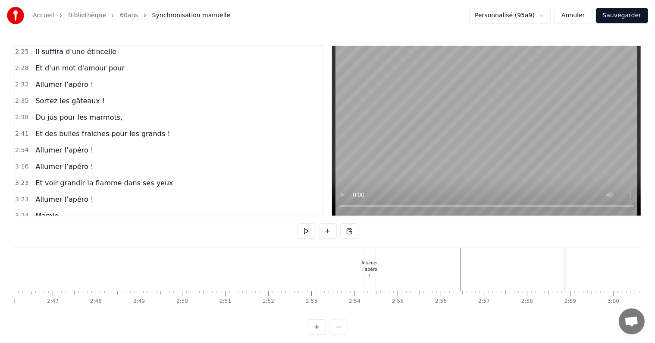
click at [233, 266] on div "[DATE] c'est la fête On sort les bouteilles Mamie à 60 balais Et elle est toujo…" at bounding box center [82, 268] width 14470 height 43
click at [368, 263] on div "Allumer l’apéro !" at bounding box center [370, 268] width 17 height 19
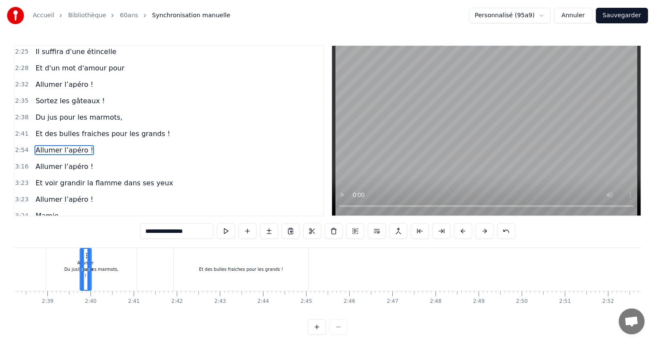
scroll to position [0, 6806]
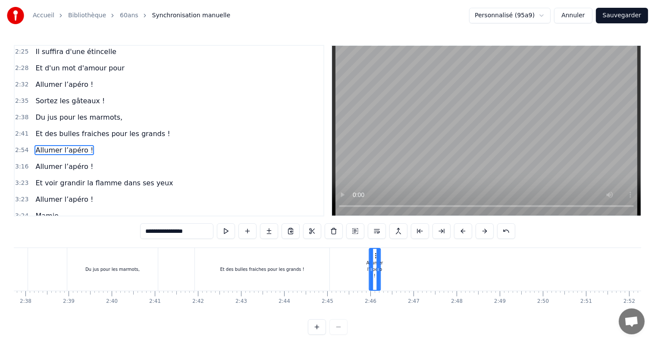
drag, startPoint x: 370, startPoint y: 254, endPoint x: 375, endPoint y: 259, distance: 7.3
click at [375, 259] on div "Allumer l’apéro !" at bounding box center [375, 269] width 10 height 41
drag, startPoint x: 377, startPoint y: 268, endPoint x: 498, endPoint y: 267, distance: 120.8
click at [498, 267] on icon at bounding box center [498, 269] width 3 height 7
click at [62, 161] on span "Allumer l’apéro !" at bounding box center [65, 166] width 60 height 10
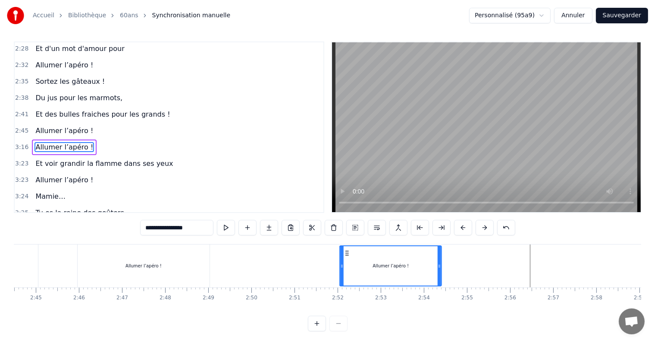
scroll to position [4, 0]
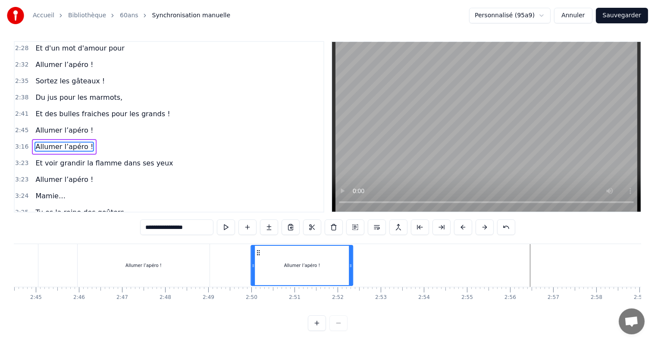
drag, startPoint x: 66, startPoint y: 253, endPoint x: 256, endPoint y: 262, distance: 190.5
click at [256, 262] on div "Allumer l’apéro !" at bounding box center [302, 265] width 101 height 39
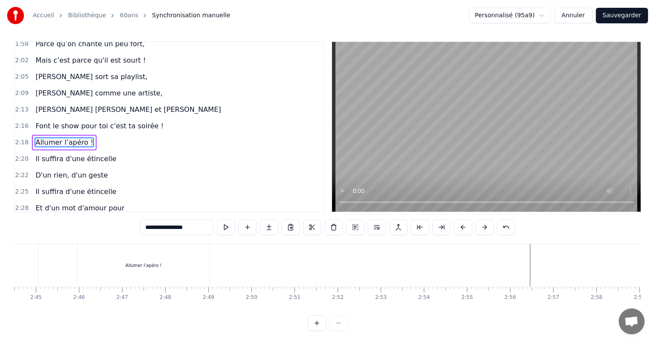
click at [60, 137] on span "Allumer l’apéro !" at bounding box center [65, 142] width 60 height 10
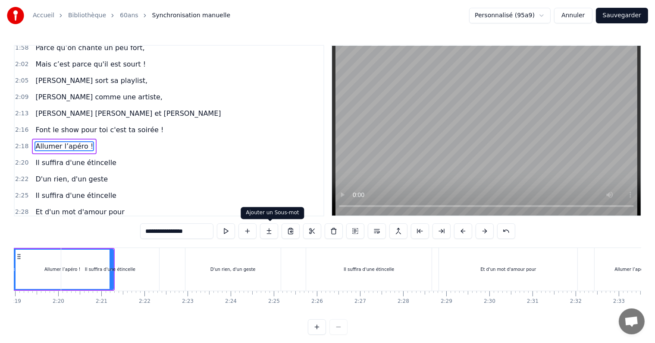
scroll to position [0, 5949]
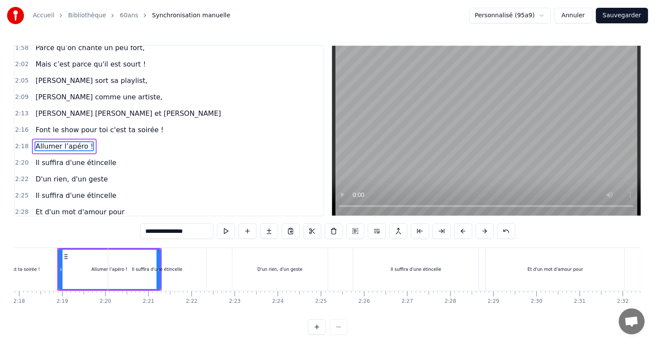
click at [56, 220] on div "Allumer l’apéro !" at bounding box center [64, 228] width 65 height 16
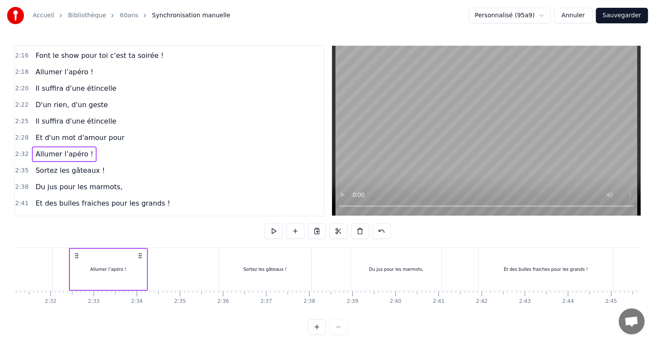
scroll to position [0, 6533]
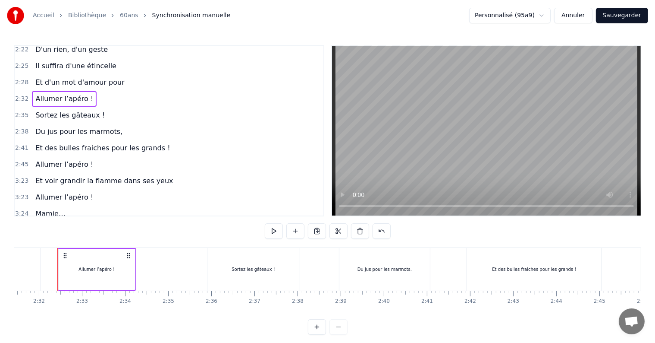
click at [73, 159] on span "Allumer l’apéro !" at bounding box center [65, 164] width 60 height 10
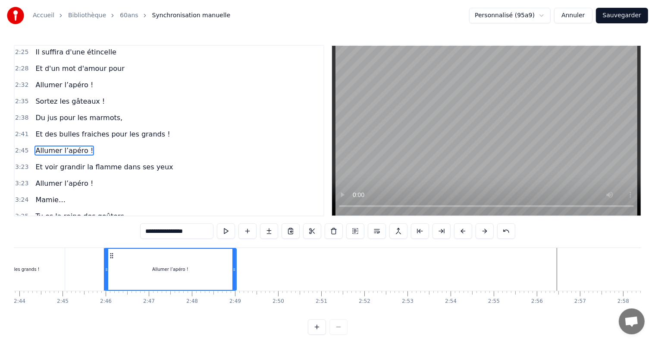
scroll to position [0, 7117]
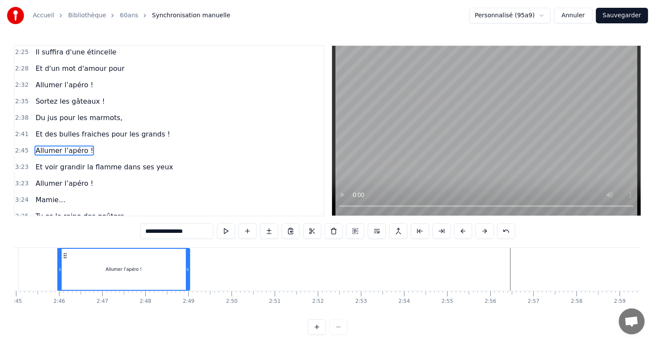
click at [74, 129] on span "Et des bulles fraiches pour les grands !" at bounding box center [103, 134] width 136 height 10
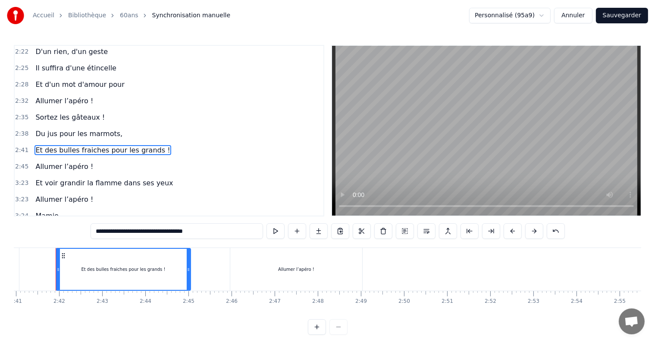
scroll to position [0, 6943]
click at [75, 129] on span "Du jus pour les marmots," at bounding box center [79, 134] width 89 height 10
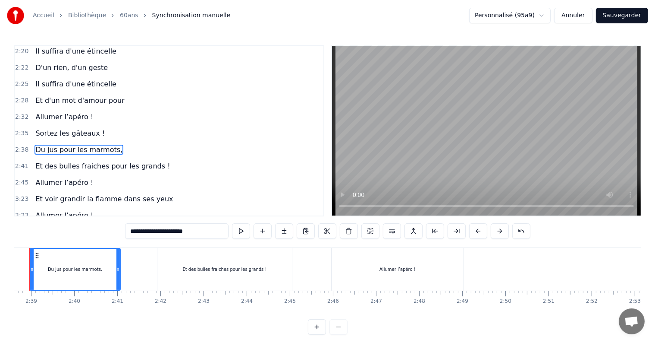
scroll to position [0, 6815]
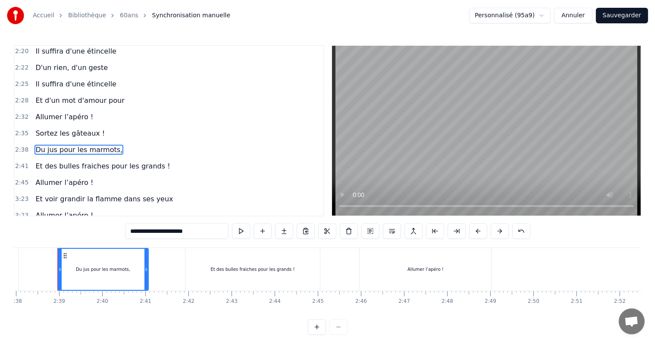
click at [71, 161] on span "Et des bulles fraiches pour les grands !" at bounding box center [103, 166] width 136 height 10
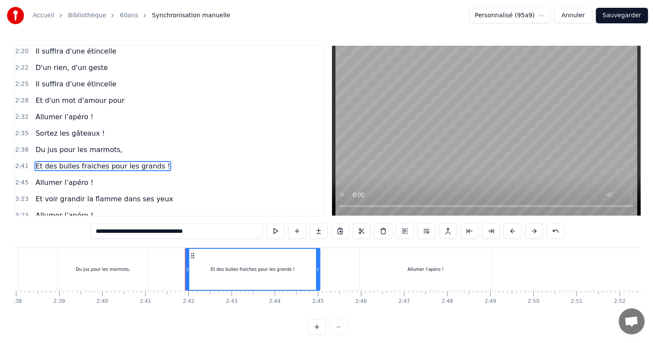
scroll to position [510, 0]
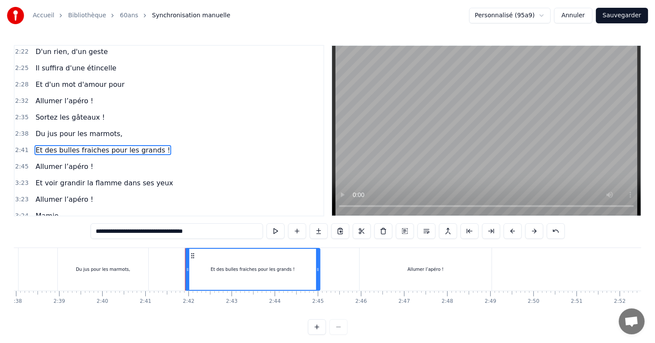
click at [71, 161] on span "Allumer l’apéro !" at bounding box center [65, 166] width 60 height 10
type input "**********"
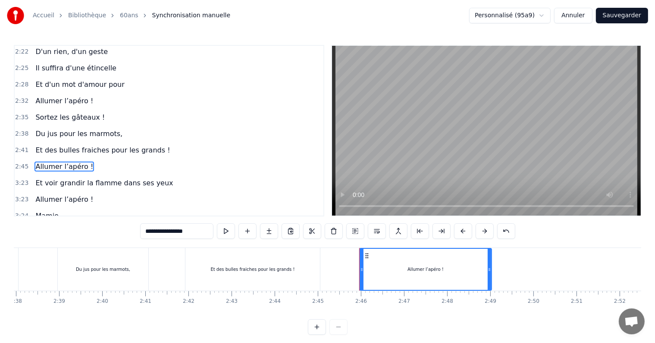
scroll to position [526, 0]
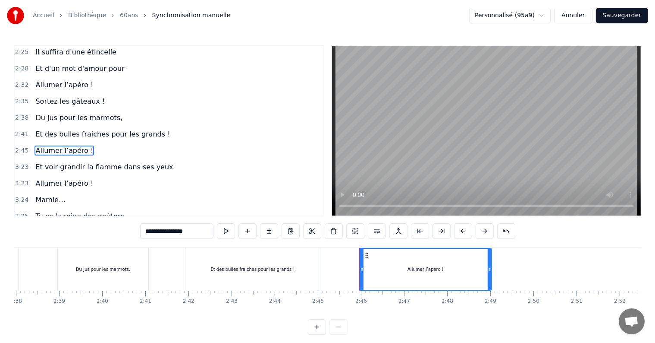
click at [73, 145] on span "Allumer l’apéro !" at bounding box center [65, 150] width 60 height 10
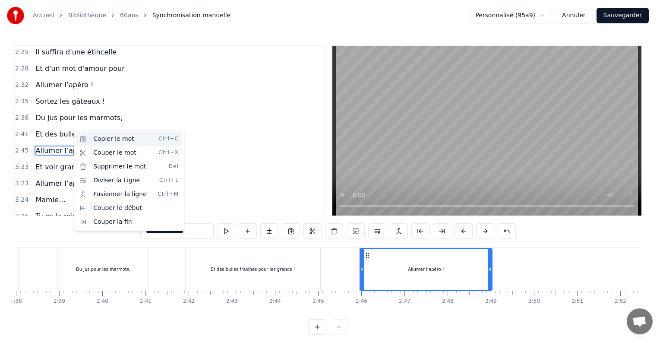
click at [121, 139] on div "Copier le mot Ctrl+C" at bounding box center [129, 139] width 106 height 14
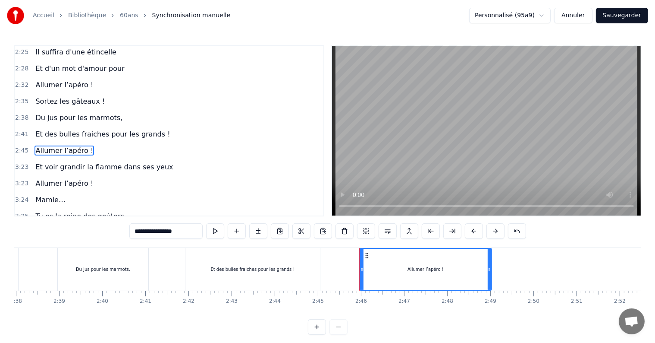
click at [94, 142] on div "2:45 Allumer l’apéro !" at bounding box center [169, 150] width 309 height 16
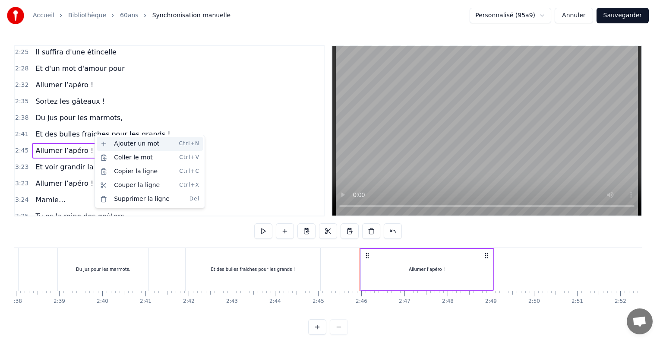
click at [119, 147] on div "Ajouter un mot Ctrl+N" at bounding box center [150, 144] width 106 height 14
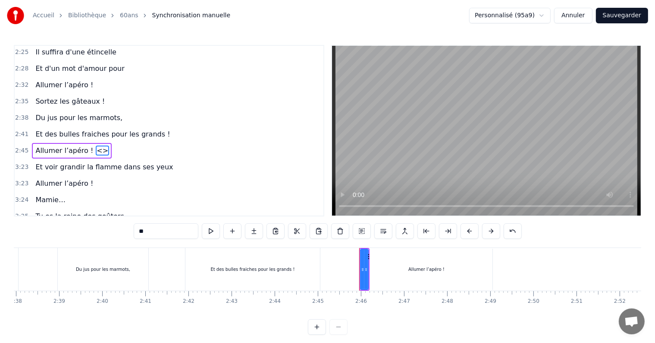
drag, startPoint x: 91, startPoint y: 130, endPoint x: 86, endPoint y: 141, distance: 12.4
click at [86, 141] on div "0:29 [DATE] c'est la fête 0:33 On sort les bouteilles 0:36 Mamie à 60 balais 0:…" at bounding box center [169, 130] width 311 height 171
click at [106, 142] on div "2:45 Allumer l’apéro ! <>" at bounding box center [169, 150] width 309 height 16
click at [362, 268] on div "<>" at bounding box center [364, 269] width 7 height 6
drag, startPoint x: 151, startPoint y: 231, endPoint x: 116, endPoint y: 230, distance: 35.0
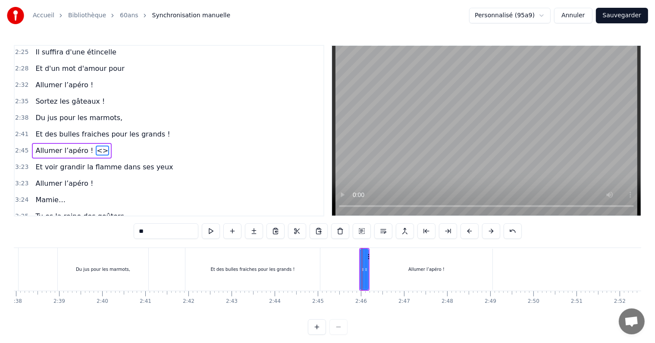
click at [116, 230] on div "0:29 [DATE] c'est la fête 0:33 On sort les bouteilles 0:36 Mamie à 60 balais 0:…" at bounding box center [328, 190] width 628 height 290
paste input "**********"
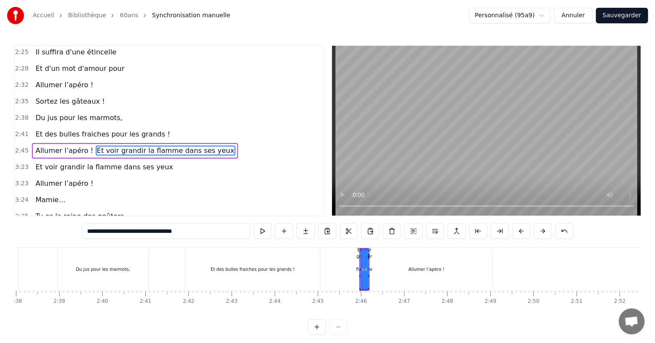
click at [129, 145] on span "Et voir grandir la flamme dans ses yeux" at bounding box center [165, 150] width 139 height 10
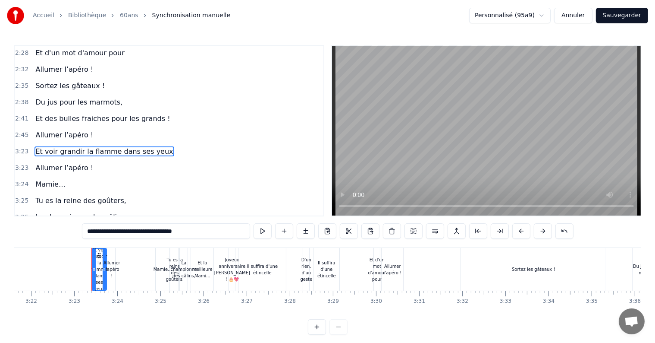
scroll to position [0, 8733]
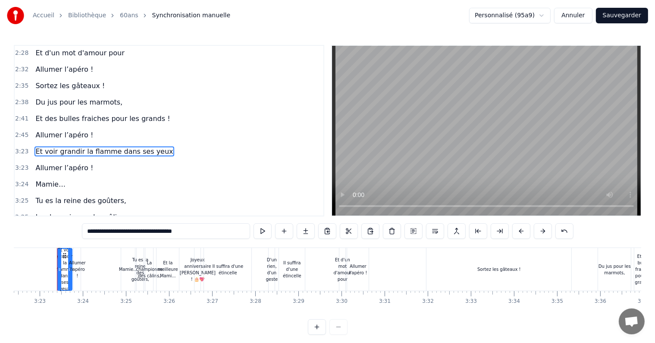
click at [72, 130] on span "Allumer l’apéro !" at bounding box center [65, 135] width 60 height 10
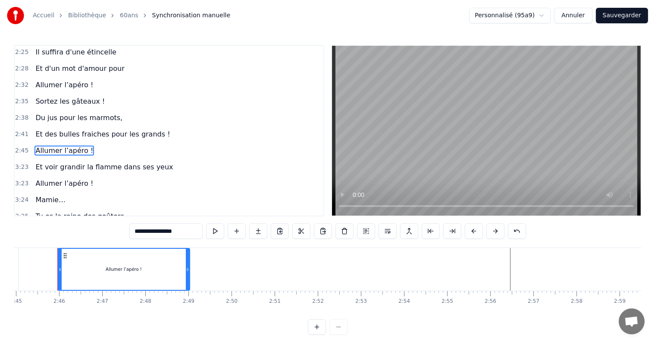
scroll to position [483, 0]
click at [73, 162] on span "Et voir grandir la flamme dans ses yeux" at bounding box center [104, 167] width 139 height 10
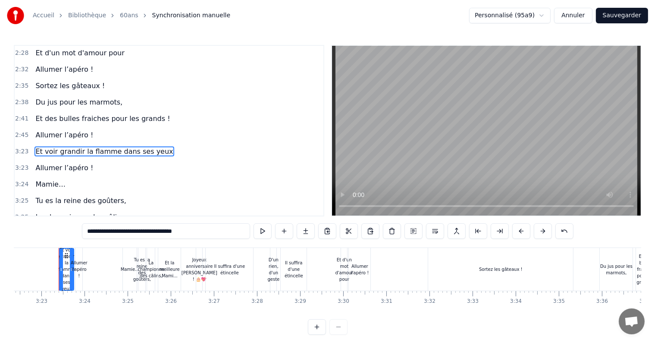
scroll to position [0, 8733]
click at [76, 130] on span "Allumer l’apéro !" at bounding box center [65, 135] width 60 height 10
type input "**********"
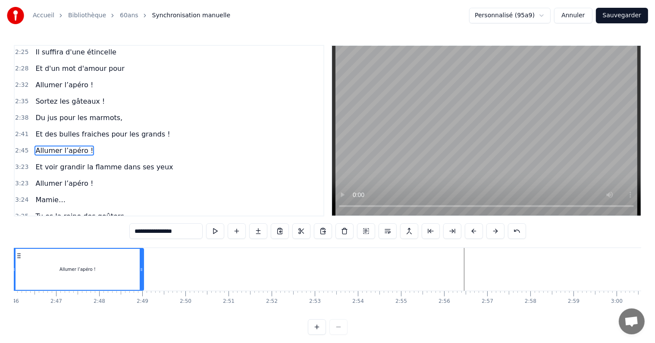
scroll to position [0, 7117]
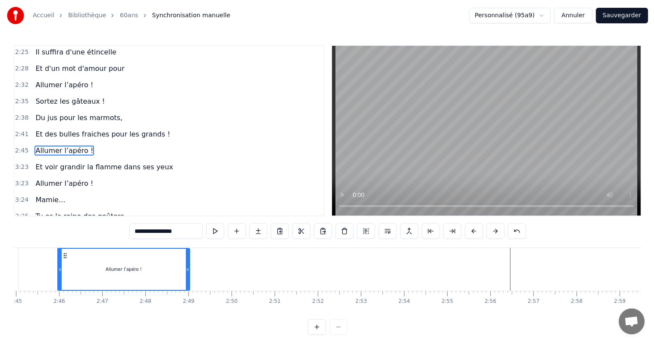
click at [92, 142] on div "2:45 Allumer l’apéro !" at bounding box center [169, 150] width 309 height 16
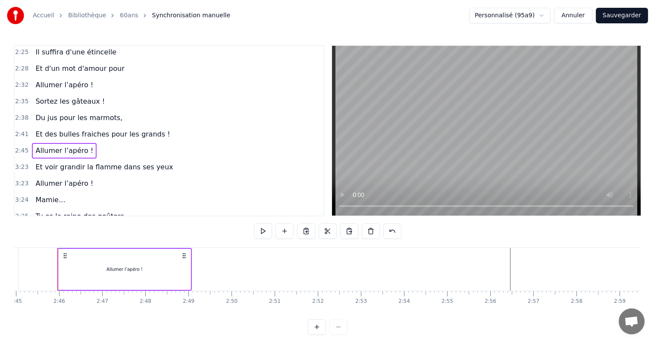
click at [286, 235] on button at bounding box center [285, 231] width 18 height 16
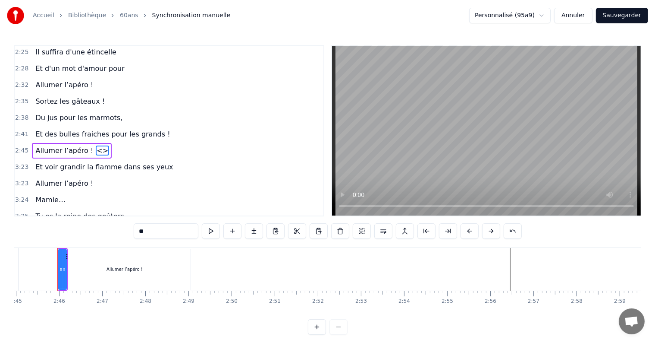
drag, startPoint x: 91, startPoint y: 131, endPoint x: 26, endPoint y: 139, distance: 65.6
click at [26, 139] on div "0:29 [DATE] c'est la fête 0:33 On sort les bouteilles 0:36 Mamie à 60 balais 0:…" at bounding box center [169, 130] width 311 height 171
drag, startPoint x: 154, startPoint y: 235, endPoint x: 129, endPoint y: 234, distance: 25.5
click at [129, 234] on div "0:29 [DATE] c'est la fête 0:33 On sort les bouteilles 0:36 Mamie à 60 balais 0:…" at bounding box center [328, 190] width 628 height 290
click at [112, 142] on div "2:45 Allumer l’apéro !" at bounding box center [169, 150] width 309 height 16
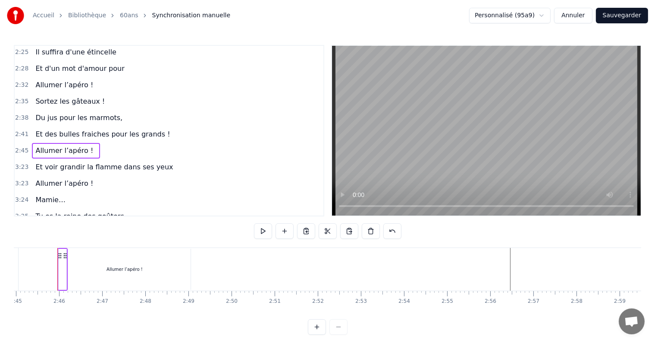
click at [60, 255] on icon at bounding box center [60, 255] width 7 height 7
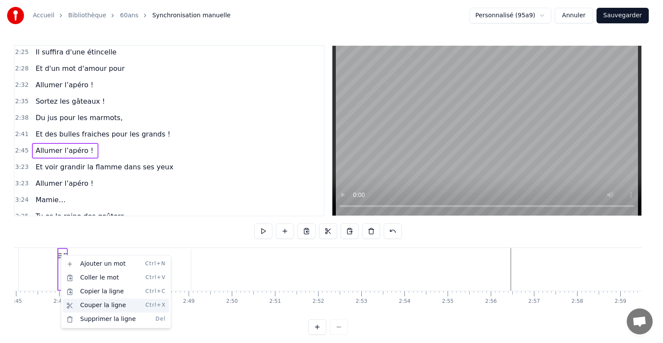
click at [92, 307] on div "Couper la ligne Ctrl+X" at bounding box center [116, 305] width 106 height 14
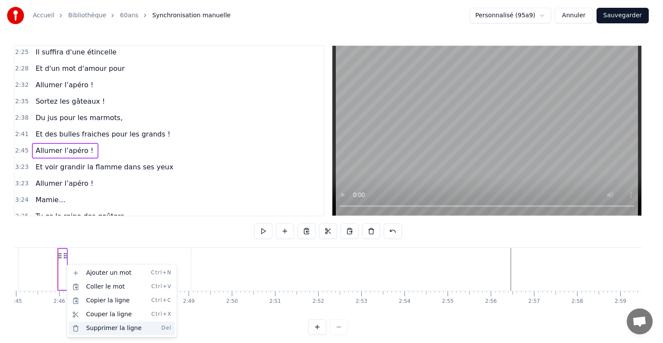
click at [97, 326] on div "Supprimer la ligne Del" at bounding box center [122, 328] width 106 height 14
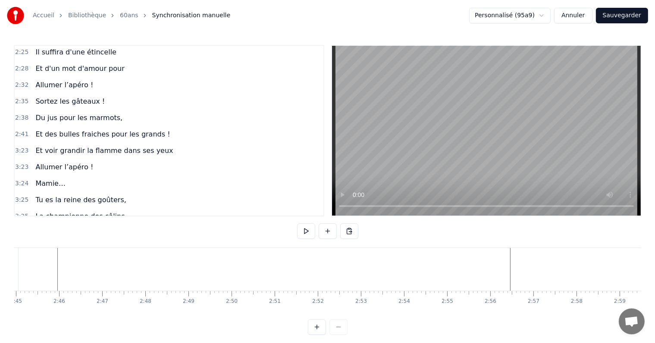
click at [43, 162] on span "Allumer l’apéro !" at bounding box center [65, 167] width 60 height 10
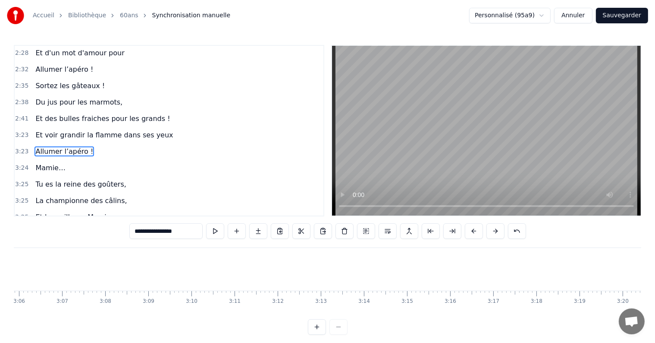
scroll to position [0, 7727]
click at [104, 130] on span "Et voir grandir la flamme dans ses yeux" at bounding box center [104, 135] width 139 height 10
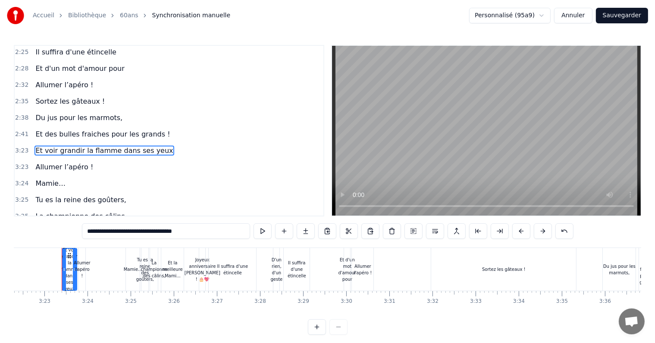
scroll to position [0, 8733]
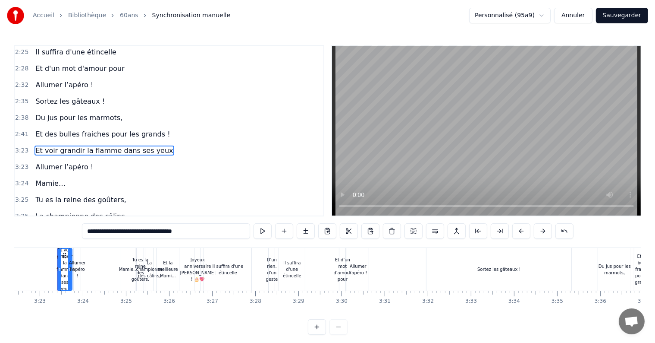
click at [50, 129] on span "Et des bulles fraiches pour les grands !" at bounding box center [103, 134] width 136 height 10
type input "**********"
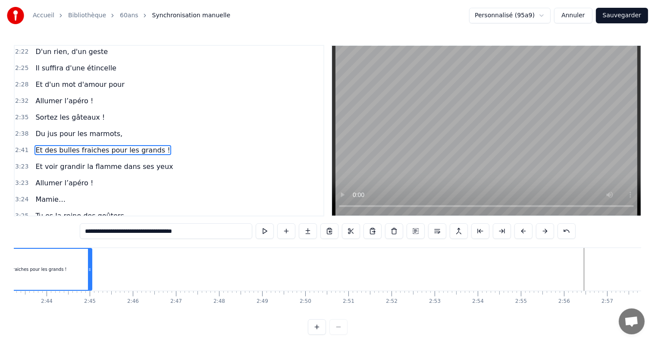
scroll to position [0, 6943]
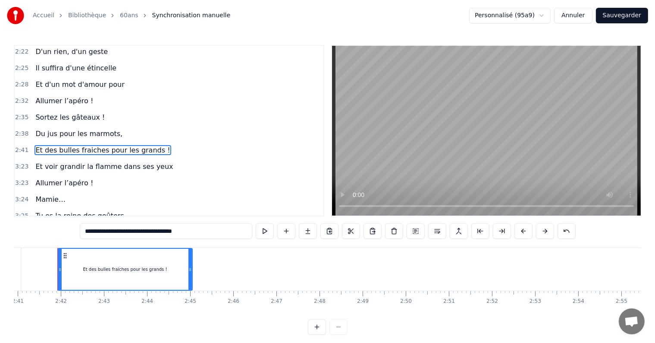
click at [223, 269] on div at bounding box center [306, 269] width 14470 height 43
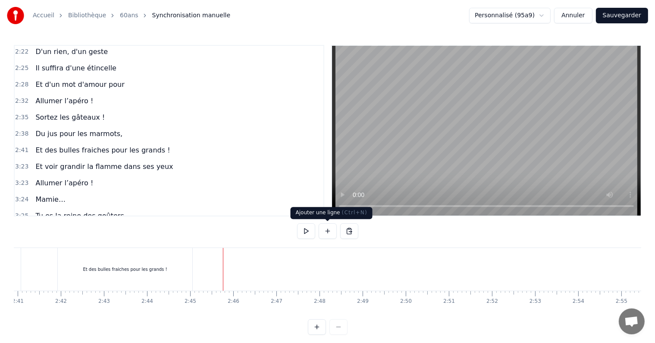
click at [329, 230] on button at bounding box center [328, 231] width 18 height 16
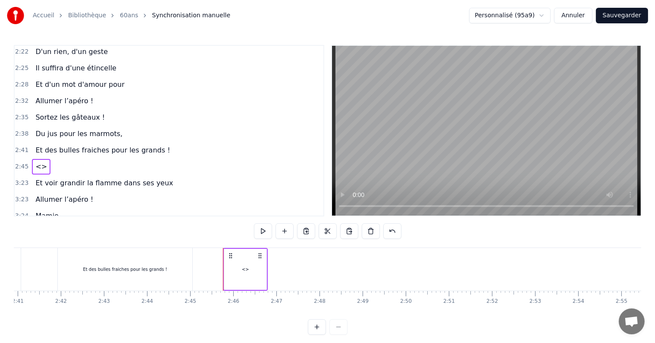
click at [249, 268] on div "<>" at bounding box center [245, 269] width 42 height 41
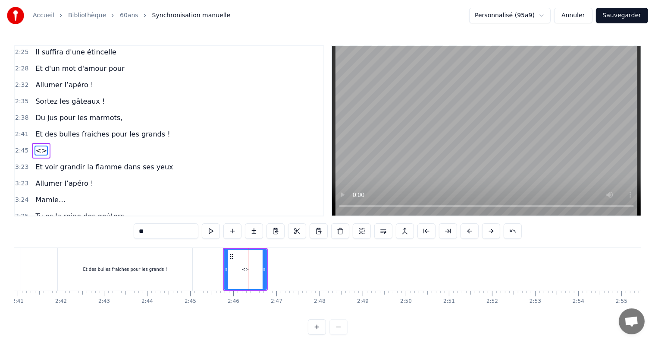
drag, startPoint x: 155, startPoint y: 230, endPoint x: 129, endPoint y: 226, distance: 26.2
click at [129, 226] on div "0:29 [DATE] c'est la fête 0:33 On sort les bouteilles 0:36 Mamie à 60 balais 0:…" at bounding box center [328, 190] width 628 height 290
click at [69, 80] on span "Allumer l’apéro !" at bounding box center [65, 85] width 60 height 10
type input "**********"
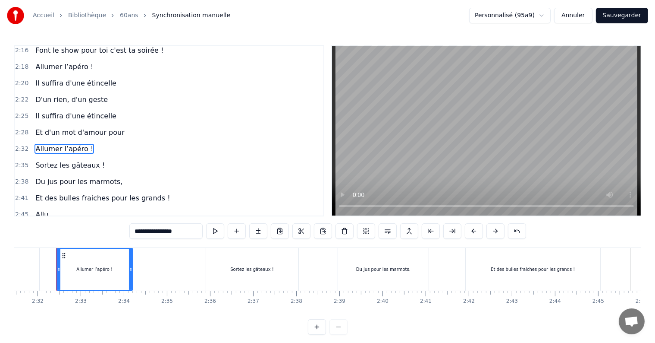
scroll to position [0, 6533]
click at [36, 207] on div "Allu" at bounding box center [42, 215] width 20 height 16
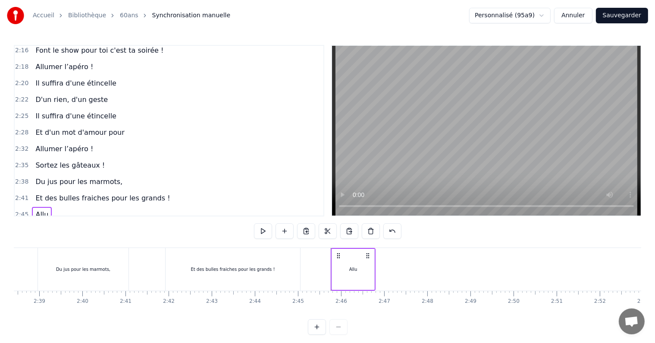
click at [37, 209] on span "Allu" at bounding box center [42, 214] width 15 height 10
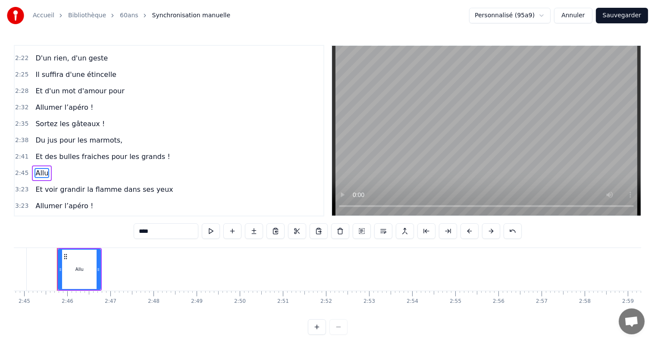
scroll to position [526, 0]
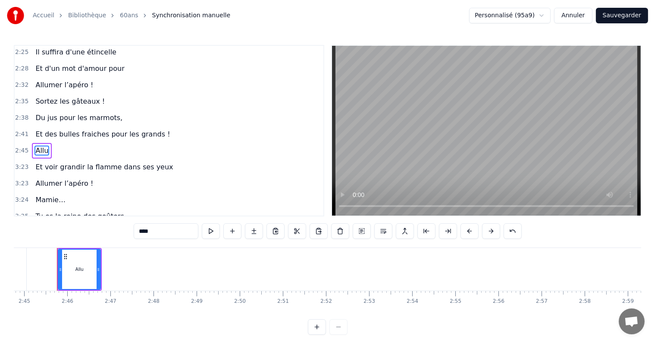
click at [79, 260] on div "Allu" at bounding box center [79, 268] width 41 height 39
drag, startPoint x: 162, startPoint y: 229, endPoint x: 94, endPoint y: 229, distance: 67.7
click at [94, 229] on div "0:29 [DATE] c'est la fête 0:33 On sort les bouteilles 0:36 Mamie à 60 balais 0:…" at bounding box center [328, 190] width 628 height 290
paste input "**********"
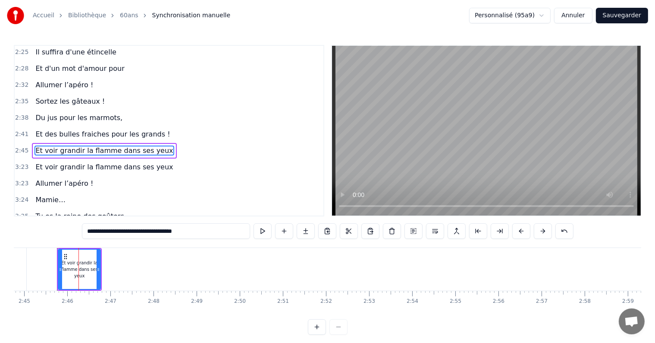
click at [64, 80] on span "Allumer l’apéro !" at bounding box center [65, 85] width 60 height 10
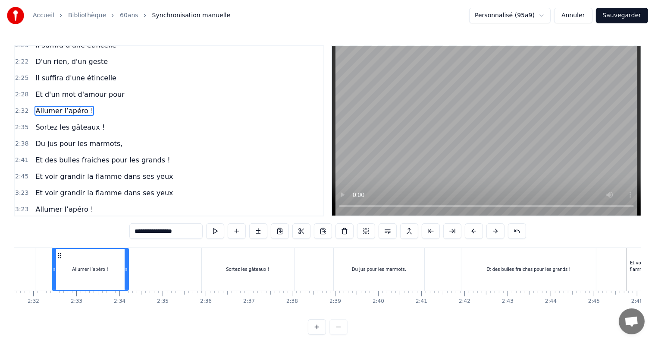
scroll to position [0, 6533]
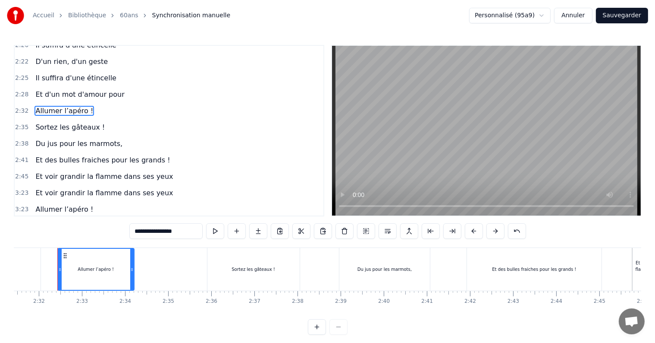
drag, startPoint x: 173, startPoint y: 228, endPoint x: 139, endPoint y: 229, distance: 34.5
click at [139, 229] on input "**********" at bounding box center [165, 231] width 73 height 16
click at [188, 232] on input "**********" at bounding box center [165, 231] width 73 height 16
drag, startPoint x: 191, startPoint y: 232, endPoint x: 134, endPoint y: 232, distance: 56.5
click at [134, 232] on input "**********" at bounding box center [165, 231] width 73 height 16
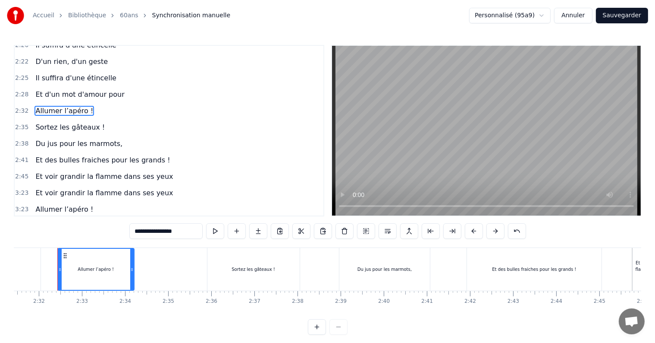
click at [80, 188] on span "Et voir grandir la flamme dans ses yeux" at bounding box center [104, 193] width 139 height 10
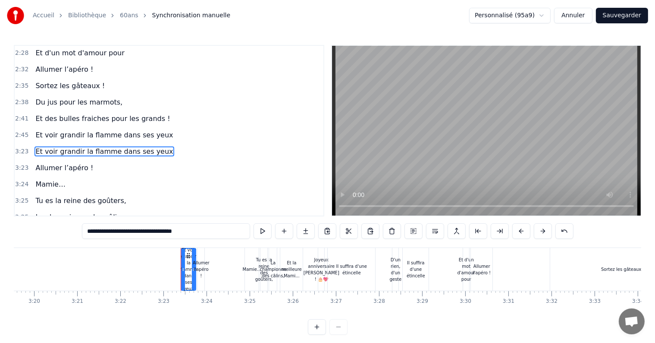
scroll to position [0, 8733]
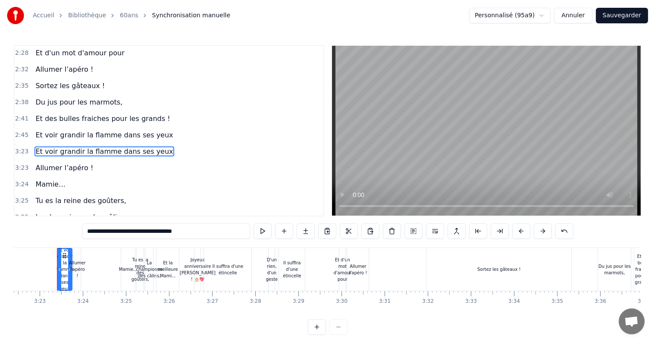
drag, startPoint x: 194, startPoint y: 235, endPoint x: 81, endPoint y: 235, distance: 113.0
click at [81, 235] on div "0:29 [DATE] c'est la fête 0:33 On sort les bouteilles 0:36 Mamie à 60 balais 0:…" at bounding box center [328, 190] width 628 height 290
click at [116, 130] on span "Et voir grandir la flamme dans ses yeux" at bounding box center [104, 135] width 139 height 10
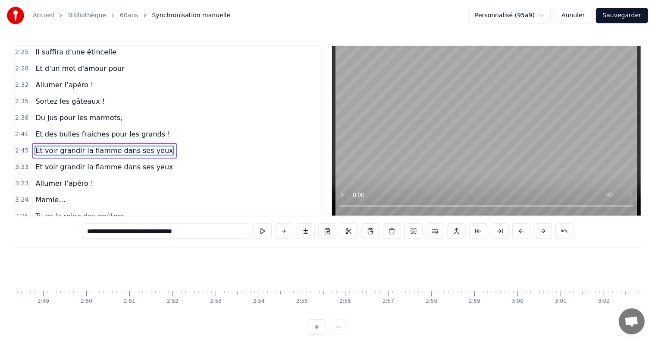
scroll to position [0, 7109]
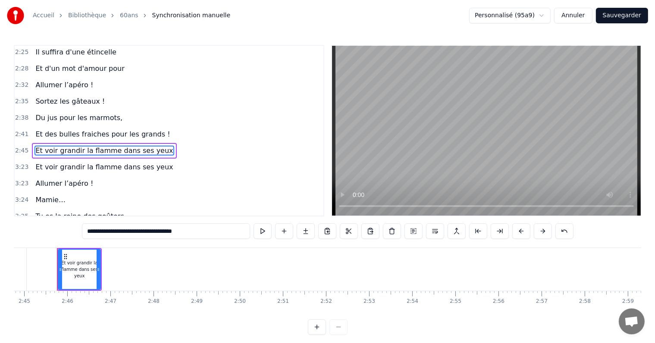
paste input "text"
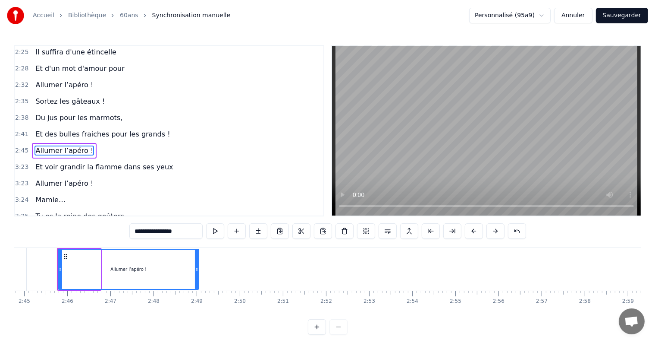
drag, startPoint x: 98, startPoint y: 274, endPoint x: 151, endPoint y: 251, distance: 57.2
click at [197, 280] on div at bounding box center [196, 268] width 3 height 39
type input "**********"
click at [94, 142] on div "2:45 Allumer l’apéro !" at bounding box center [169, 150] width 309 height 16
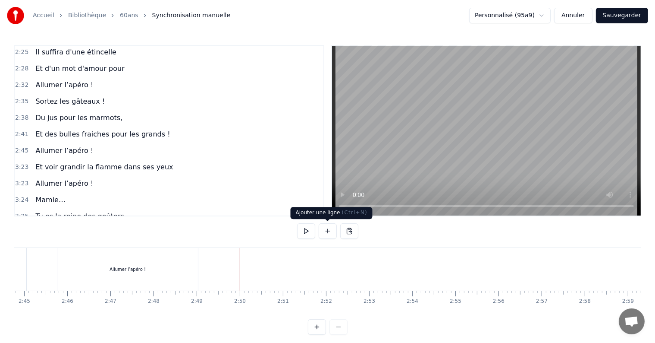
click at [331, 233] on button at bounding box center [328, 231] width 18 height 16
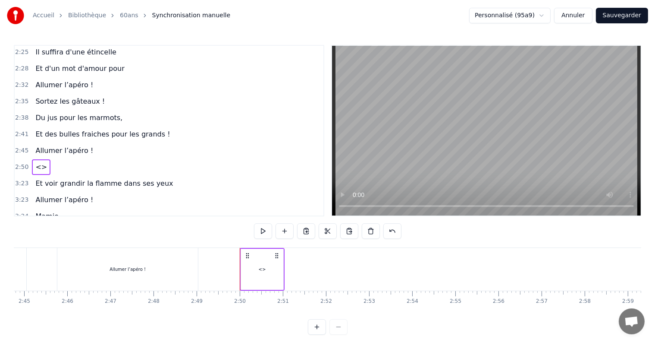
click at [35, 162] on span "<>" at bounding box center [41, 167] width 13 height 10
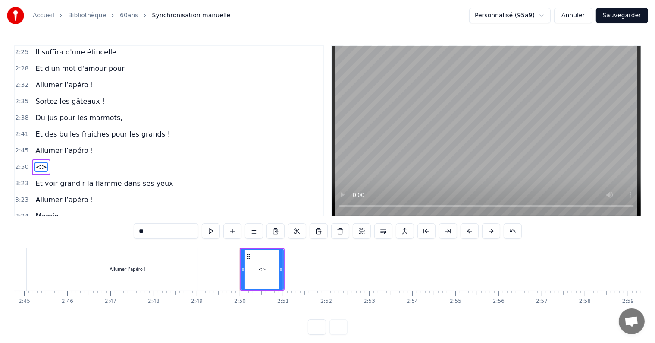
scroll to position [542, 0]
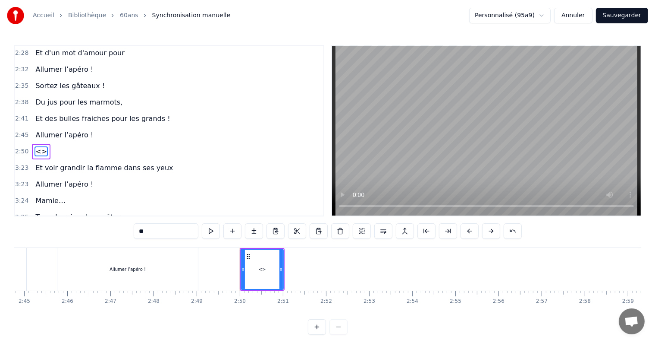
drag, startPoint x: 150, startPoint y: 231, endPoint x: 104, endPoint y: 230, distance: 46.6
click at [104, 230] on div "0:29 [DATE] c'est la fête 0:33 On sort les bouteilles 0:36 Mamie à 60 balais 0:…" at bounding box center [328, 190] width 628 height 290
paste input "**********"
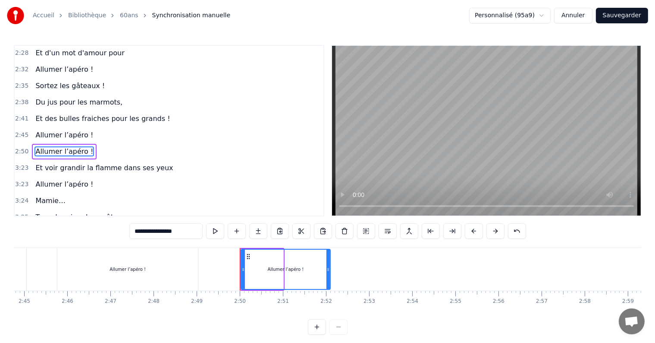
drag, startPoint x: 281, startPoint y: 275, endPoint x: 328, endPoint y: 275, distance: 47.0
click at [328, 275] on div at bounding box center [328, 268] width 3 height 39
click at [64, 163] on span "Et voir grandir la flamme dans ses yeux" at bounding box center [104, 168] width 139 height 10
type input "**********"
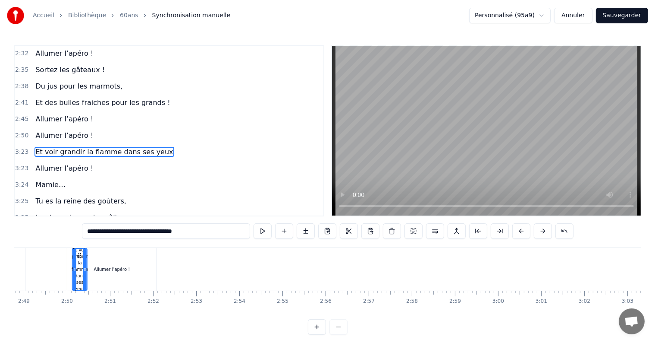
scroll to position [0, 7281]
drag, startPoint x: 62, startPoint y: 254, endPoint x: 200, endPoint y: 272, distance: 138.9
click at [200, 272] on div "Et voir grandir la flamme dans ses yeux" at bounding box center [202, 269] width 14 height 41
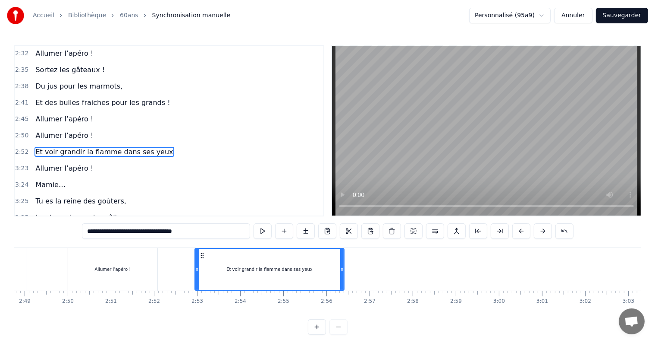
drag, startPoint x: 209, startPoint y: 268, endPoint x: 215, endPoint y: 268, distance: 6.1
click at [344, 268] on icon at bounding box center [341, 269] width 3 height 7
click at [82, 147] on span "Et voir grandir la flamme dans ses yeux" at bounding box center [104, 152] width 139 height 10
click at [79, 147] on span "Et voir grandir la flamme dans ses yeux" at bounding box center [104, 152] width 139 height 10
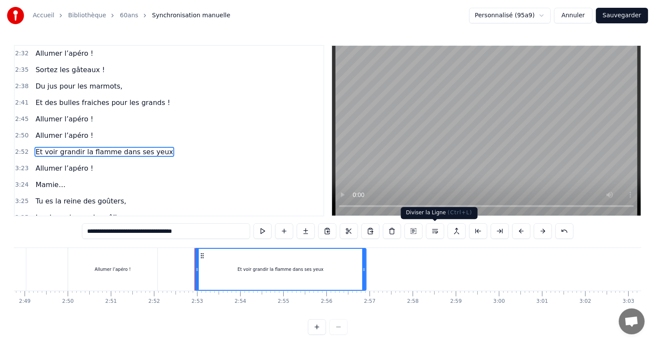
click at [437, 231] on button at bounding box center [435, 231] width 18 height 16
click at [277, 283] on div "Et voir grandir la flamme dans ses yeux" at bounding box center [280, 269] width 170 height 41
click at [81, 147] on span "Et voir grandir la flamme dans ses yeux" at bounding box center [104, 152] width 139 height 10
click at [76, 147] on span "Et voir grandir la flamme dans ses yeux" at bounding box center [104, 152] width 139 height 10
click at [439, 230] on button at bounding box center [435, 231] width 18 height 16
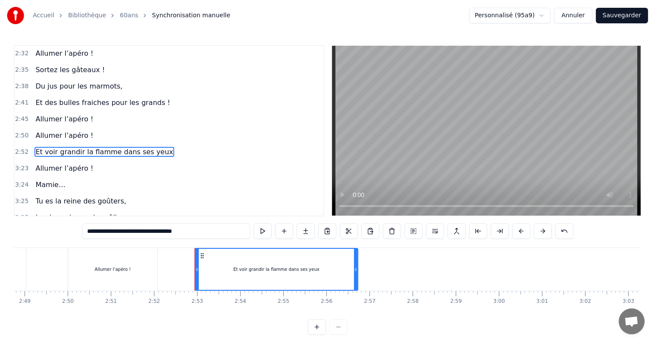
drag, startPoint x: 364, startPoint y: 269, endPoint x: 335, endPoint y: 273, distance: 29.6
click at [354, 273] on div at bounding box center [355, 269] width 3 height 41
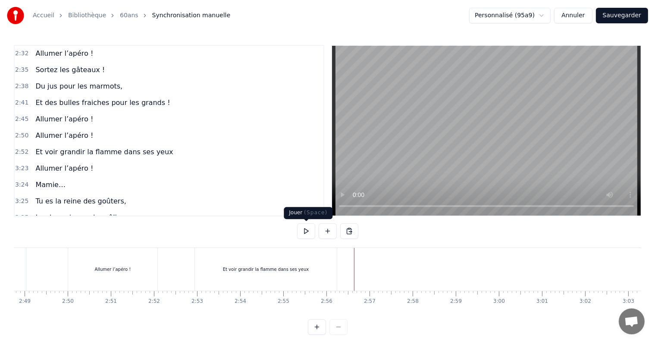
click at [312, 229] on button at bounding box center [306, 231] width 18 height 16
click at [311, 229] on button at bounding box center [306, 231] width 18 height 16
click at [331, 270] on div "Et voir grandir la flamme dans ses yeux" at bounding box center [266, 269] width 142 height 43
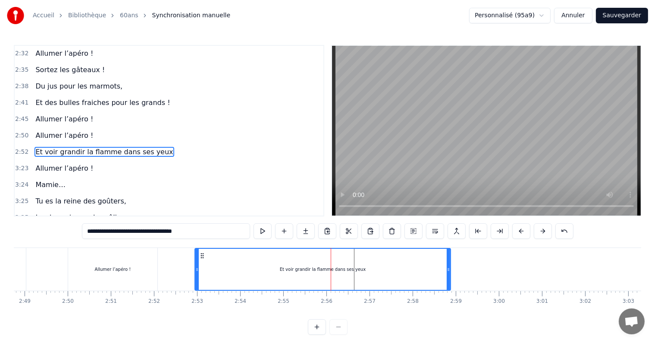
drag, startPoint x: 335, startPoint y: 270, endPoint x: 449, endPoint y: 274, distance: 114.0
click at [449, 274] on div at bounding box center [448, 269] width 3 height 41
drag, startPoint x: 196, startPoint y: 269, endPoint x: 241, endPoint y: 273, distance: 44.6
click at [241, 273] on div at bounding box center [240, 269] width 3 height 41
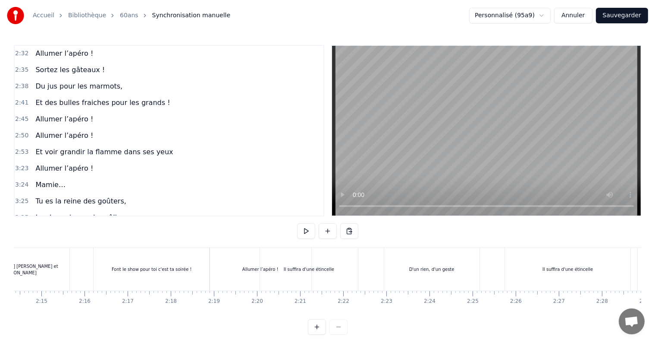
scroll to position [0, 5764]
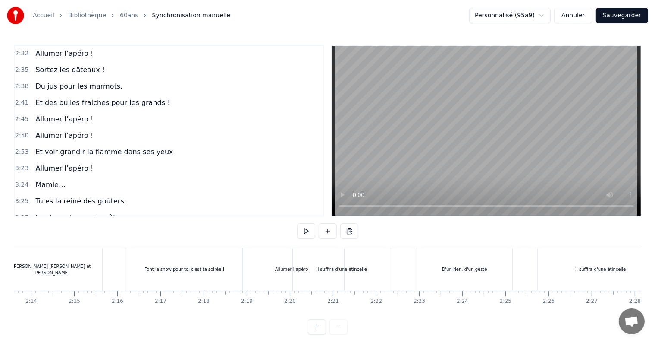
click at [310, 227] on button at bounding box center [306, 231] width 18 height 16
click at [308, 228] on button at bounding box center [306, 231] width 18 height 16
click at [298, 278] on div "Il suffira d'une étincelle" at bounding box center [342, 269] width 98 height 43
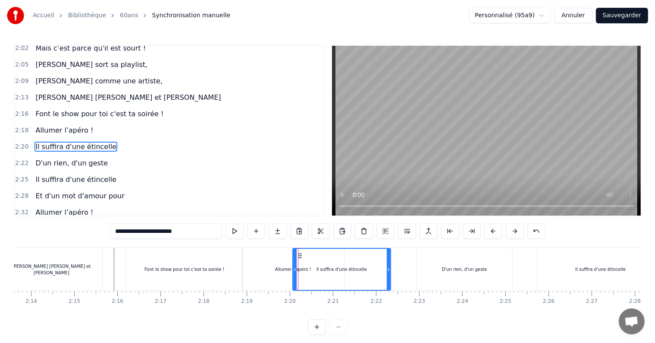
click at [283, 271] on div "Allumer l’apéro !" at bounding box center [293, 269] width 36 height 6
type input "**********"
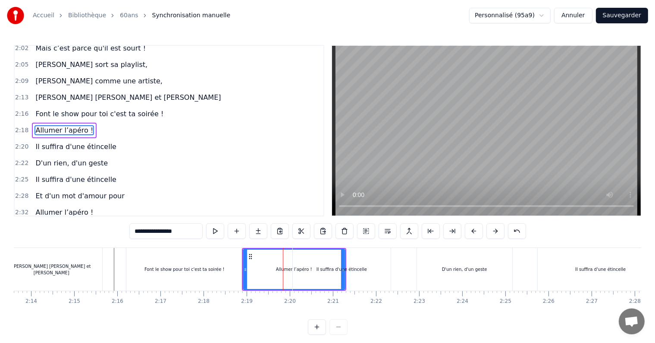
scroll to position [383, 0]
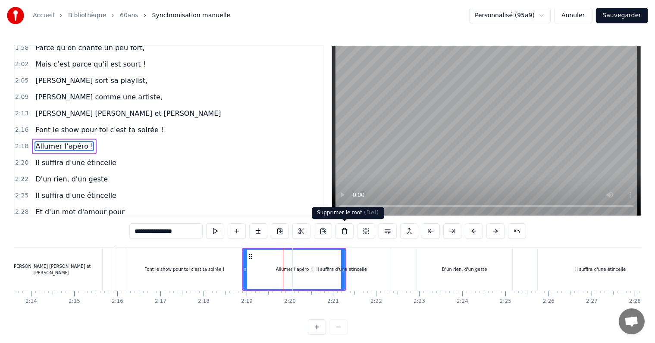
click at [345, 230] on button at bounding box center [345, 231] width 18 height 16
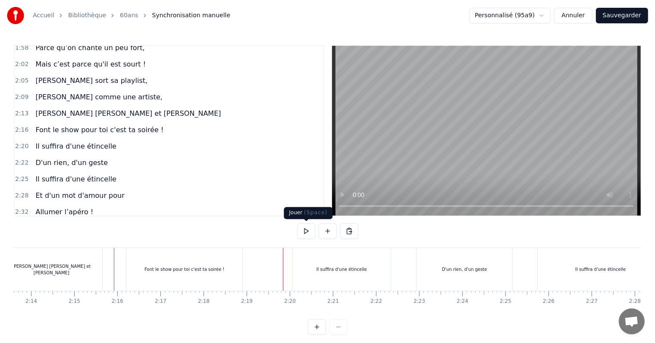
click at [310, 233] on button at bounding box center [306, 231] width 18 height 16
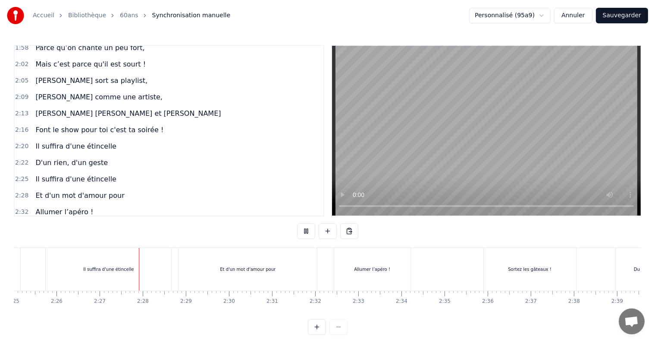
scroll to position [0, 6312]
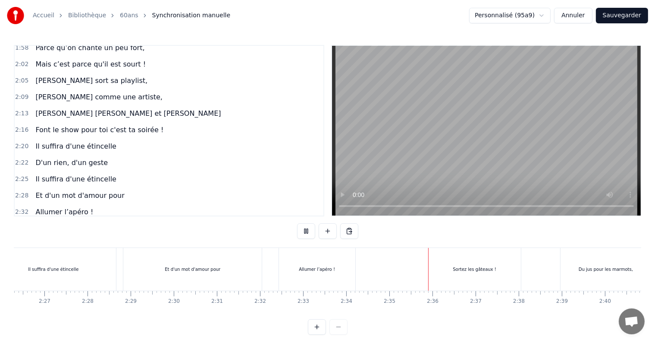
click at [343, 274] on div "Allumer l’apéro !" at bounding box center [317, 269] width 76 height 43
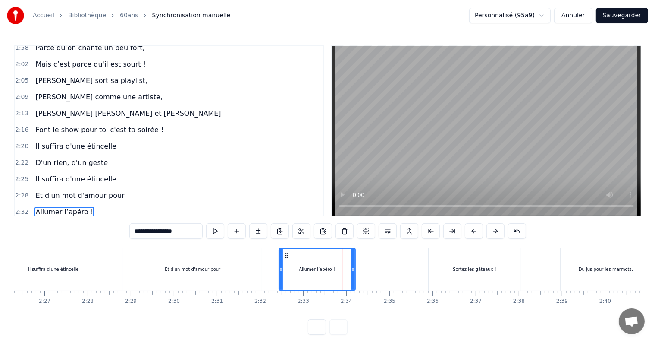
scroll to position [447, 0]
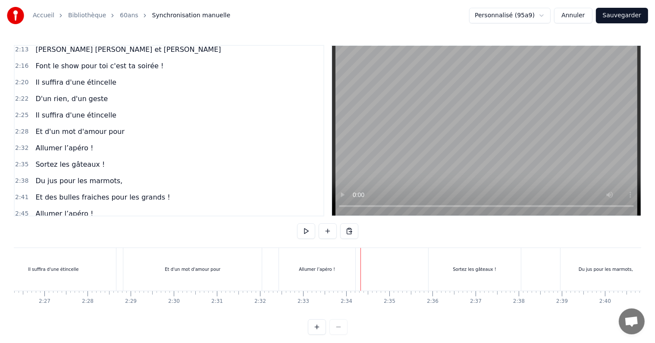
click at [352, 271] on div "Allumer l’apéro !" at bounding box center [317, 269] width 76 height 43
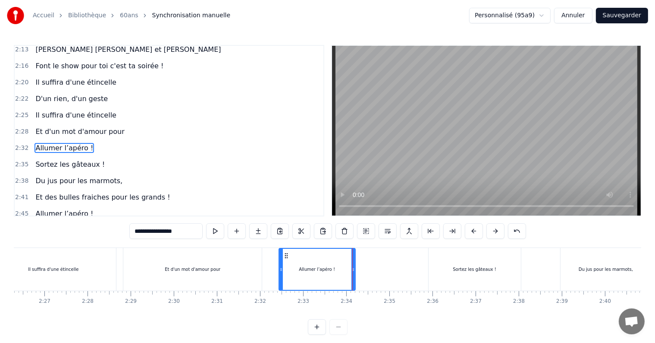
click at [350, 269] on div "Allumer l’apéro !" at bounding box center [318, 269] width 76 height 41
drag, startPoint x: 354, startPoint y: 268, endPoint x: 383, endPoint y: 268, distance: 29.3
click at [381, 268] on icon at bounding box center [380, 269] width 3 height 7
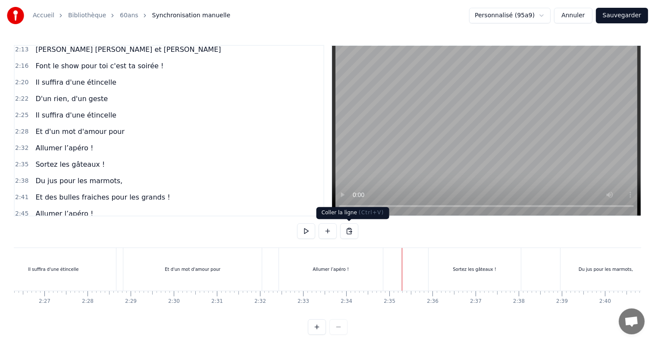
click at [311, 228] on button at bounding box center [306, 231] width 18 height 16
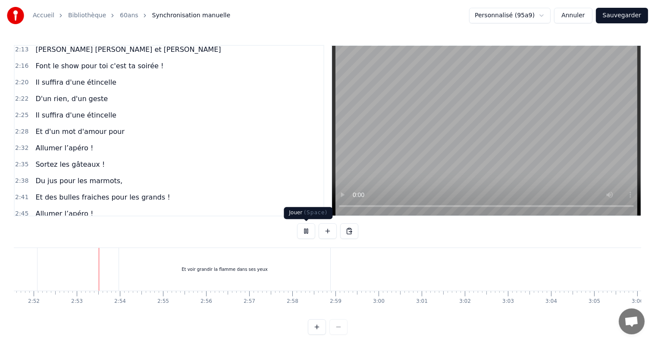
scroll to position [0, 7412]
click at [305, 228] on button at bounding box center [306, 231] width 18 height 16
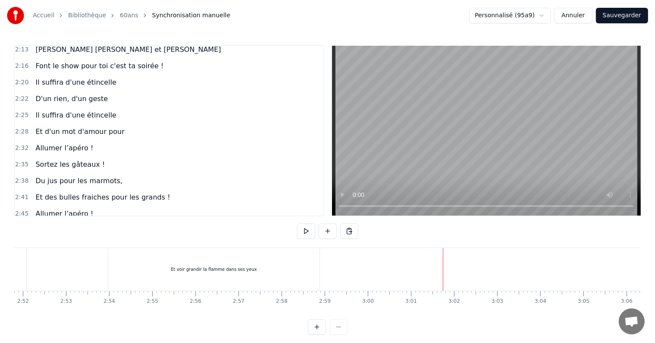
drag, startPoint x: 419, startPoint y: 236, endPoint x: 369, endPoint y: 243, distance: 50.1
click at [419, 236] on div "0:29 [DATE] c'est la fête 0:33 On sort les bouteilles 0:36 Mamie à 60 balais 0:…" at bounding box center [328, 190] width 628 height 290
click at [50, 143] on span "Allumer l’apéro !" at bounding box center [65, 148] width 60 height 10
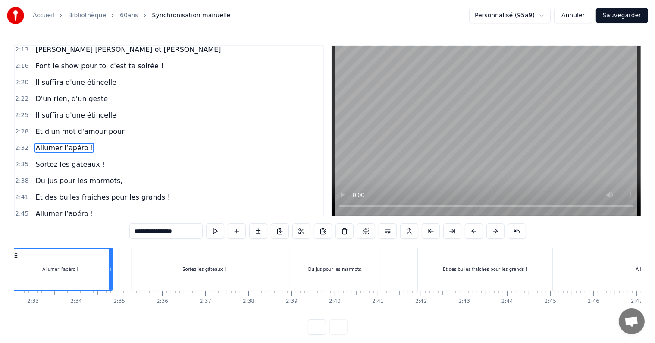
scroll to position [0, 6533]
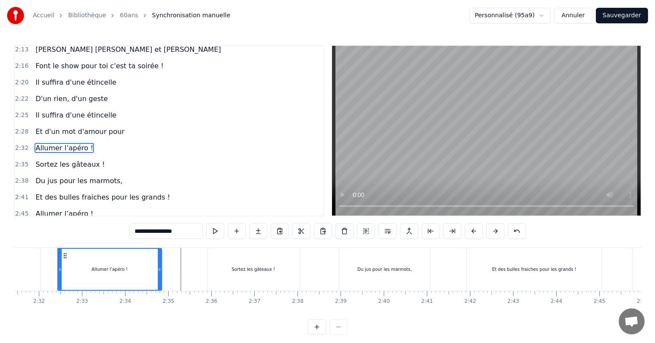
click at [59, 225] on span "Allumer l’apéro !" at bounding box center [65, 230] width 60 height 10
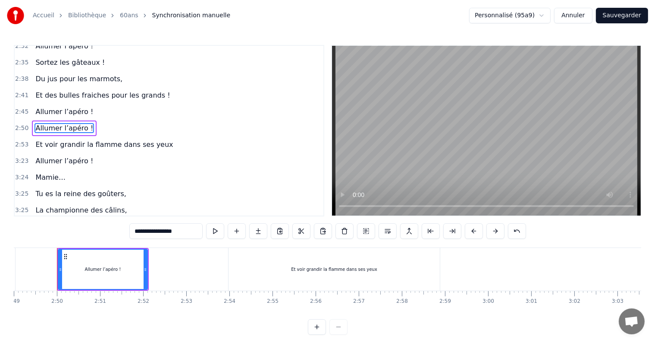
scroll to position [559, 0]
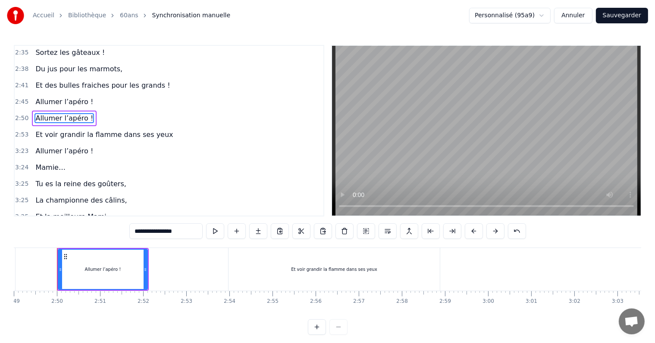
click at [95, 129] on span "Et voir grandir la flamme dans ses yeux" at bounding box center [104, 134] width 139 height 10
type input "**********"
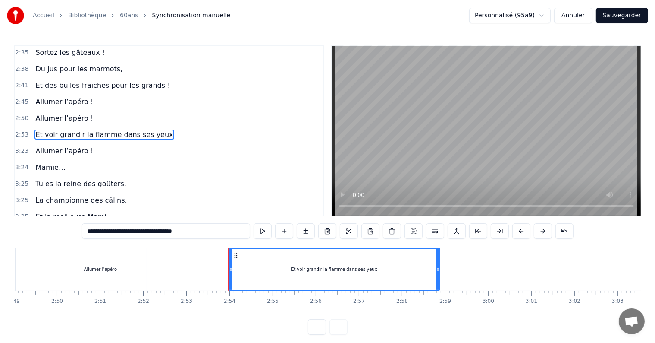
scroll to position [542, 0]
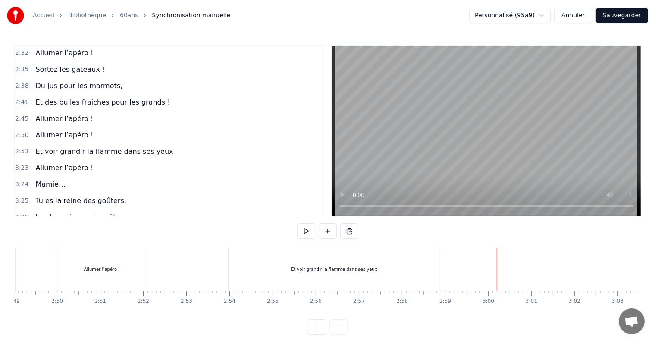
click at [325, 229] on button at bounding box center [328, 231] width 18 height 16
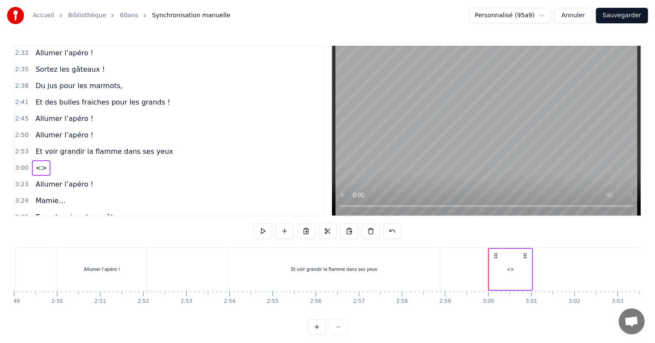
click at [501, 267] on div "<>" at bounding box center [511, 269] width 42 height 41
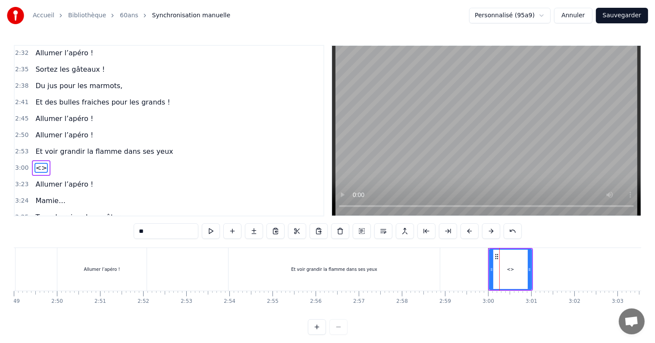
scroll to position [558, 0]
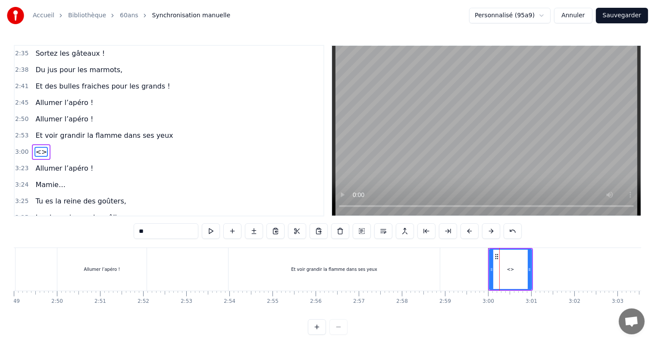
drag, startPoint x: 173, startPoint y: 228, endPoint x: 74, endPoint y: 232, distance: 99.3
click at [74, 232] on div "0:29 [DATE] c'est la fête 0:33 On sort les bouteilles 0:36 Mamie à 60 balais 0:…" at bounding box center [328, 190] width 628 height 290
paste input "**********"
type input "**********"
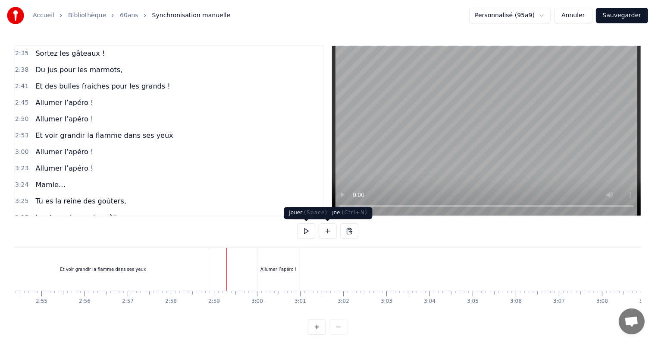
click at [309, 230] on button at bounding box center [306, 231] width 18 height 16
click at [31, 273] on div "Et voir grandir la flamme dans ses yeux" at bounding box center [102, 269] width 211 height 43
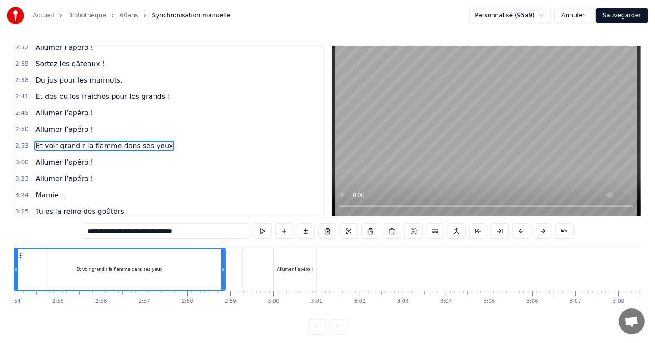
scroll to position [0, 7497]
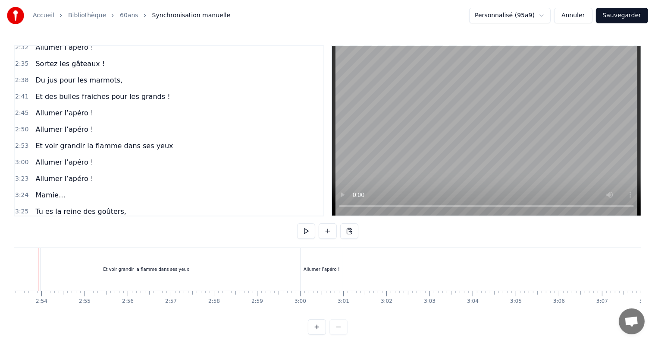
scroll to position [0, 7461]
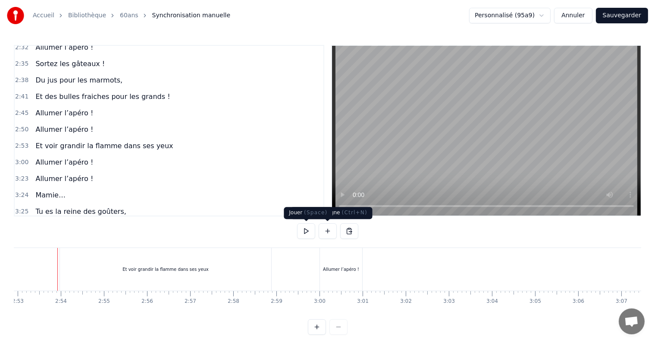
click at [309, 233] on button at bounding box center [306, 231] width 18 height 16
click at [308, 233] on button at bounding box center [306, 231] width 18 height 16
click at [338, 268] on div "Allumer l’apéro !" at bounding box center [341, 269] width 36 height 6
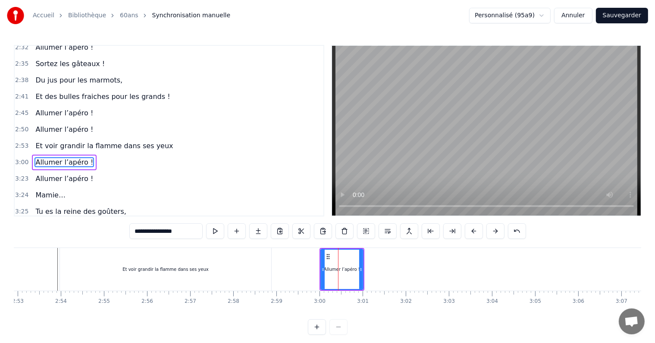
scroll to position [558, 0]
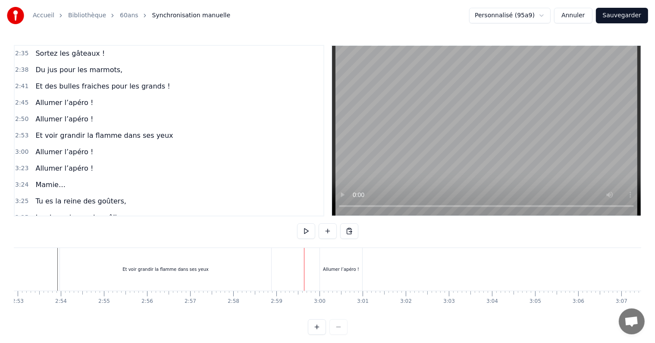
click at [325, 271] on div "Allumer l’apéro !" at bounding box center [341, 269] width 36 height 6
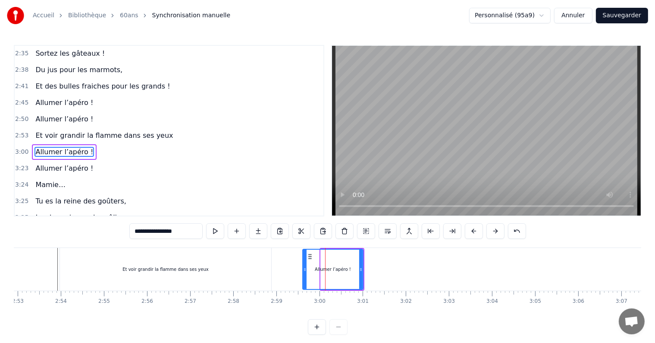
drag, startPoint x: 322, startPoint y: 269, endPoint x: 304, endPoint y: 271, distance: 18.2
click at [304, 271] on icon at bounding box center [304, 269] width 3 height 7
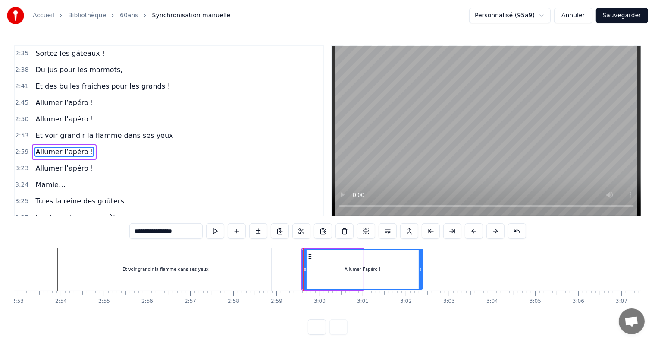
drag, startPoint x: 361, startPoint y: 268, endPoint x: 421, endPoint y: 267, distance: 59.6
click at [421, 267] on icon at bounding box center [420, 269] width 3 height 7
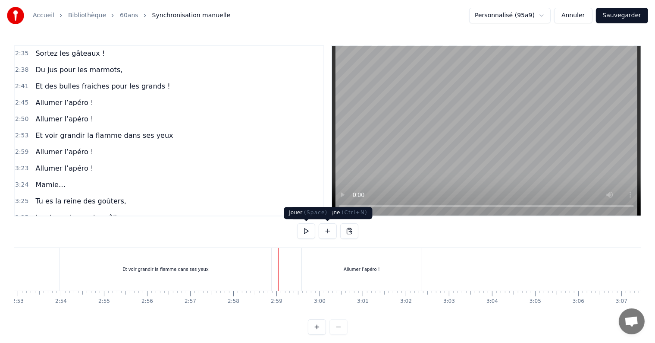
click at [305, 231] on button at bounding box center [306, 231] width 18 height 16
click at [425, 309] on div "[DATE] c'est la fête On sort les bouteilles Mamie à 60 balais Et elle est toujo…" at bounding box center [328, 279] width 628 height 65
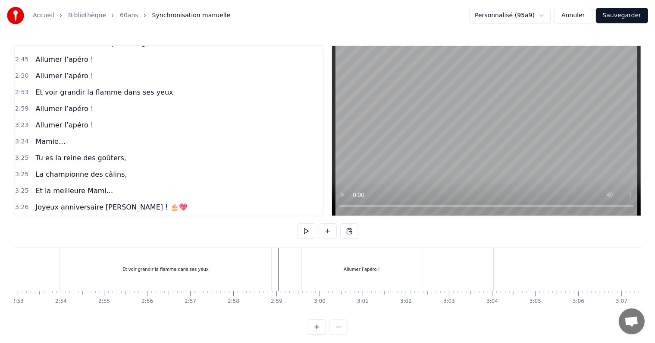
click at [466, 236] on div "0:29 [DATE] c'est la fête 0:33 On sort les bouteilles 0:36 Mamie à 60 balais 0:…" at bounding box center [328, 190] width 628 height 290
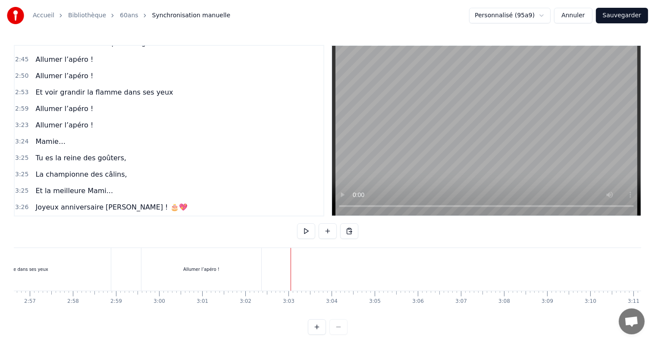
click at [230, 266] on div "Allumer l’apéro !" at bounding box center [202, 269] width 120 height 43
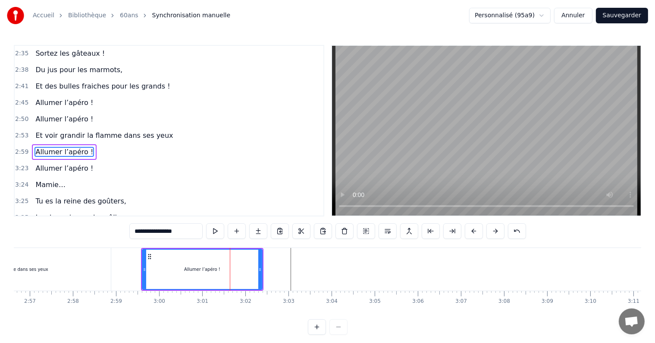
scroll to position [601, 0]
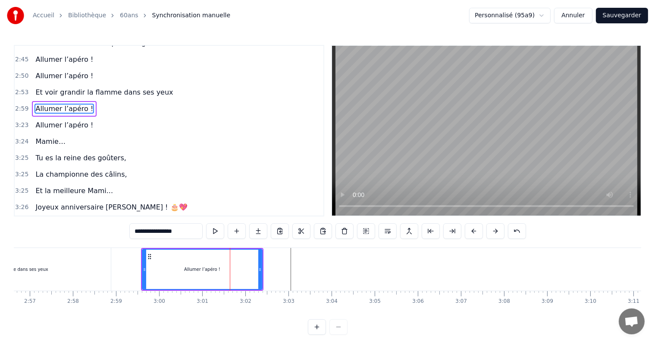
click at [50, 136] on span "Mamie…" at bounding box center [50, 141] width 31 height 10
type input "******"
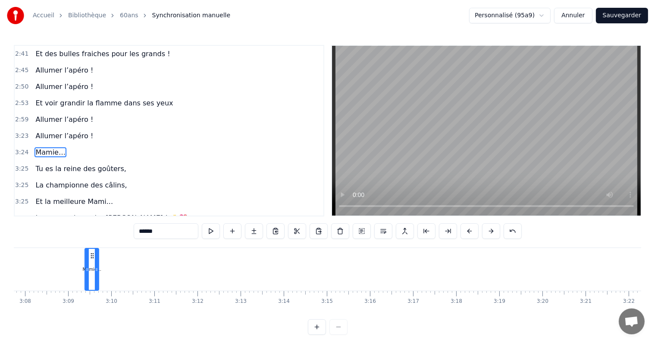
scroll to position [0, 8095]
drag, startPoint x: 63, startPoint y: 255, endPoint x: 292, endPoint y: 259, distance: 229.2
click at [292, 259] on div "Mamie…" at bounding box center [293, 269] width 13 height 41
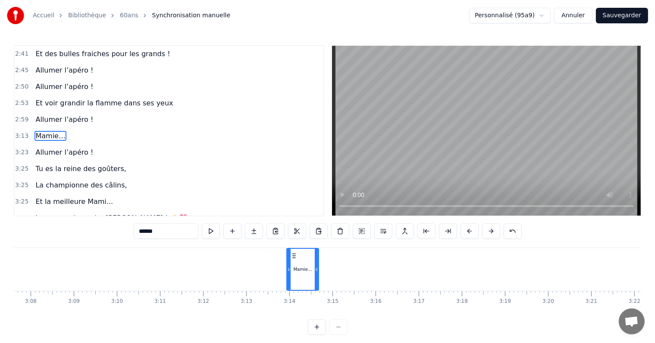
drag, startPoint x: 298, startPoint y: 270, endPoint x: 316, endPoint y: 268, distance: 18.2
click at [316, 268] on icon at bounding box center [316, 269] width 3 height 7
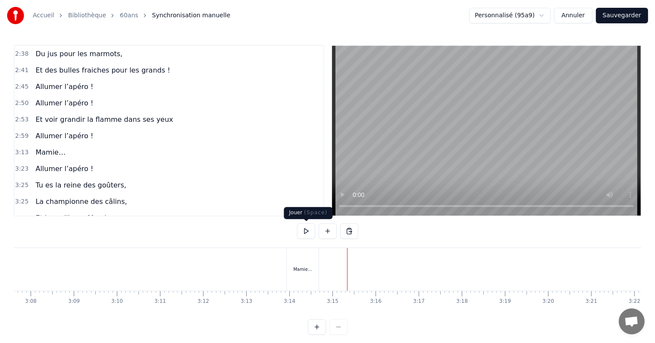
click at [309, 233] on button at bounding box center [306, 231] width 18 height 16
click at [316, 269] on div "Mamie…" at bounding box center [303, 269] width 32 height 43
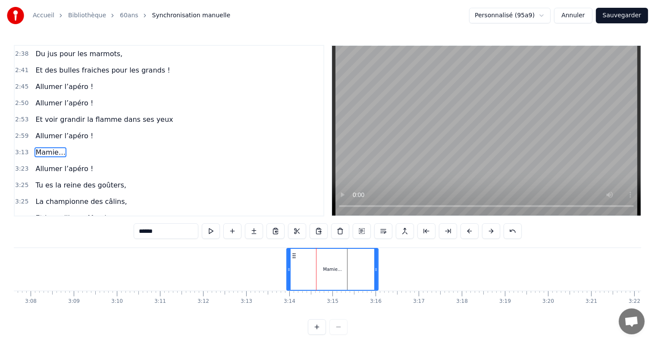
drag, startPoint x: 317, startPoint y: 270, endPoint x: 377, endPoint y: 269, distance: 59.6
click at [377, 269] on icon at bounding box center [376, 269] width 3 height 7
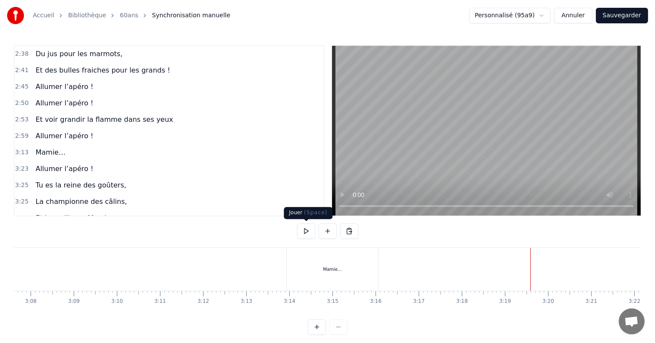
click at [309, 230] on button at bounding box center [306, 231] width 18 height 16
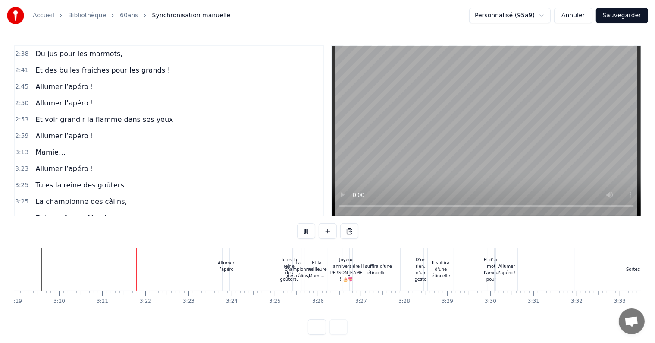
scroll to position [0, 8637]
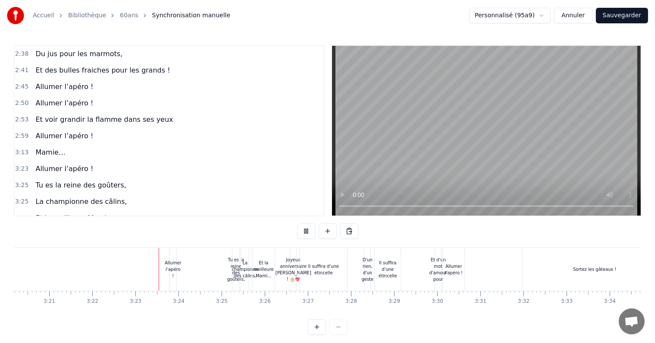
click at [309, 230] on button at bounding box center [306, 231] width 18 height 16
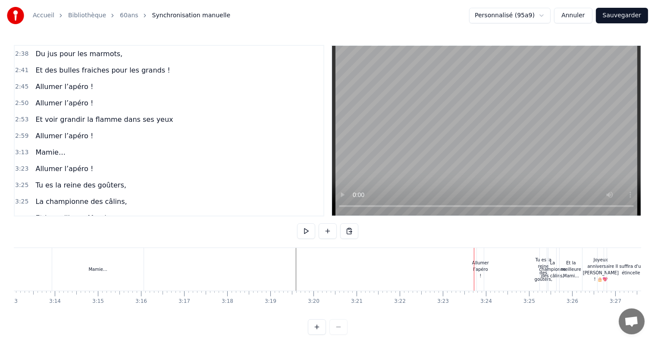
scroll to position [0, 8305]
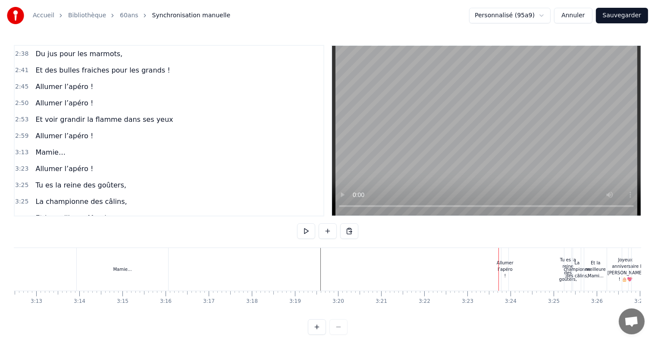
click at [505, 264] on div "Allumer l’apéro !" at bounding box center [505, 268] width 17 height 19
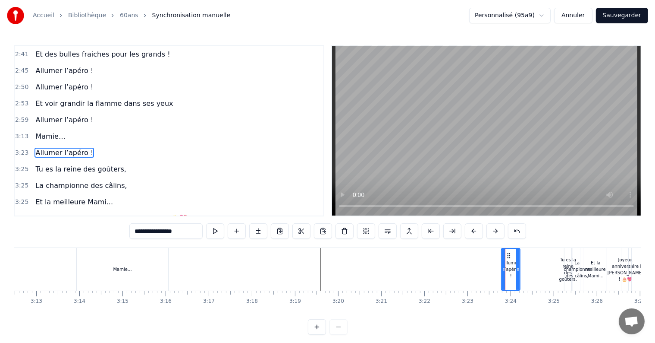
drag, startPoint x: 507, startPoint y: 256, endPoint x: 519, endPoint y: 255, distance: 11.7
click at [519, 255] on div at bounding box center [517, 269] width 3 height 41
drag, startPoint x: 508, startPoint y: 255, endPoint x: 302, endPoint y: 245, distance: 206.0
click at [302, 245] on div "0:29 [DATE] c'est la fête 0:33 On sort les bouteilles 0:36 Mamie à 60 balais 0:…" at bounding box center [328, 190] width 628 height 290
click at [59, 148] on span "Allumer l’apéro !" at bounding box center [65, 153] width 60 height 10
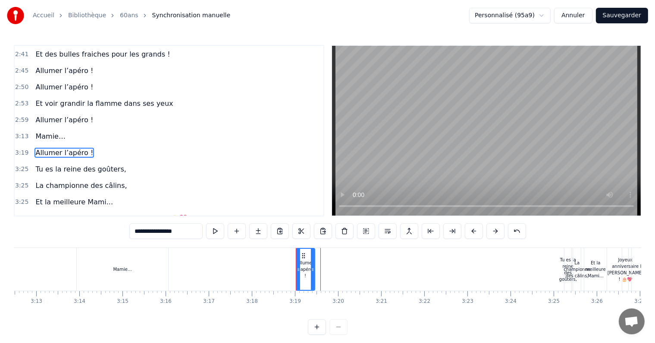
type input "**********"
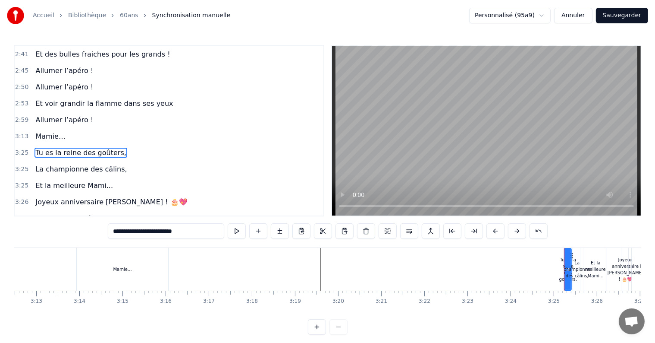
click at [59, 148] on span "Tu es la reine des goûters," at bounding box center [81, 153] width 92 height 10
drag, startPoint x: 570, startPoint y: 253, endPoint x: 578, endPoint y: 254, distance: 8.7
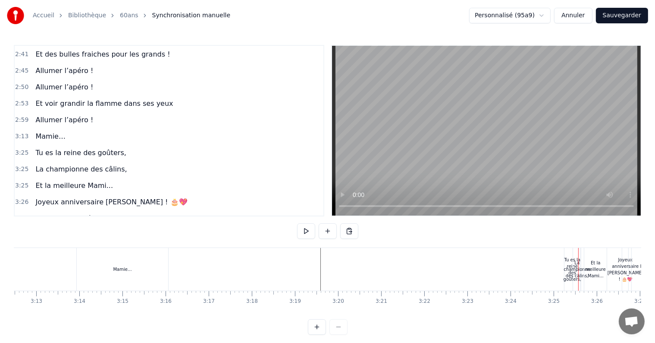
click at [569, 255] on div "Tu es la reine des goûters," at bounding box center [573, 269] width 16 height 43
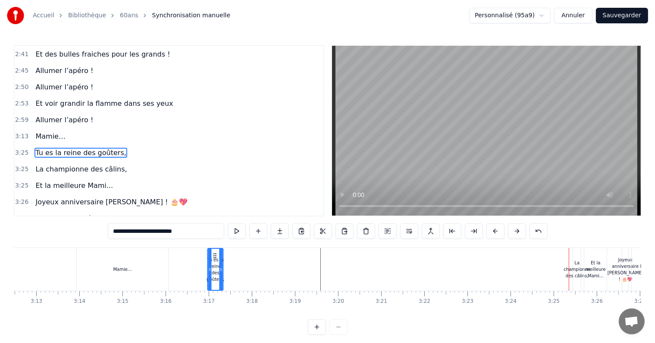
drag, startPoint x: 571, startPoint y: 254, endPoint x: 222, endPoint y: 269, distance: 349.4
click at [214, 263] on div "Tu es la reine des goûters," at bounding box center [215, 269] width 15 height 41
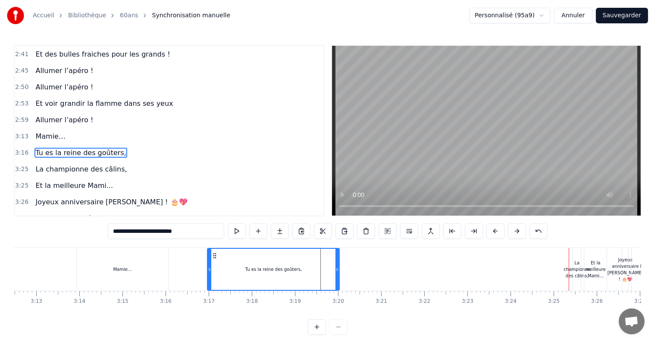
drag, startPoint x: 221, startPoint y: 268, endPoint x: 337, endPoint y: 265, distance: 116.5
click at [337, 266] on icon at bounding box center [337, 269] width 3 height 7
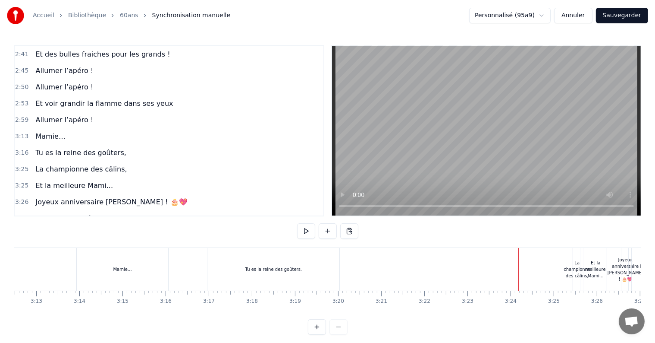
click at [62, 148] on span "Tu es la reine des goûters," at bounding box center [81, 153] width 92 height 10
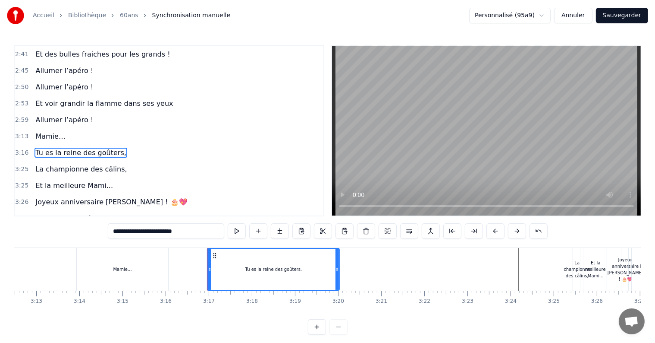
click at [62, 164] on span "La championne des câlins," at bounding box center [81, 169] width 93 height 10
type input "**********"
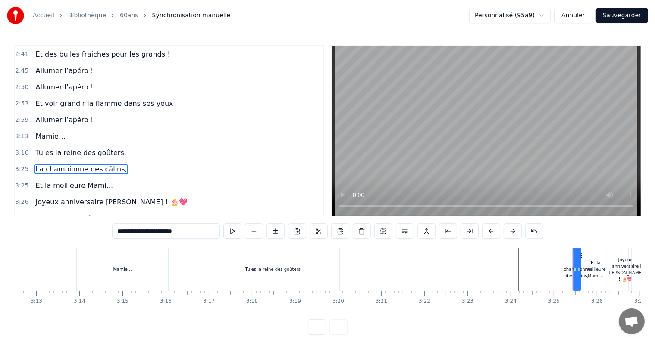
scroll to position [606, 0]
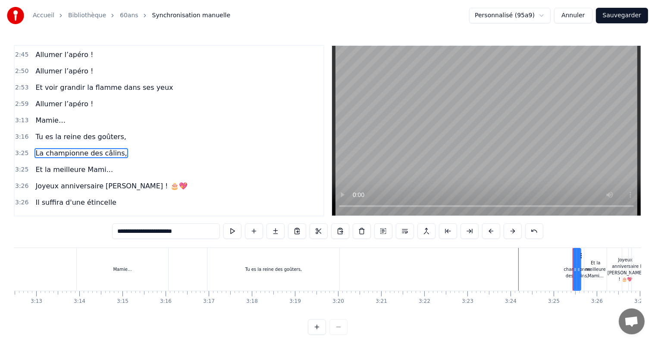
click at [576, 255] on div at bounding box center [575, 269] width 3 height 41
drag, startPoint x: 580, startPoint y: 254, endPoint x: 590, endPoint y: 254, distance: 10.4
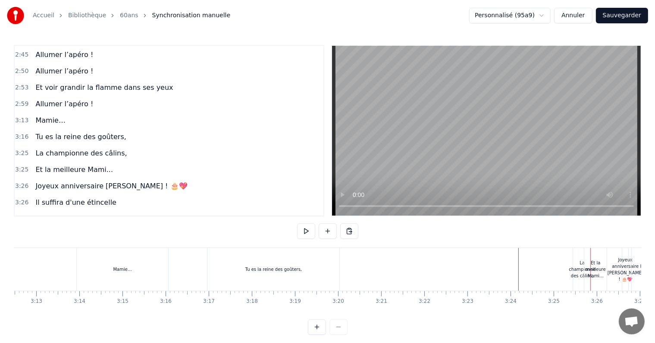
click at [577, 254] on div "La championne des câlins," at bounding box center [582, 269] width 18 height 43
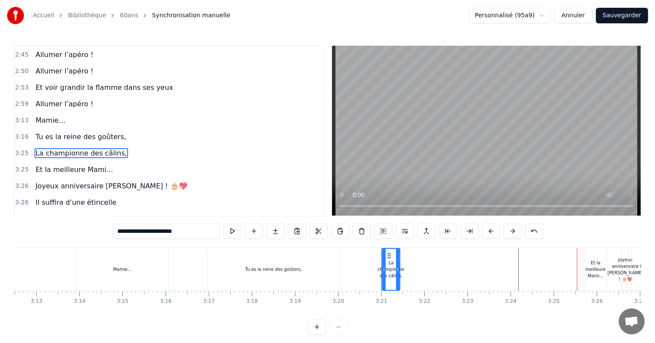
drag, startPoint x: 580, startPoint y: 255, endPoint x: 388, endPoint y: 259, distance: 191.6
click at [388, 259] on div "La championne des câlins," at bounding box center [390, 269] width 17 height 41
drag, startPoint x: 399, startPoint y: 264, endPoint x: 468, endPoint y: 264, distance: 69.0
click at [468, 264] on div at bounding box center [466, 269] width 3 height 41
click at [599, 262] on div "Et la meilleure Mami..." at bounding box center [596, 268] width 22 height 19
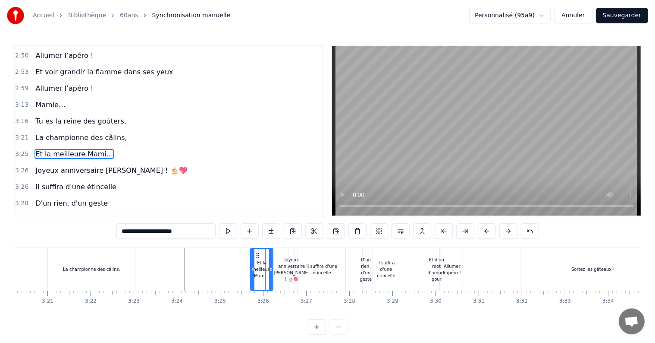
scroll to position [0, 8533]
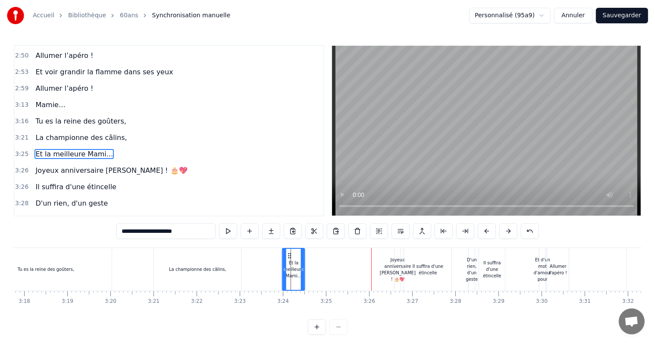
drag, startPoint x: 363, startPoint y: 256, endPoint x: 288, endPoint y: 256, distance: 74.6
click at [288, 256] on icon at bounding box center [289, 255] width 7 height 7
drag, startPoint x: 302, startPoint y: 268, endPoint x: 368, endPoint y: 268, distance: 66.0
click at [368, 268] on icon at bounding box center [368, 269] width 3 height 7
click at [399, 268] on div "Joyeux anniversaire [PERSON_NAME] ! 🎂💖" at bounding box center [398, 269] width 36 height 26
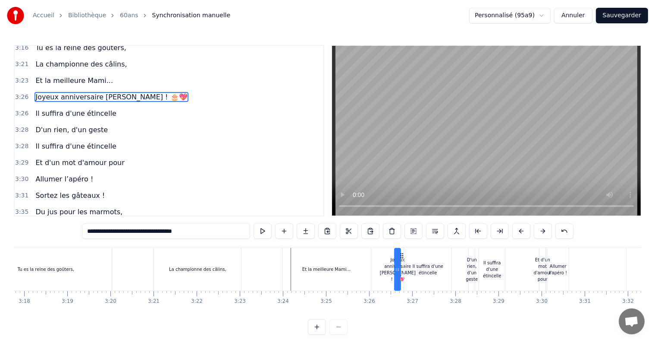
scroll to position [680, 0]
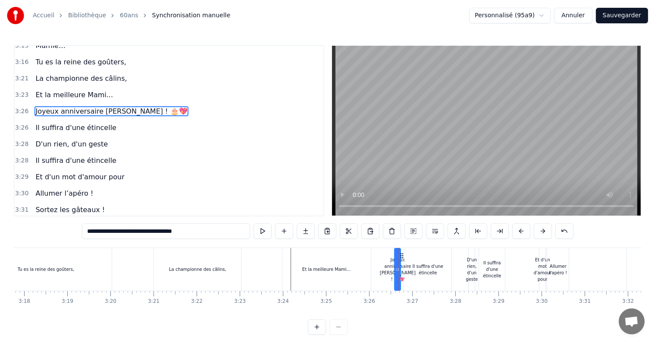
click at [429, 271] on div "Il suffira d'une étincelle" at bounding box center [427, 269] width 47 height 13
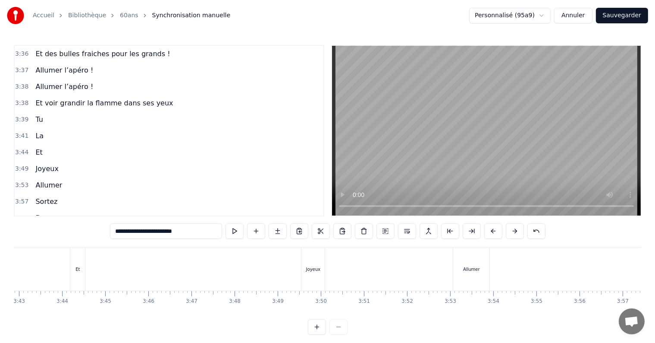
scroll to position [894, 0]
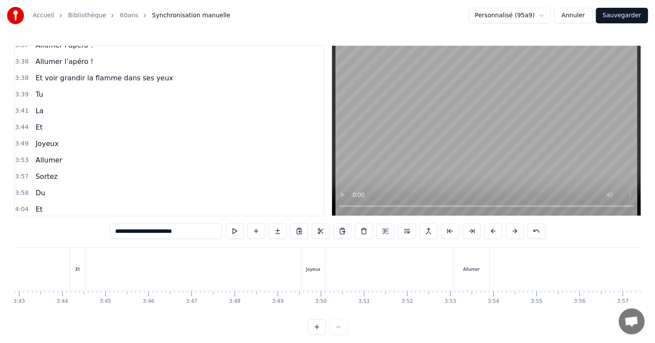
click at [48, 220] on span "Allumer" at bounding box center [49, 225] width 28 height 10
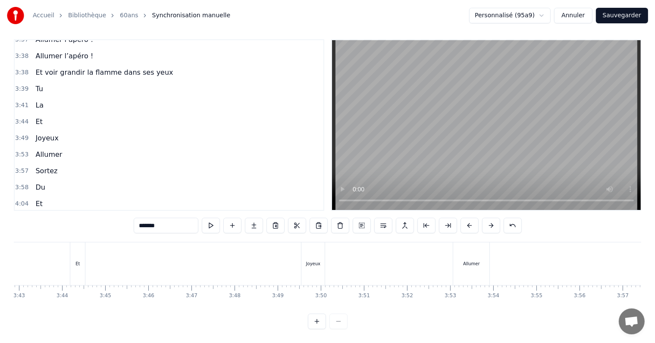
type input "**"
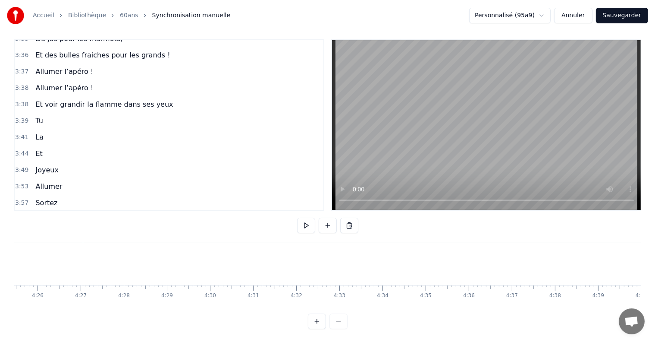
scroll to position [0, 11479]
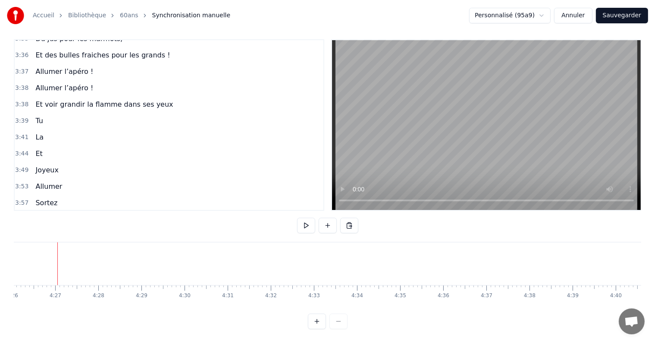
click at [38, 230] on span "Et" at bounding box center [39, 235] width 9 height 10
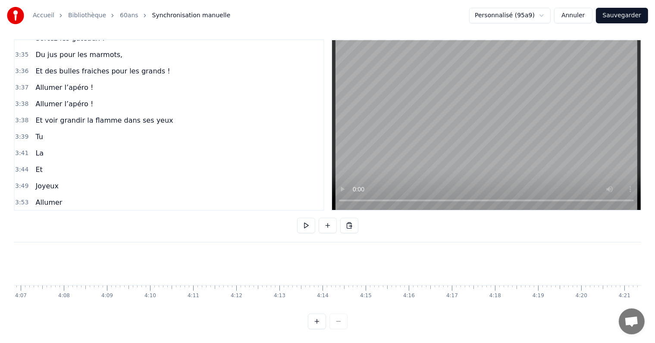
click at [38, 132] on span "Tu" at bounding box center [39, 137] width 9 height 10
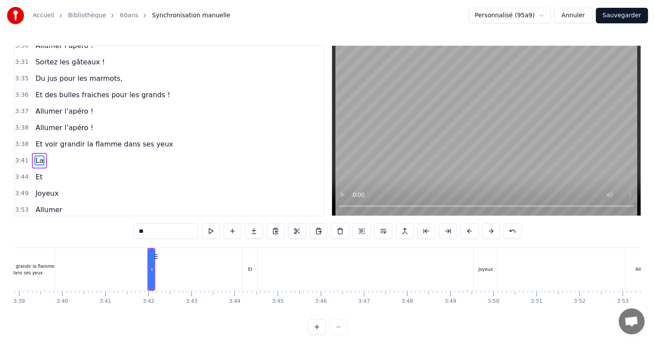
scroll to position [0, 9443]
click at [35, 155] on span "La" at bounding box center [40, 160] width 10 height 10
type input "**"
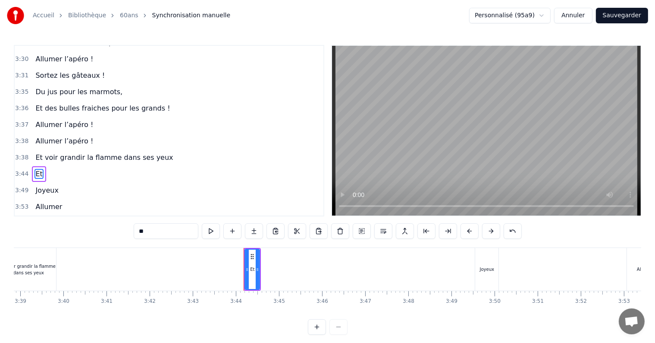
click at [36, 166] on div "Et" at bounding box center [39, 174] width 14 height 16
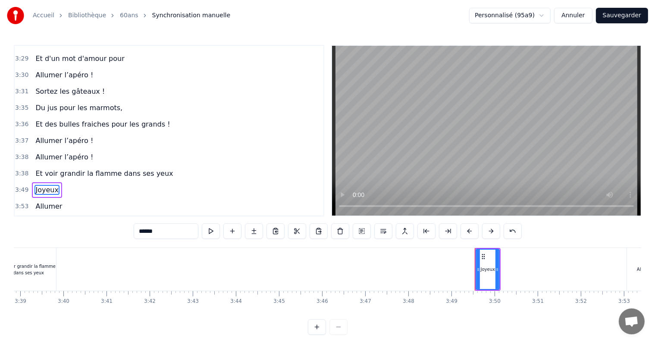
click at [40, 185] on span "Joyeux" at bounding box center [47, 190] width 25 height 10
type input "*******"
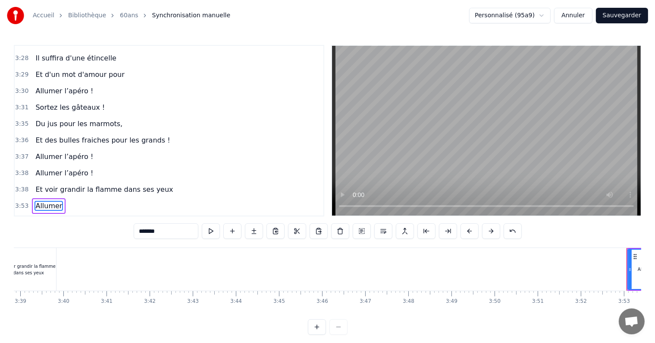
scroll to position [4, 0]
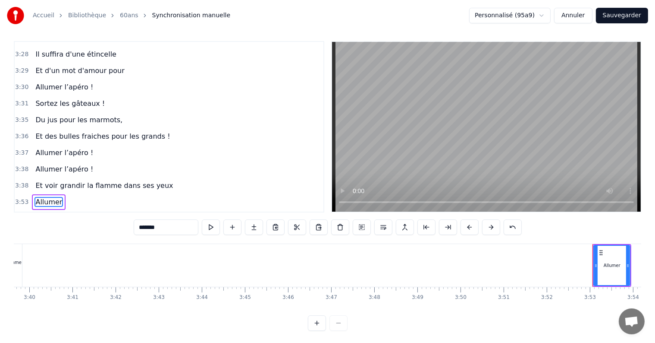
click at [42, 194] on div "Allumer" at bounding box center [49, 202] width 34 height 16
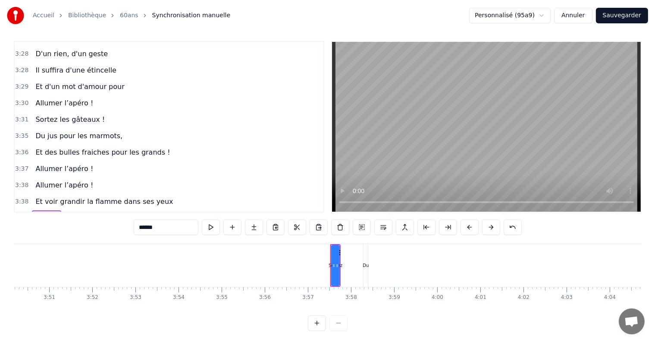
scroll to position [0, 10013]
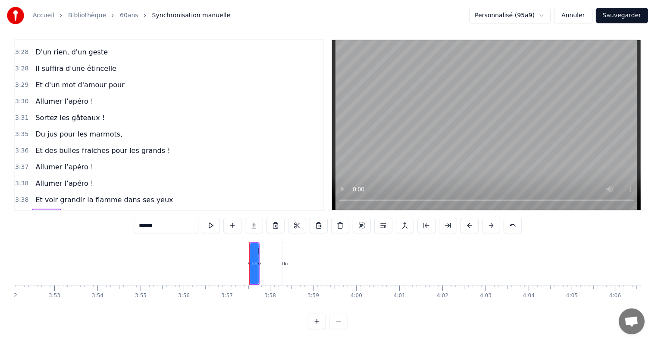
click at [44, 211] on span "Sortez" at bounding box center [47, 216] width 24 height 10
type input "**"
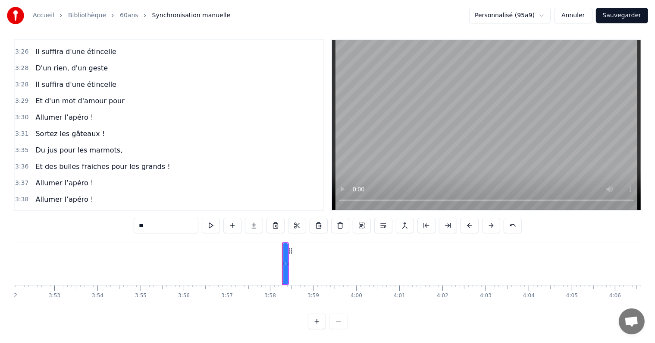
click at [36, 227] on span "Du" at bounding box center [40, 232] width 11 height 10
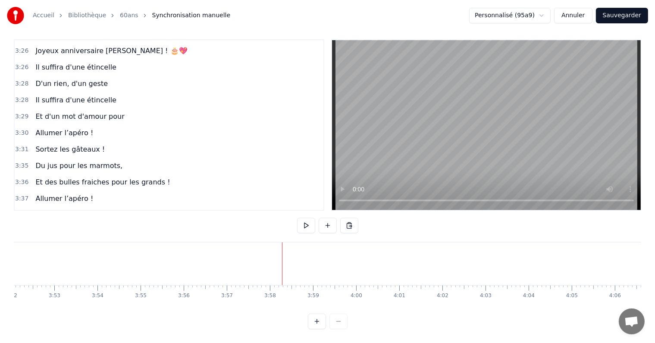
click at [50, 226] on span "Et voir grandir la flamme dans ses yeux" at bounding box center [104, 231] width 139 height 10
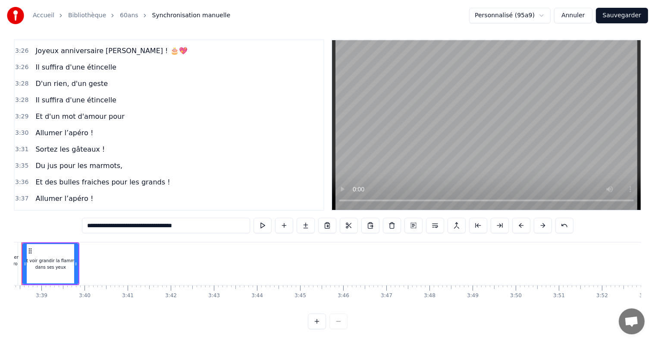
scroll to position [0, 9386]
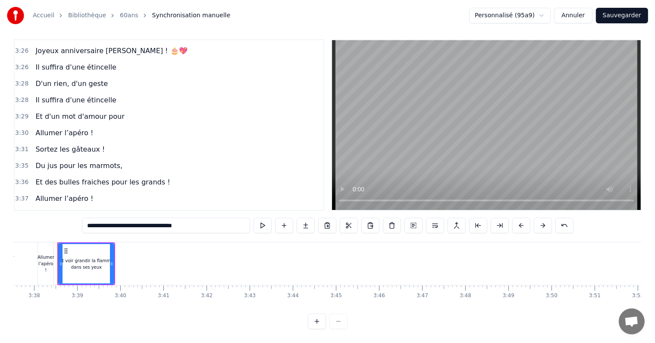
click at [52, 161] on span "Du jus pour les marmots," at bounding box center [79, 166] width 89 height 10
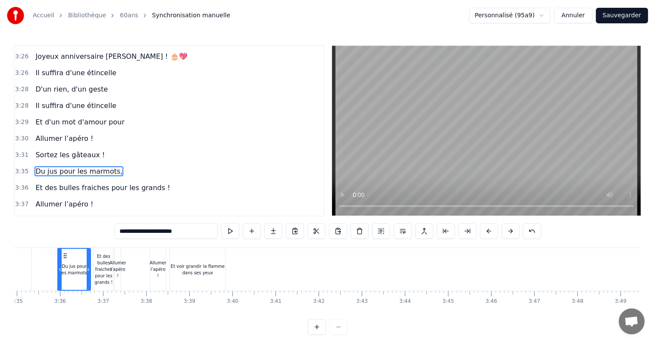
click at [60, 84] on span "D'un rien, d'un geste" at bounding box center [72, 89] width 74 height 10
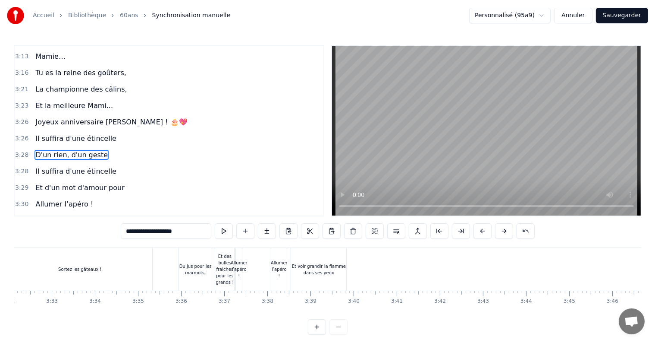
scroll to position [0, 9160]
click at [312, 268] on div "Et voir grandir la flamme dans ses yeux" at bounding box center [310, 269] width 55 height 13
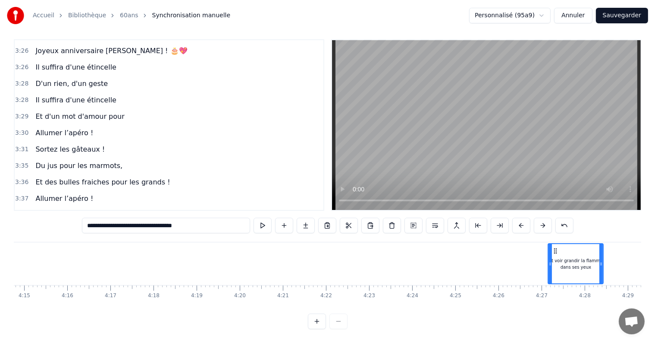
drag, startPoint x: 290, startPoint y: 243, endPoint x: 547, endPoint y: 247, distance: 257.6
click at [553, 247] on icon at bounding box center [556, 250] width 7 height 7
drag, startPoint x: 548, startPoint y: 256, endPoint x: 539, endPoint y: 258, distance: 9.2
click at [539, 260] on icon at bounding box center [539, 263] width 3 height 7
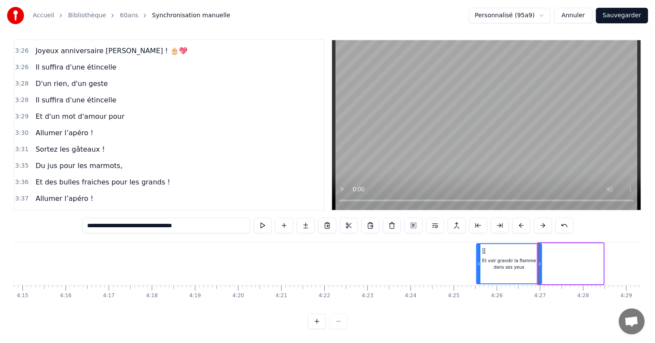
drag, startPoint x: 542, startPoint y: 241, endPoint x: 481, endPoint y: 249, distance: 61.7
click at [481, 249] on div "Et voir grandir la flamme dans ses yeux" at bounding box center [510, 263] width 64 height 39
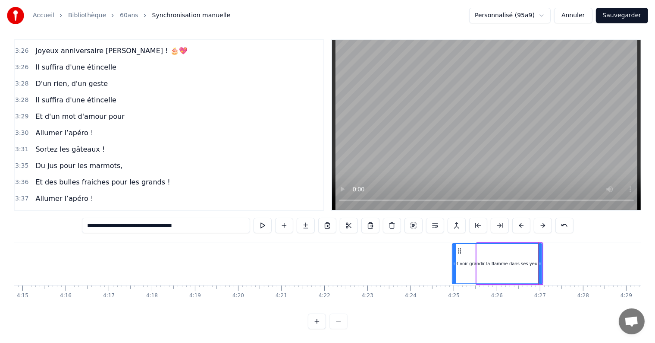
drag, startPoint x: 478, startPoint y: 256, endPoint x: 453, endPoint y: 261, distance: 25.1
click at [453, 261] on div at bounding box center [454, 263] width 3 height 39
click at [69, 210] on span "Allumer l’apéro !" at bounding box center [65, 215] width 60 height 10
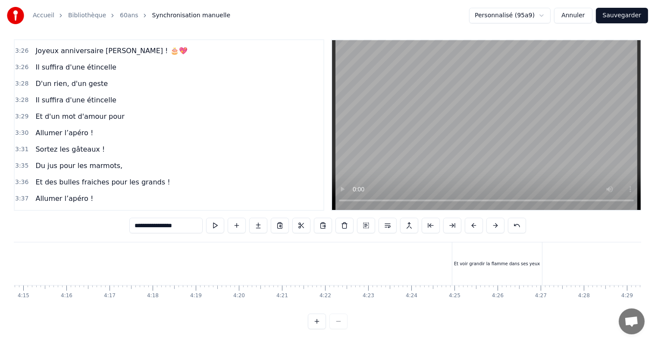
scroll to position [0, 11022]
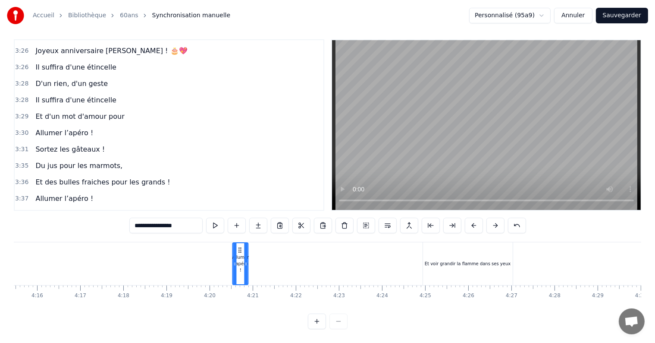
drag, startPoint x: 63, startPoint y: 242, endPoint x: 240, endPoint y: 260, distance: 177.8
click at [238, 260] on div "Allumer l’apéro !" at bounding box center [240, 263] width 15 height 41
click at [475, 260] on div "Et voir grandir la flamme dans ses yeux" at bounding box center [468, 263] width 86 height 6
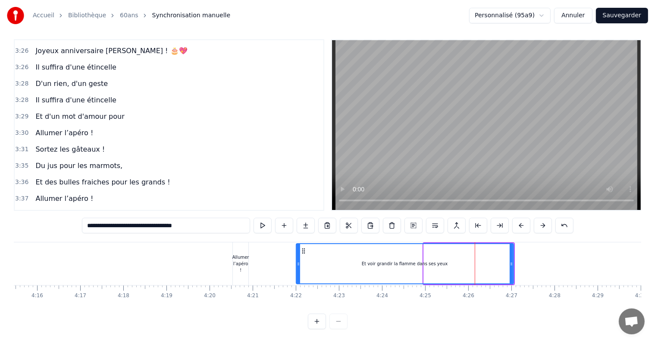
drag, startPoint x: 425, startPoint y: 257, endPoint x: 297, endPoint y: 265, distance: 128.0
click at [297, 265] on div at bounding box center [298, 263] width 3 height 39
click at [240, 258] on div "Allumer l’apéro !" at bounding box center [241, 263] width 17 height 19
type input "**********"
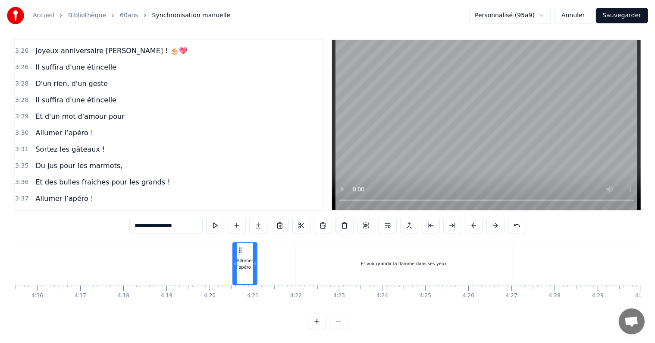
drag, startPoint x: 248, startPoint y: 258, endPoint x: 241, endPoint y: 260, distance: 6.6
click at [255, 259] on div at bounding box center [254, 263] width 3 height 41
drag, startPoint x: 235, startPoint y: 254, endPoint x: 165, endPoint y: 255, distance: 69.9
click at [165, 260] on icon at bounding box center [165, 263] width 3 height 7
click at [74, 193] on span "Allumer l’apéro !" at bounding box center [65, 198] width 60 height 10
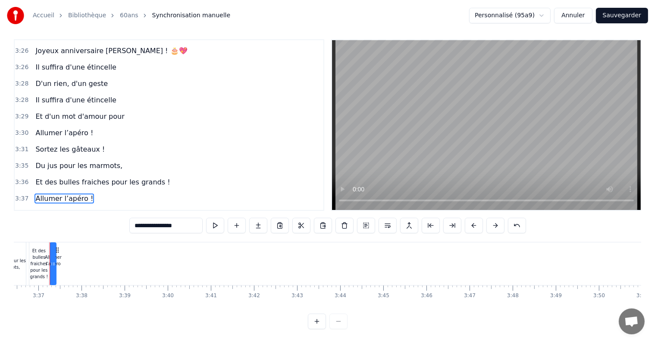
scroll to position [0, 9331]
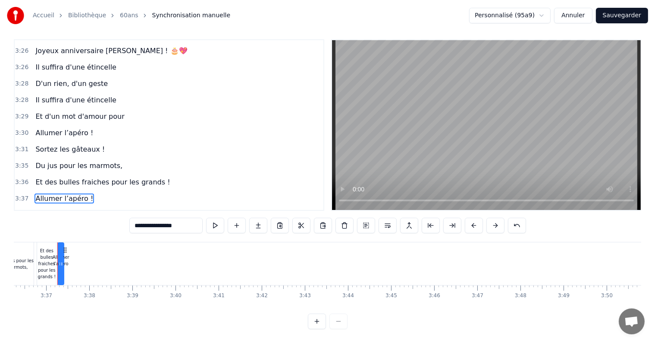
click at [64, 242] on div "Allumer l’apéro !" at bounding box center [61, 263] width 9 height 43
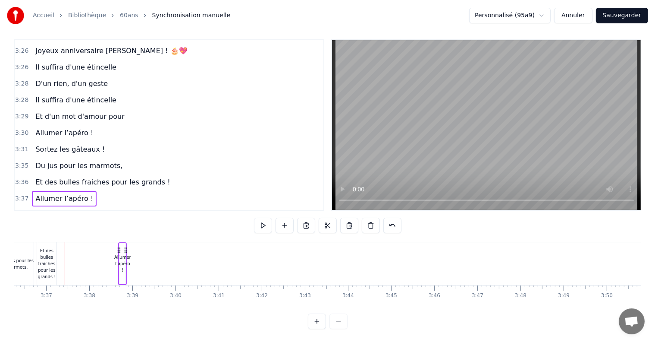
drag, startPoint x: 64, startPoint y: 241, endPoint x: 135, endPoint y: 242, distance: 71.2
click at [129, 246] on icon at bounding box center [126, 249] width 7 height 7
click at [137, 258] on div "Allumer l’apéro !" at bounding box center [133, 263] width 17 height 19
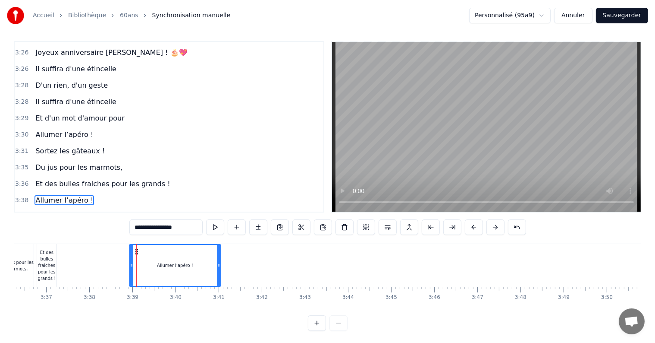
drag, startPoint x: 134, startPoint y: 266, endPoint x: 219, endPoint y: 265, distance: 85.4
click at [219, 265] on icon at bounding box center [218, 265] width 3 height 7
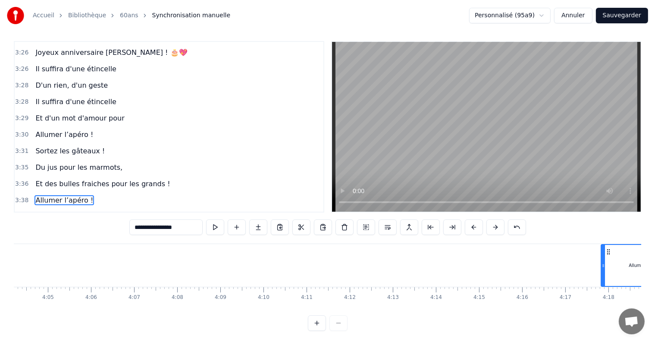
scroll to position [0, 10548]
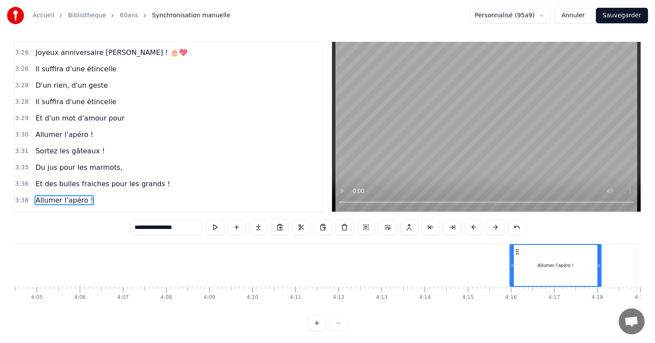
drag, startPoint x: 136, startPoint y: 249, endPoint x: 518, endPoint y: 271, distance: 382.0
click at [518, 271] on div "Allumer l’apéro !" at bounding box center [556, 265] width 91 height 41
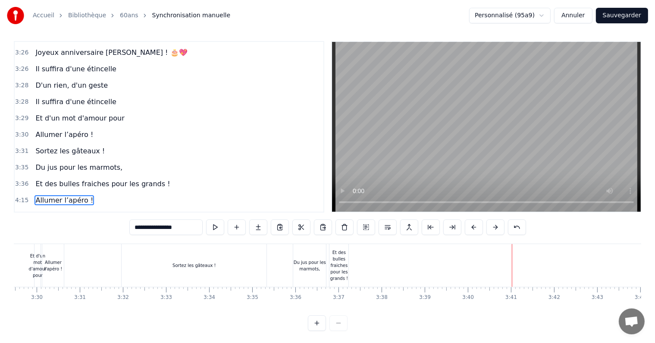
scroll to position [0, 9022]
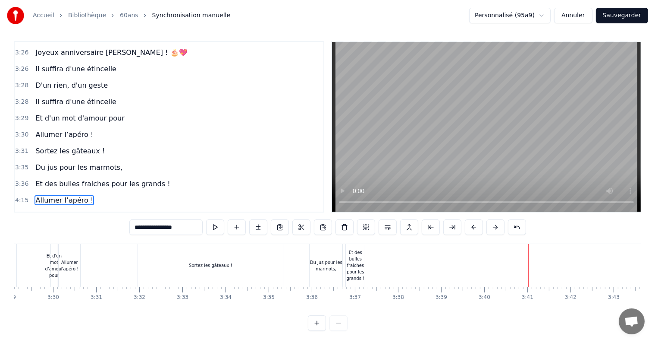
click at [356, 266] on div "Et des bulles fraiches pour les grands !" at bounding box center [355, 265] width 19 height 32
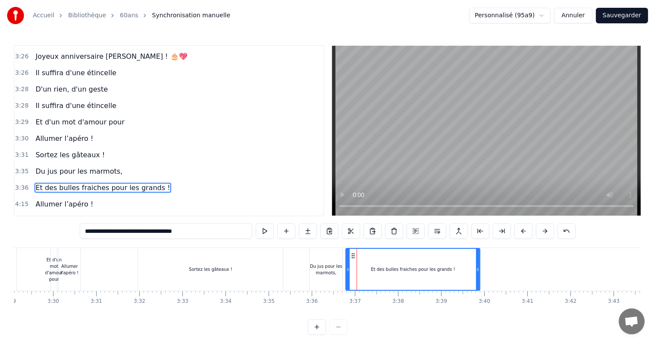
drag, startPoint x: 361, startPoint y: 269, endPoint x: 499, endPoint y: 266, distance: 138.1
click at [480, 266] on icon at bounding box center [477, 269] width 3 height 7
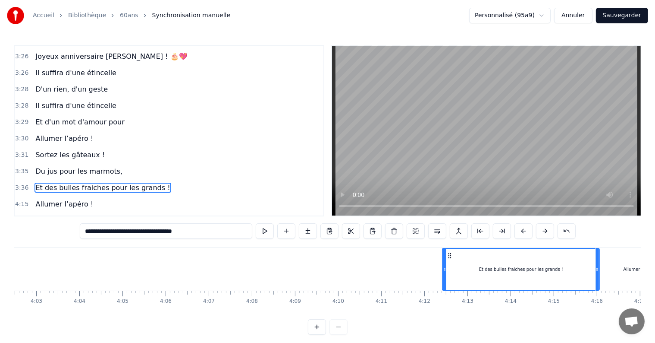
scroll to position [0, 10463]
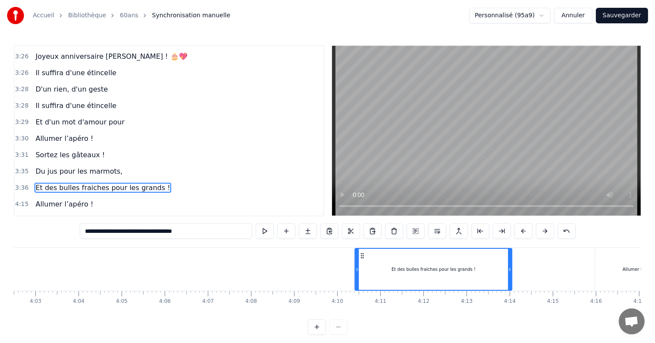
drag, startPoint x: 409, startPoint y: 253, endPoint x: 362, endPoint y: 262, distance: 47.5
click at [362, 262] on div "Et des bulles fraiches pour les grands !" at bounding box center [434, 269] width 156 height 41
drag, startPoint x: 357, startPoint y: 269, endPoint x: 380, endPoint y: 269, distance: 22.4
click at [380, 269] on icon at bounding box center [379, 269] width 3 height 7
click at [79, 166] on span "Du jus pour les marmots," at bounding box center [79, 171] width 89 height 10
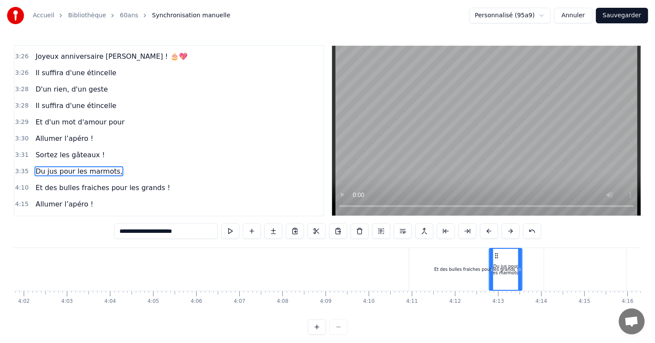
scroll to position [0, 10433]
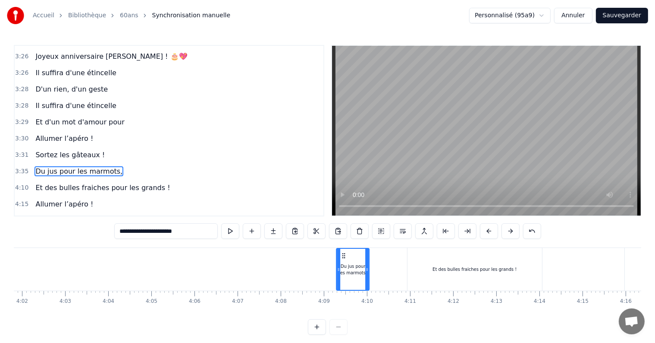
drag, startPoint x: 66, startPoint y: 254, endPoint x: 342, endPoint y: 260, distance: 276.2
click at [342, 260] on div "Du jus pour les marmots," at bounding box center [353, 269] width 32 height 41
drag, startPoint x: 337, startPoint y: 271, endPoint x: 305, endPoint y: 276, distance: 33.1
click at [305, 276] on div at bounding box center [306, 269] width 3 height 41
click at [67, 150] on span "Sortez les gâteaux !" at bounding box center [70, 155] width 71 height 10
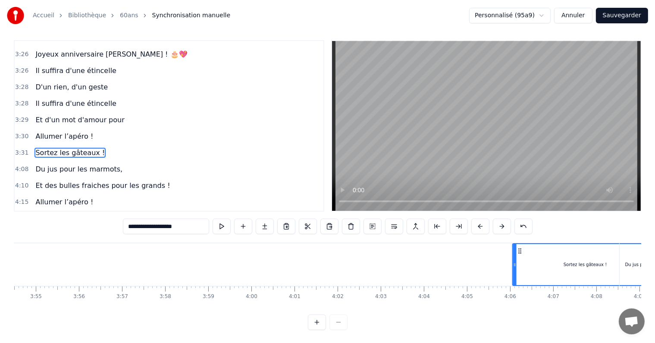
scroll to position [0, 10133]
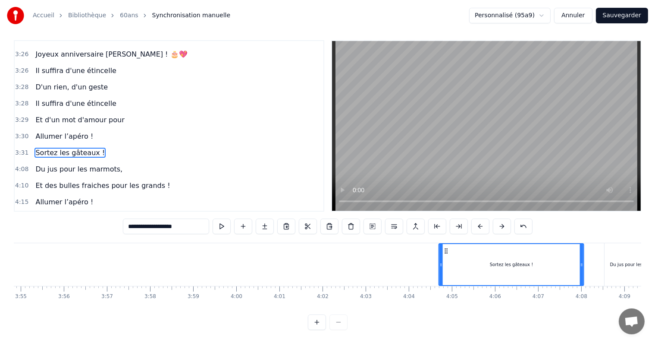
drag, startPoint x: 66, startPoint y: 256, endPoint x: 465, endPoint y: 265, distance: 399.6
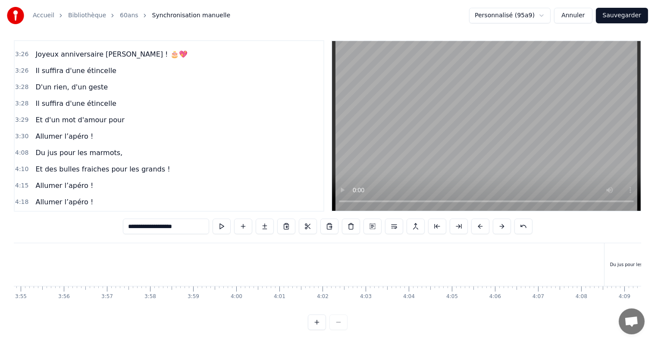
click at [74, 230] on span "Sortez les gâteaux !" at bounding box center [70, 235] width 71 height 10
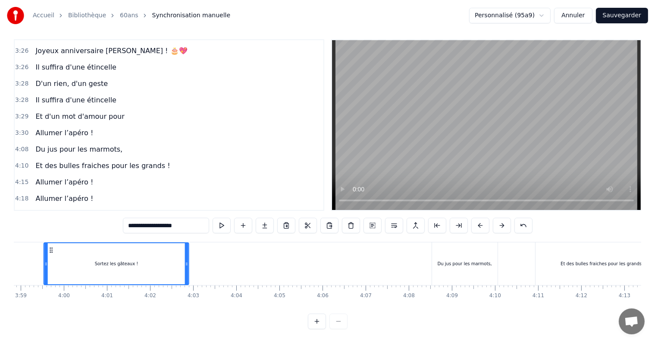
scroll to position [0, 10281]
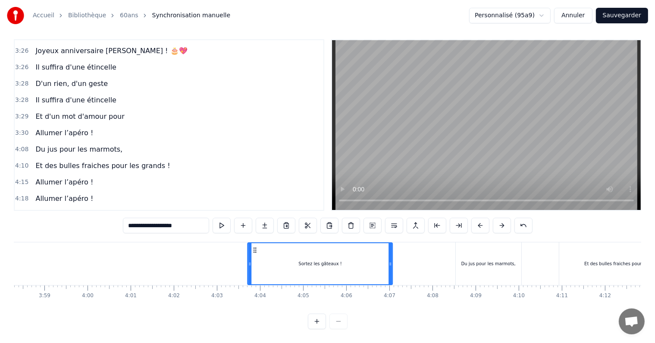
drag, startPoint x: 62, startPoint y: 243, endPoint x: 252, endPoint y: 252, distance: 190.5
click at [252, 252] on div "Sortez les gâteaux !" at bounding box center [321, 263] width 144 height 41
click at [48, 128] on span "Allumer l’apéro !" at bounding box center [65, 133] width 60 height 10
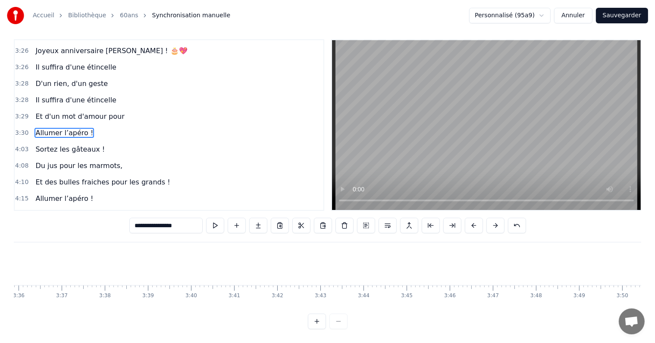
scroll to position [0, 9023]
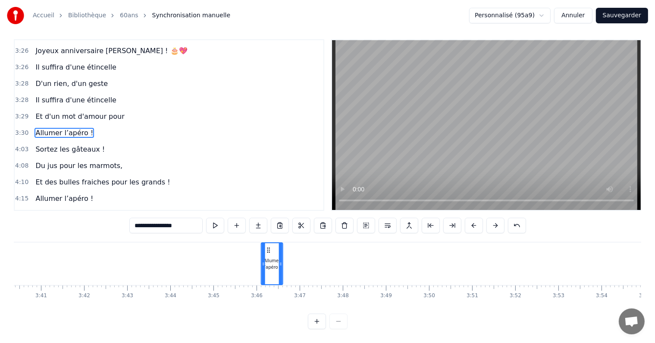
drag, startPoint x: 64, startPoint y: 243, endPoint x: 373, endPoint y: 286, distance: 312.0
click at [654, 252] on div "Accueil Bibliothèque 60ans Synchronisation manuelle Personnalisé (95a9) Annuler…" at bounding box center [327, 161] width 655 height 334
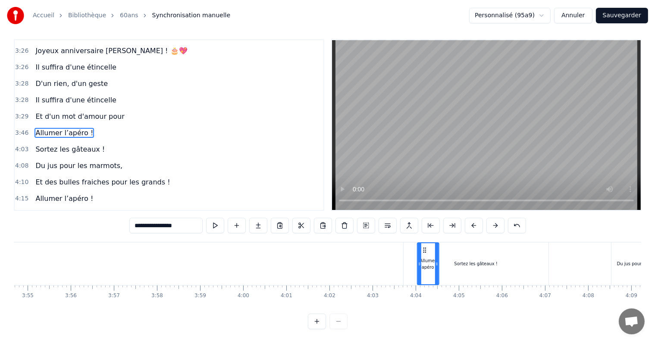
scroll to position [0, 10143]
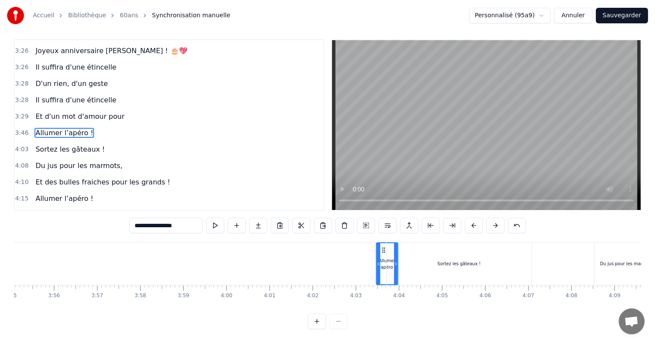
drag, startPoint x: 279, startPoint y: 242, endPoint x: 384, endPoint y: 250, distance: 106.0
click at [384, 250] on div "Allumer l’apéro !" at bounding box center [387, 263] width 21 height 41
drag, startPoint x: 377, startPoint y: 256, endPoint x: 314, endPoint y: 267, distance: 63.9
click at [315, 267] on div at bounding box center [316, 263] width 3 height 41
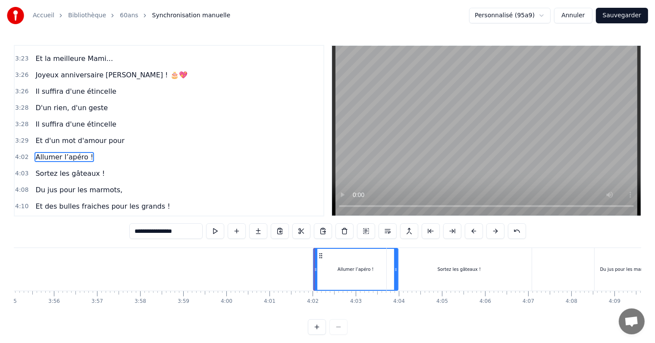
click at [437, 262] on div "Sortez les gâteaux !" at bounding box center [459, 269] width 145 height 43
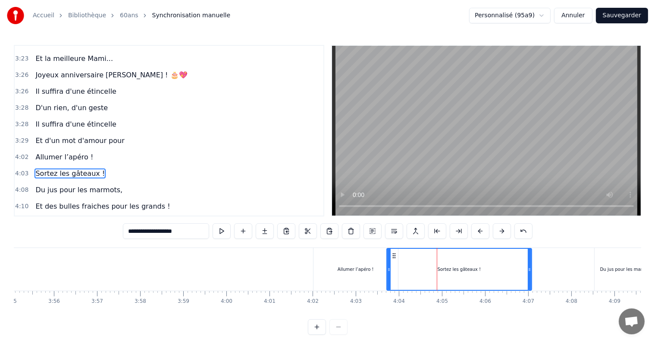
scroll to position [733, 0]
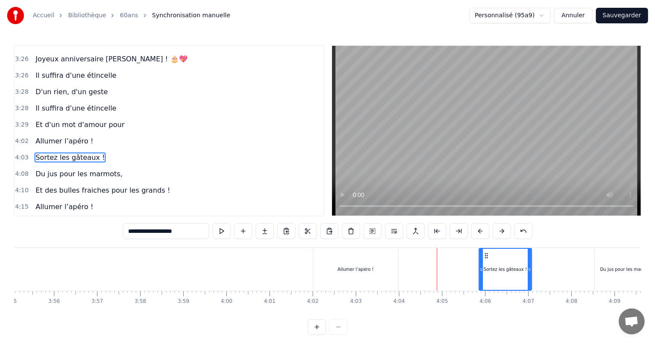
drag, startPoint x: 389, startPoint y: 270, endPoint x: 482, endPoint y: 275, distance: 92.5
click at [482, 275] on div at bounding box center [481, 269] width 3 height 41
drag, startPoint x: 530, startPoint y: 271, endPoint x: 542, endPoint y: 285, distance: 18.7
click at [573, 274] on div at bounding box center [572, 269] width 3 height 41
click at [56, 136] on span "Allumer l’apéro !" at bounding box center [65, 141] width 60 height 10
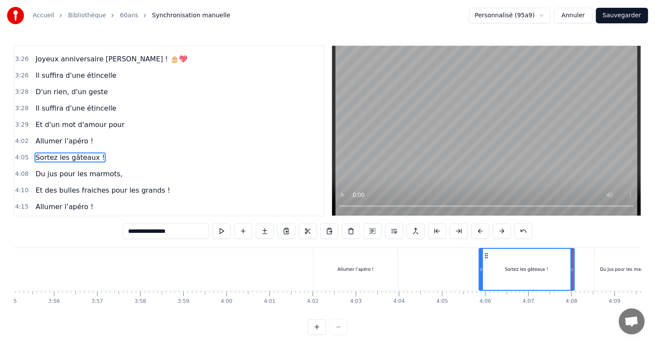
scroll to position [717, 0]
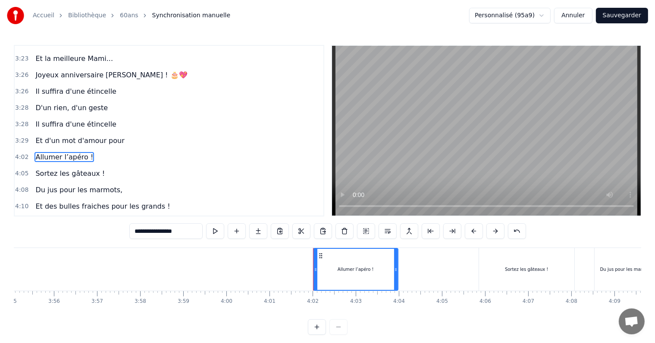
click at [64, 135] on span "Et d'un mot d'amour pour" at bounding box center [80, 140] width 91 height 10
type input "**********"
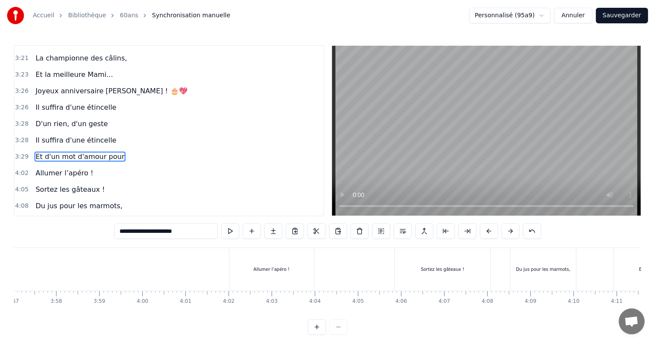
scroll to position [0, 10137]
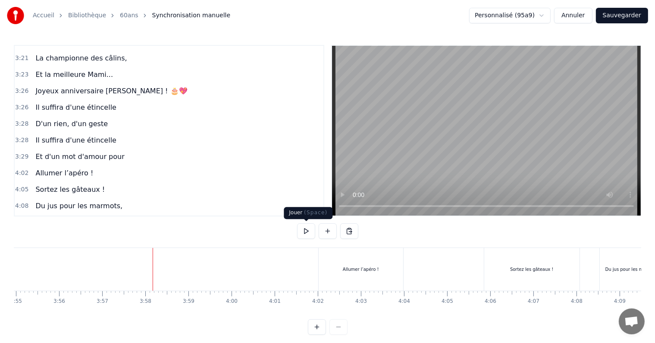
click at [312, 233] on button at bounding box center [306, 231] width 18 height 16
click at [304, 235] on button at bounding box center [306, 231] width 18 height 16
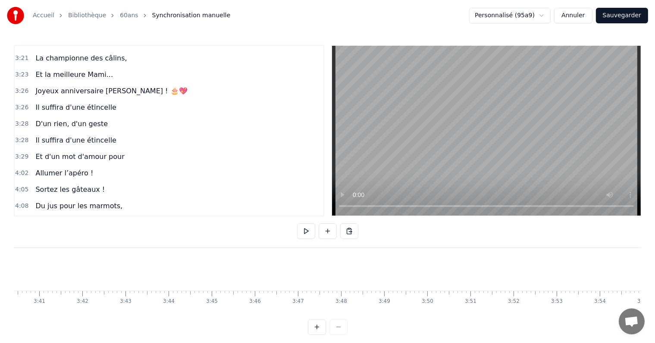
scroll to position [0, 9388]
click at [307, 232] on button at bounding box center [306, 231] width 18 height 16
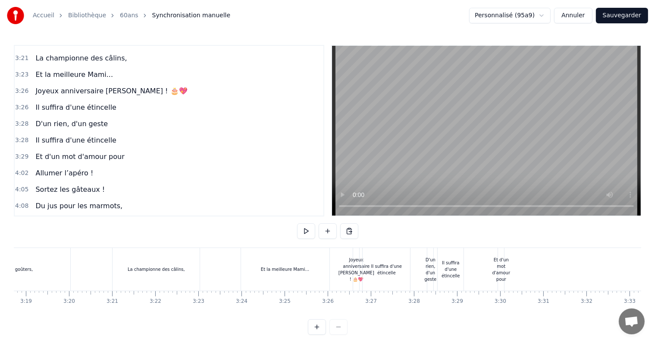
scroll to position [0, 8582]
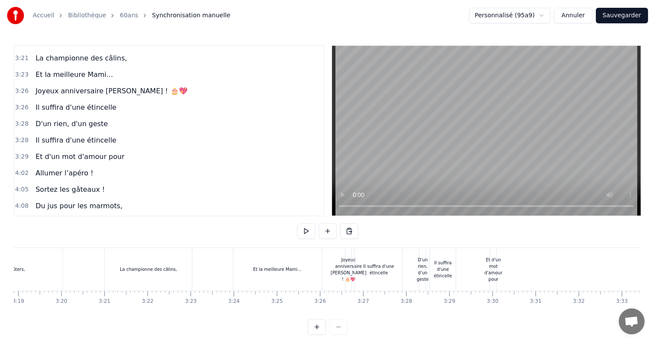
click at [421, 264] on div "D'un rien, d'un geste" at bounding box center [423, 269] width 12 height 26
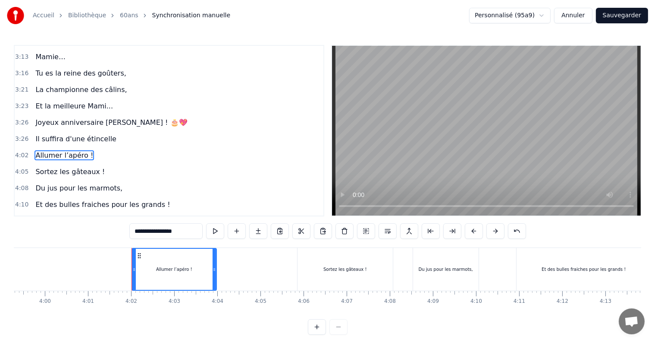
scroll to position [0, 10398]
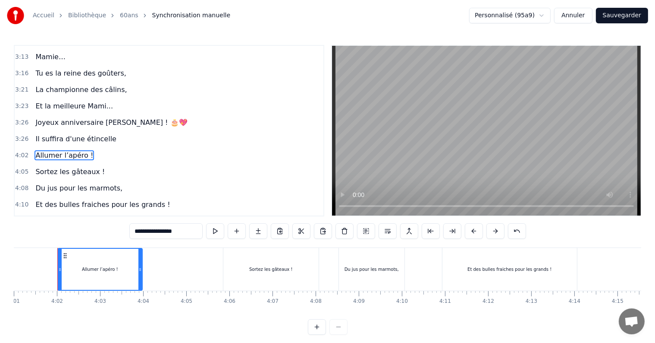
click at [54, 117] on span "Joyeux anniversaire [PERSON_NAME] ! 🎂💖" at bounding box center [112, 122] width 154 height 10
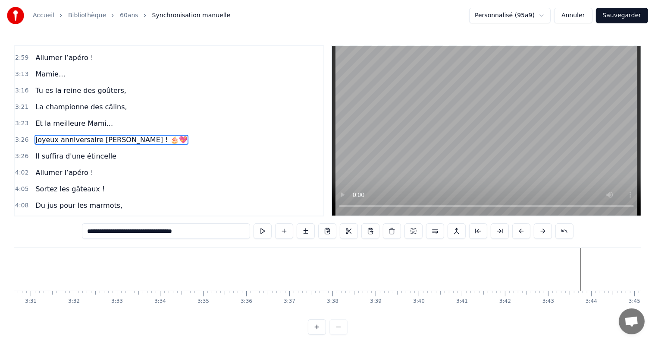
scroll to position [0, 8870]
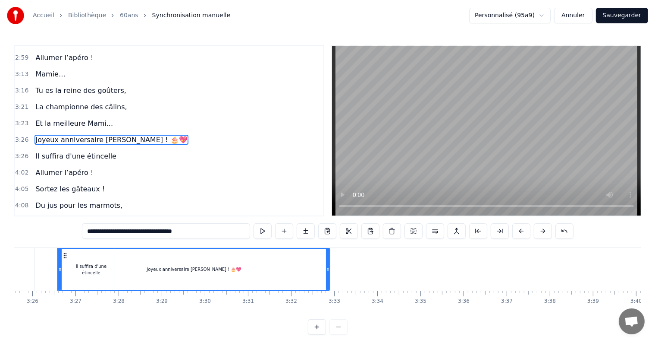
drag, startPoint x: 62, startPoint y: 261, endPoint x: 328, endPoint y: 266, distance: 266.3
click at [328, 266] on div at bounding box center [327, 269] width 3 height 41
